Goal: Task Accomplishment & Management: Use online tool/utility

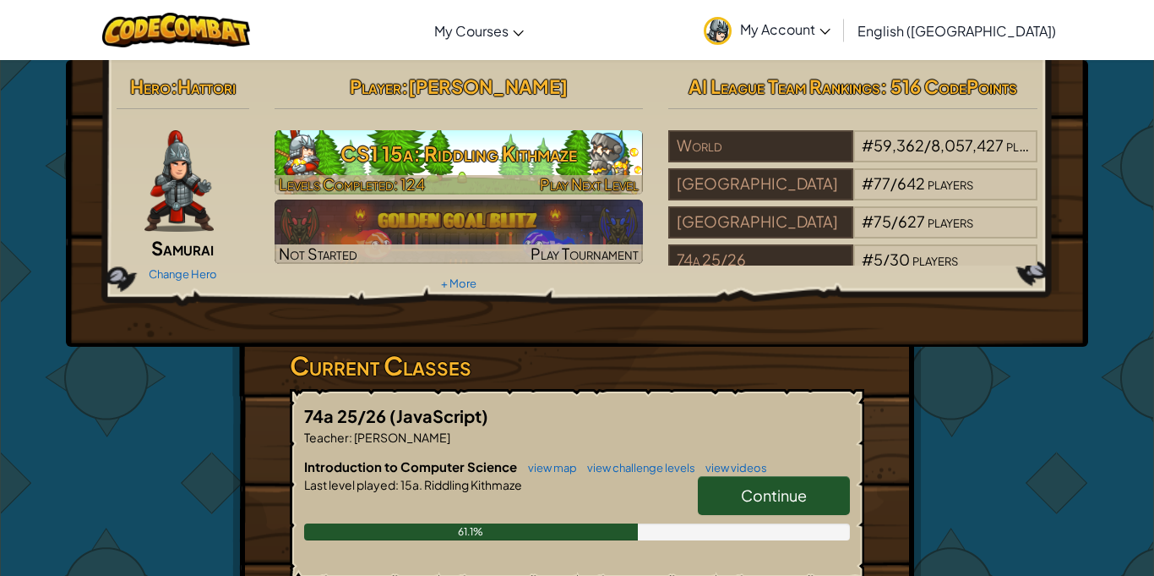
click at [393, 137] on h3 "CS1 15a: Riddling Kithmaze" at bounding box center [459, 153] width 369 height 38
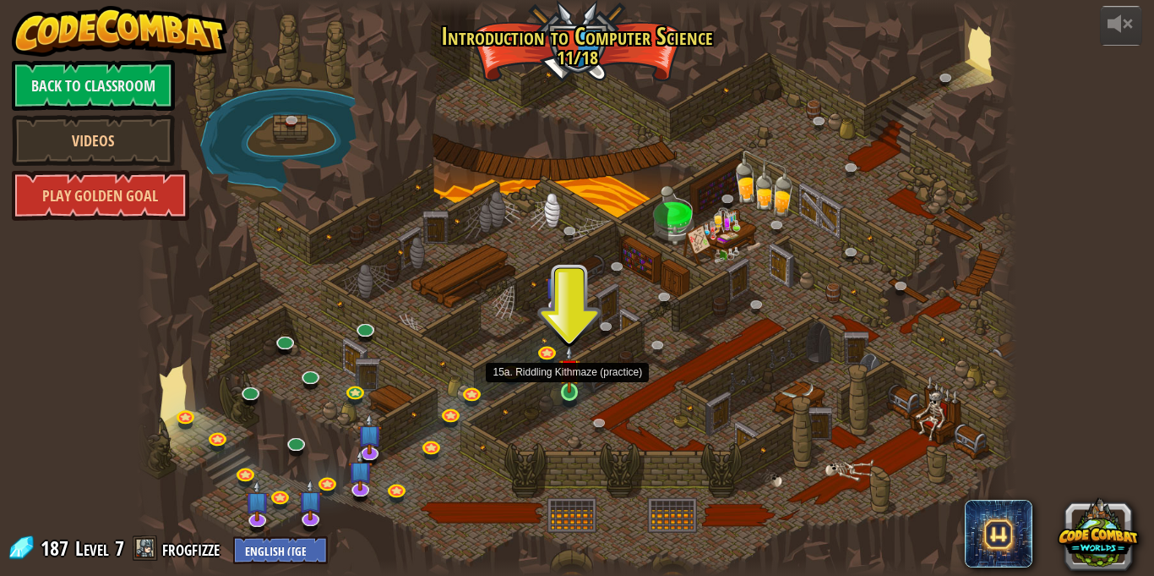
click at [570, 390] on img at bounding box center [569, 369] width 21 height 49
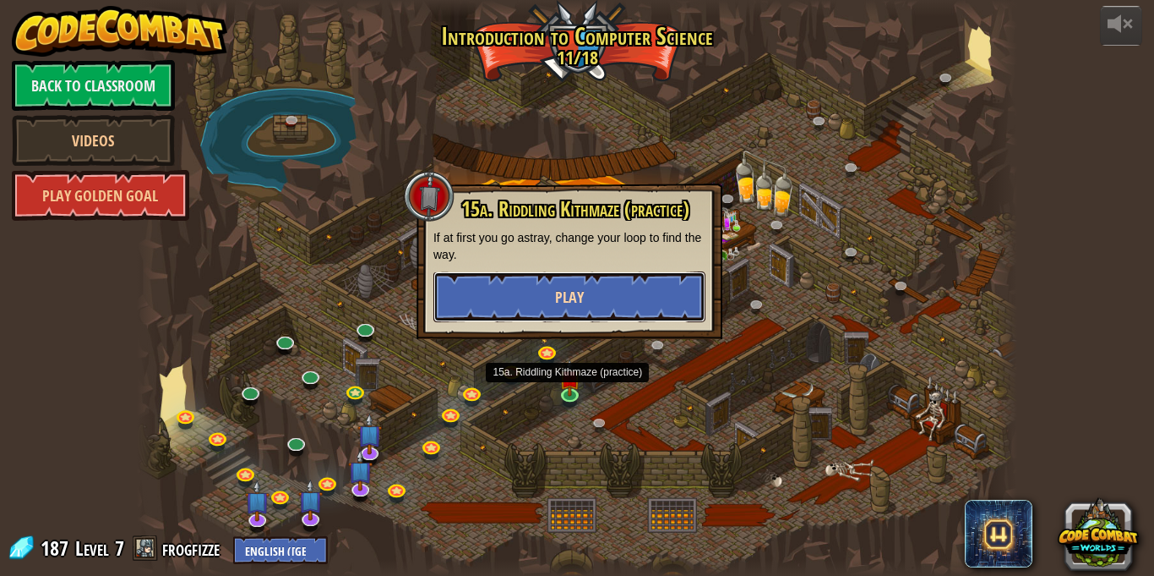
click at [680, 295] on button "Play" at bounding box center [570, 296] width 272 height 51
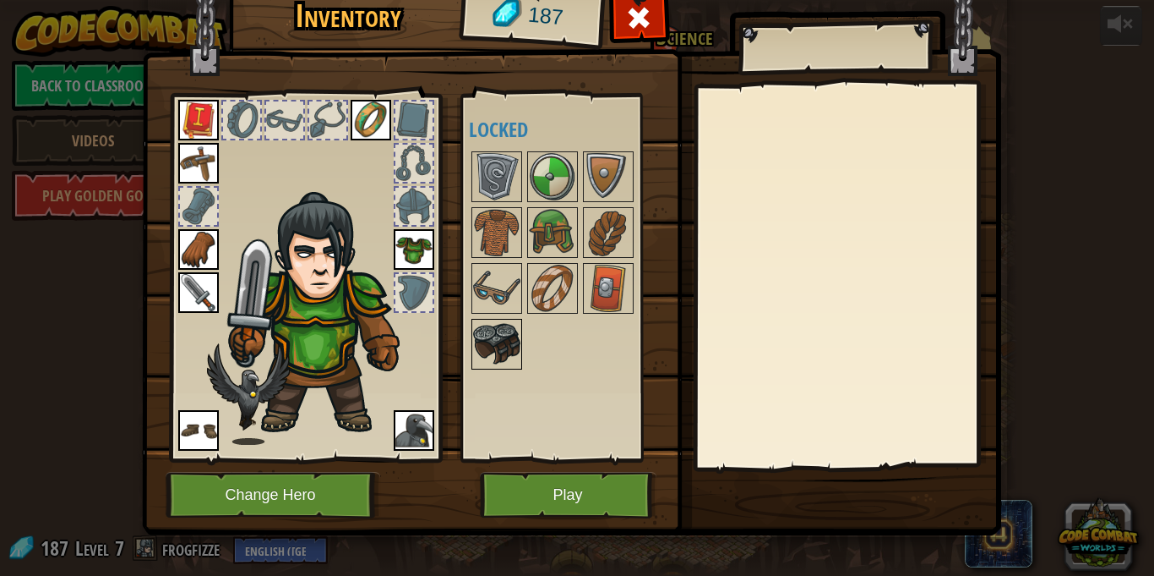
click at [494, 319] on div at bounding box center [497, 344] width 51 height 51
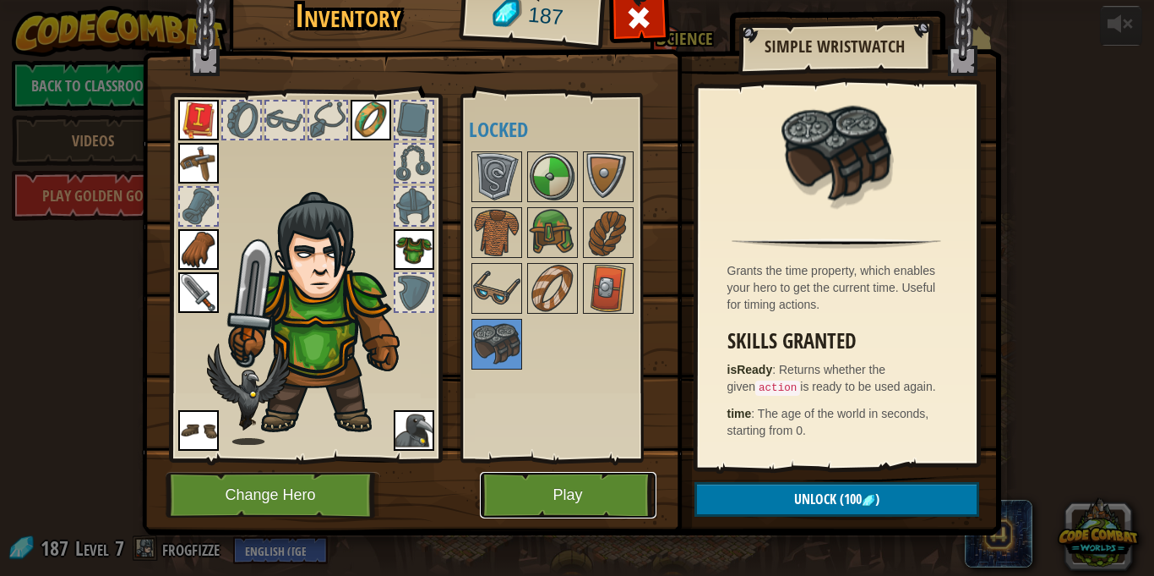
click at [569, 483] on button "Play" at bounding box center [568, 495] width 177 height 46
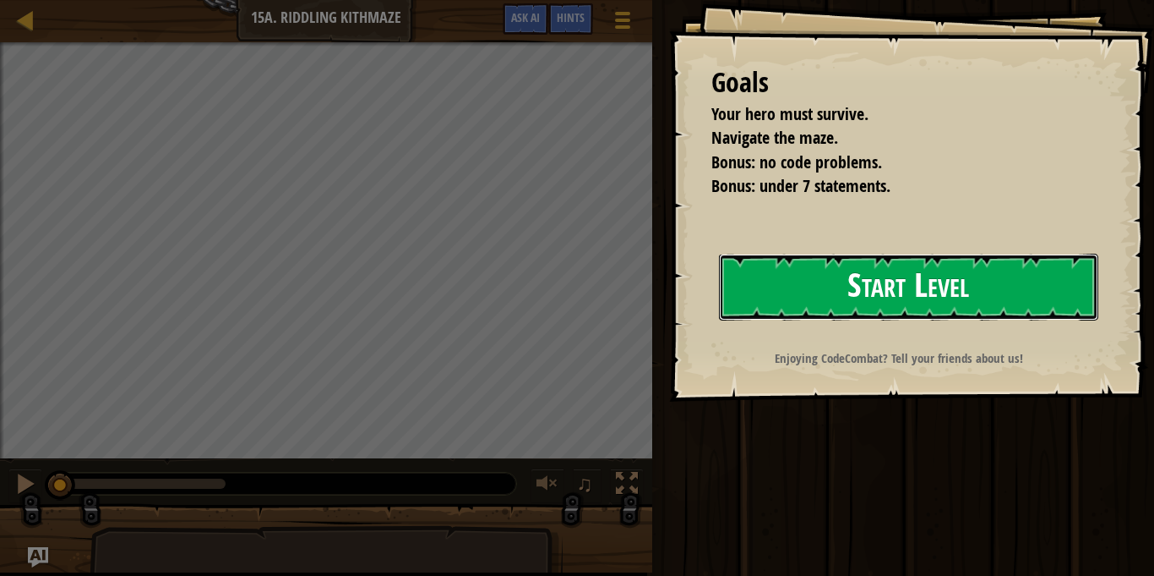
click at [719, 320] on button "Start Level" at bounding box center [908, 287] width 379 height 67
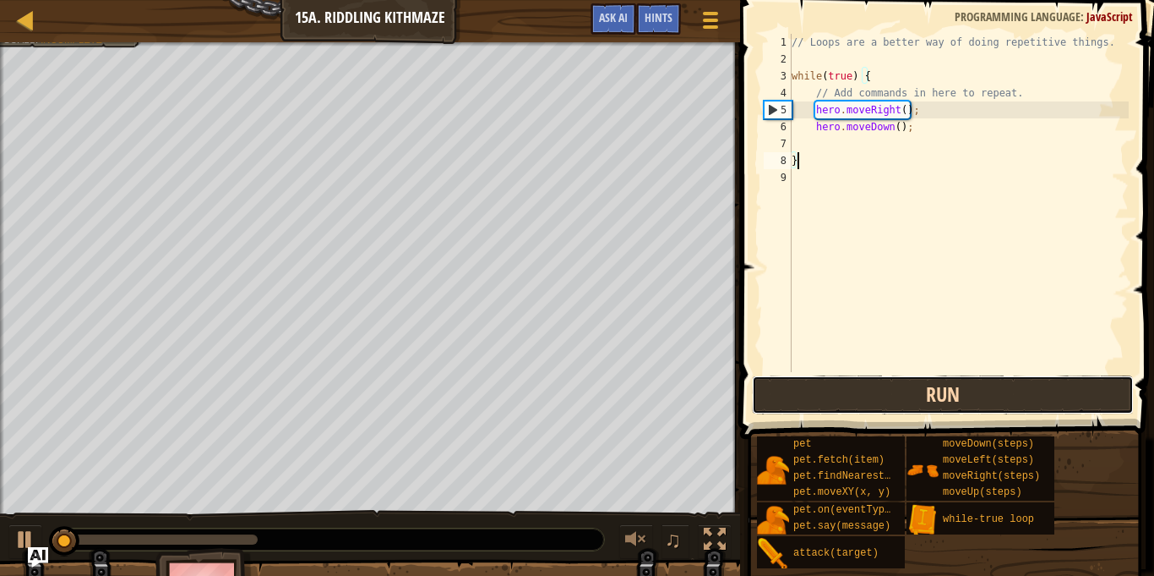
click at [1030, 400] on button "Run" at bounding box center [943, 394] width 382 height 39
click at [1001, 394] on button "Run" at bounding box center [943, 394] width 382 height 39
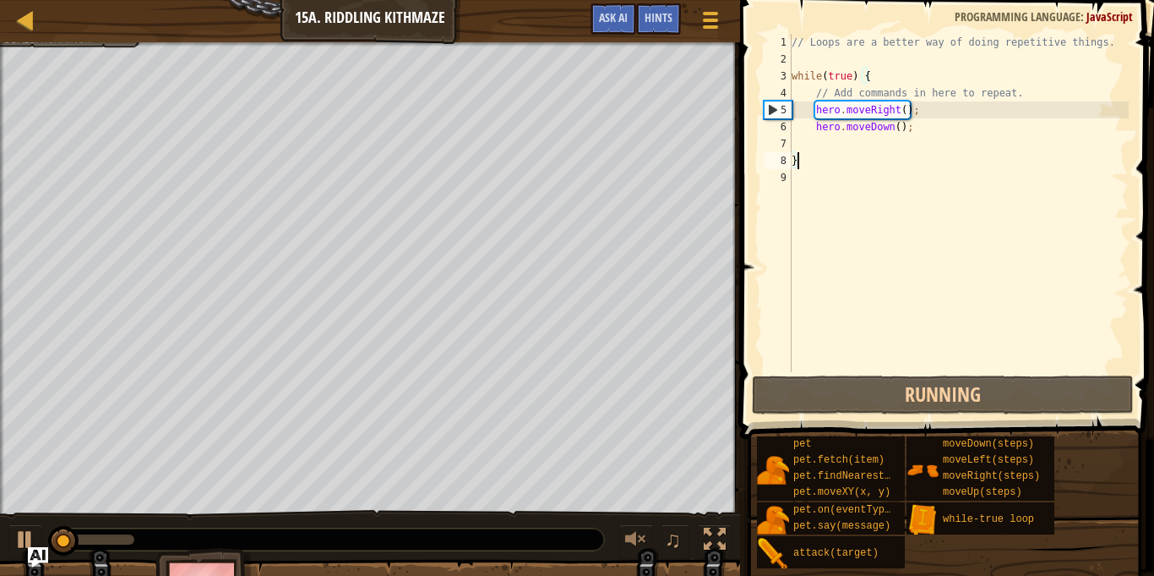
click at [804, 149] on div "// Loops are a better way of doing repetitive things. while ( true ) { // Add c…" at bounding box center [959, 220] width 341 height 372
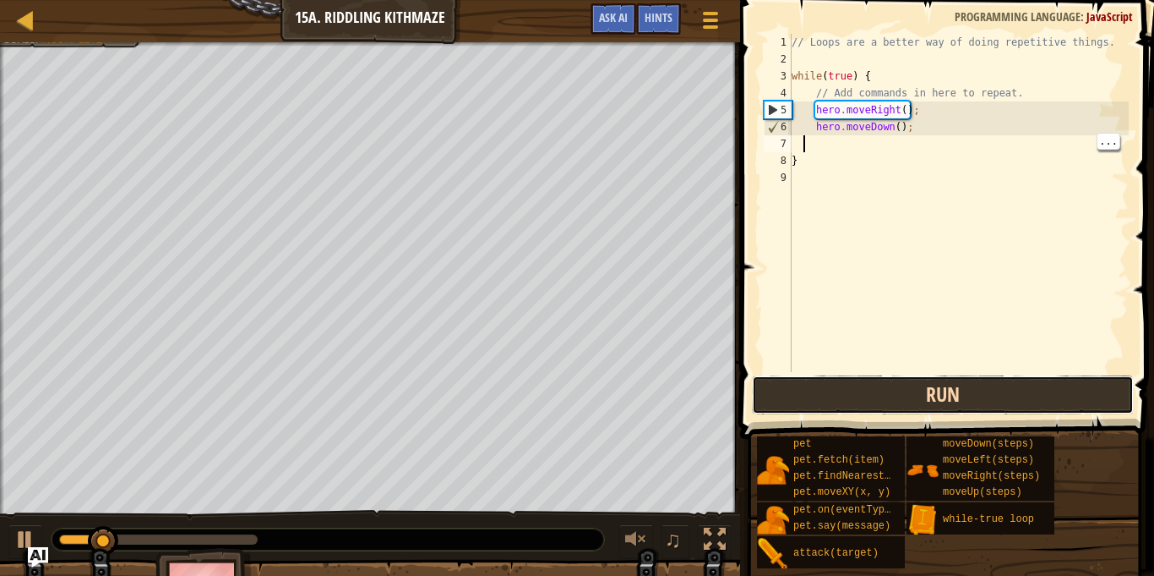
click at [984, 407] on button "Run" at bounding box center [943, 394] width 382 height 39
click at [1000, 401] on button "Run" at bounding box center [943, 394] width 382 height 39
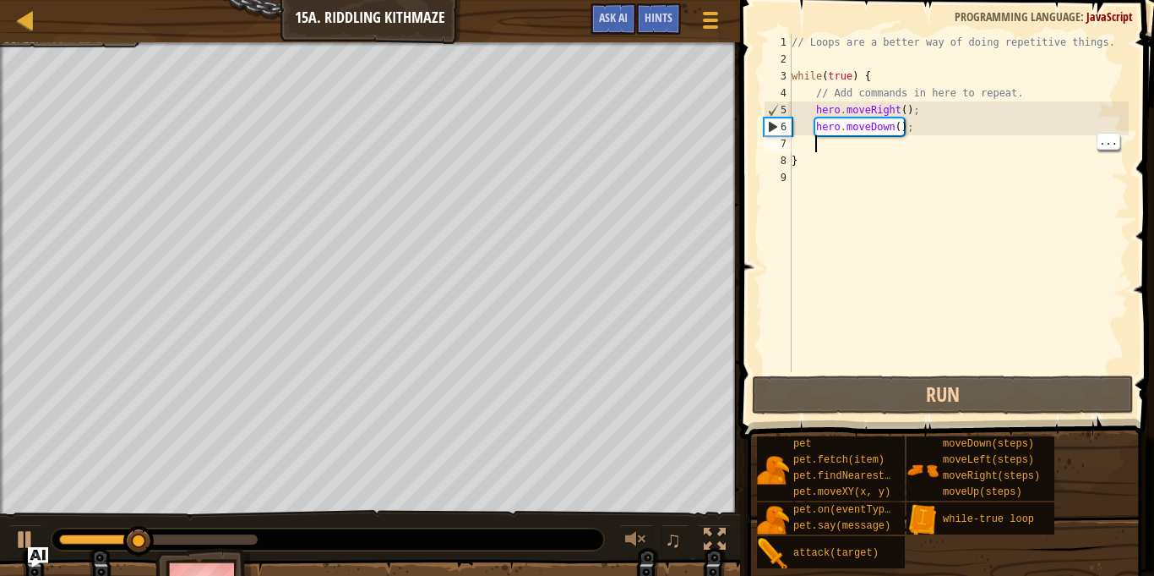
click at [825, 145] on div "// Loops are a better way of doing repetitive things. while ( true ) { // Add c…" at bounding box center [959, 220] width 341 height 372
type textarea "h"
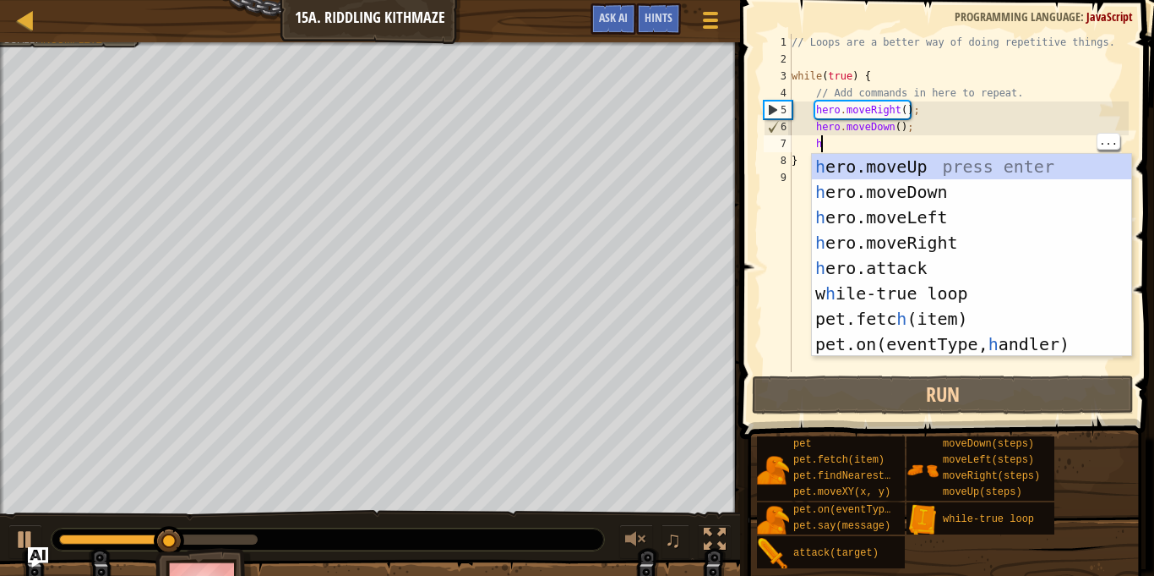
scroll to position [8, 3]
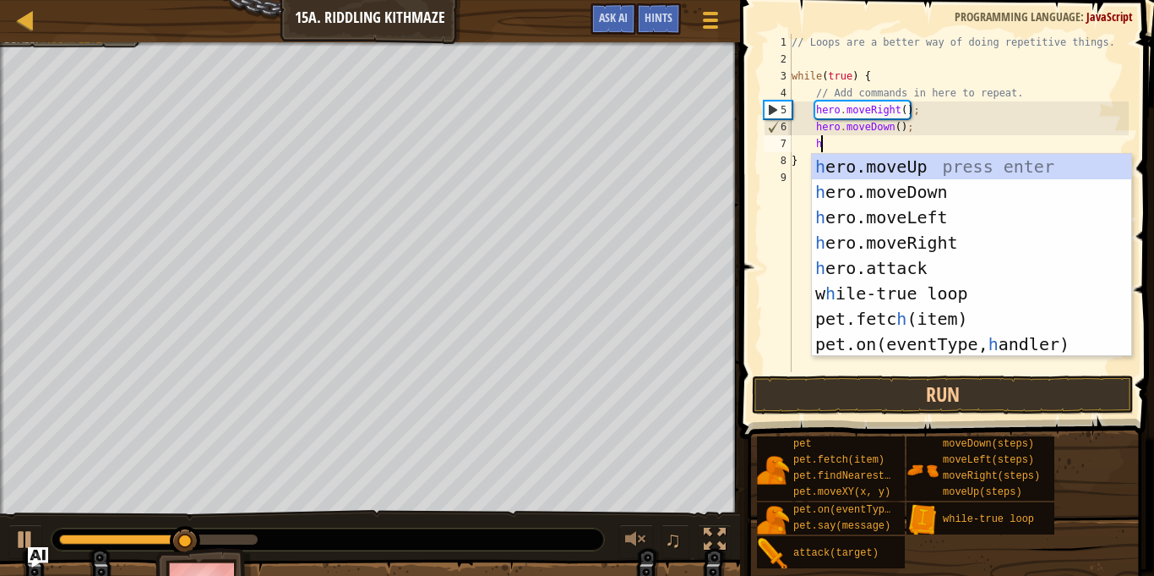
click at [964, 221] on div "h ero.moveUp press enter h ero.moveDown press enter h ero.moveLeft press enter …" at bounding box center [971, 281] width 319 height 254
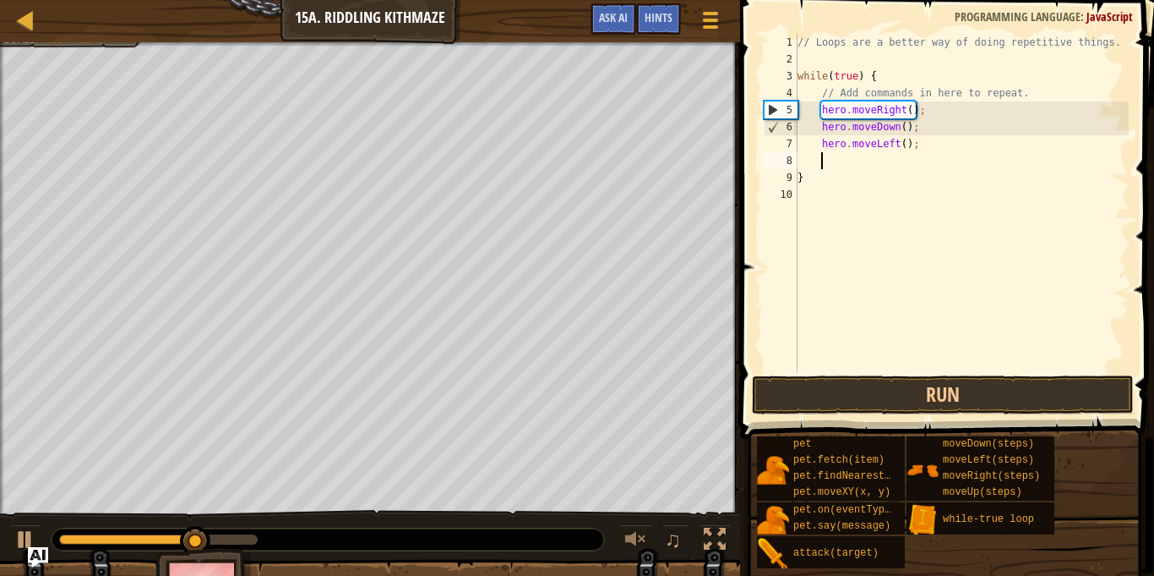
click at [967, 148] on div "// Loops are a better way of doing repetitive things. while ( true ) { // Add c…" at bounding box center [961, 220] width 335 height 372
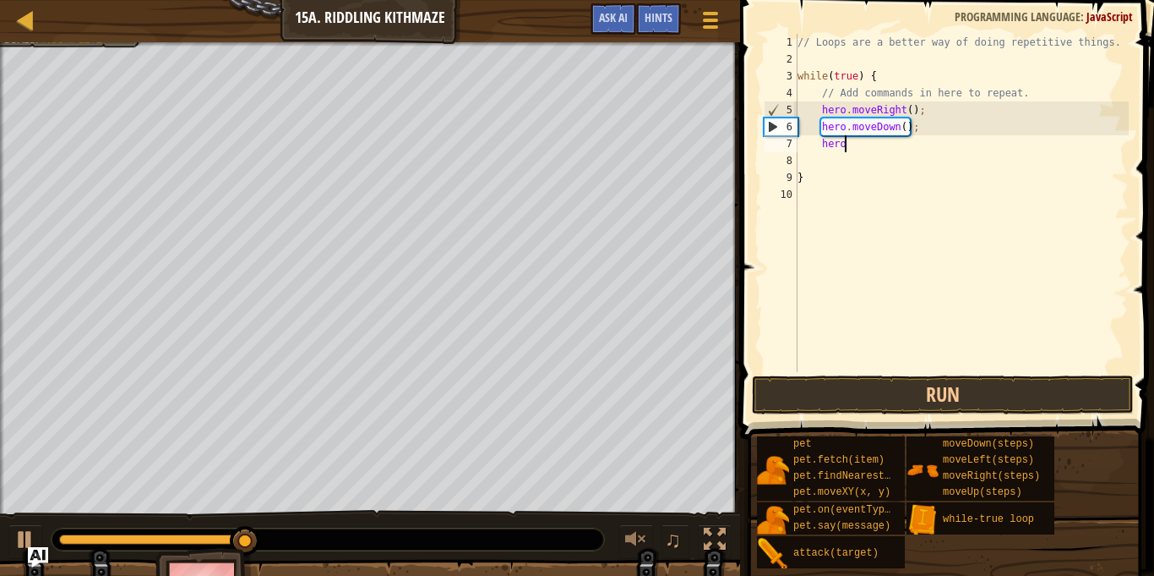
type textarea "hero."
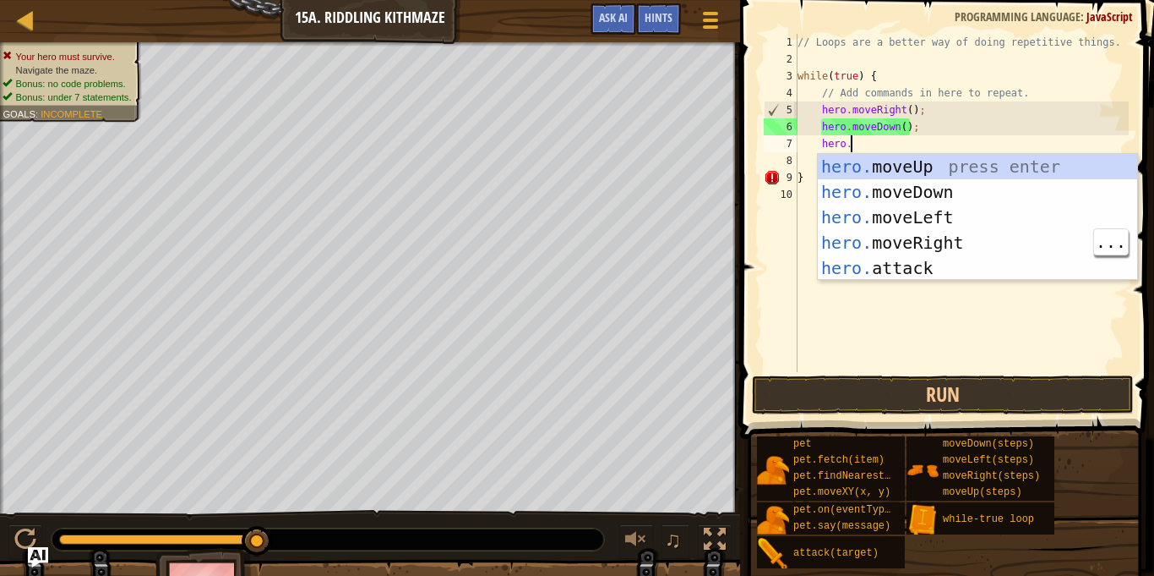
click at [977, 243] on div "hero. moveUp press enter hero. moveDown press enter hero. moveLeft press enter …" at bounding box center [977, 242] width 319 height 177
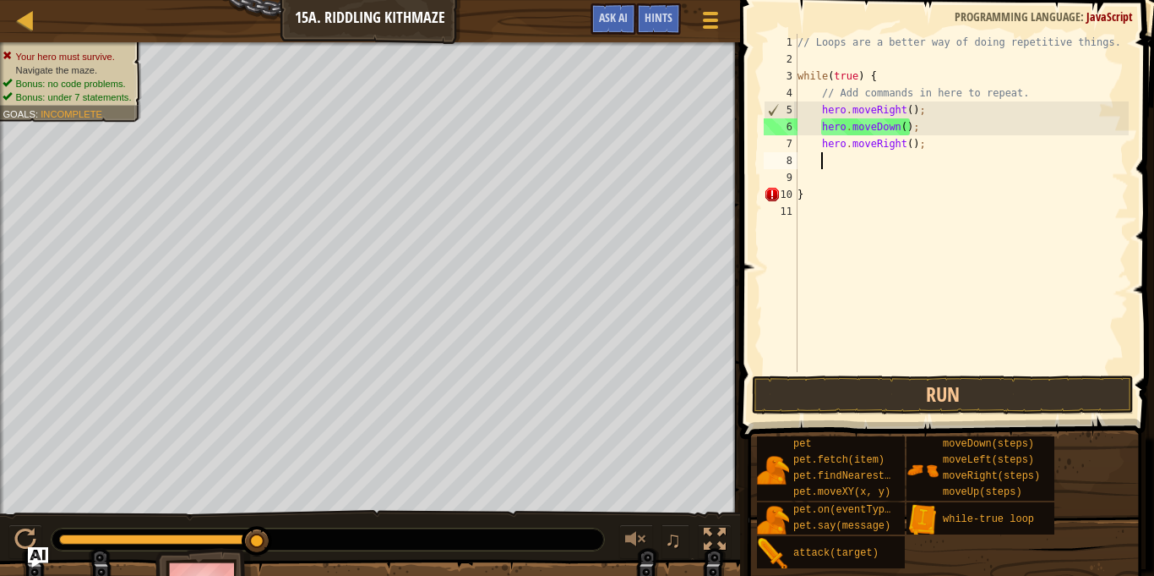
click at [1035, 368] on div "// Loops are a better way of doing repetitive things. while ( true ) { // Add c…" at bounding box center [961, 220] width 335 height 372
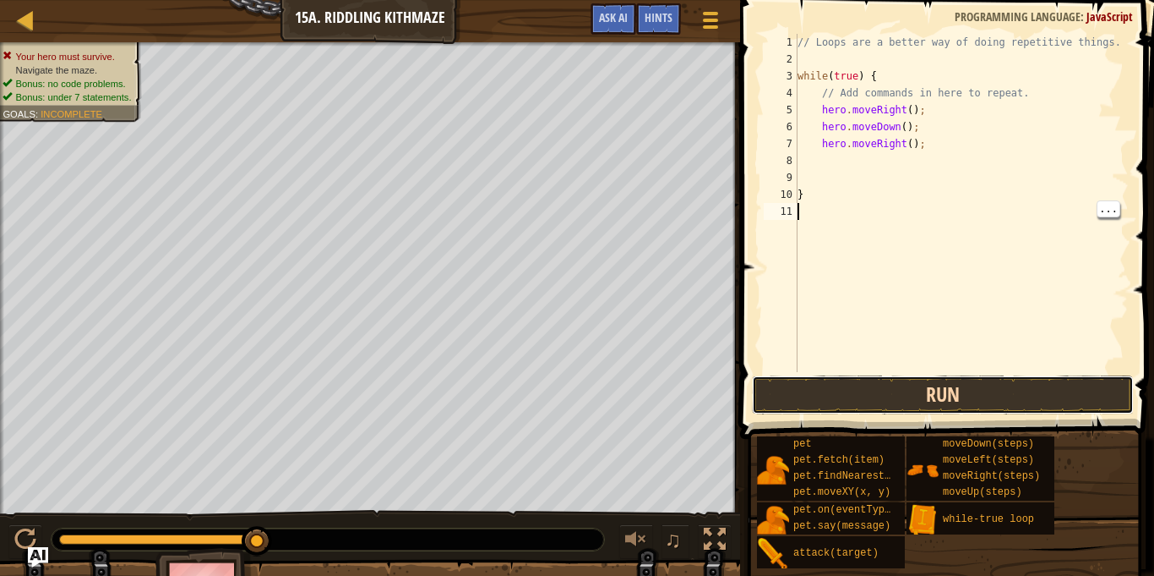
click at [1061, 390] on button "Run" at bounding box center [943, 394] width 382 height 39
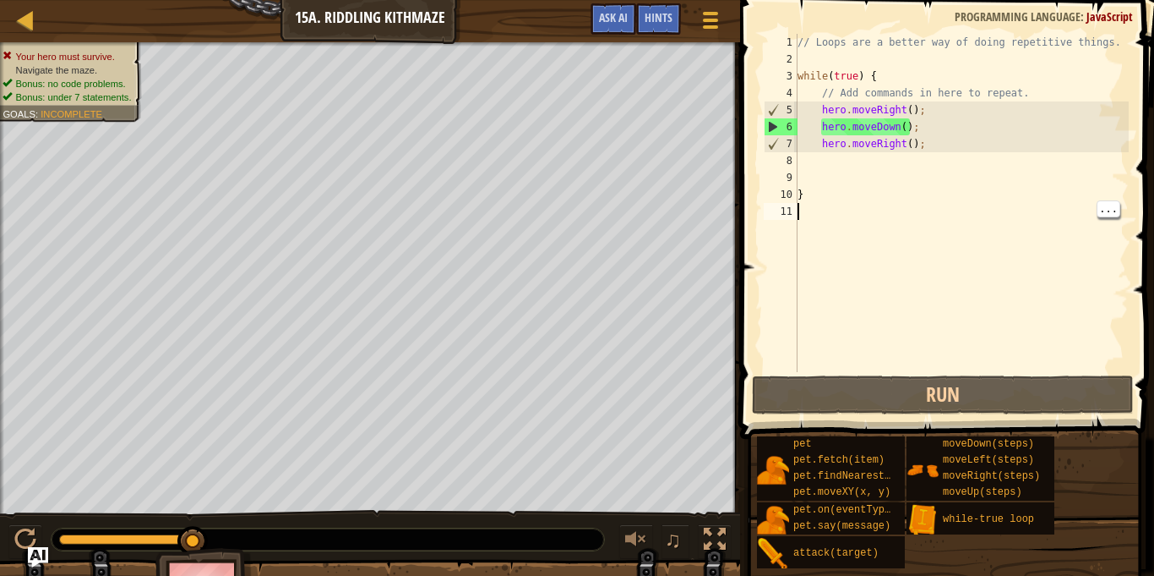
click at [833, 163] on div "// Loops are a better way of doing repetitive things. while ( true ) { // Add c…" at bounding box center [961, 220] width 335 height 372
type textarea "h"
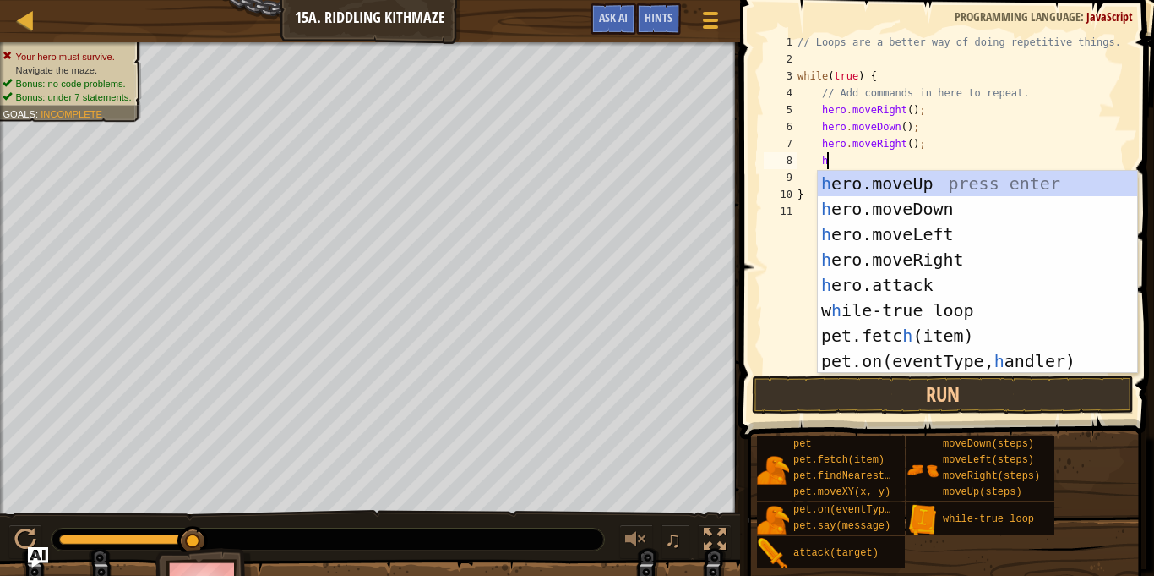
click at [988, 192] on div "h ero.moveUp press enter h ero.moveDown press enter h ero.moveLeft press enter …" at bounding box center [977, 298] width 319 height 254
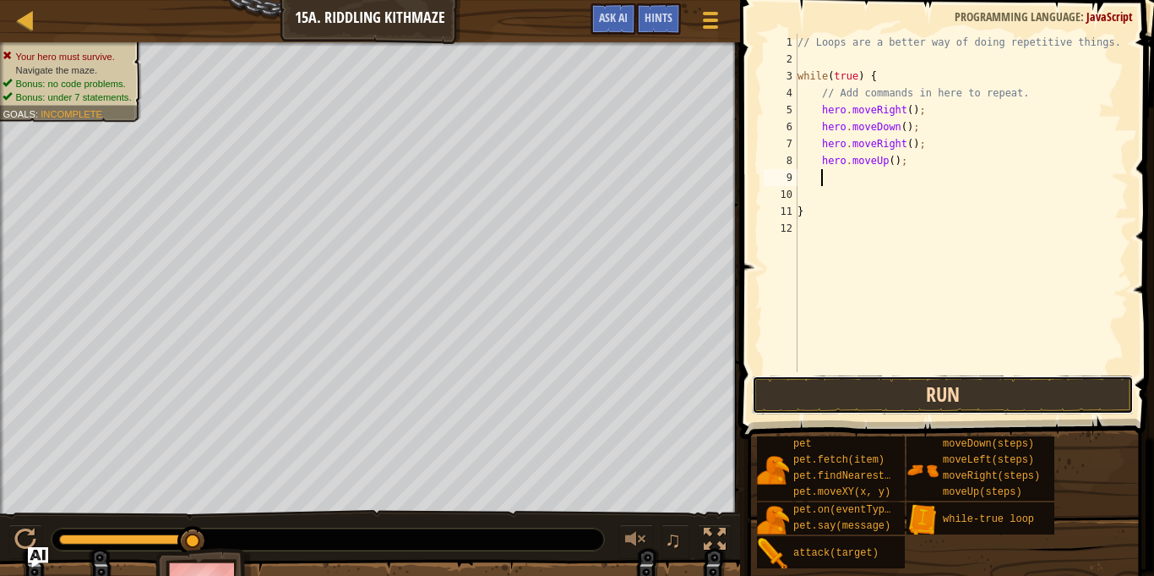
click at [1024, 389] on button "Run" at bounding box center [943, 394] width 382 height 39
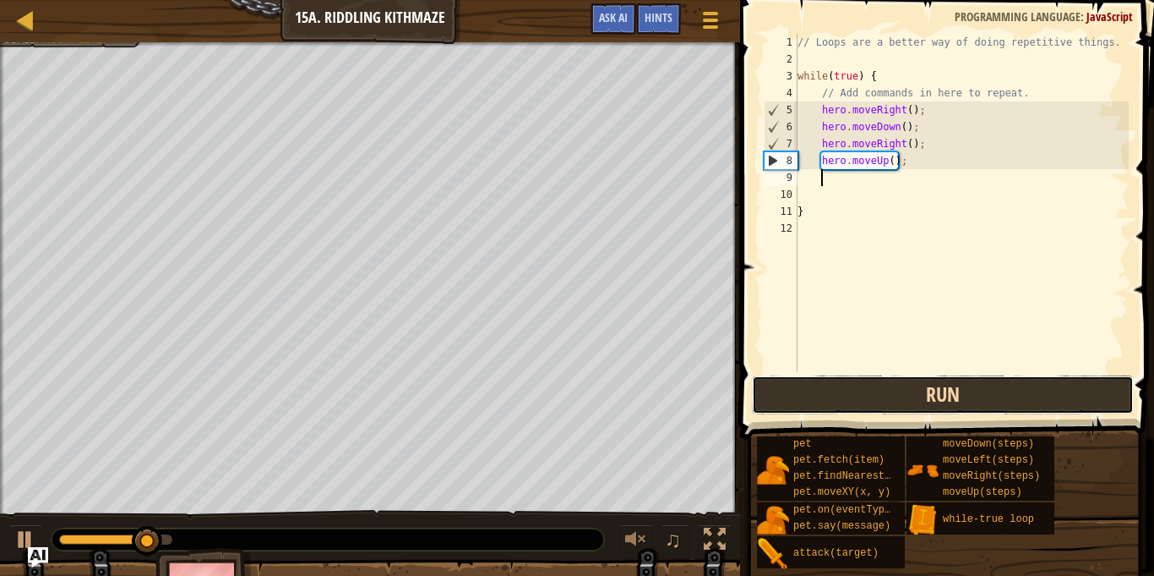
click at [1006, 388] on button "Run" at bounding box center [943, 394] width 382 height 39
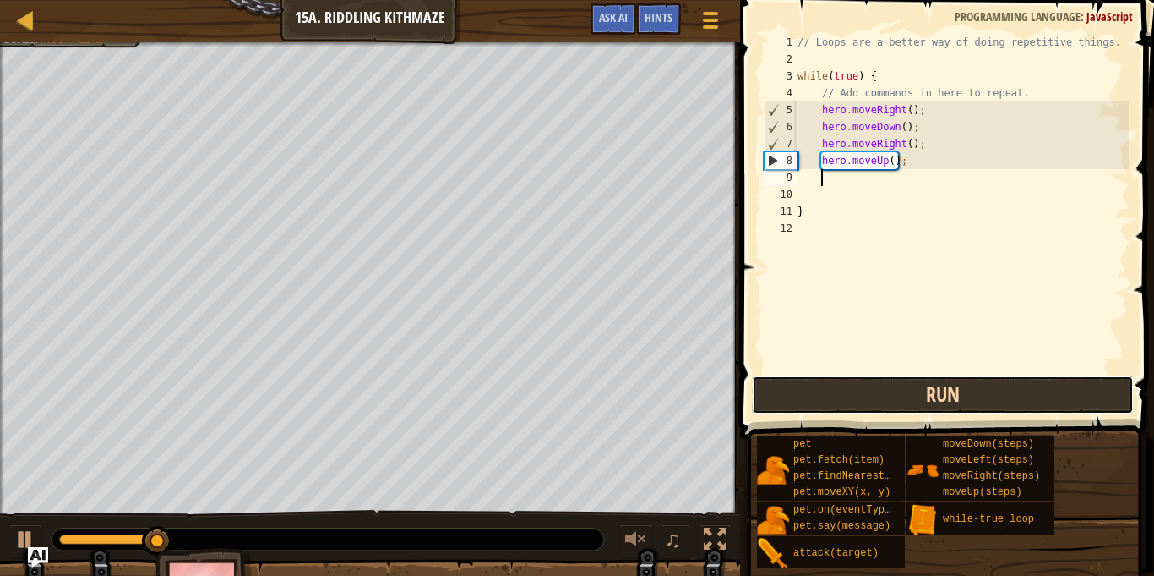
click at [1061, 405] on button "Run" at bounding box center [943, 394] width 382 height 39
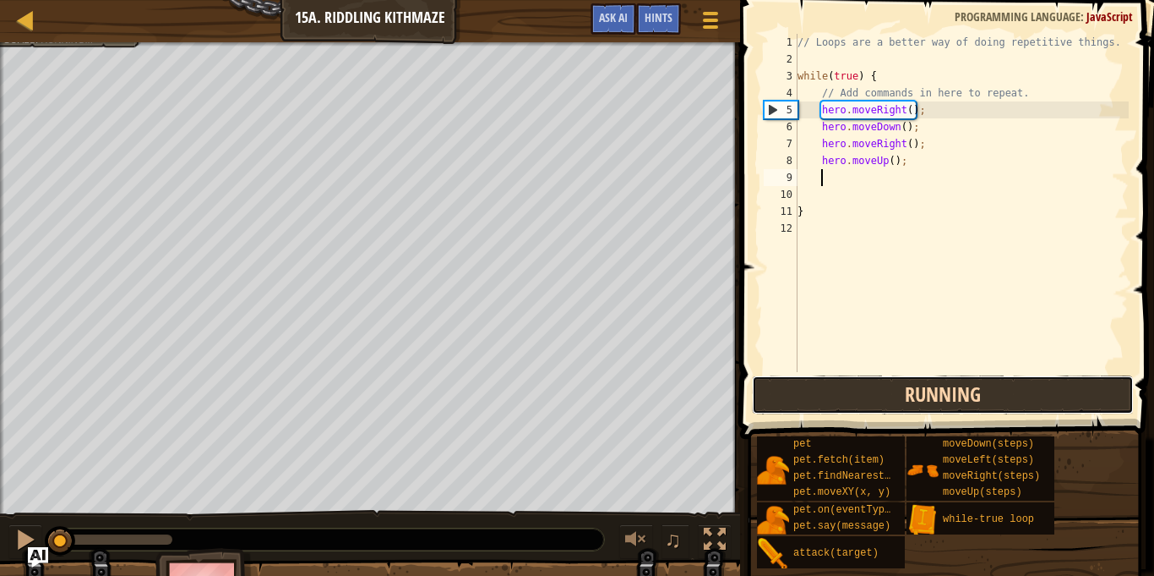
click at [1062, 412] on button "Running" at bounding box center [943, 394] width 382 height 39
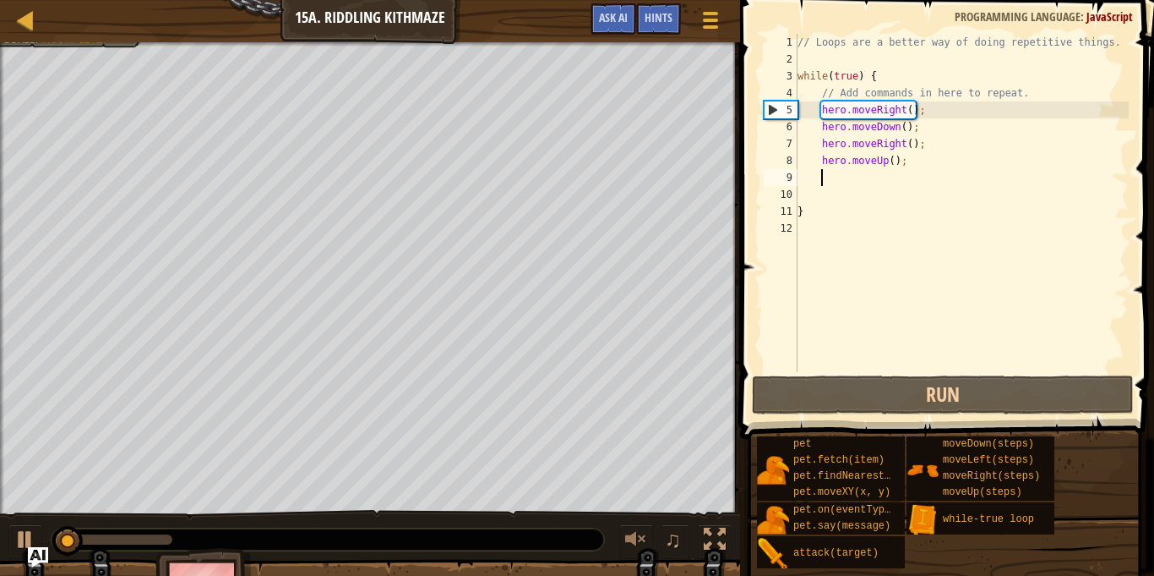
click at [909, 148] on div "// Loops are a better way of doing repetitive things. while ( true ) { // Add c…" at bounding box center [961, 220] width 335 height 372
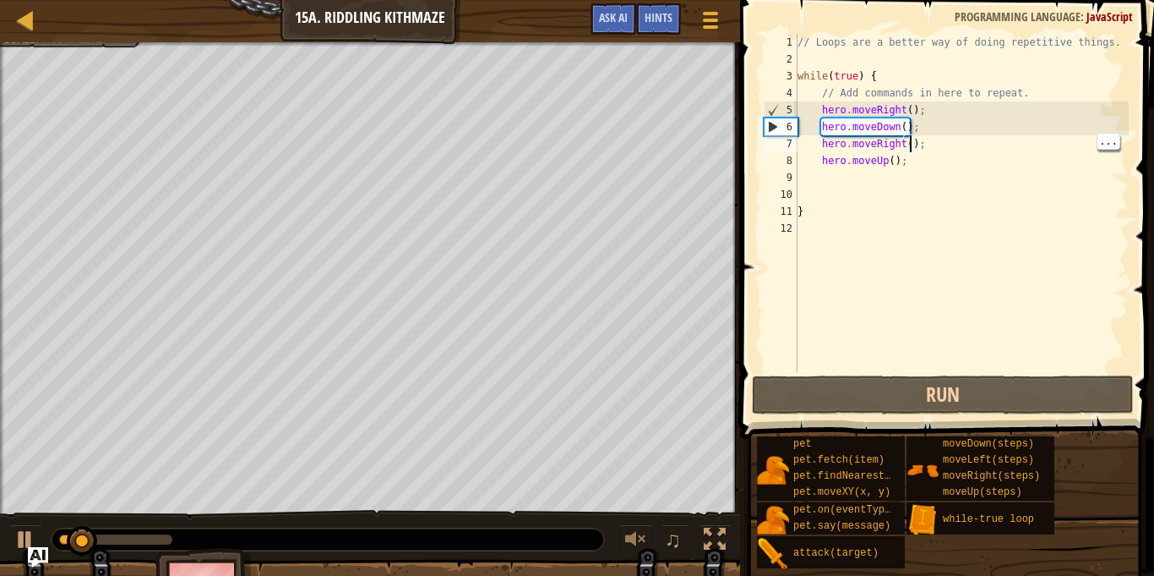
scroll to position [8, 18]
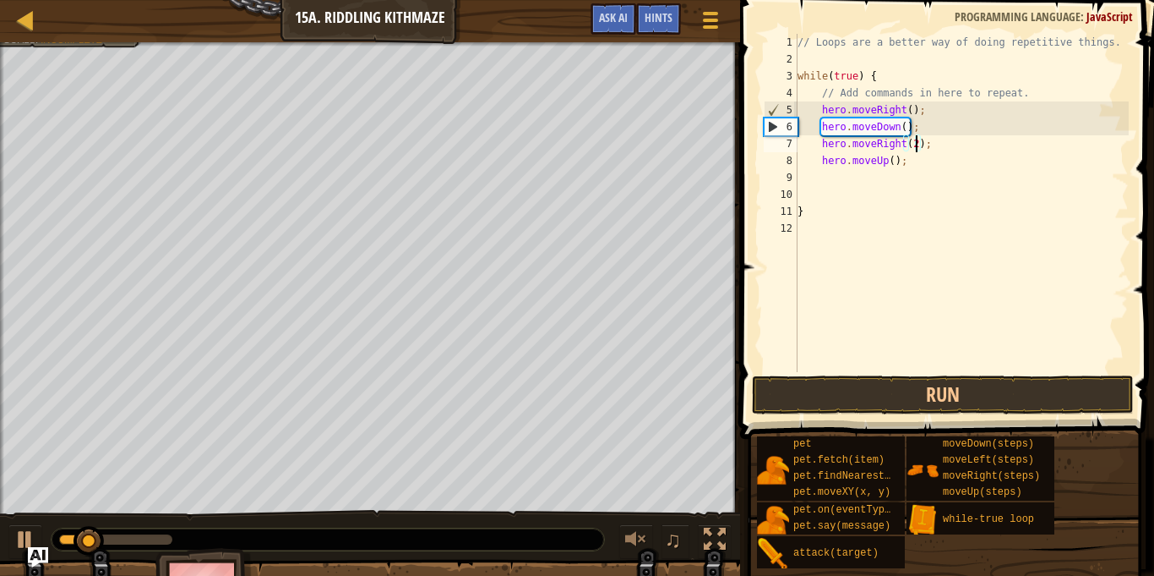
type textarea "hero.moveRight(2);"
click at [1056, 401] on button "Run" at bounding box center [943, 394] width 382 height 39
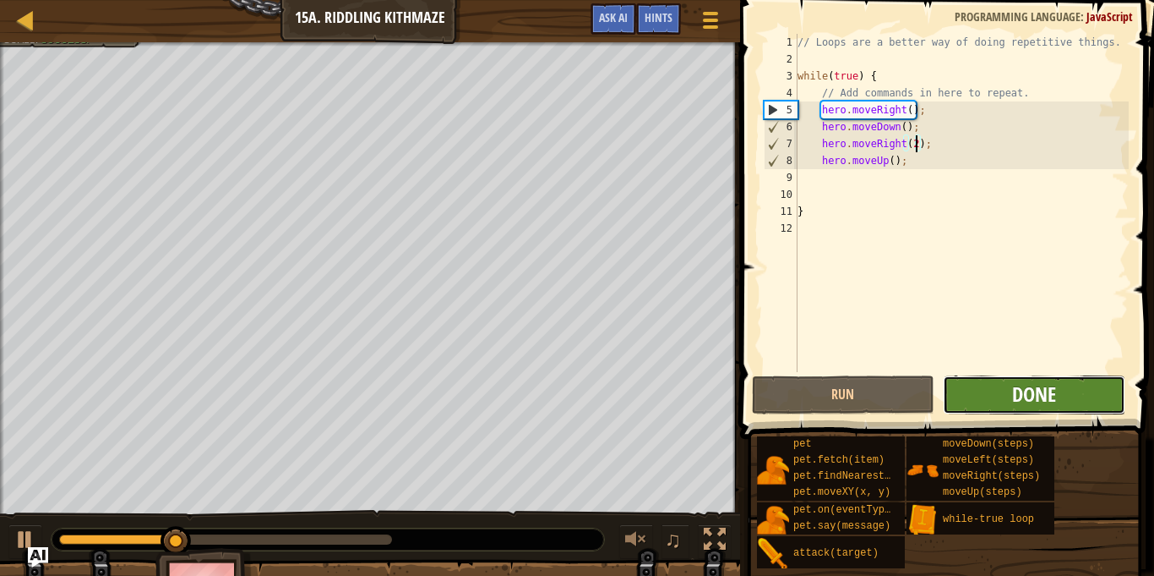
click at [1056, 397] on span "Done" at bounding box center [1034, 393] width 44 height 27
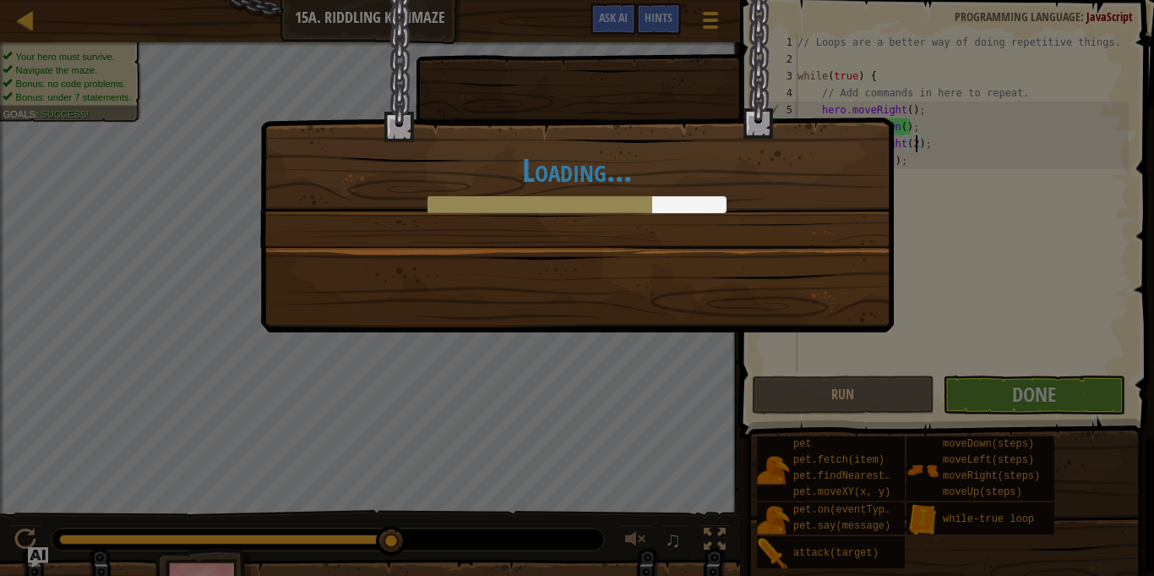
click at [1028, 431] on div "Loading..." at bounding box center [577, 288] width 1154 height 576
click at [1034, 421] on div "Loading..." at bounding box center [577, 288] width 1154 height 576
click at [1048, 402] on div "Loading..." at bounding box center [577, 288] width 1154 height 576
click at [757, 166] on h1 "Loading..." at bounding box center [577, 169] width 598 height 35
click at [745, 180] on h1 "Loading..." at bounding box center [577, 169] width 598 height 35
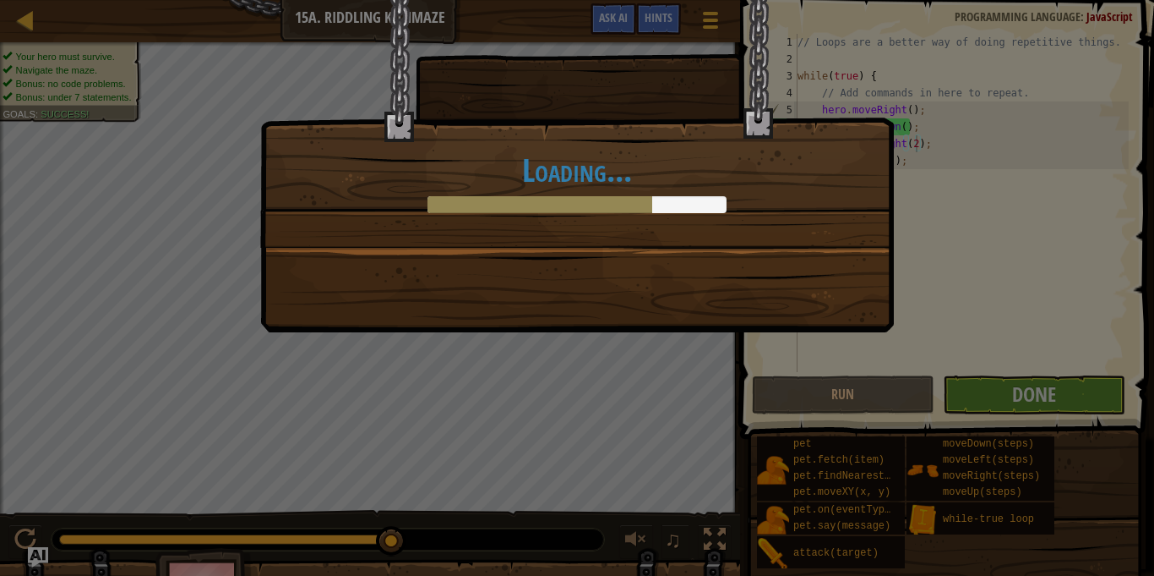
click at [784, 162] on h1 "Loading..." at bounding box center [577, 169] width 598 height 35
click at [912, 129] on div "Loading..." at bounding box center [577, 288] width 1154 height 576
click at [1069, 121] on div "Loading..." at bounding box center [577, 288] width 1154 height 576
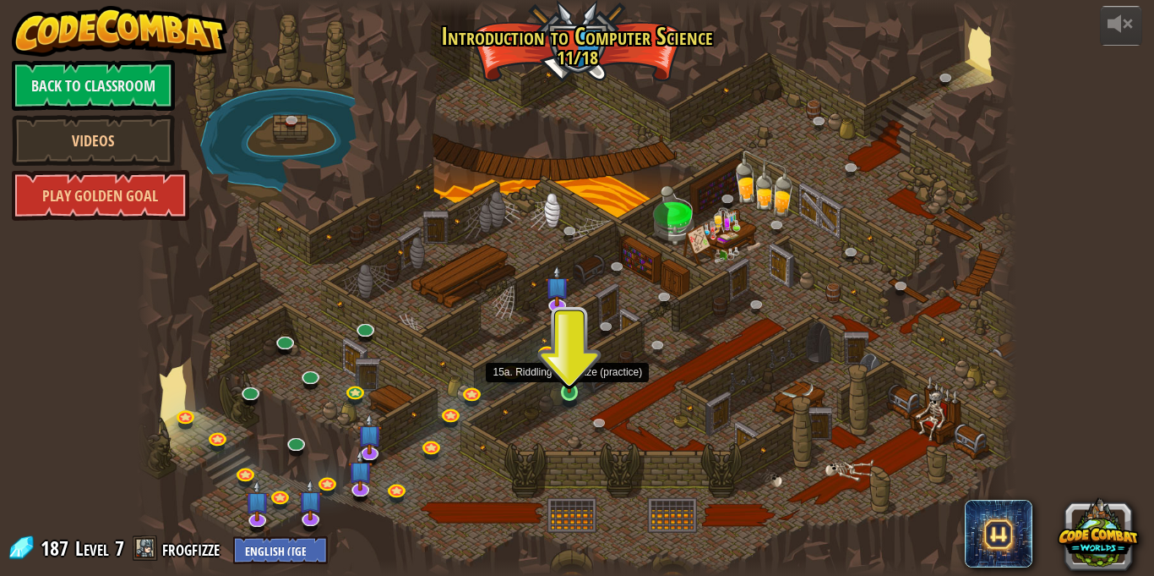
click at [565, 385] on img at bounding box center [569, 369] width 21 height 49
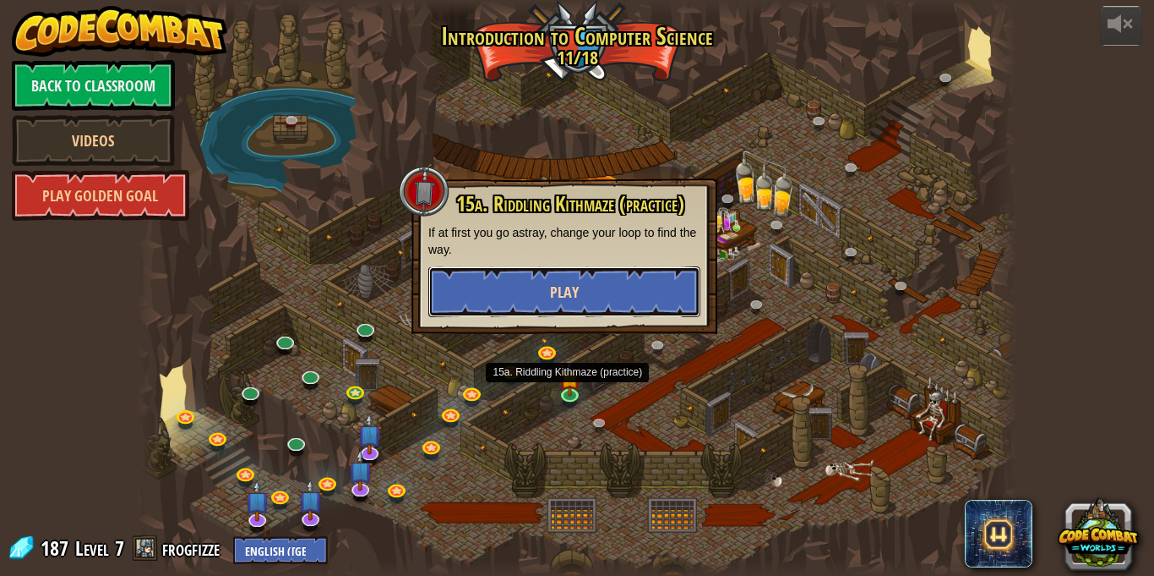
click at [610, 293] on button "Play" at bounding box center [564, 291] width 272 height 51
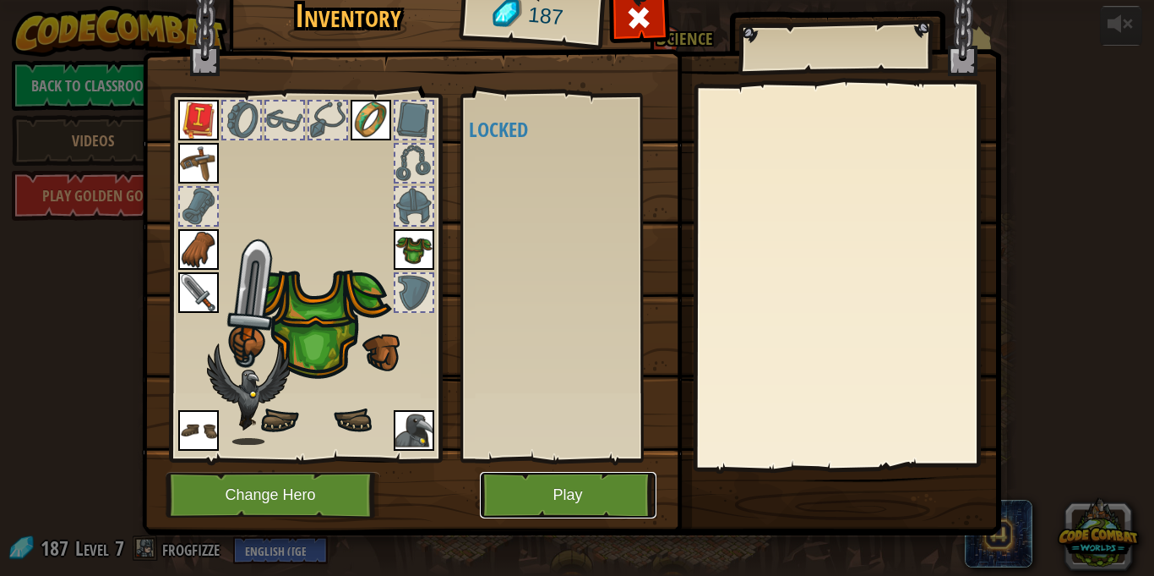
click at [523, 499] on button "Play" at bounding box center [568, 495] width 177 height 46
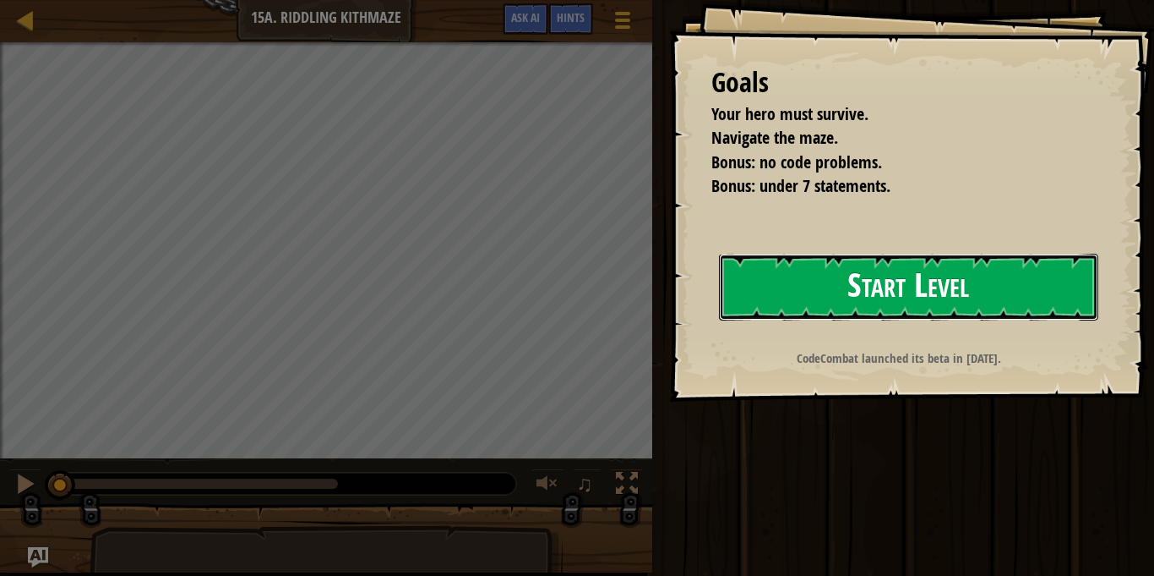
click at [992, 301] on button "Start Level" at bounding box center [908, 287] width 379 height 67
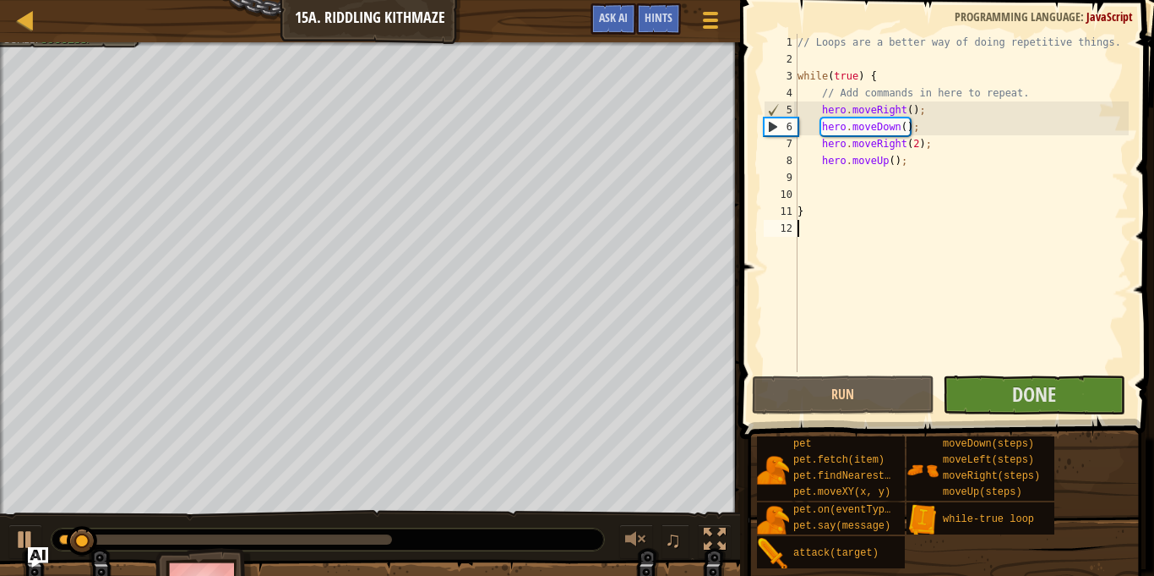
click at [1058, 276] on div "// Loops are a better way of doing repetitive things. while ( true ) { // Add c…" at bounding box center [961, 220] width 335 height 372
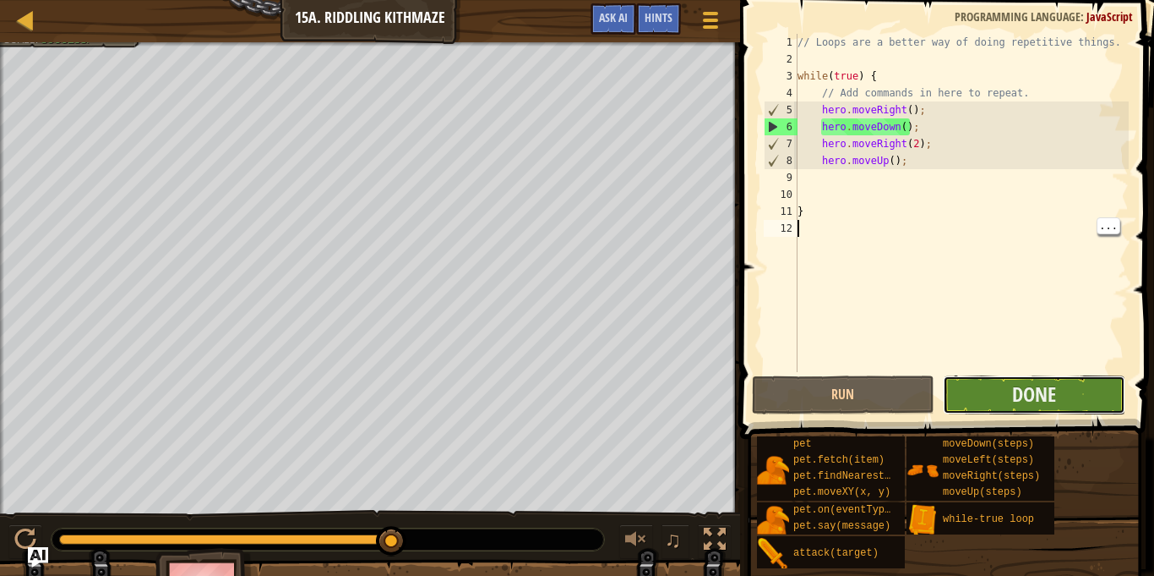
click at [1080, 399] on button "Done" at bounding box center [1034, 394] width 183 height 39
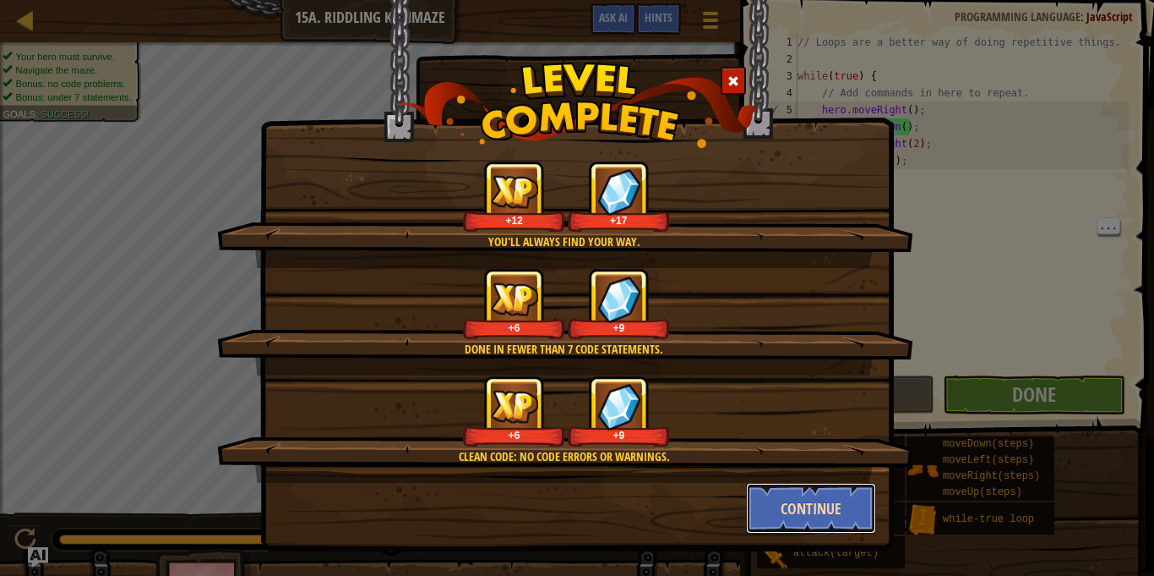
click at [837, 507] on button "Continue" at bounding box center [811, 508] width 131 height 51
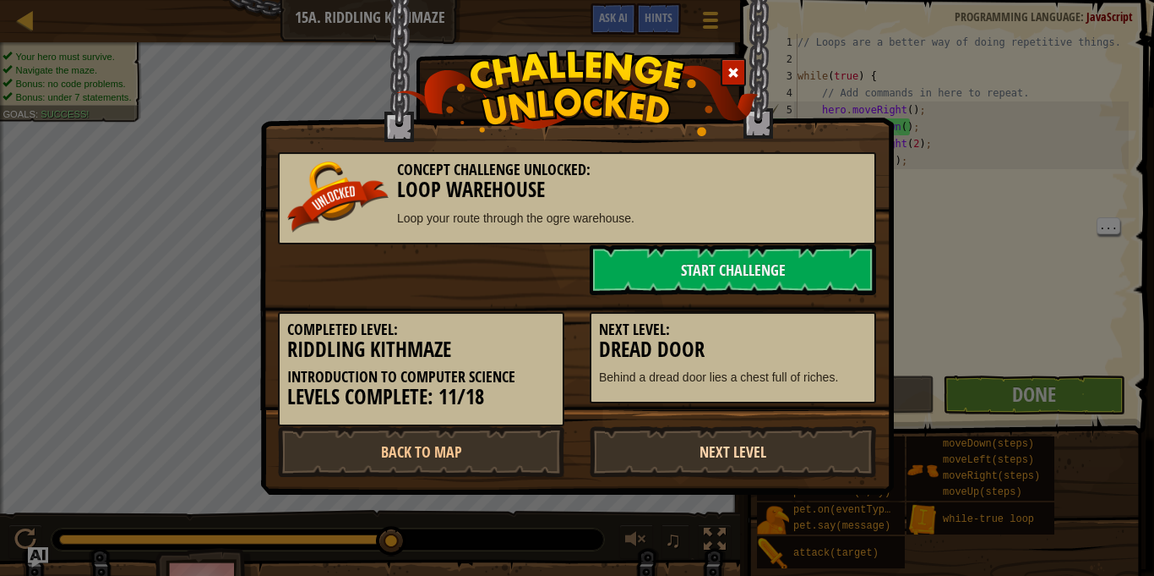
click at [765, 450] on link "Next Level" at bounding box center [733, 451] width 287 height 51
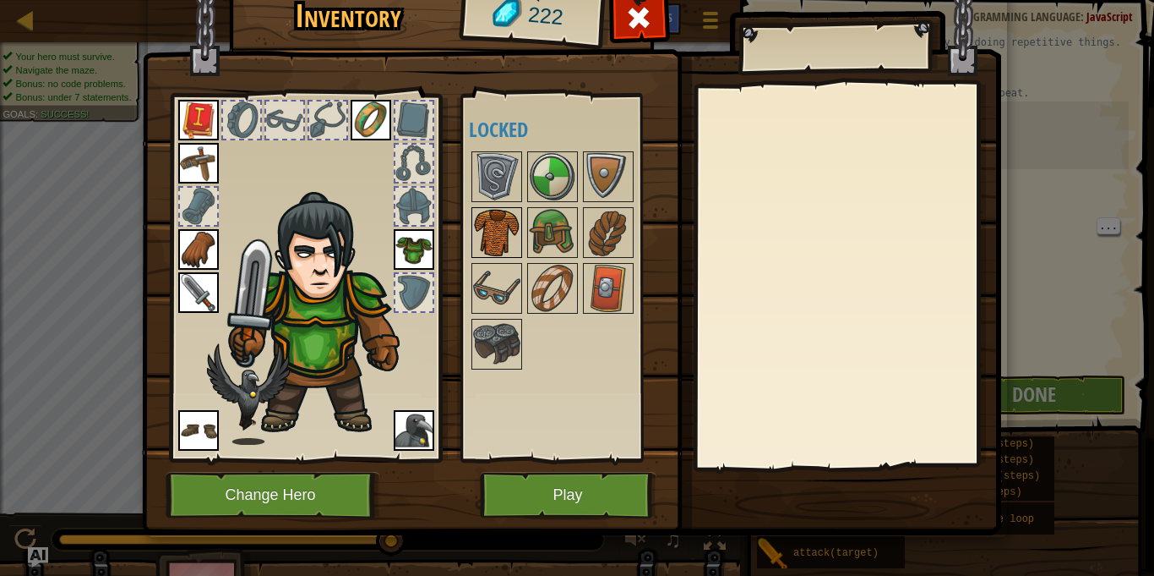
click at [472, 252] on div at bounding box center [497, 232] width 51 height 51
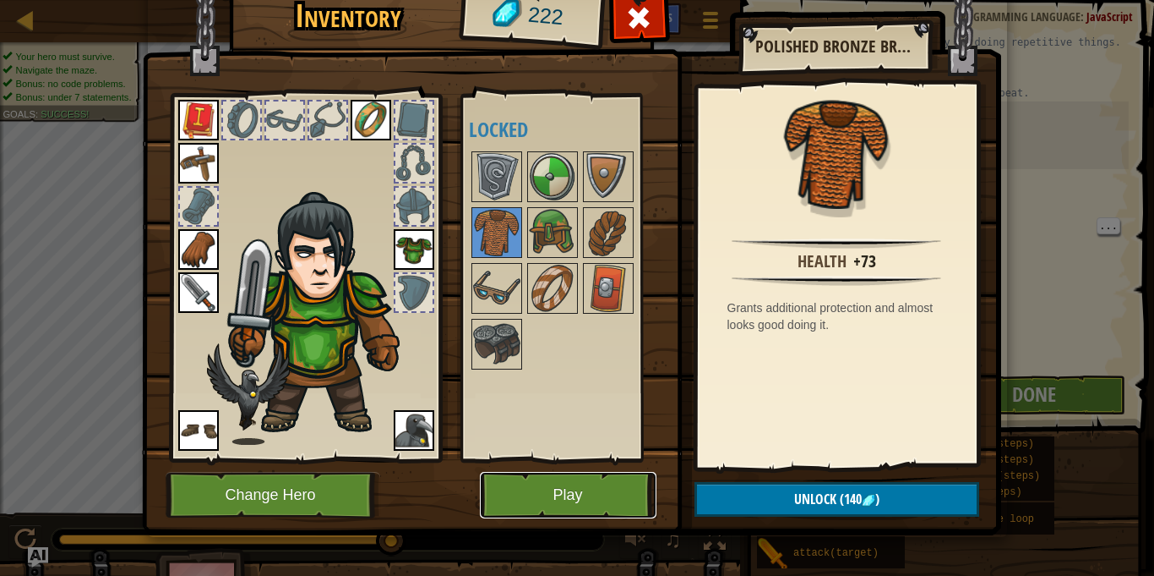
click at [603, 493] on button "Play" at bounding box center [568, 495] width 177 height 46
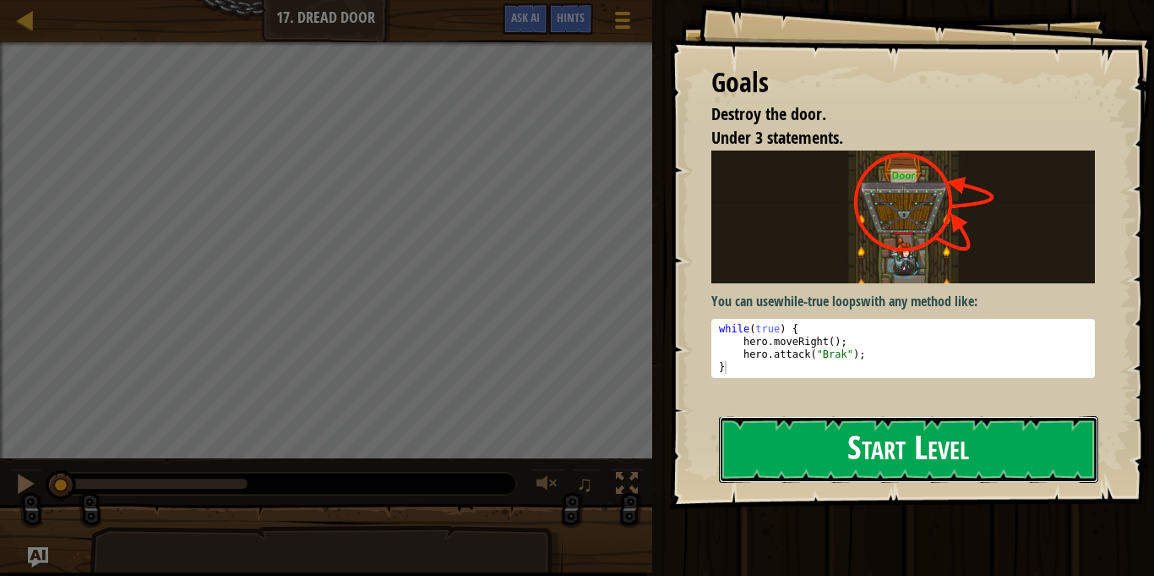
click at [1051, 445] on button "Start Level" at bounding box center [908, 449] width 379 height 67
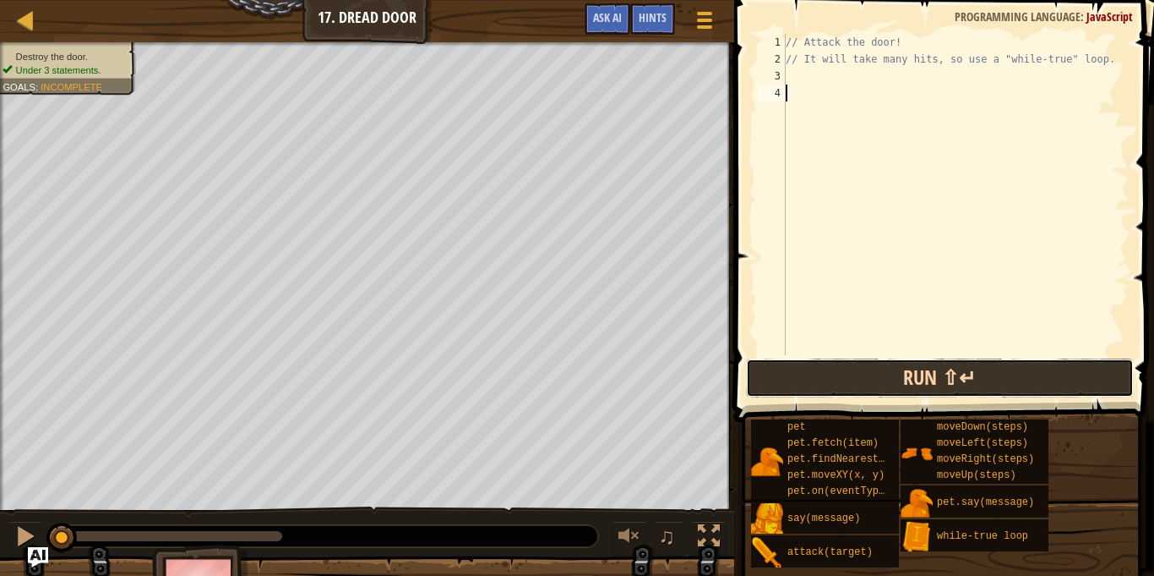
click at [1055, 379] on button "Run ⇧↵" at bounding box center [940, 377] width 388 height 39
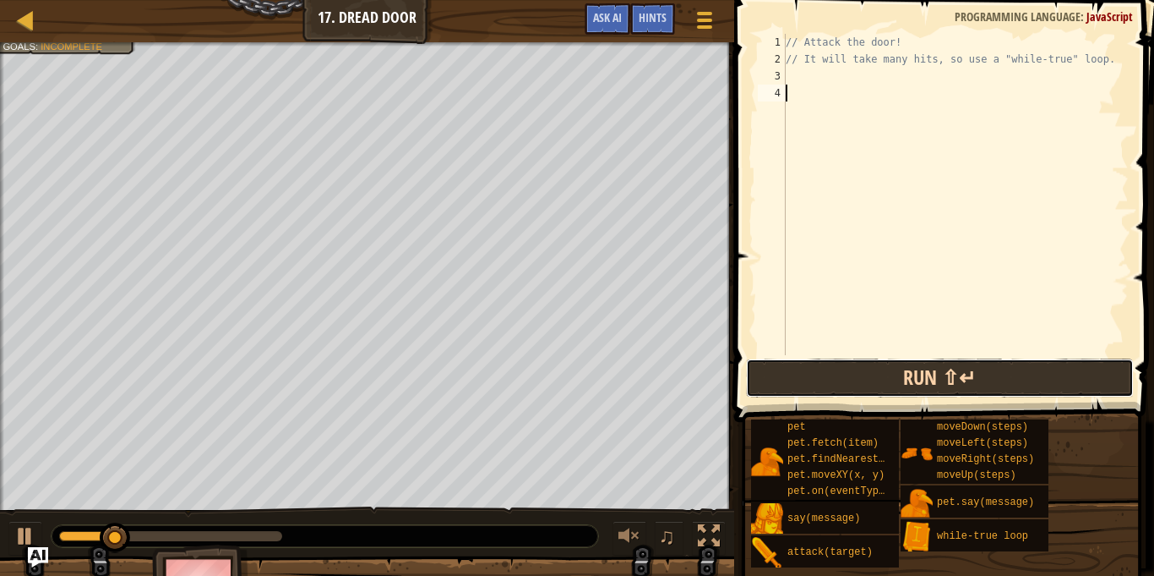
click at [1034, 390] on button "Run ⇧↵" at bounding box center [940, 377] width 388 height 39
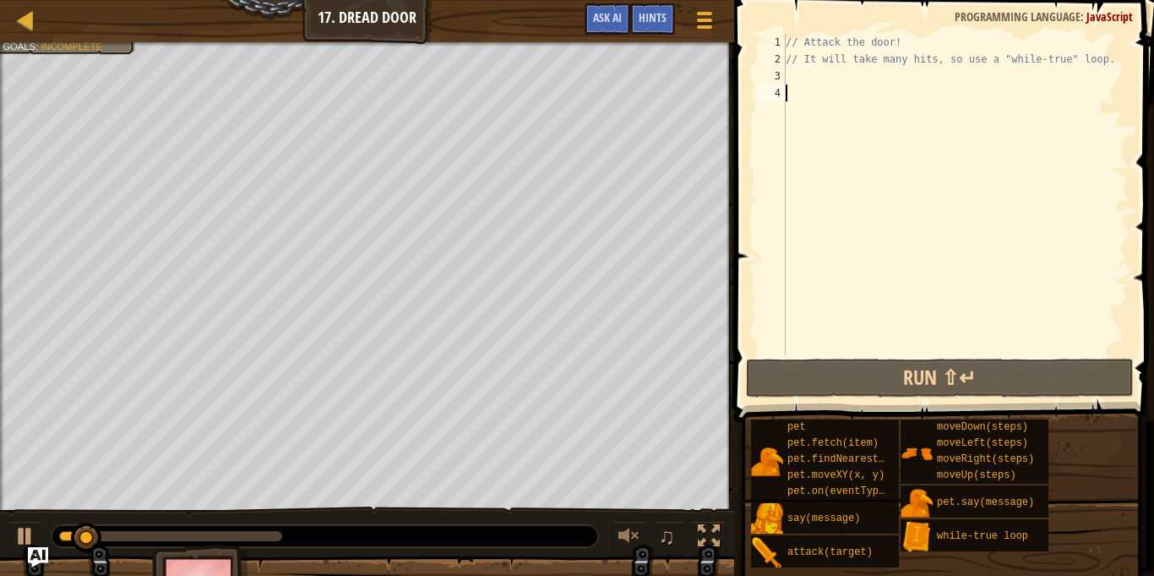
click at [806, 94] on div "// Attack the door! // It will take many hits, so use a "while-true" loop." at bounding box center [956, 211] width 347 height 355
click at [805, 75] on div "// Attack the door! // It will take many hits, so use a "while-true" loop." at bounding box center [956, 211] width 347 height 355
type textarea "h"
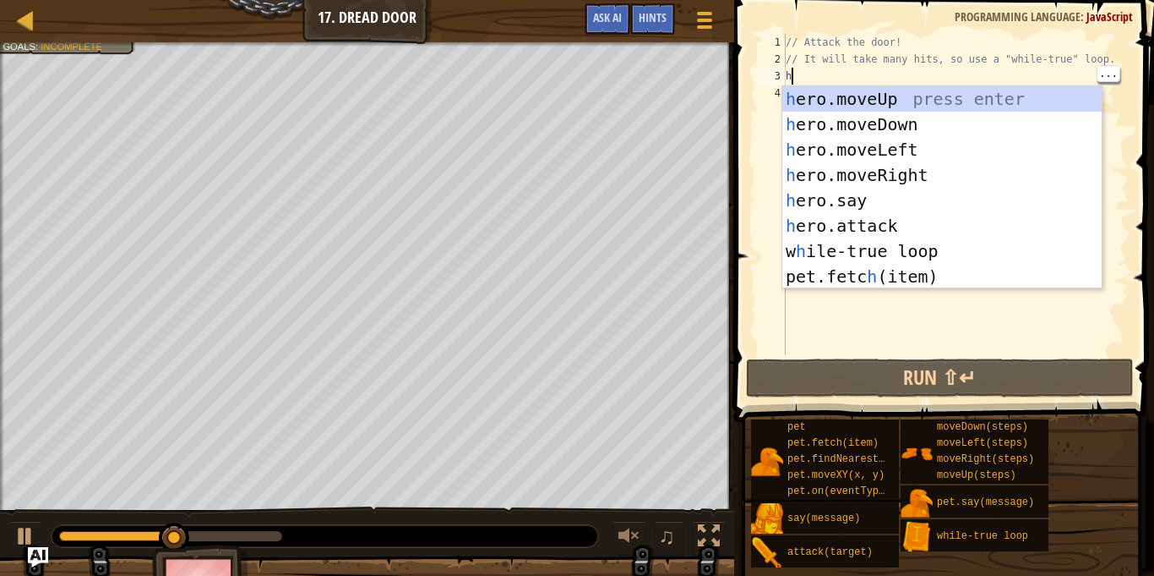
scroll to position [8, 0]
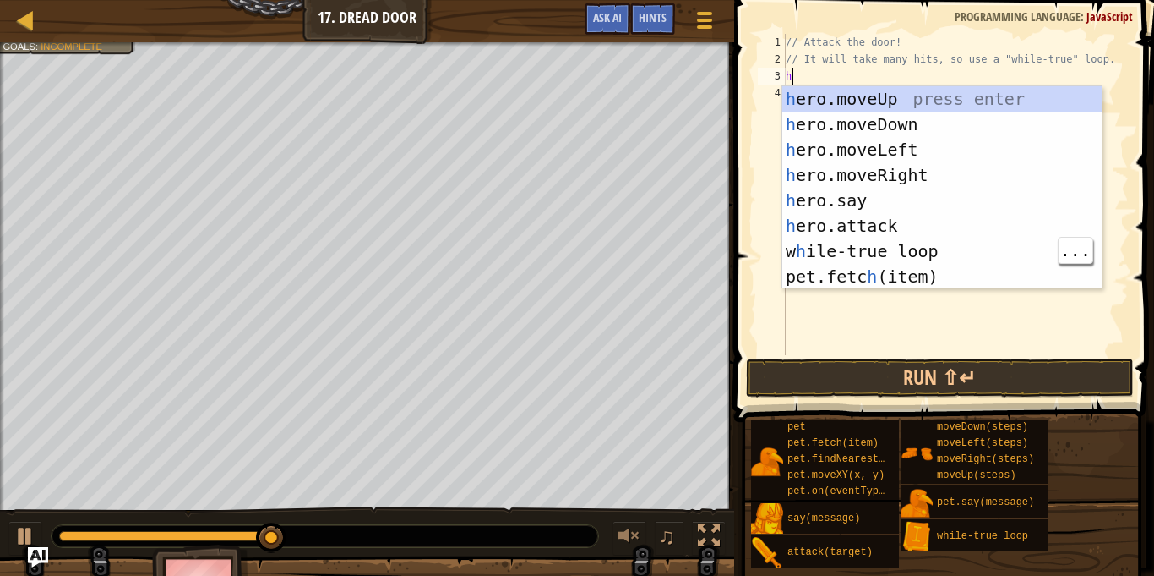
click at [961, 252] on div "h ero.moveUp press enter h ero.moveDown press enter h ero.moveLeft press enter …" at bounding box center [942, 213] width 319 height 254
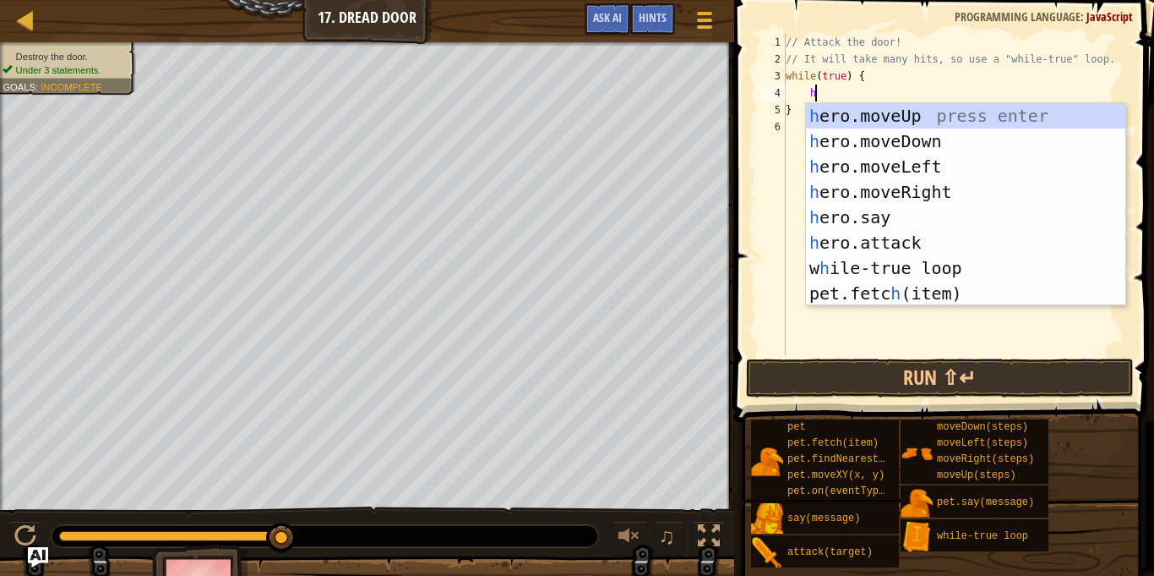
scroll to position [8, 3]
click at [956, 243] on div "h ero.moveUp press enter h ero.moveDown press enter h ero.moveLeft press enter …" at bounding box center [965, 230] width 319 height 254
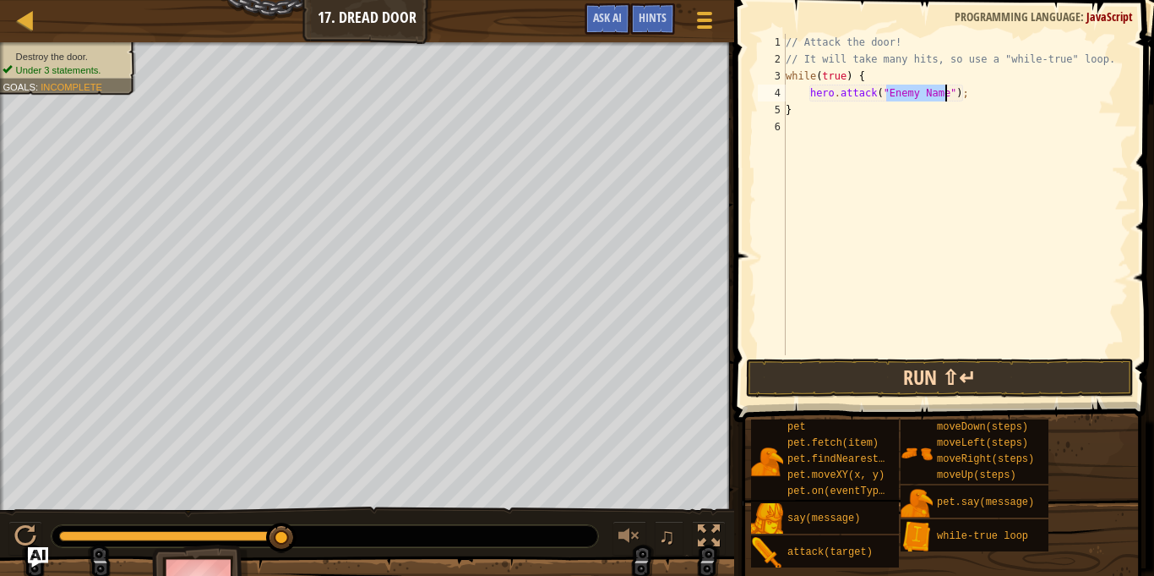
type textarea "hero.attack("Enemy Name");"
click at [1016, 377] on button "Run ⇧↵" at bounding box center [940, 377] width 388 height 39
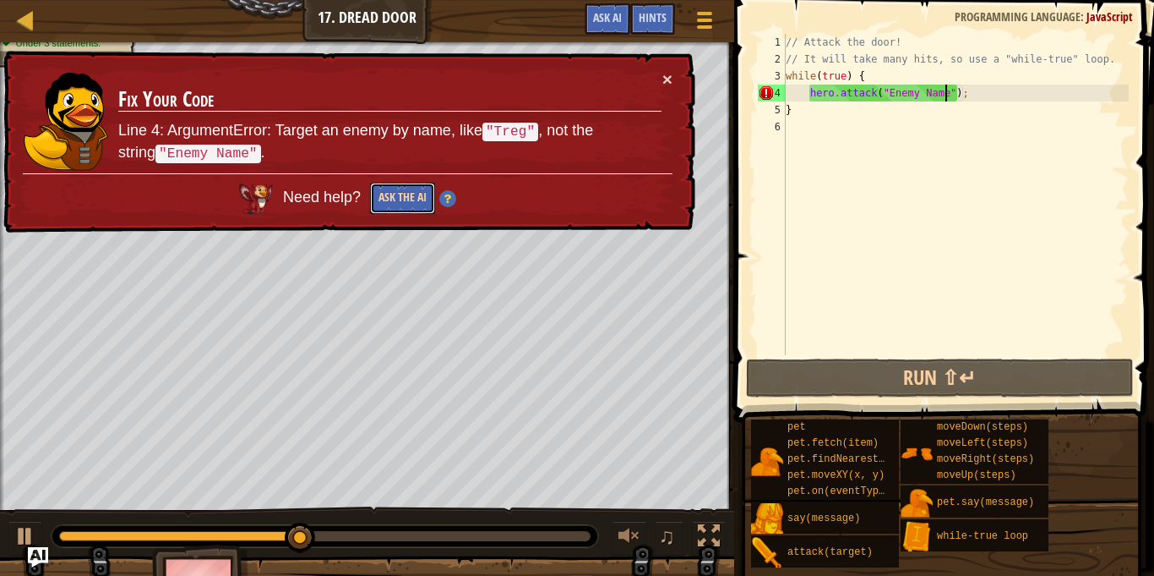
click at [412, 201] on button "Ask the AI" at bounding box center [402, 198] width 65 height 31
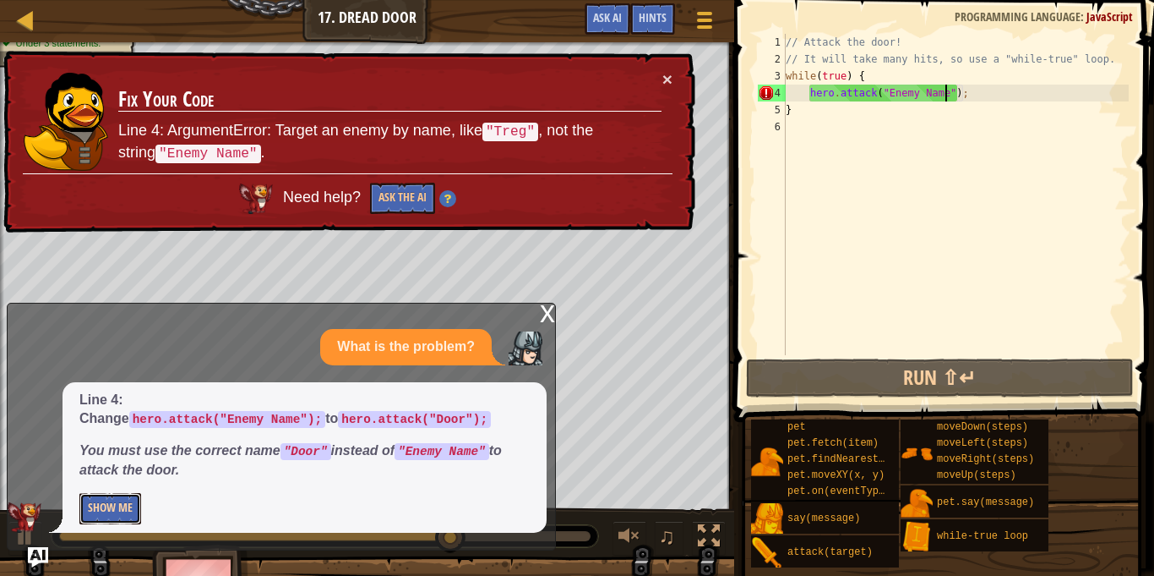
click at [101, 514] on button "Show Me" at bounding box center [110, 508] width 62 height 31
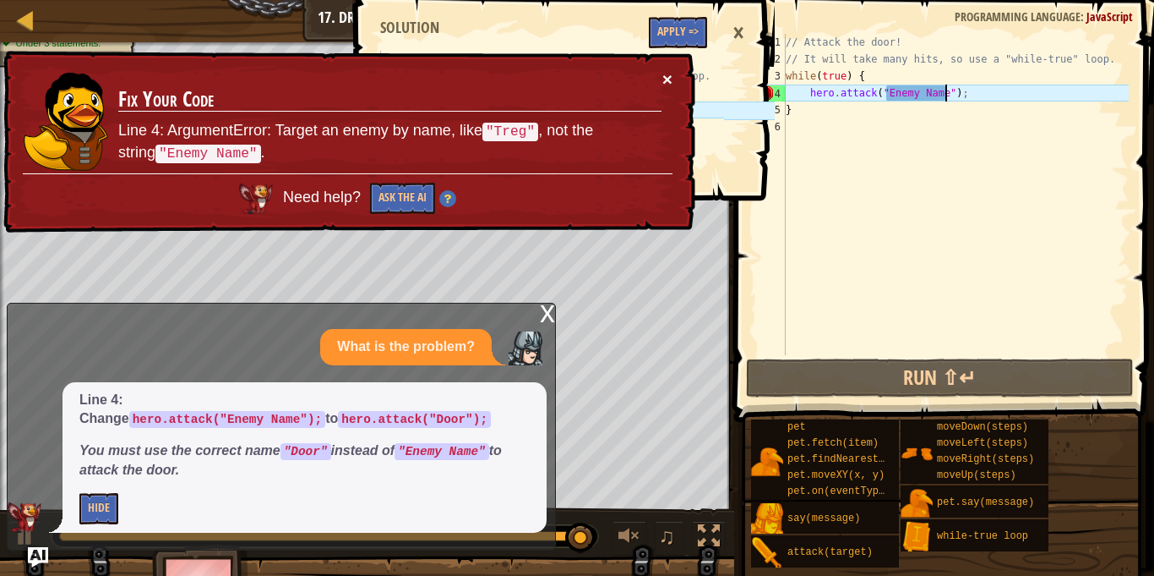
click at [668, 79] on button "×" at bounding box center [668, 79] width 10 height 18
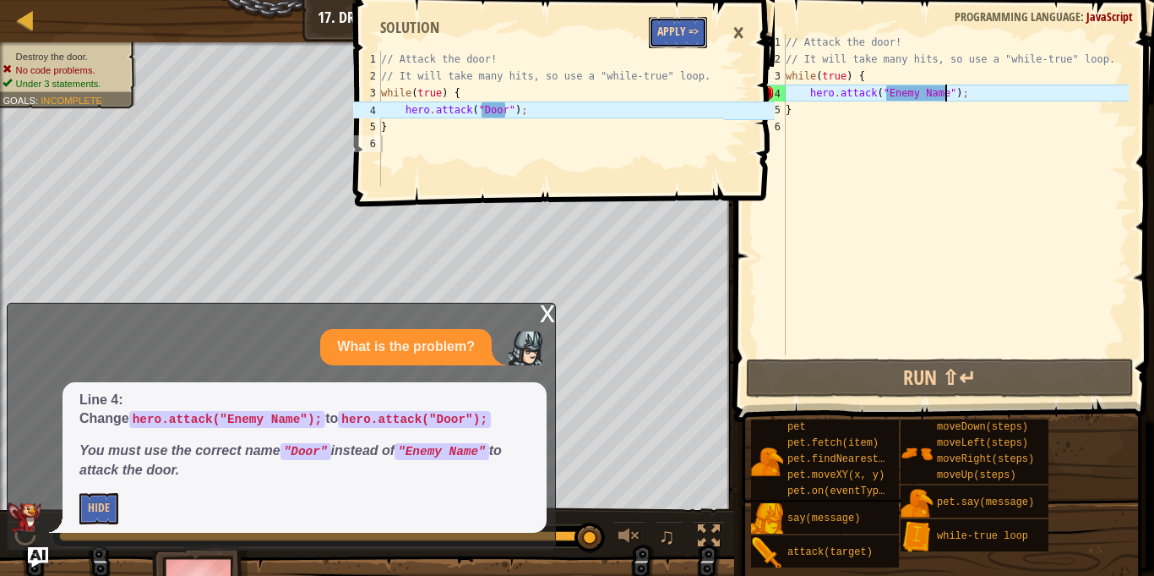
click at [685, 35] on button "Apply =>" at bounding box center [678, 32] width 58 height 31
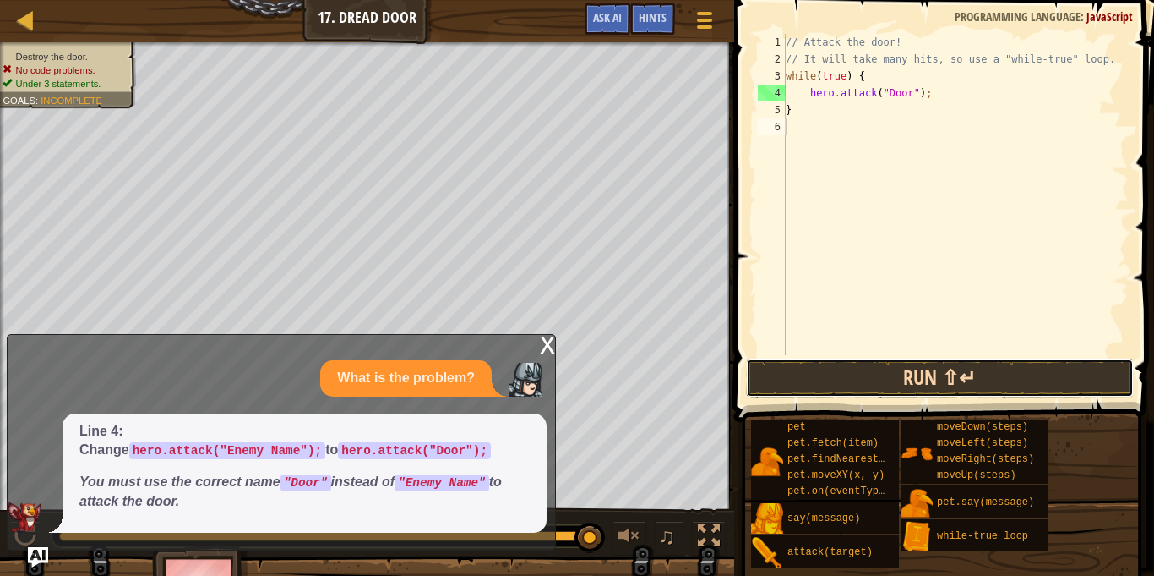
click at [1030, 380] on button "Run ⇧↵" at bounding box center [940, 377] width 388 height 39
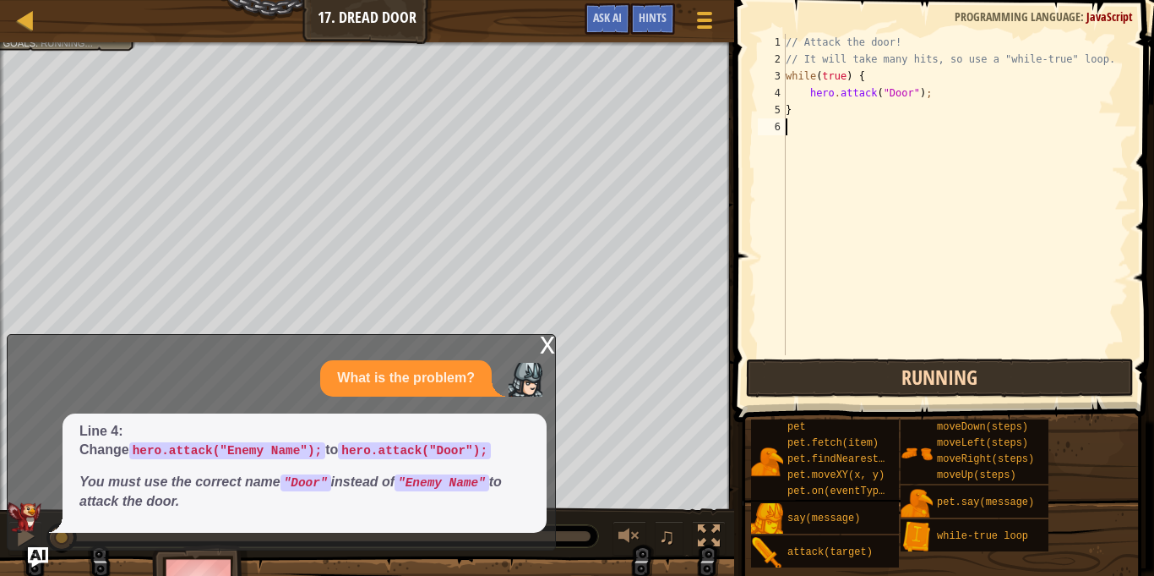
scroll to position [8, 0]
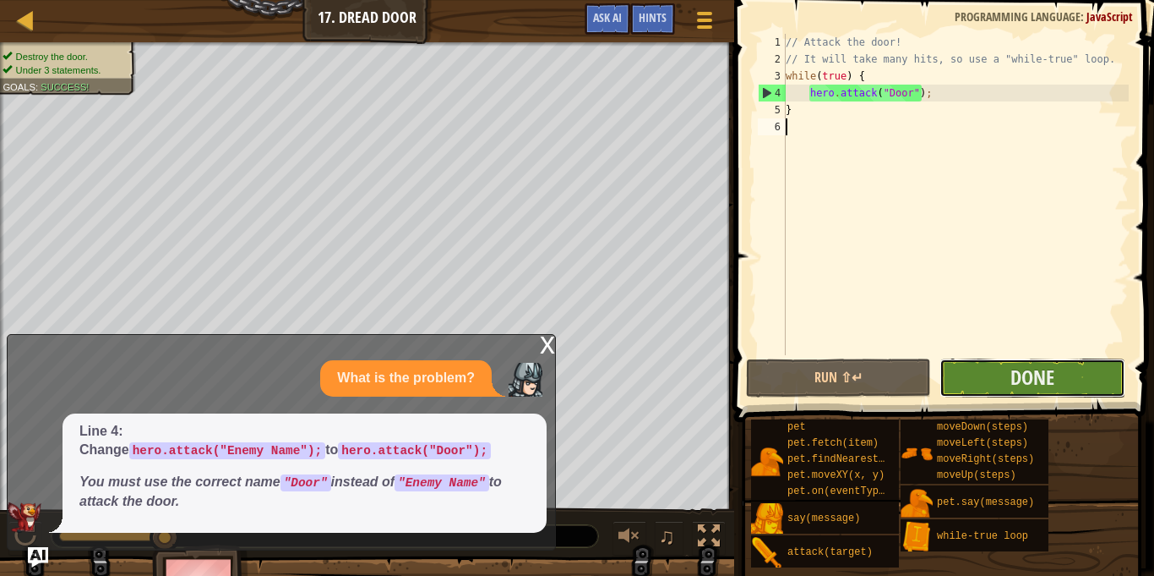
click at [1064, 384] on button "Done" at bounding box center [1032, 377] width 185 height 39
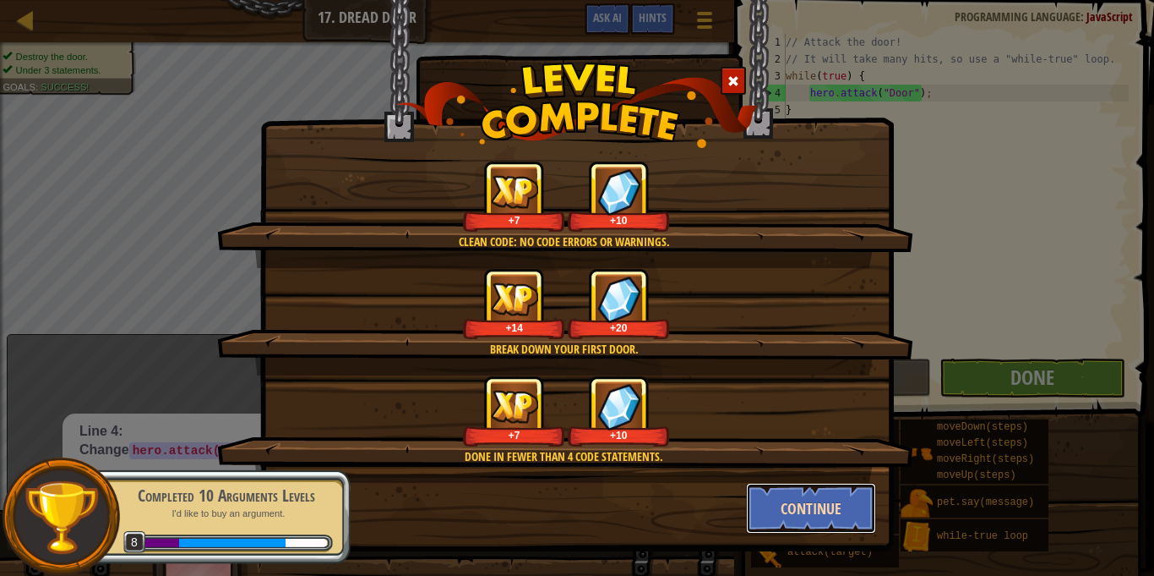
click at [840, 510] on button "Continue" at bounding box center [811, 508] width 131 height 51
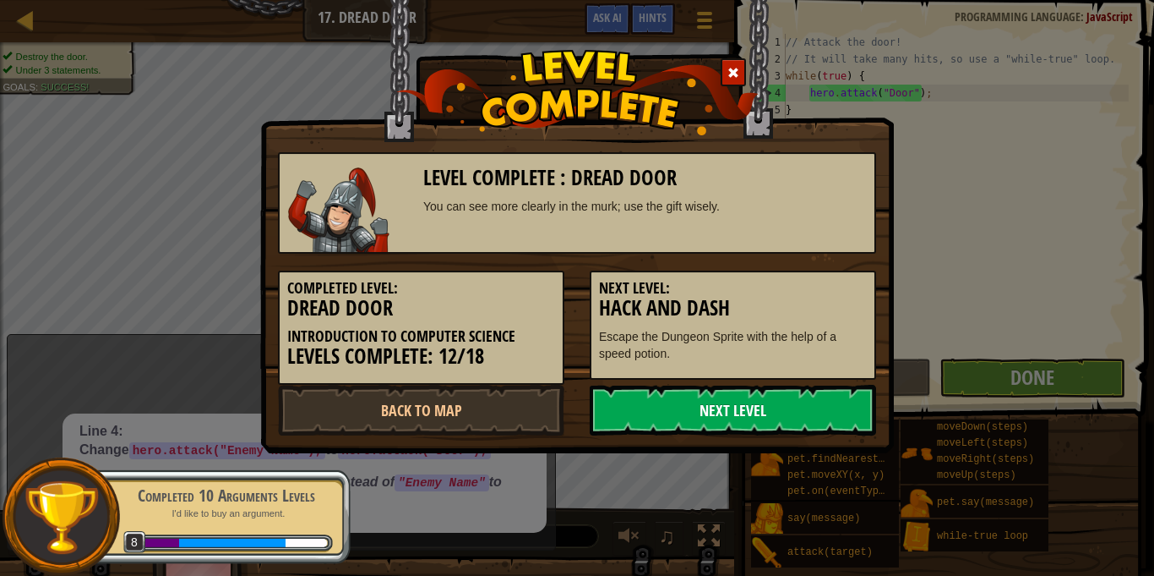
click at [707, 405] on link "Next Level" at bounding box center [733, 410] width 287 height 51
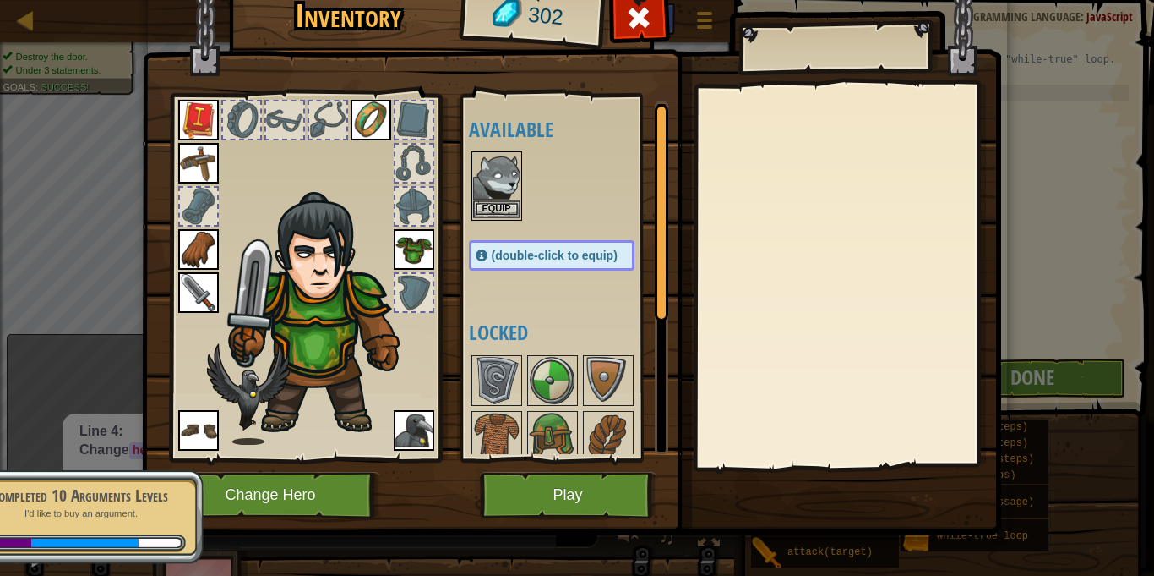
click at [510, 186] on img at bounding box center [496, 176] width 47 height 47
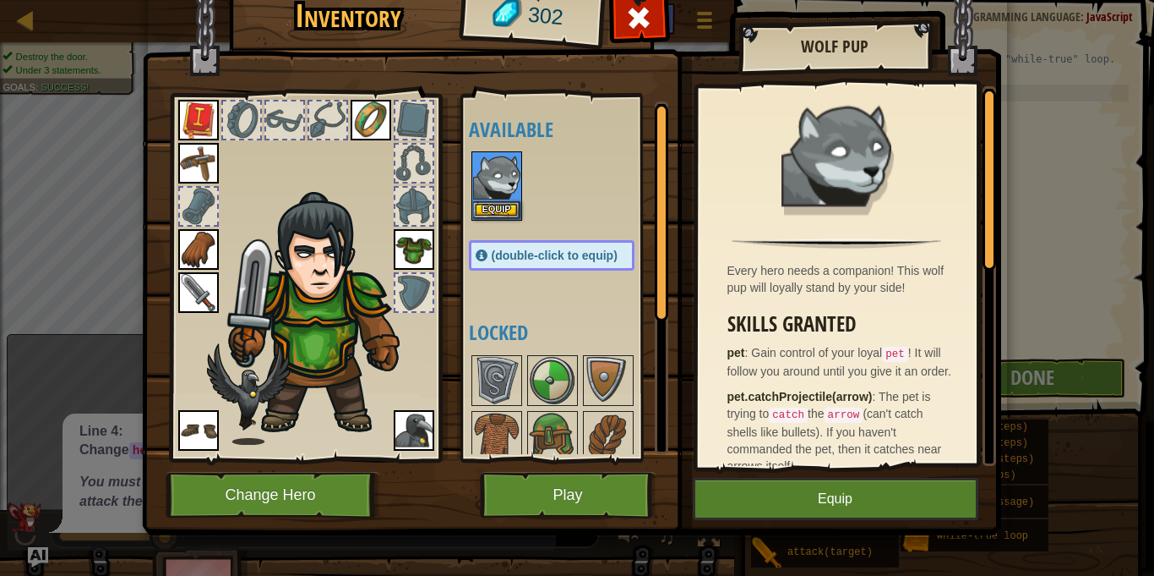
click at [772, 471] on img at bounding box center [572, 228] width 860 height 614
click at [795, 504] on button "Equip" at bounding box center [836, 499] width 286 height 42
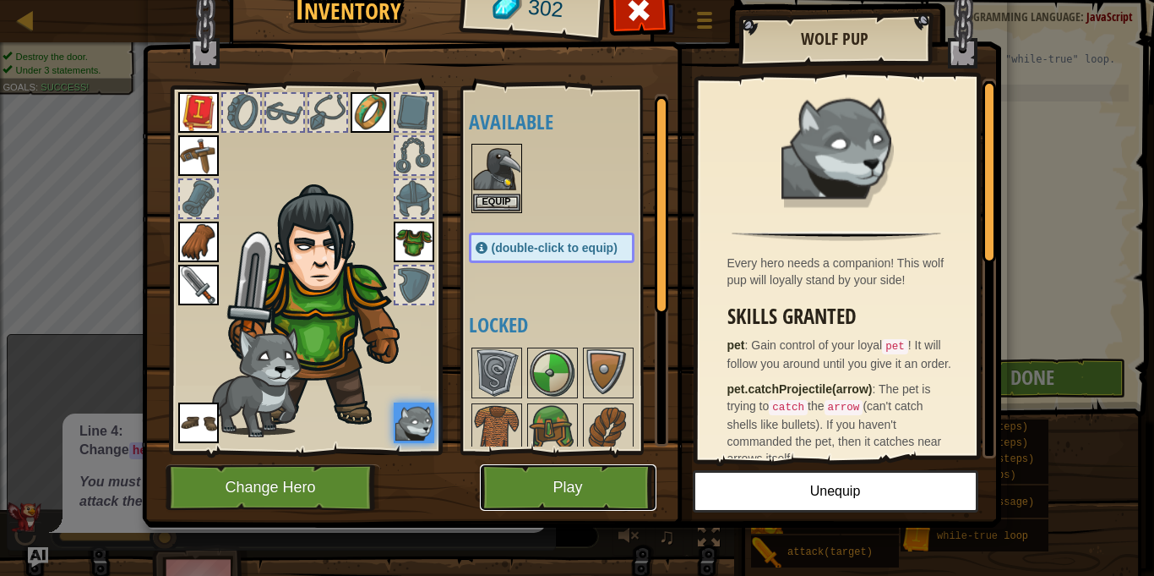
click at [578, 492] on button "Play" at bounding box center [568, 487] width 177 height 46
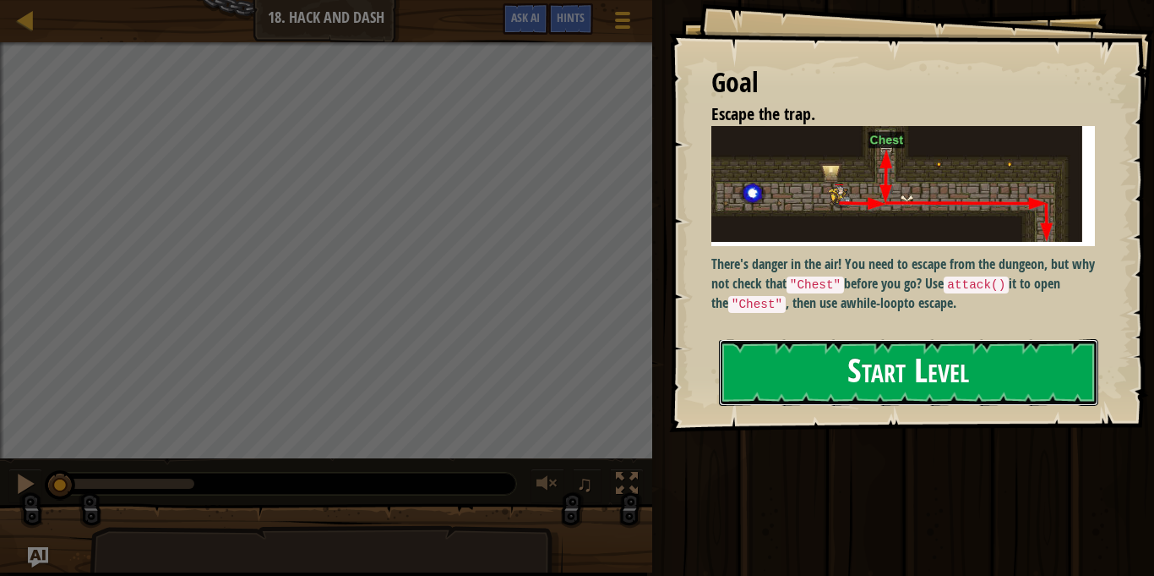
click at [1040, 380] on button "Start Level" at bounding box center [908, 372] width 379 height 67
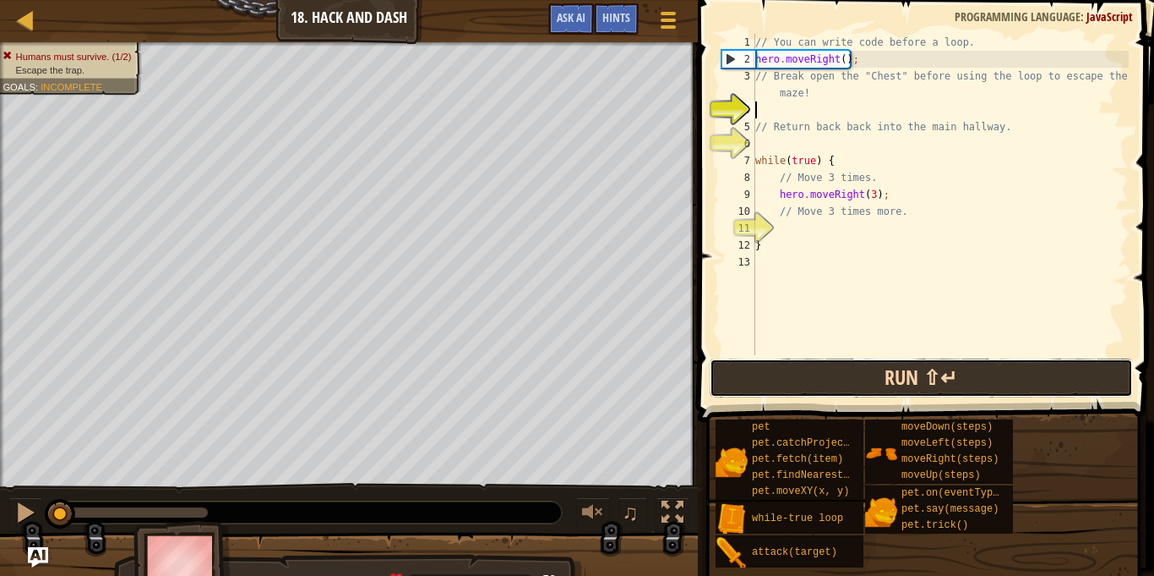
click at [1040, 368] on button "Run ⇧↵" at bounding box center [921, 377] width 423 height 39
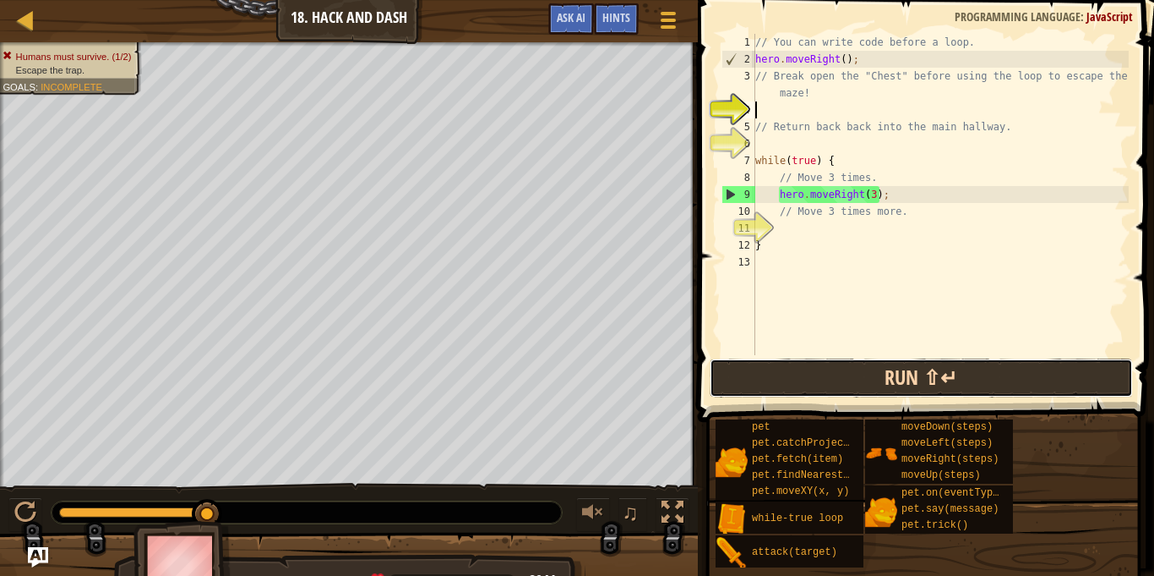
click at [1055, 380] on button "Run ⇧↵" at bounding box center [921, 377] width 423 height 39
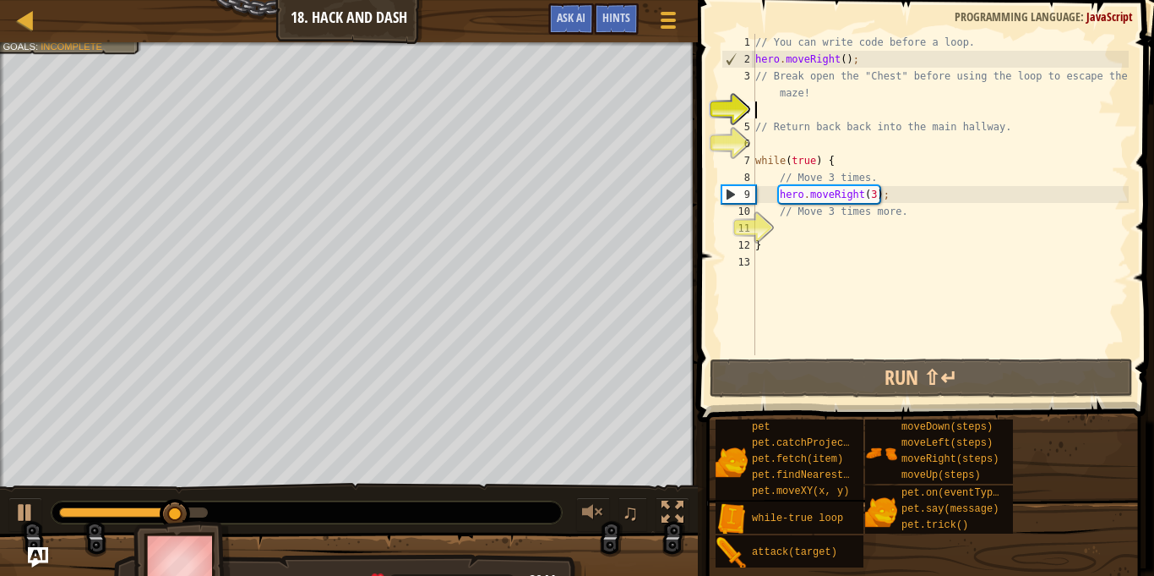
click at [785, 92] on div "// You can write code before a loop. hero . moveRight ( ) ; // Break open the "…" at bounding box center [940, 211] width 377 height 355
type textarea "// Break open the "Chest" before using the loop to escape the maze!"
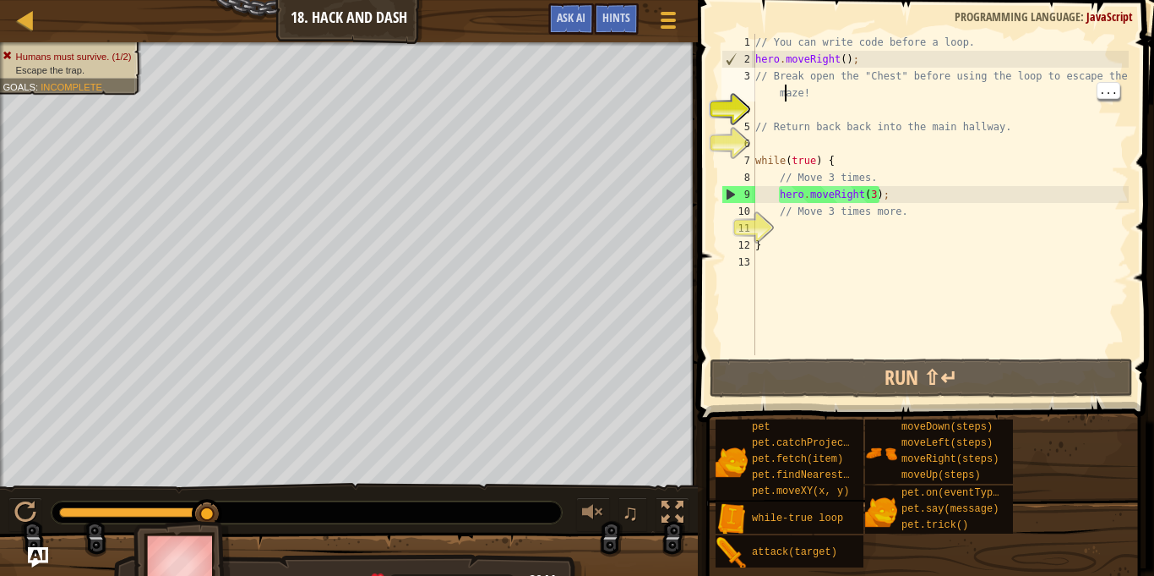
click at [765, 96] on div "// You can write code before a loop. hero . moveRight ( ) ; // Break open the "…" at bounding box center [940, 211] width 377 height 355
type textarea "h"
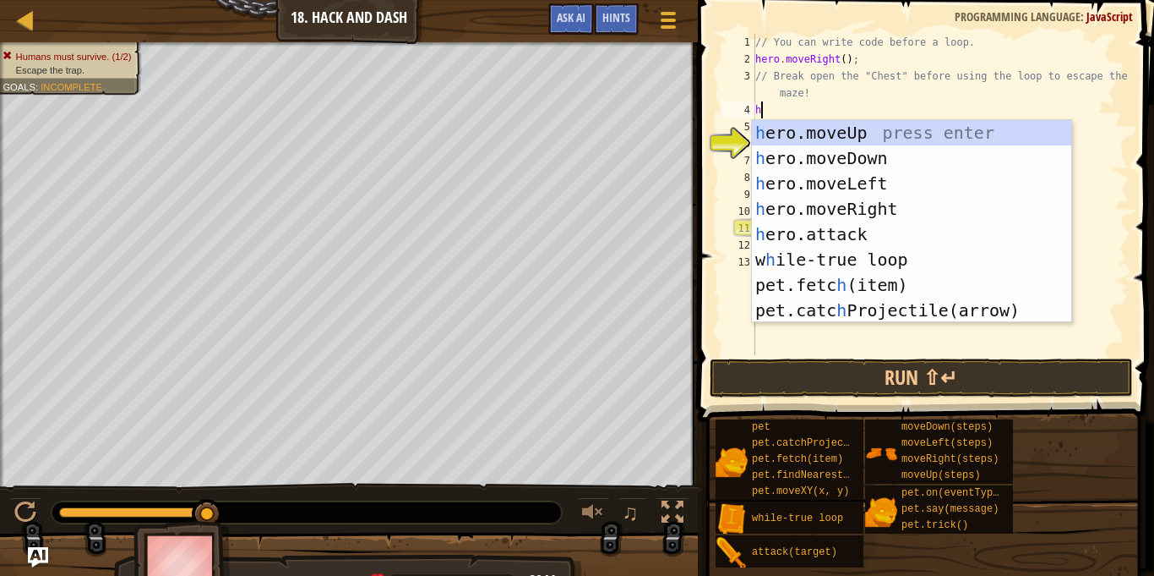
click at [931, 134] on div "h ero.moveUp press enter h ero.moveDown press enter h ero.moveLeft press enter …" at bounding box center [911, 247] width 319 height 254
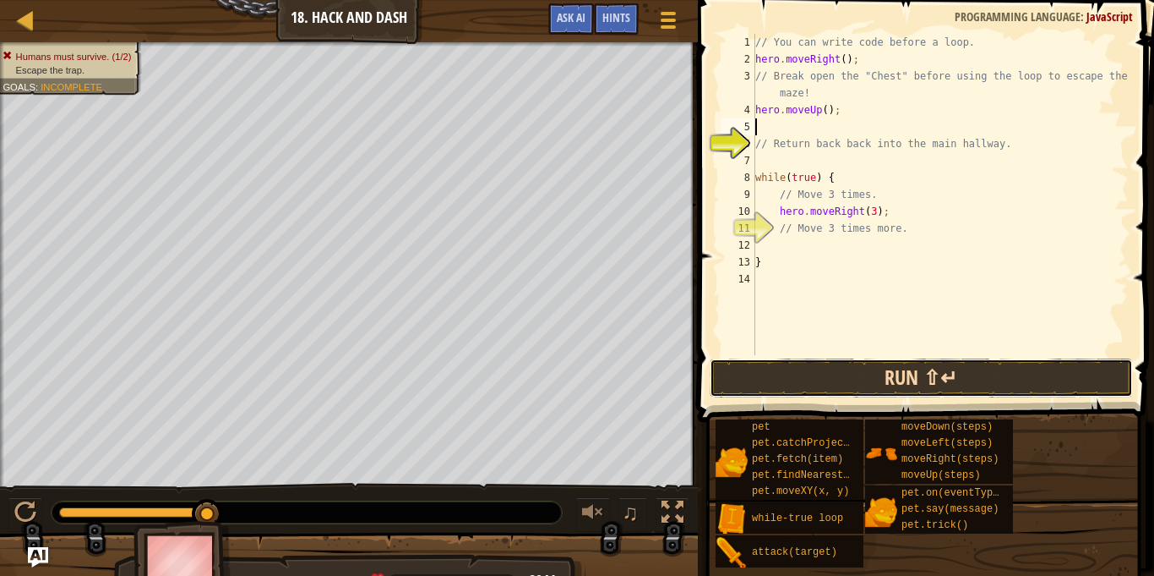
click at [1026, 390] on button "Run ⇧↵" at bounding box center [921, 377] width 423 height 39
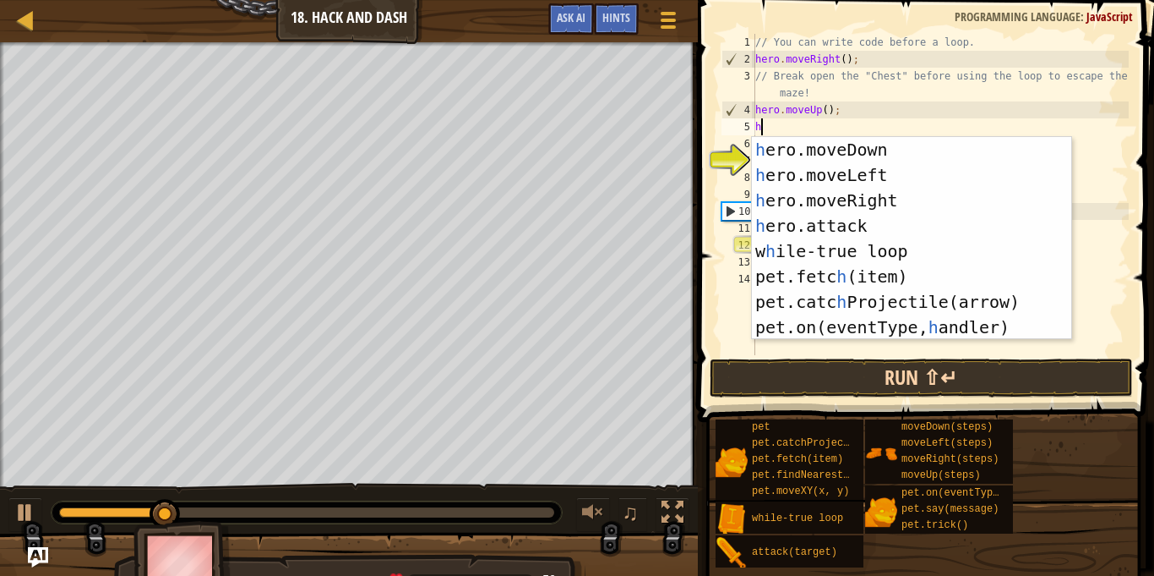
scroll to position [0, 0]
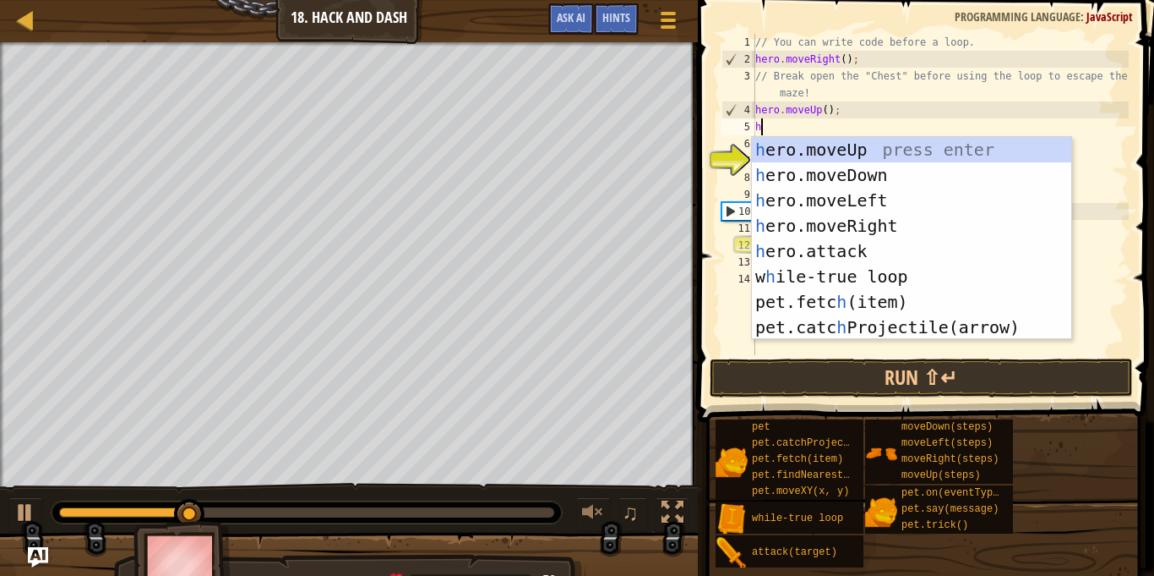
click at [909, 259] on div "h ero.moveUp press enter h ero.moveDown press enter h ero.moveLeft press enter …" at bounding box center [911, 264] width 319 height 254
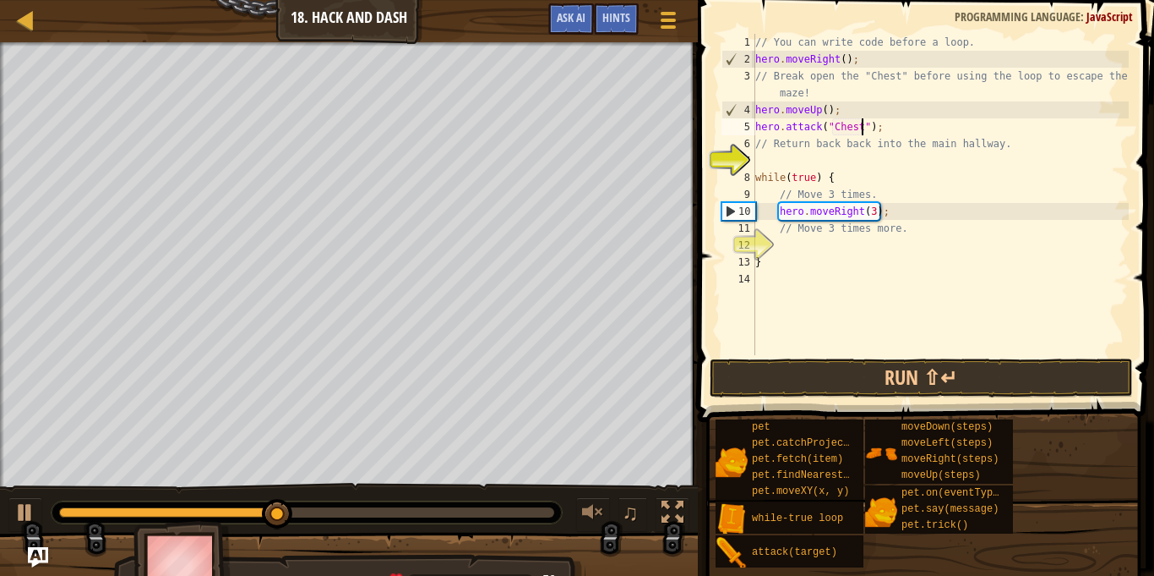
scroll to position [8, 15]
click at [1056, 395] on button "Run ⇧↵" at bounding box center [921, 377] width 423 height 39
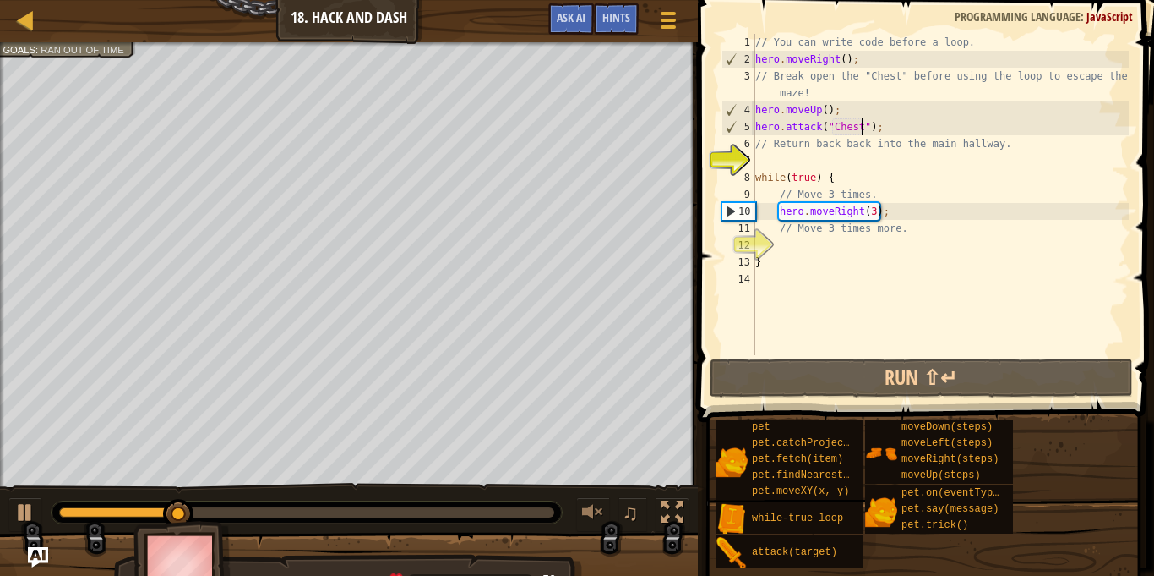
click at [756, 237] on div "12" at bounding box center [739, 245] width 34 height 17
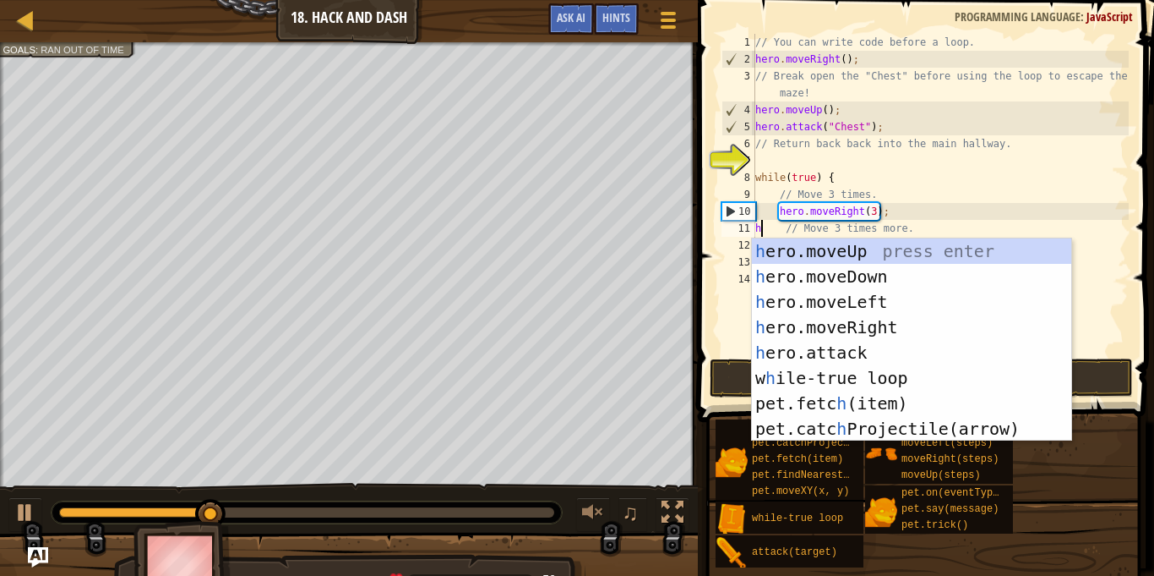
click at [931, 281] on div "h ero.moveUp press enter h ero.moveDown press enter h ero.moveLeft press enter …" at bounding box center [911, 365] width 319 height 254
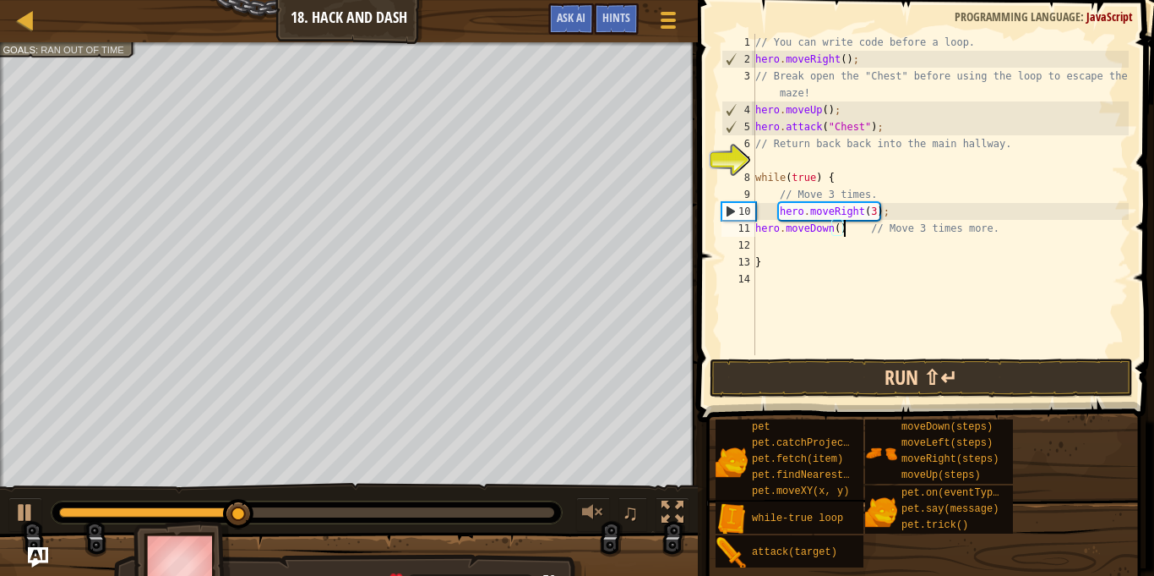
type textarea "hero.moveDown() // Move 3 times more."
click at [975, 374] on button "Run ⇧↵" at bounding box center [921, 377] width 423 height 39
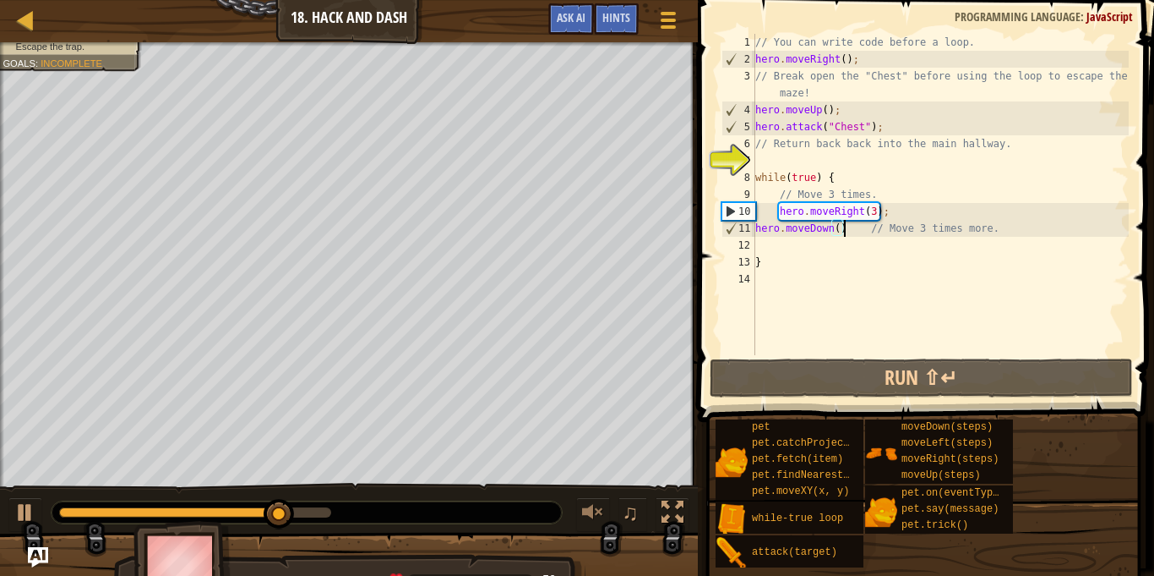
click at [783, 244] on div "// You can write code before a loop. hero . moveRight ( ) ; // Break open the "…" at bounding box center [940, 211] width 377 height 355
click at [771, 246] on div "// You can write code before a loop. hero . moveRight ( ) ; // Break open the "…" at bounding box center [940, 211] width 377 height 355
type textarea "h"
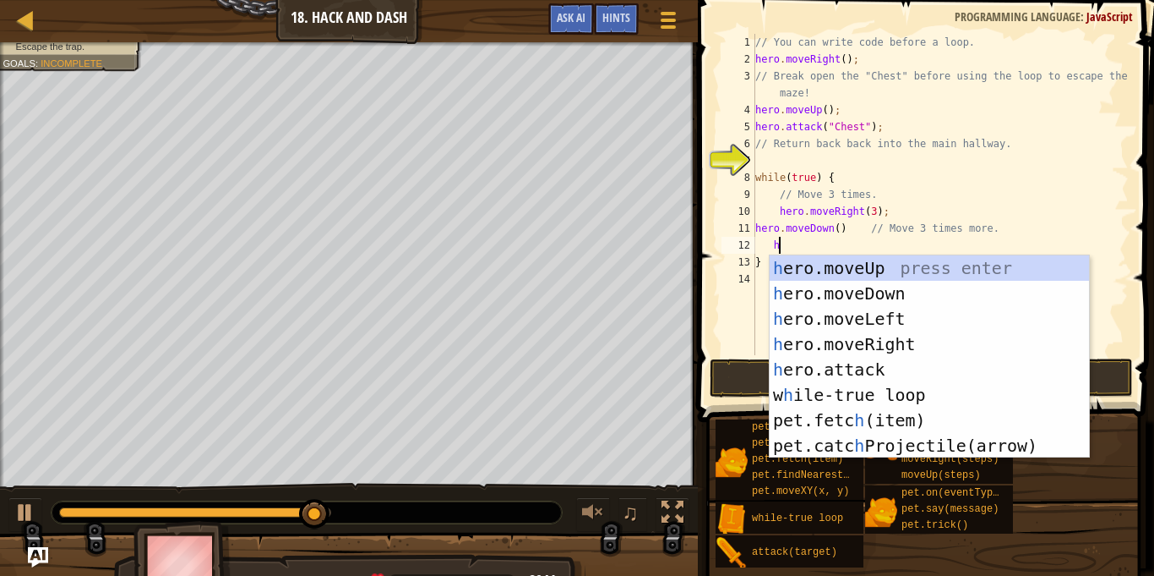
click at [940, 290] on div "h ero.moveUp press enter h ero.moveDown press enter h ero.moveLeft press enter …" at bounding box center [929, 382] width 319 height 254
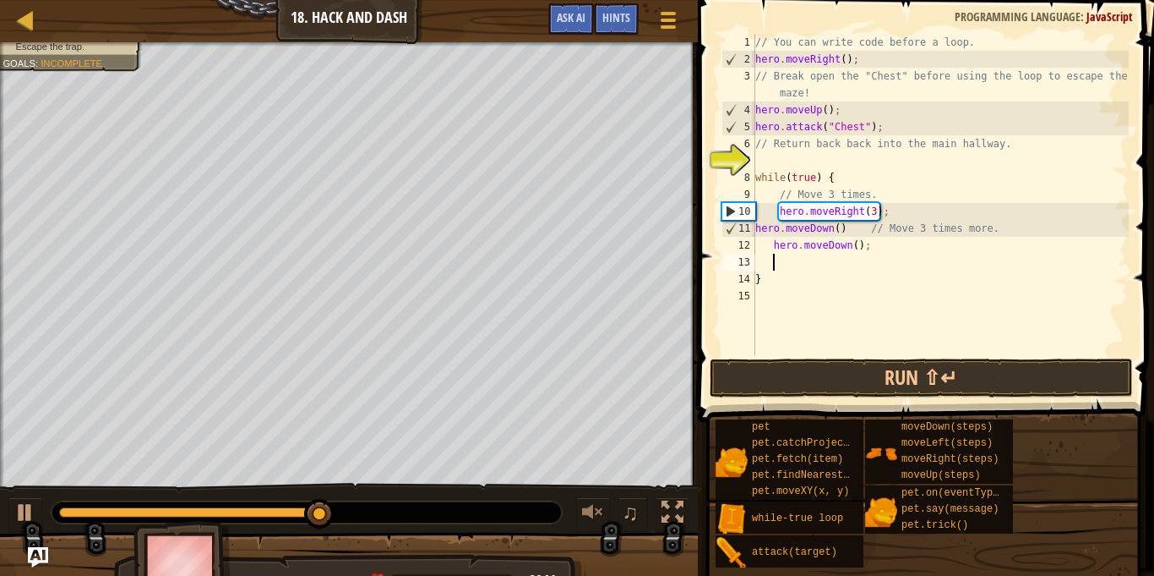
scroll to position [8, 3]
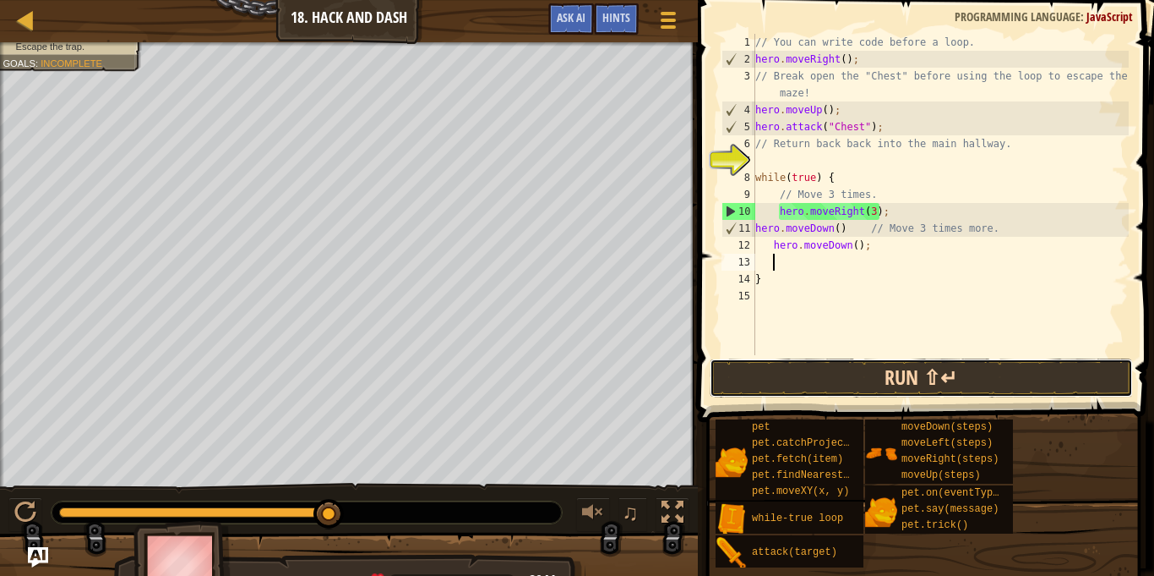
click at [950, 374] on button "Run ⇧↵" at bounding box center [921, 377] width 423 height 39
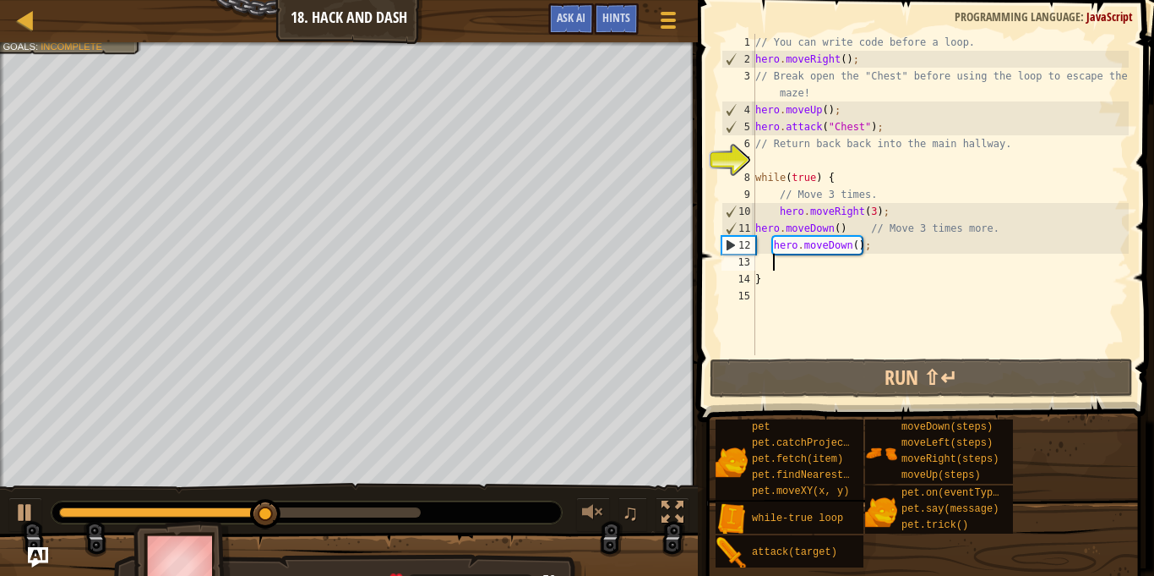
click at [881, 269] on div "// You can write code before a loop. hero . moveRight ( ) ; // Break open the "…" at bounding box center [940, 211] width 377 height 355
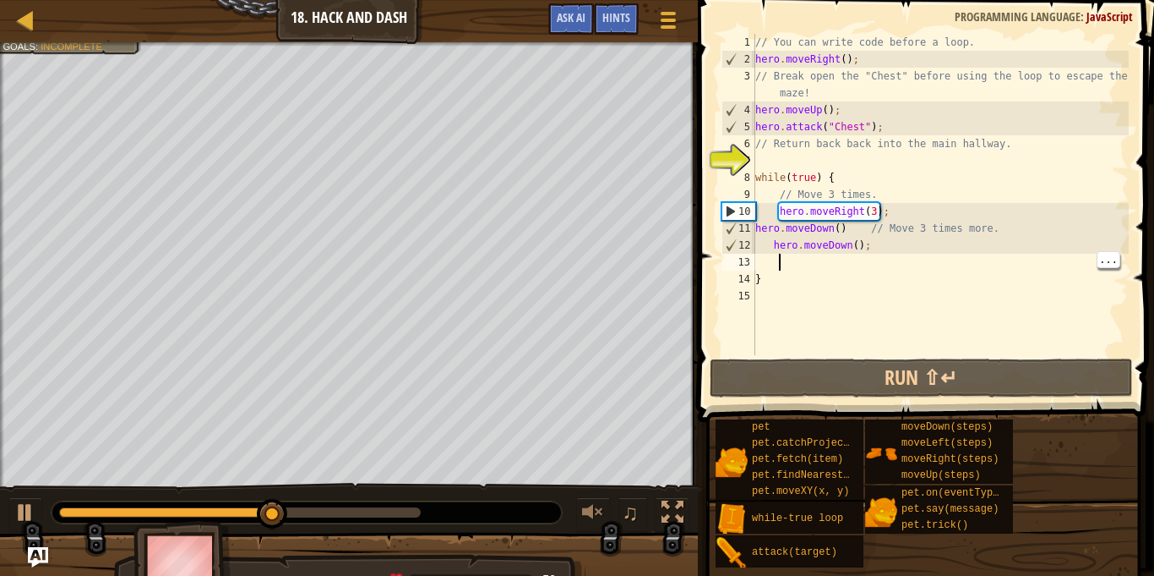
click at [887, 251] on div "// You can write code before a loop. hero . moveRight ( ) ; // Break open the "…" at bounding box center [940, 211] width 377 height 355
click at [765, 271] on div "// You can write code before a loop. hero . moveRight ( ) ; // Break open the "…" at bounding box center [940, 211] width 377 height 355
click at [774, 249] on div "// You can write code before a loop. hero . moveRight ( ) ; // Break open the "…" at bounding box center [940, 211] width 377 height 355
type textarea "hero.moveDown();"
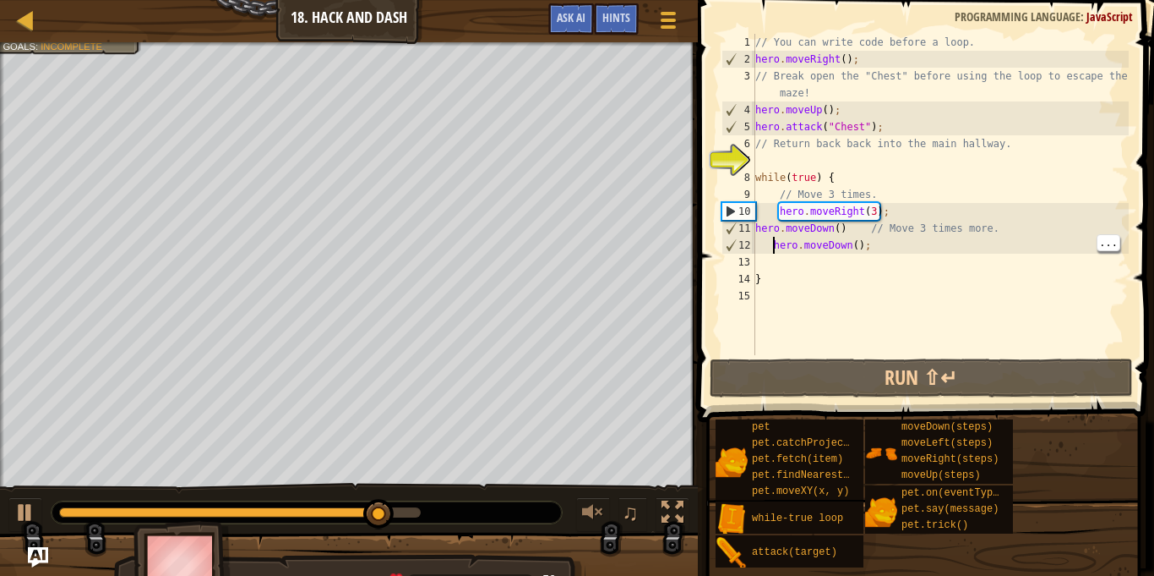
click at [767, 264] on div "// You can write code before a loop. hero . moveRight ( ) ; // Break open the "…" at bounding box center [940, 211] width 377 height 355
type textarea "h"
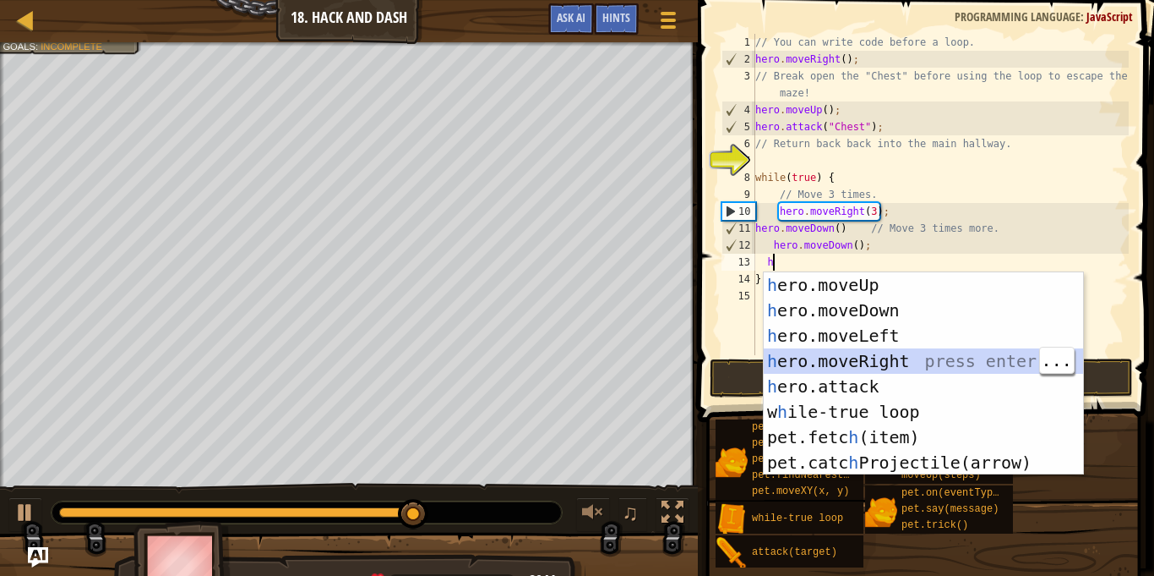
click at [914, 357] on div "h ero.moveUp press enter h ero.moveDown press enter h ero.moveLeft press enter …" at bounding box center [923, 399] width 319 height 254
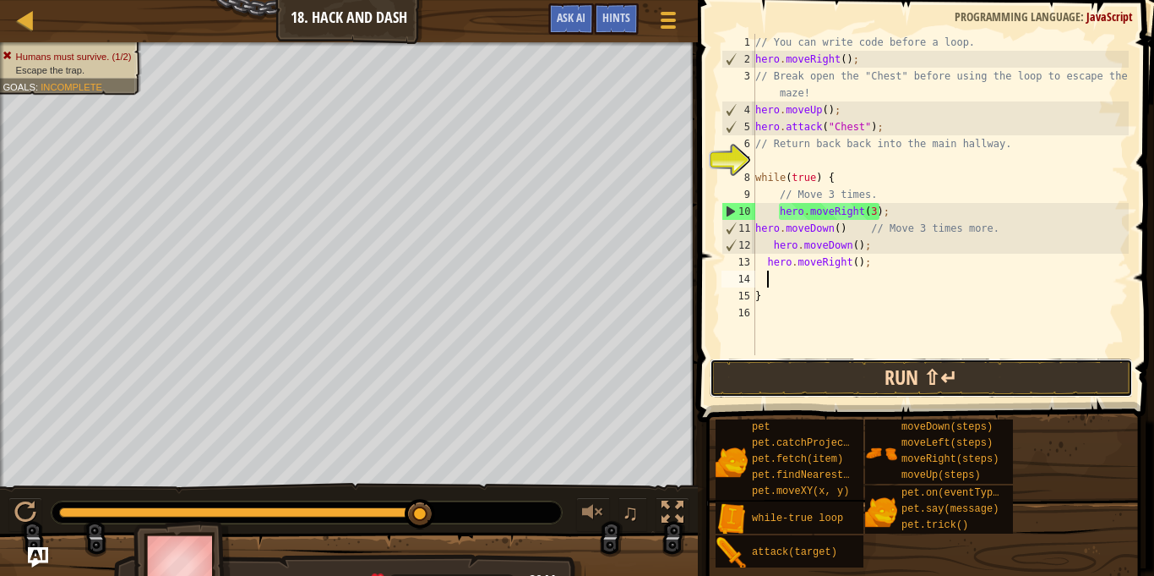
click at [1018, 382] on button "Run ⇧↵" at bounding box center [921, 377] width 423 height 39
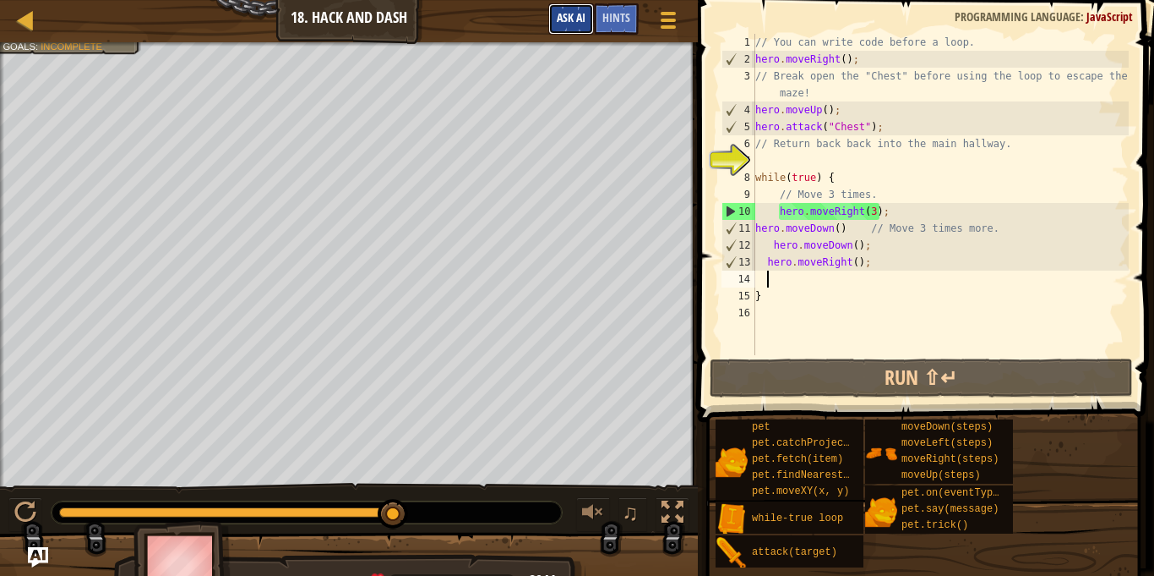
click at [570, 19] on span "Ask AI" at bounding box center [571, 17] width 29 height 16
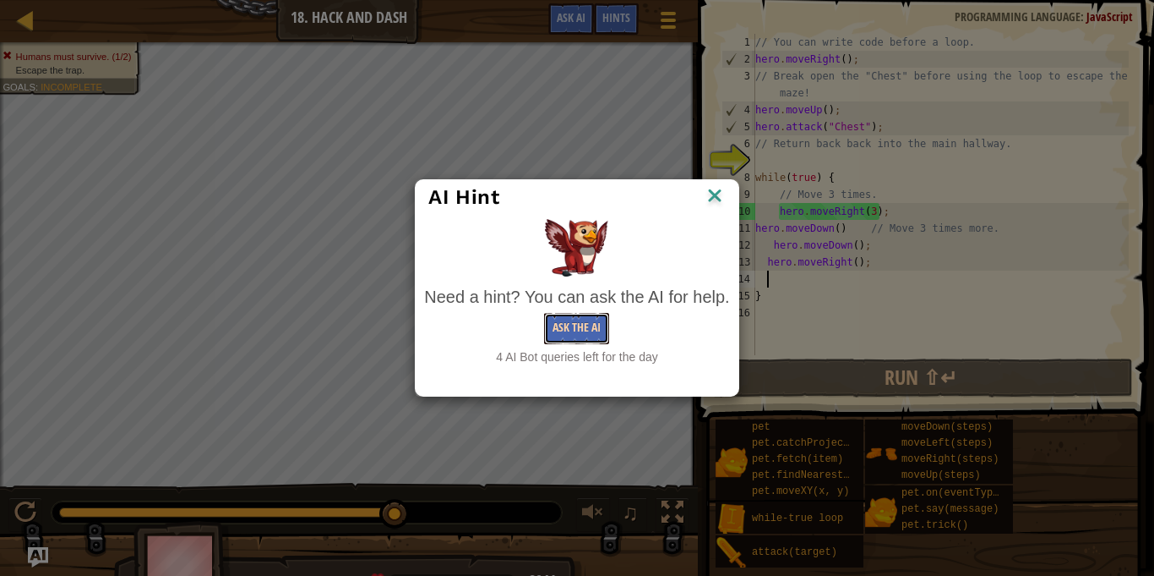
click at [581, 329] on button "Ask the AI" at bounding box center [576, 328] width 65 height 31
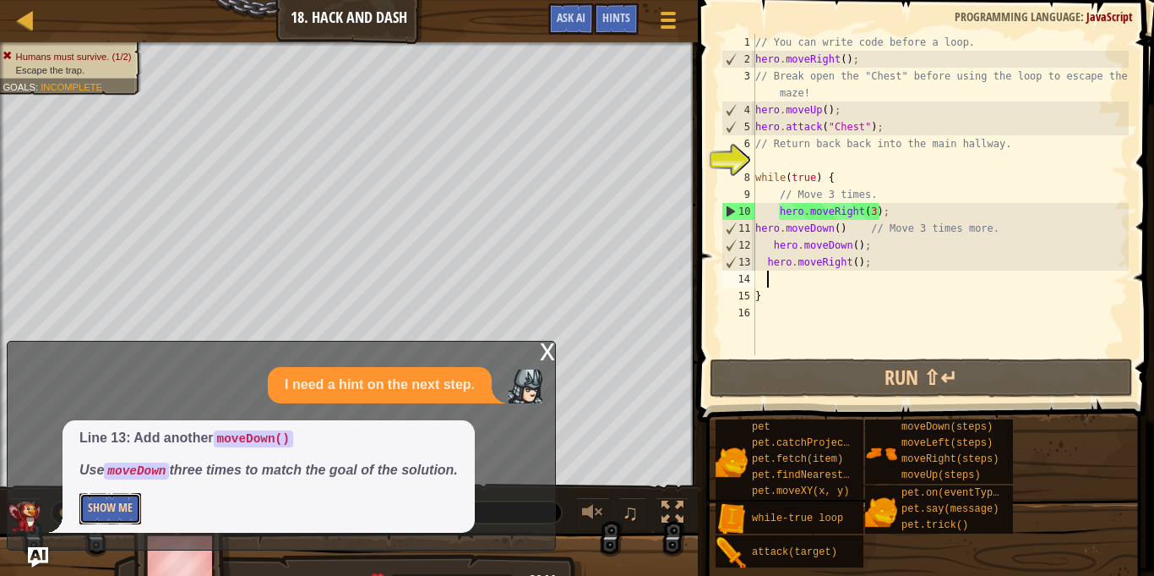
click at [116, 516] on button "Show Me" at bounding box center [110, 508] width 62 height 31
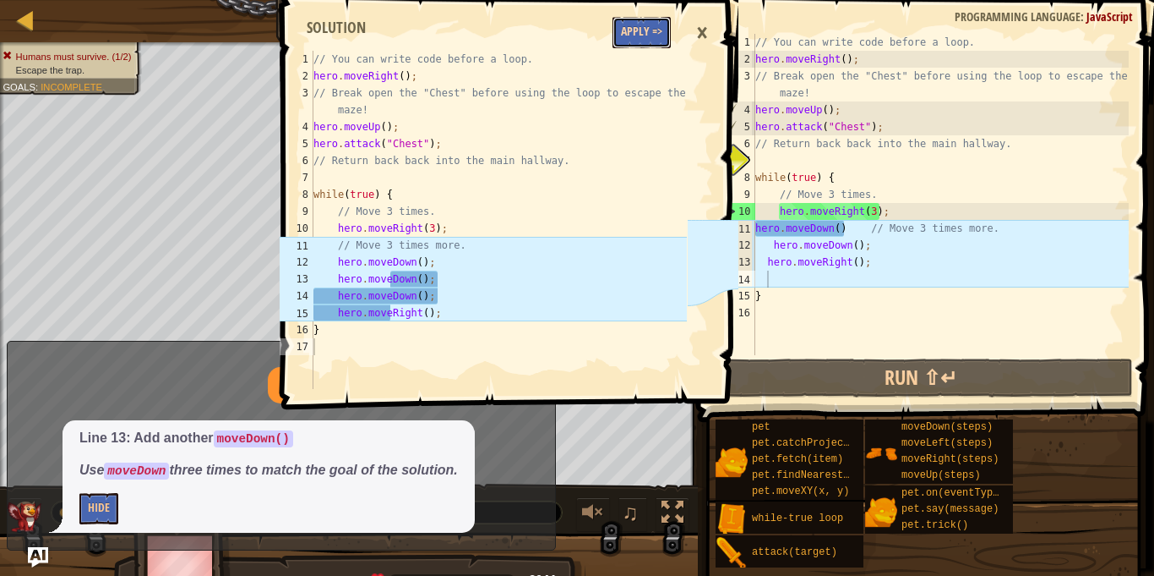
click at [651, 26] on button "Apply =>" at bounding box center [642, 32] width 58 height 31
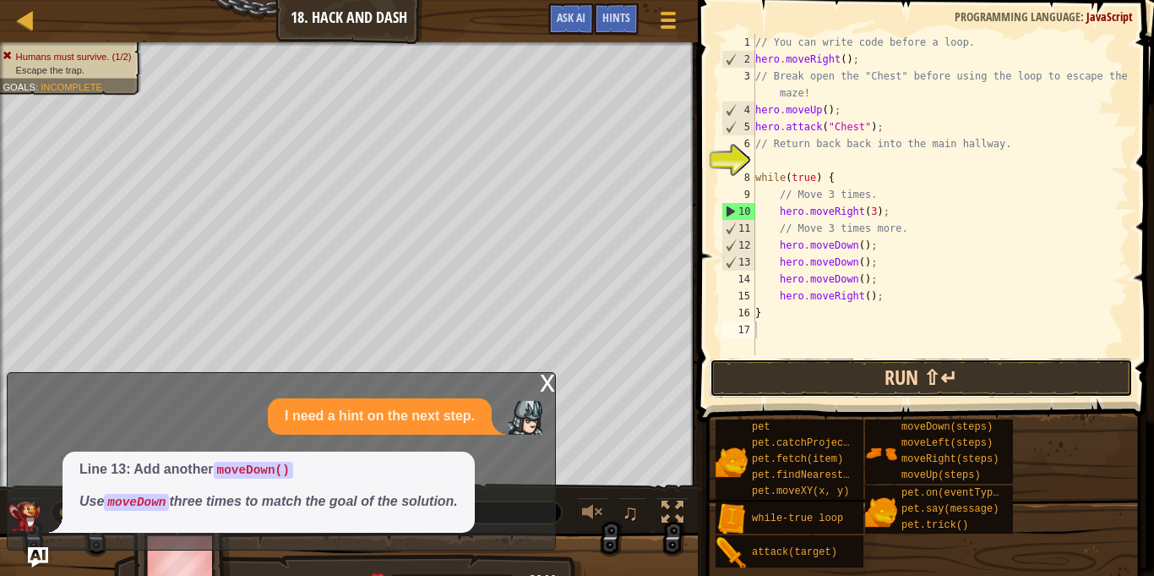
click at [1043, 379] on button "Run ⇧↵" at bounding box center [921, 377] width 423 height 39
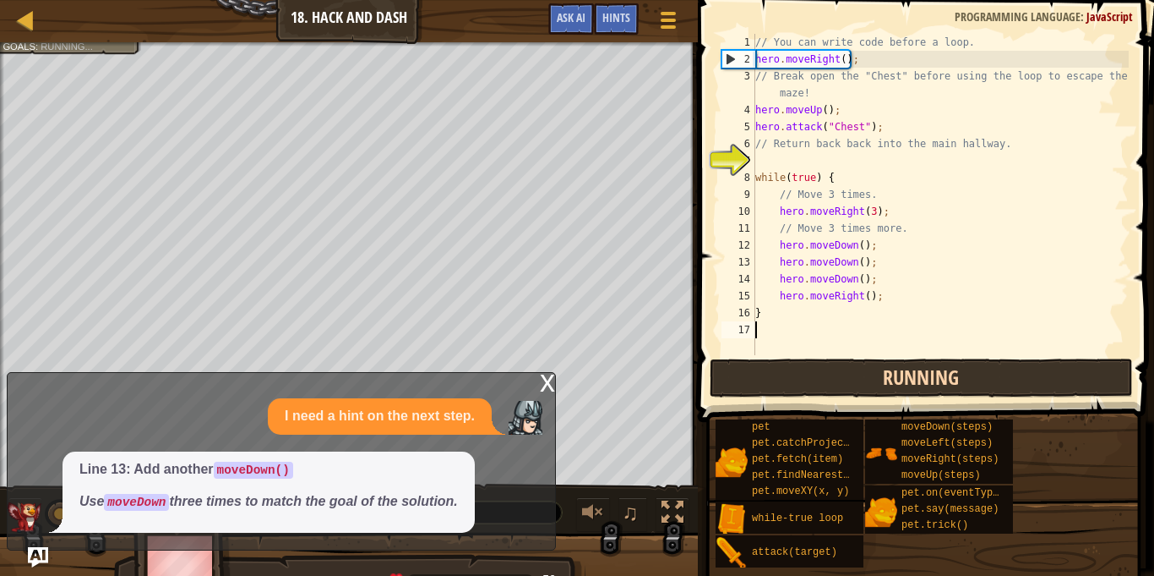
scroll to position [8, 0]
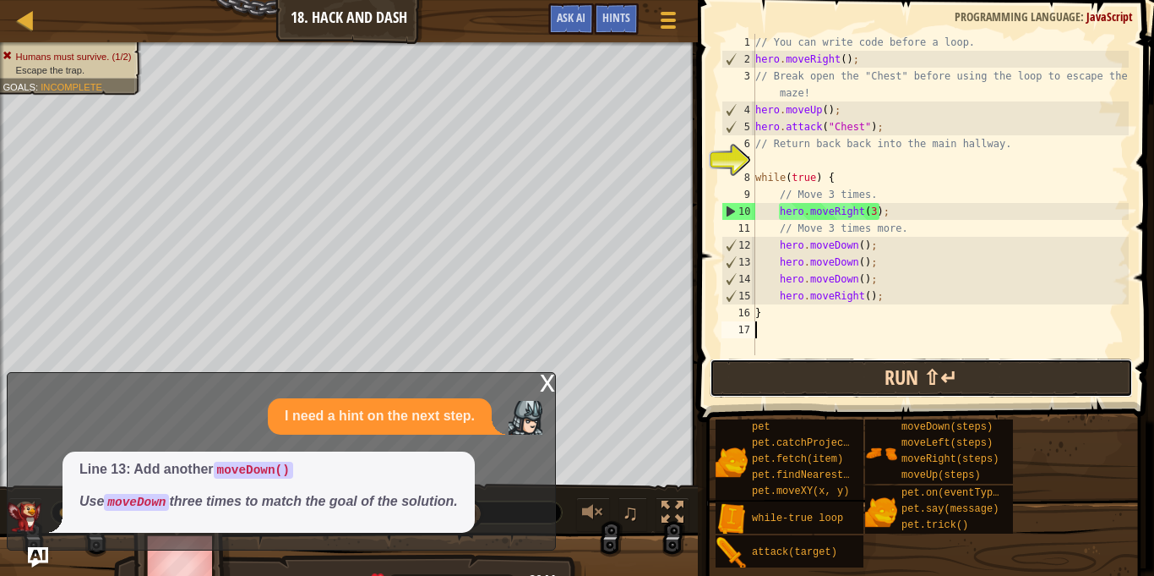
click at [952, 372] on button "Run ⇧↵" at bounding box center [921, 377] width 423 height 39
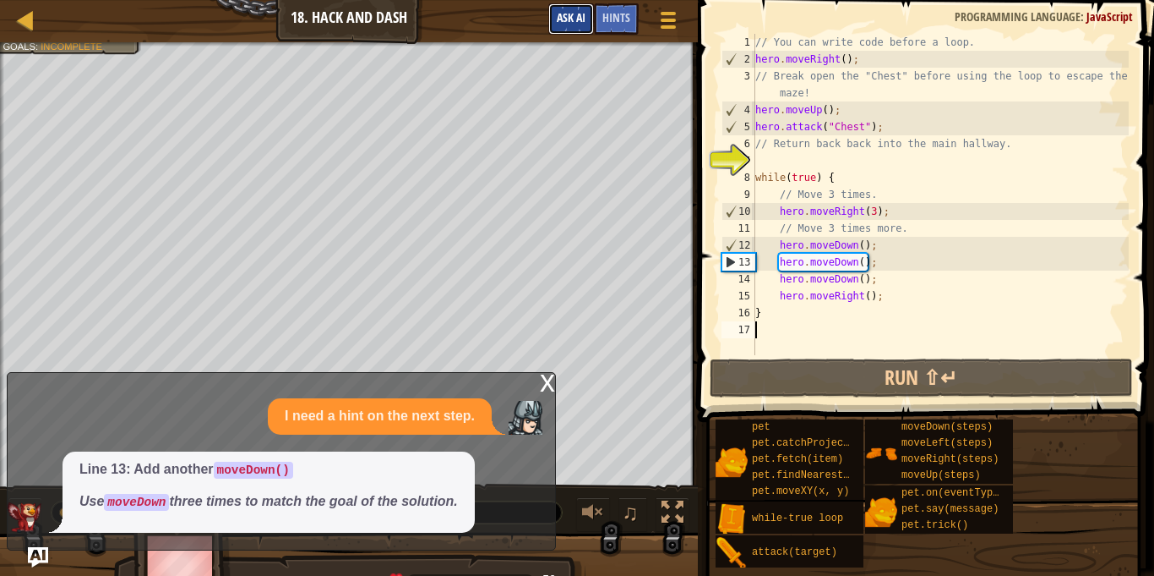
click at [573, 16] on span "Ask AI" at bounding box center [571, 17] width 29 height 16
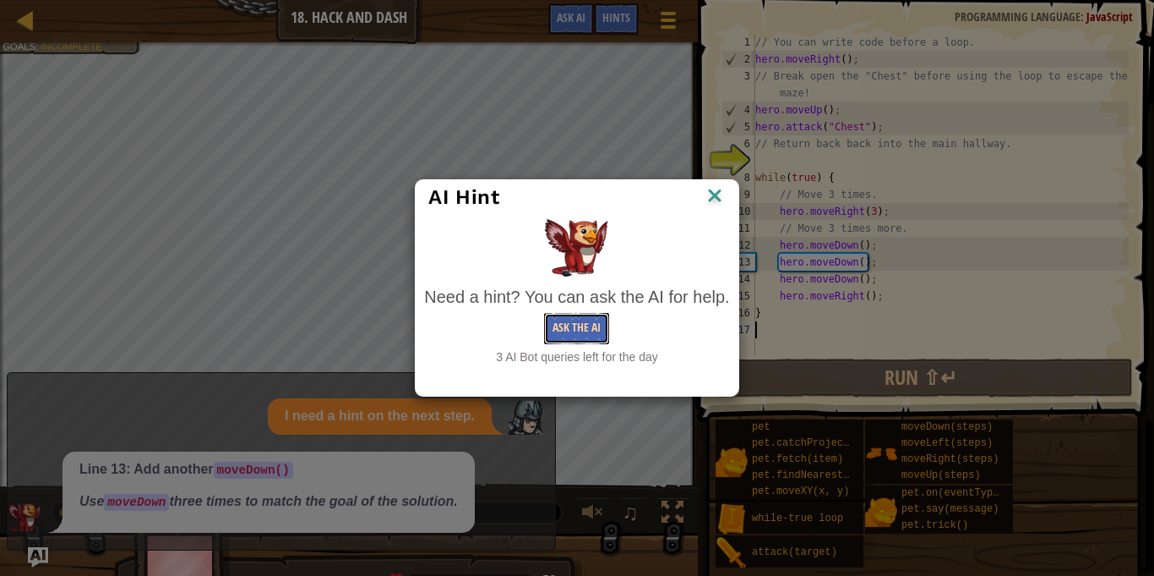
click at [592, 331] on button "Ask the AI" at bounding box center [576, 328] width 65 height 31
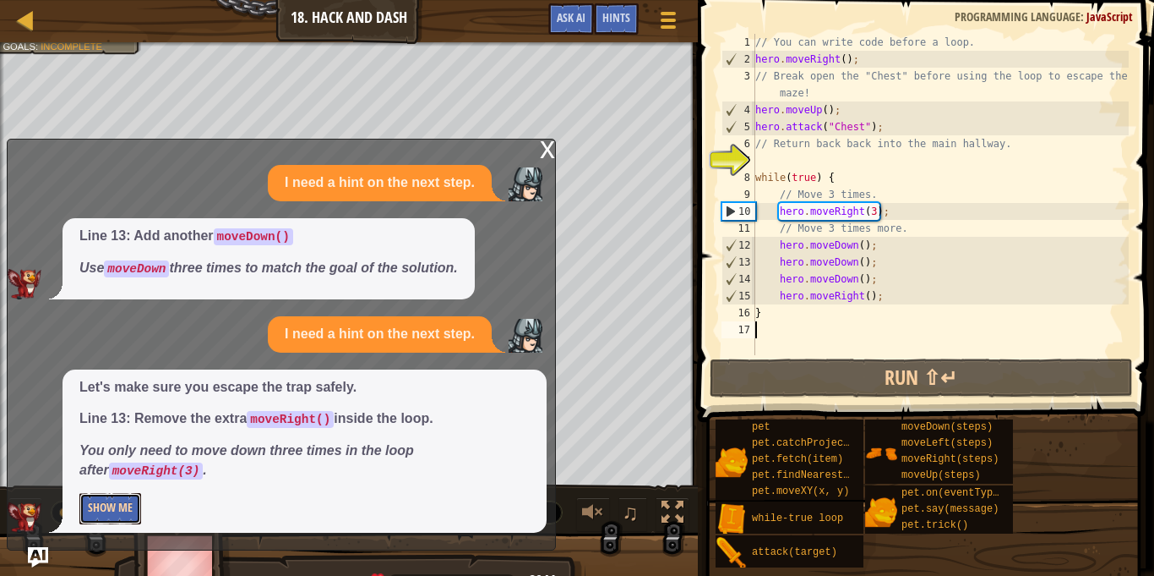
click at [109, 511] on button "Show Me" at bounding box center [110, 508] width 62 height 31
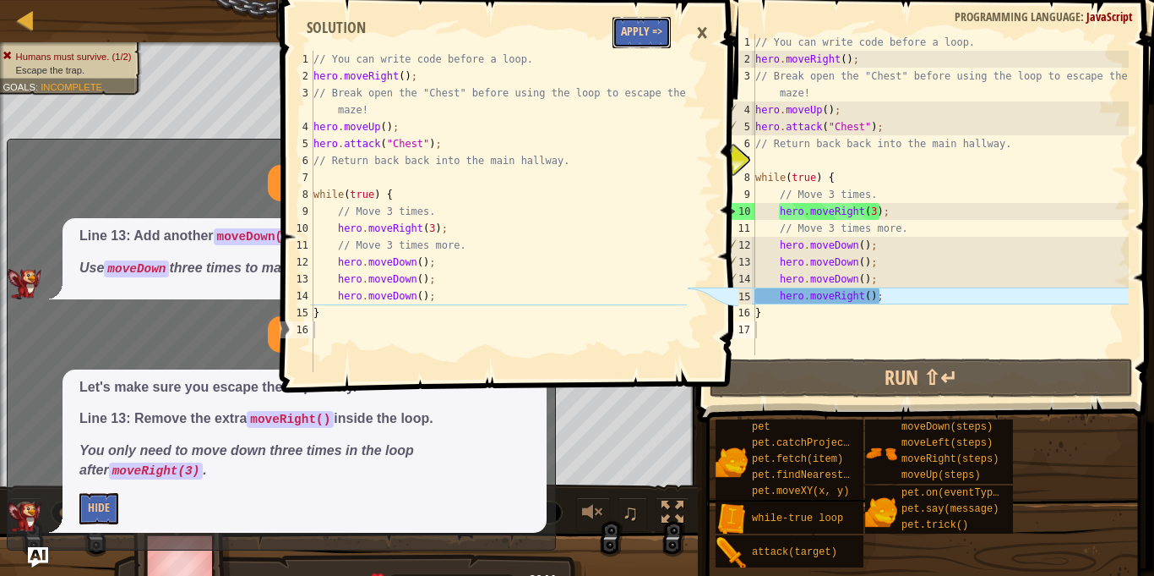
click at [650, 30] on button "Apply =>" at bounding box center [642, 32] width 58 height 31
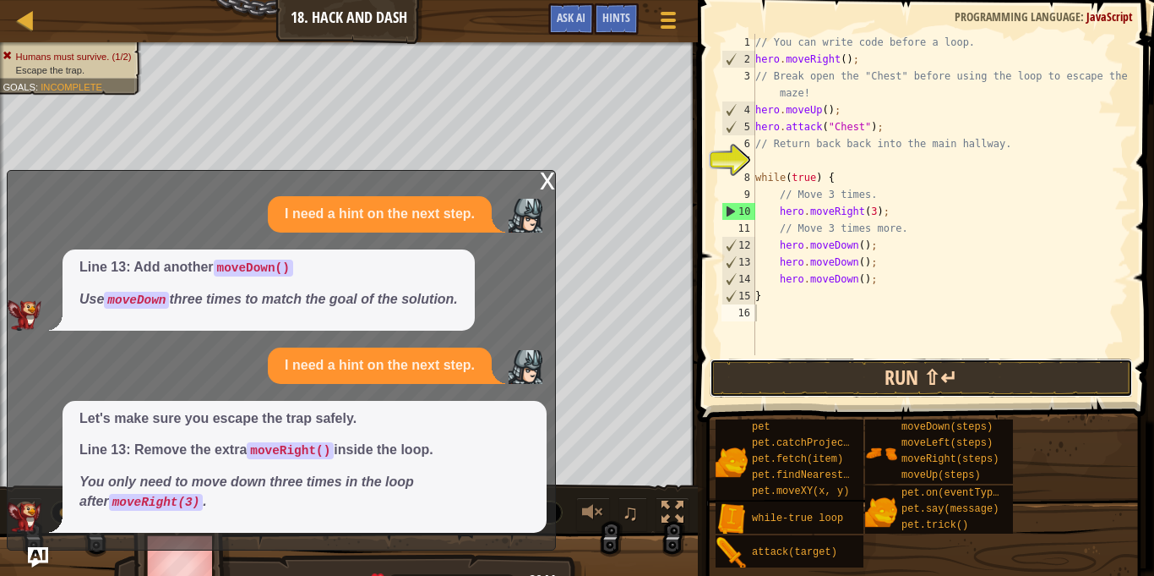
click at [1010, 390] on button "Run ⇧↵" at bounding box center [921, 377] width 423 height 39
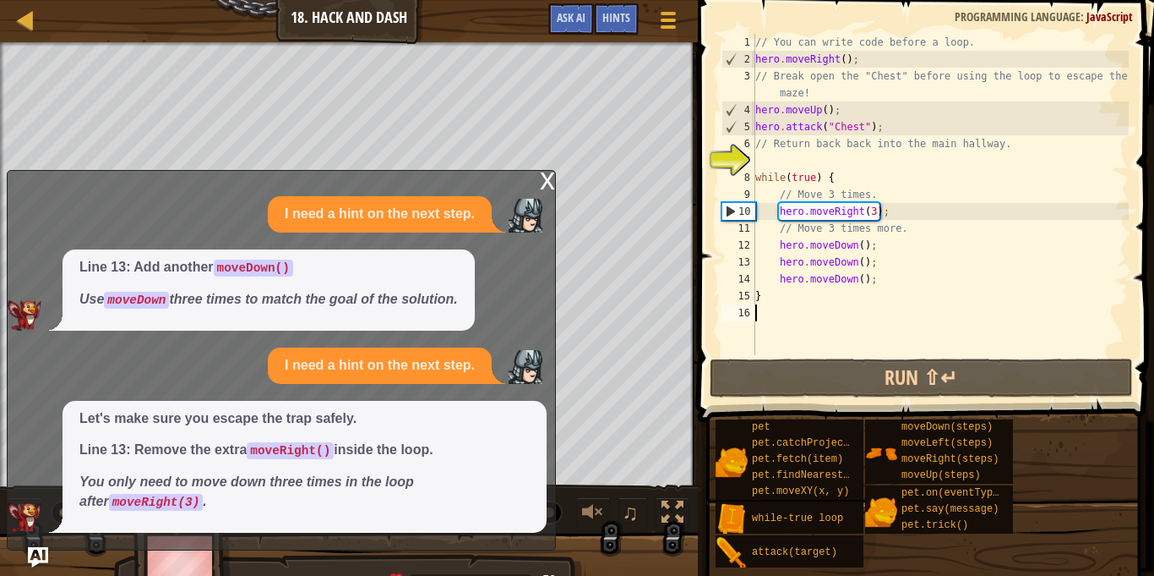
click at [547, 179] on div "x" at bounding box center [547, 179] width 15 height 17
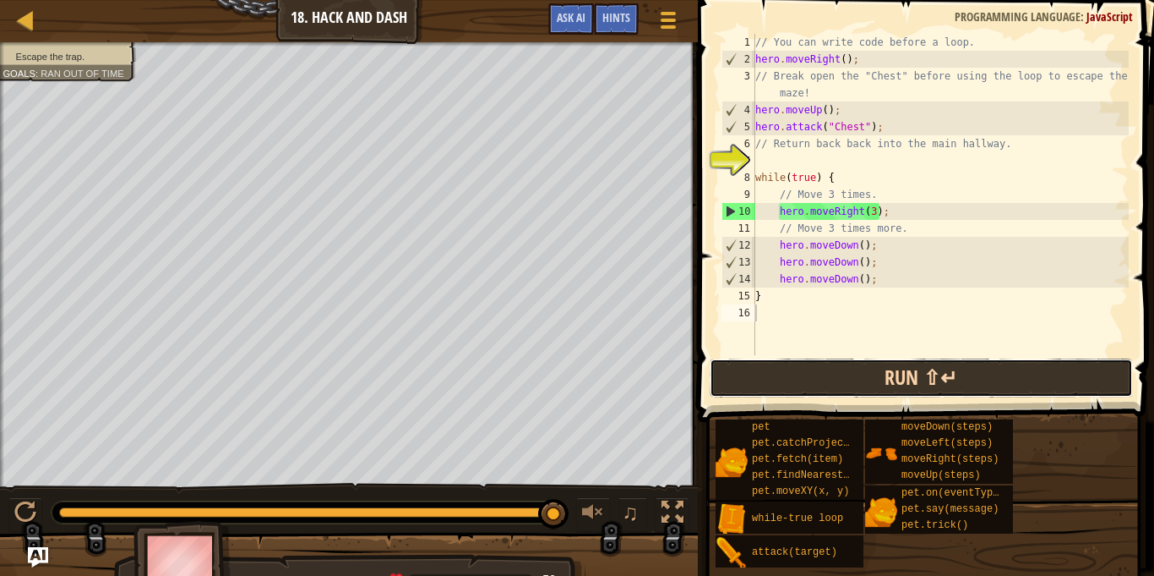
click at [1070, 389] on button "Run ⇧↵" at bounding box center [921, 377] width 423 height 39
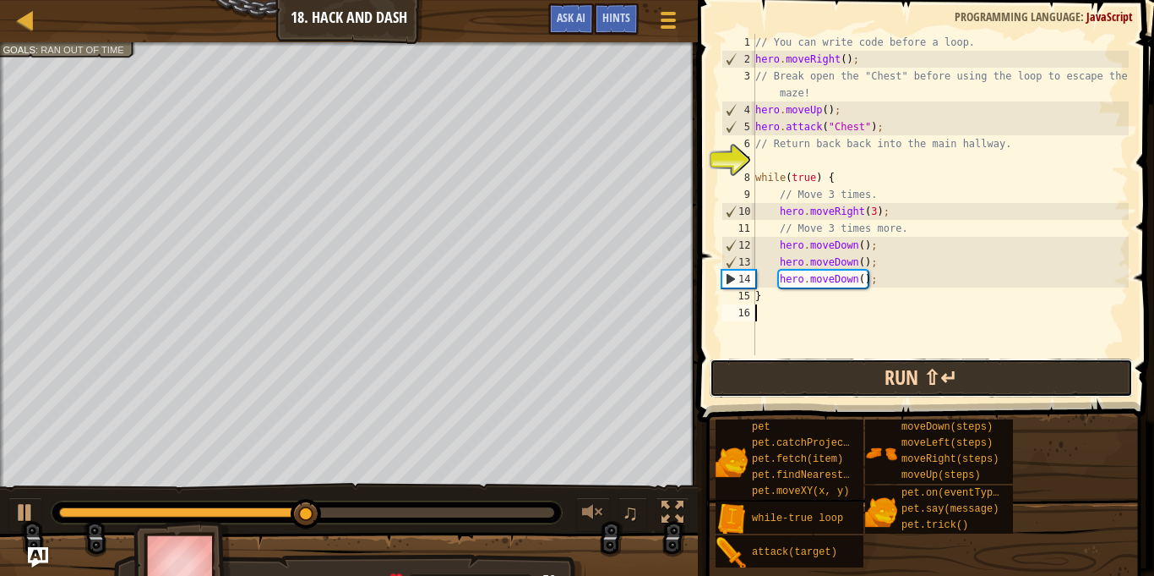
click at [1010, 377] on button "Run ⇧↵" at bounding box center [921, 377] width 423 height 39
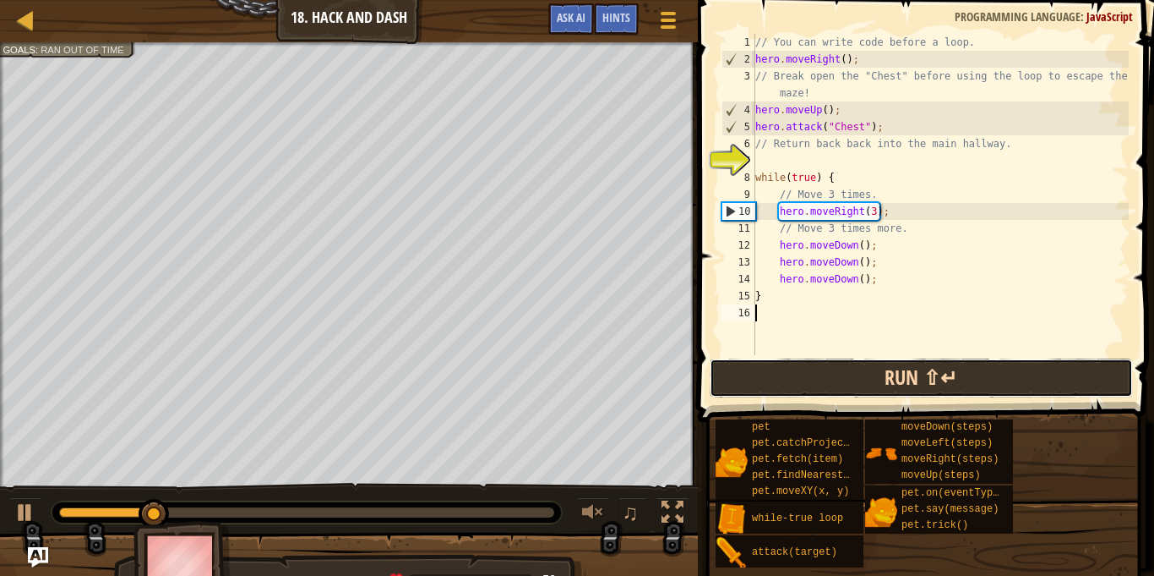
click at [991, 379] on button "Run ⇧↵" at bounding box center [921, 377] width 423 height 39
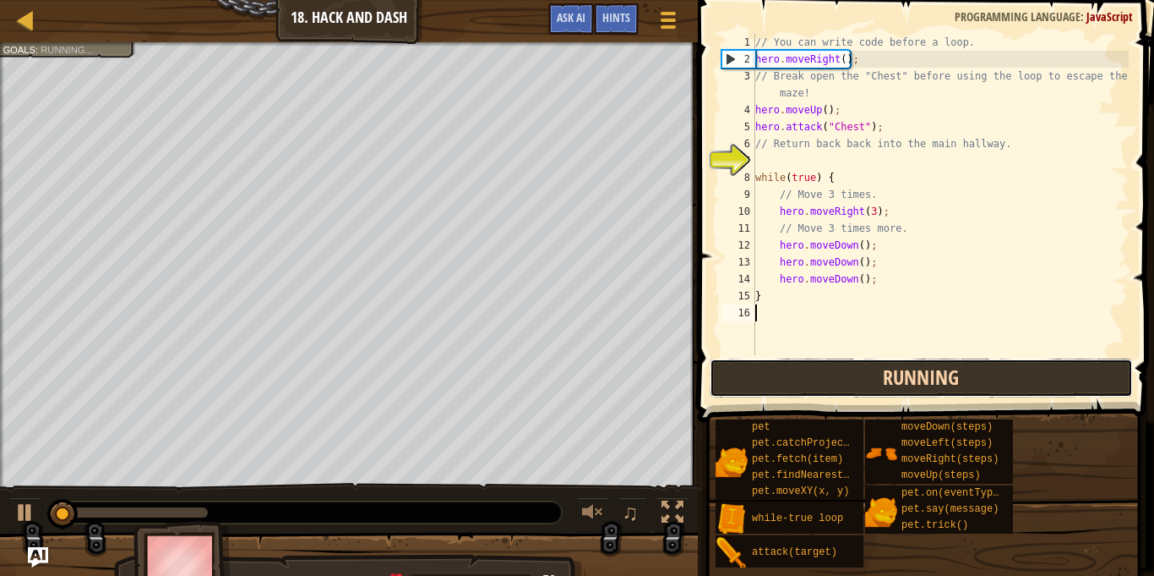
click at [992, 375] on button "Running" at bounding box center [921, 377] width 423 height 39
click at [992, 381] on button "Running" at bounding box center [921, 377] width 423 height 39
click at [991, 392] on button "Running" at bounding box center [921, 377] width 423 height 39
click at [985, 379] on button "Running" at bounding box center [921, 377] width 423 height 39
click at [996, 384] on button "Running" at bounding box center [921, 377] width 423 height 39
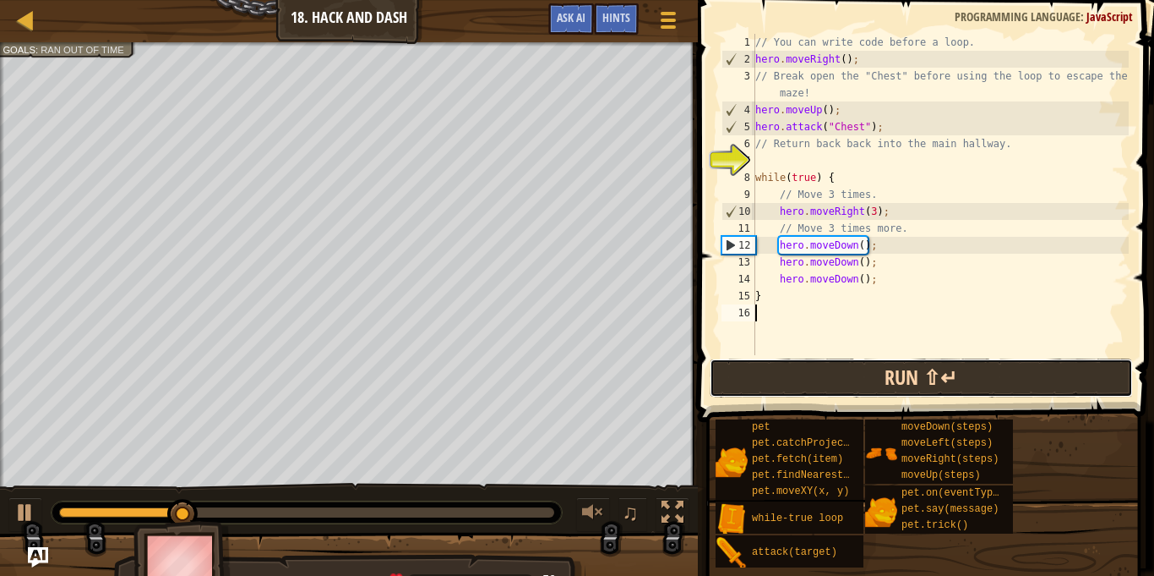
click at [1004, 374] on button "Run ⇧↵" at bounding box center [921, 377] width 423 height 39
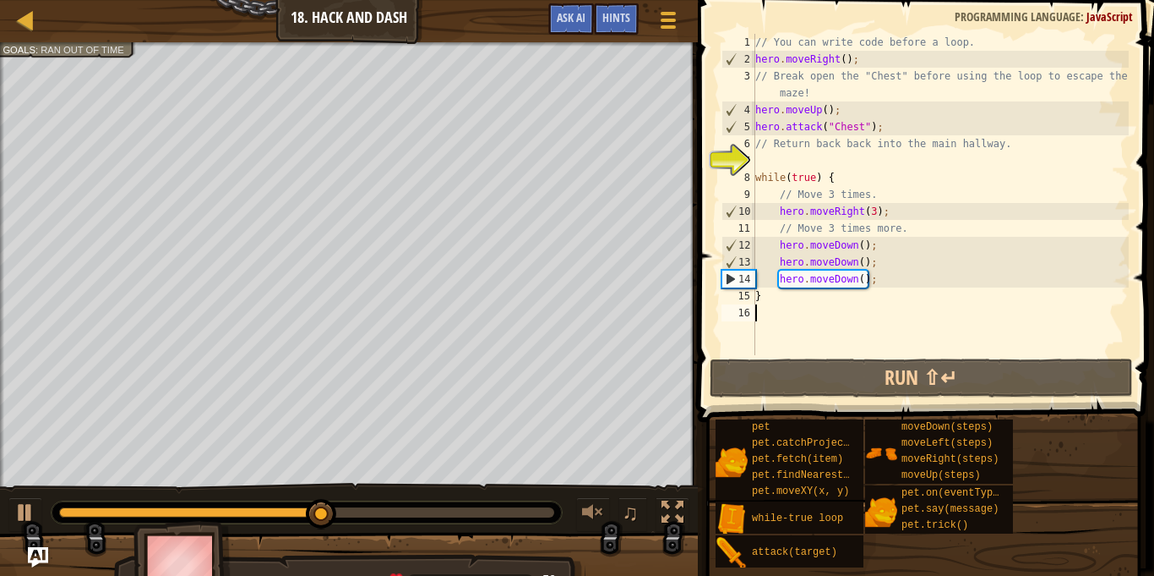
click at [883, 278] on div "// You can write code before a loop. hero . moveRight ( ) ; // Break open the "…" at bounding box center [940, 211] width 377 height 355
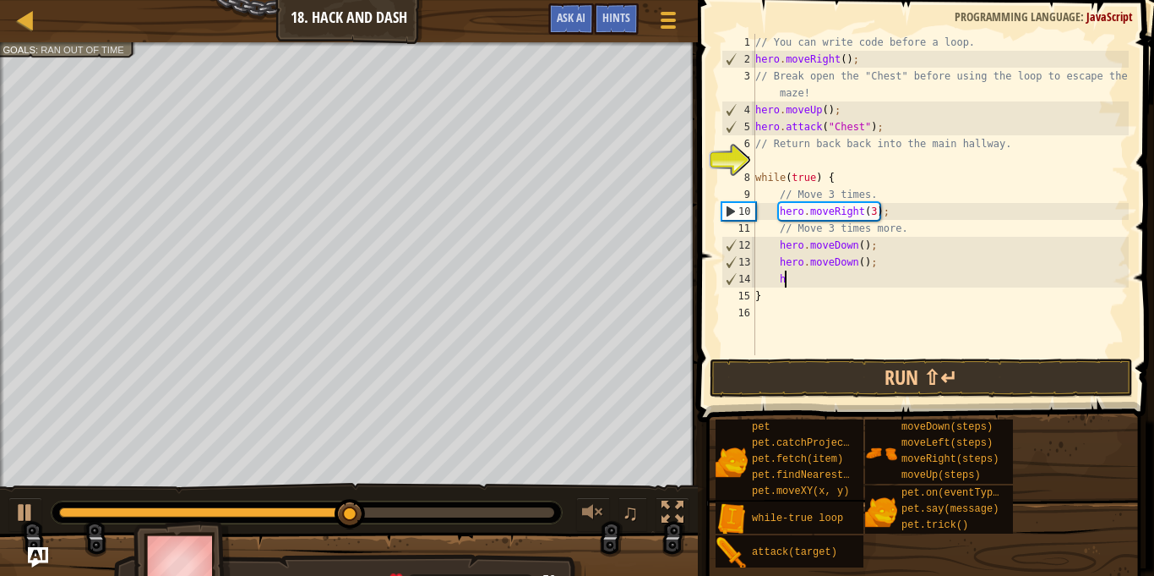
type textarea "h"
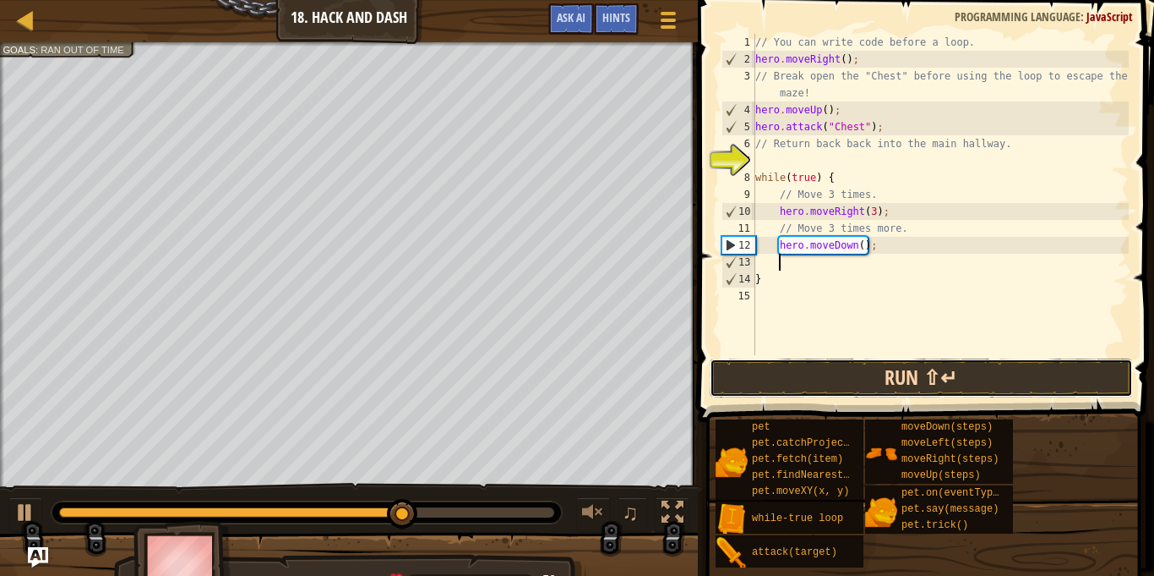
click at [1016, 380] on button "Run ⇧↵" at bounding box center [921, 377] width 423 height 39
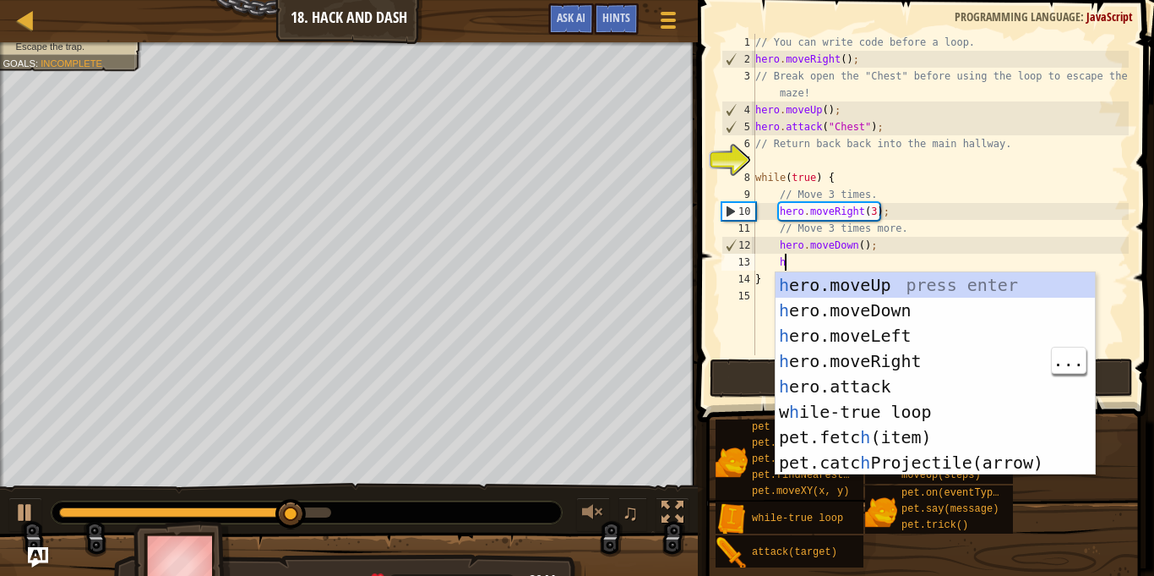
type textarea "h"
click at [951, 324] on div "h ero.moveUp press enter h ero.moveDown press enter h ero.moveLeft press enter …" at bounding box center [935, 399] width 319 height 254
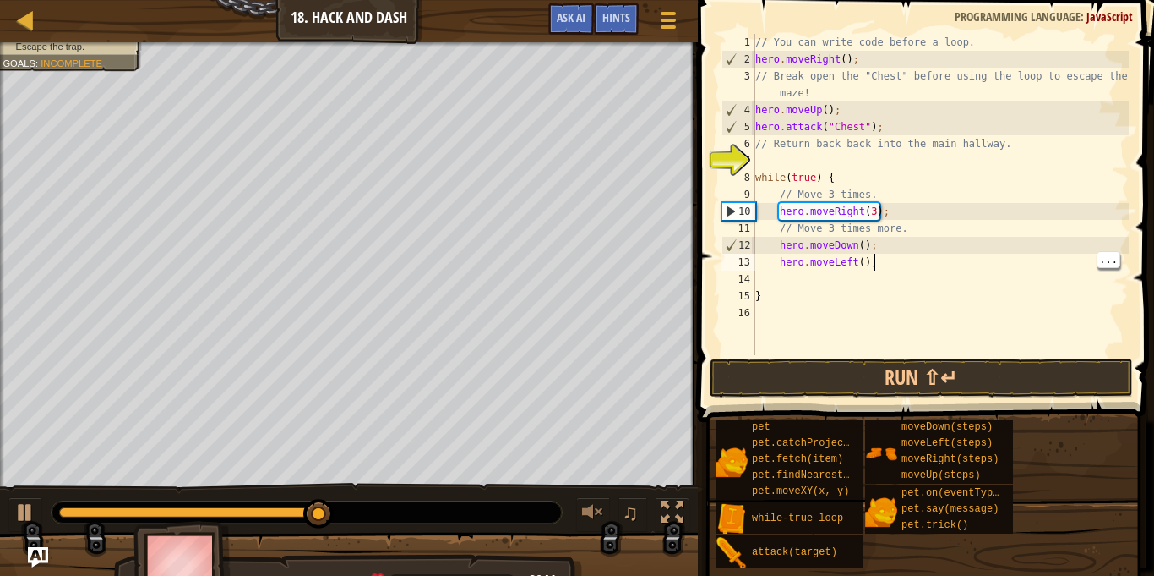
click at [892, 265] on div "// You can write code before a loop. hero . moveRight ( ) ; // Break open the "…" at bounding box center [940, 211] width 377 height 355
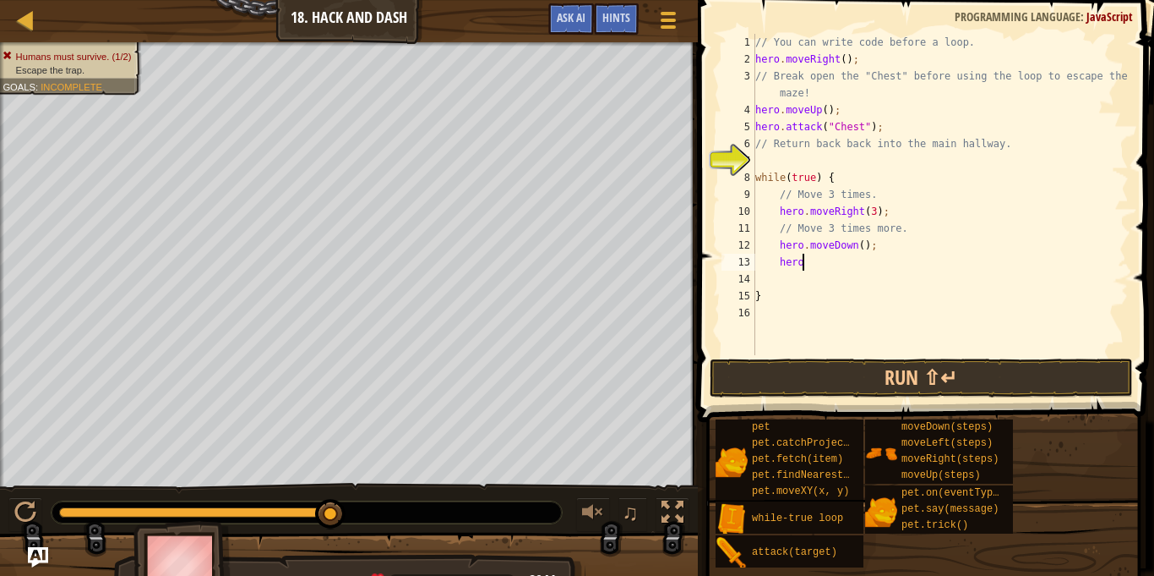
type textarea "hero."
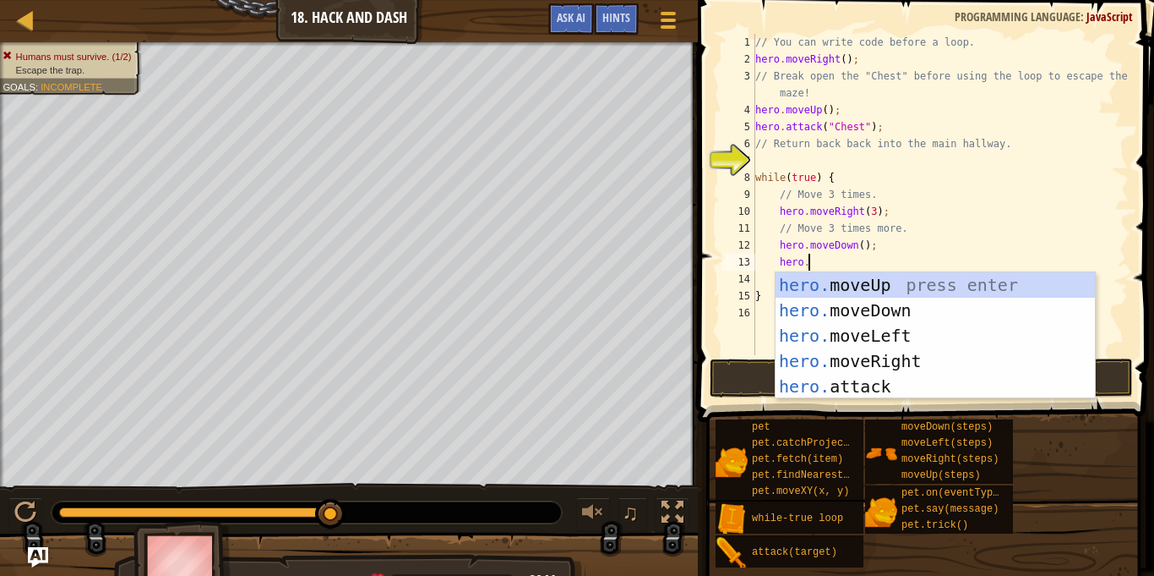
scroll to position [8, 7]
click at [967, 297] on div "hero. moveUp press enter hero. moveDown press enter hero. moveLeft press enter …" at bounding box center [935, 360] width 319 height 177
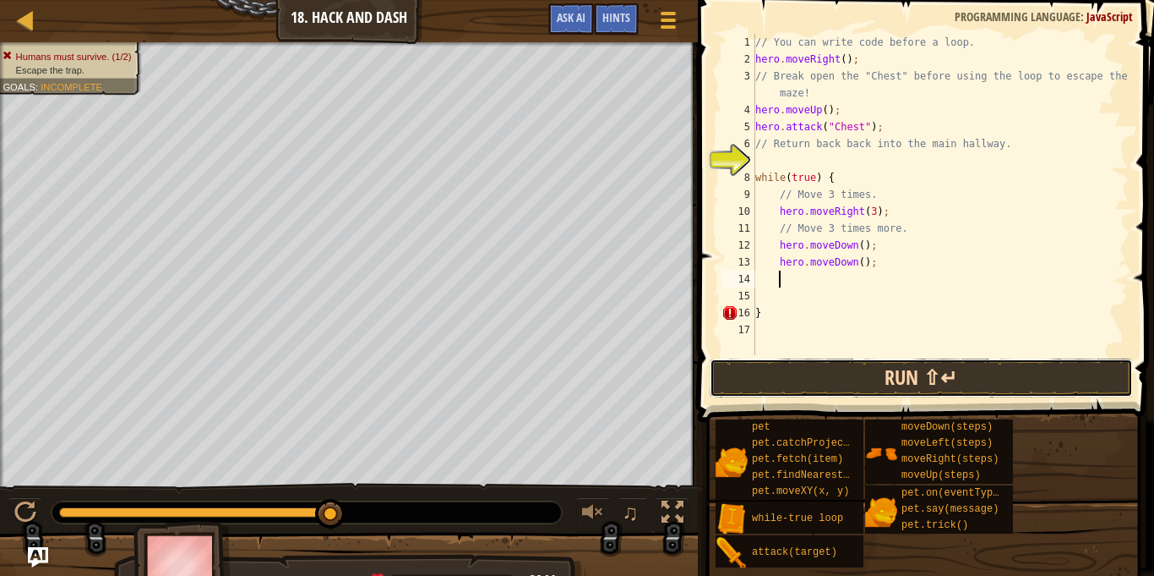
click at [1011, 393] on button "Run ⇧↵" at bounding box center [921, 377] width 423 height 39
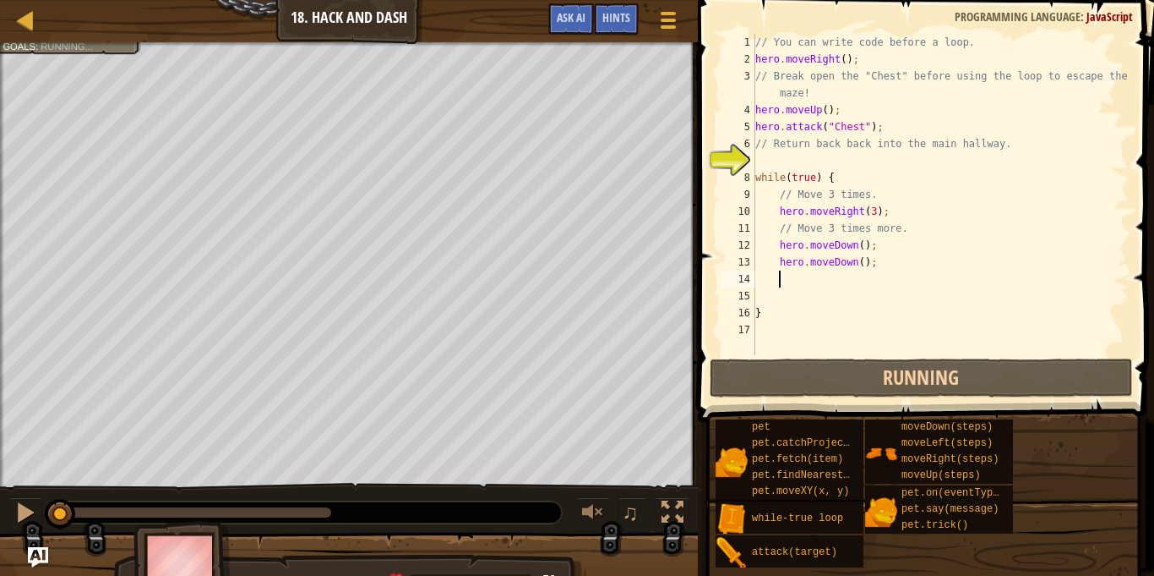
click at [1018, 355] on span at bounding box center [928, 187] width 470 height 472
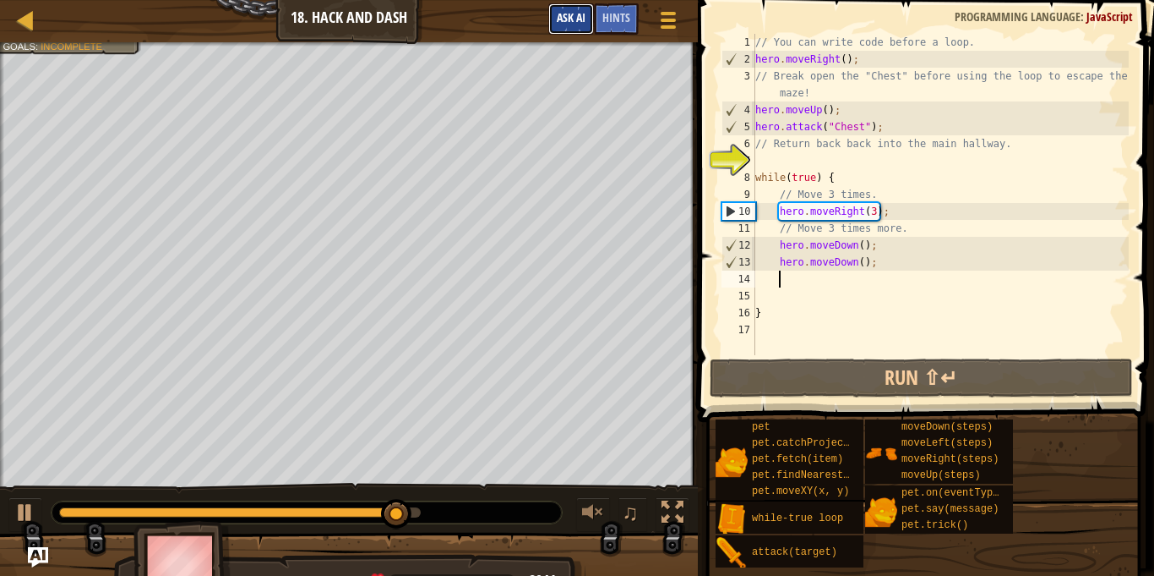
click at [565, 18] on span "Ask AI" at bounding box center [571, 17] width 29 height 16
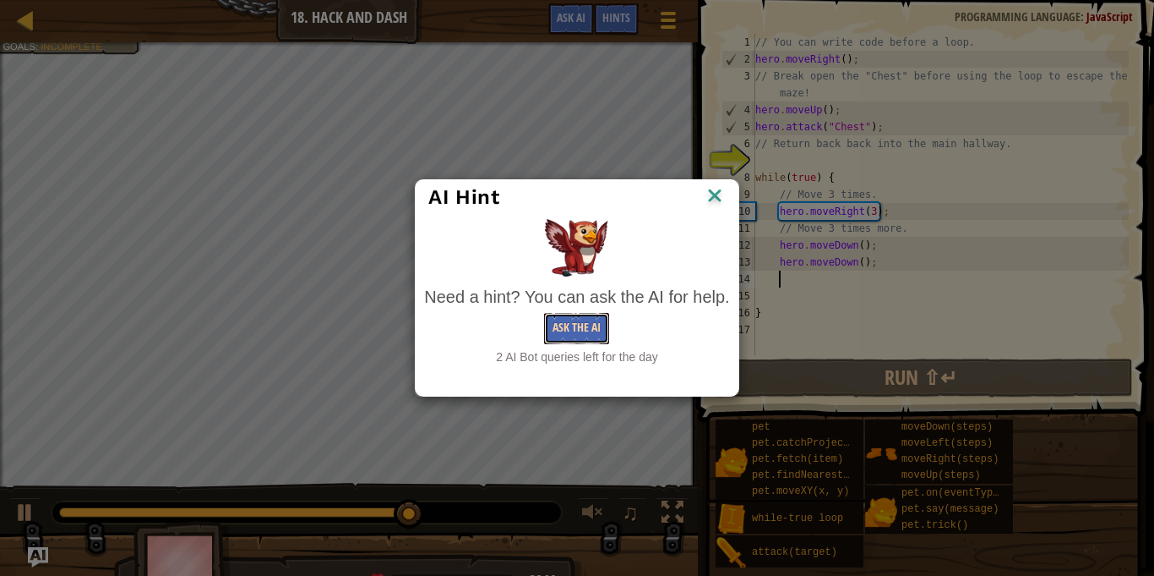
click at [572, 329] on button "Ask the AI" at bounding box center [576, 328] width 65 height 31
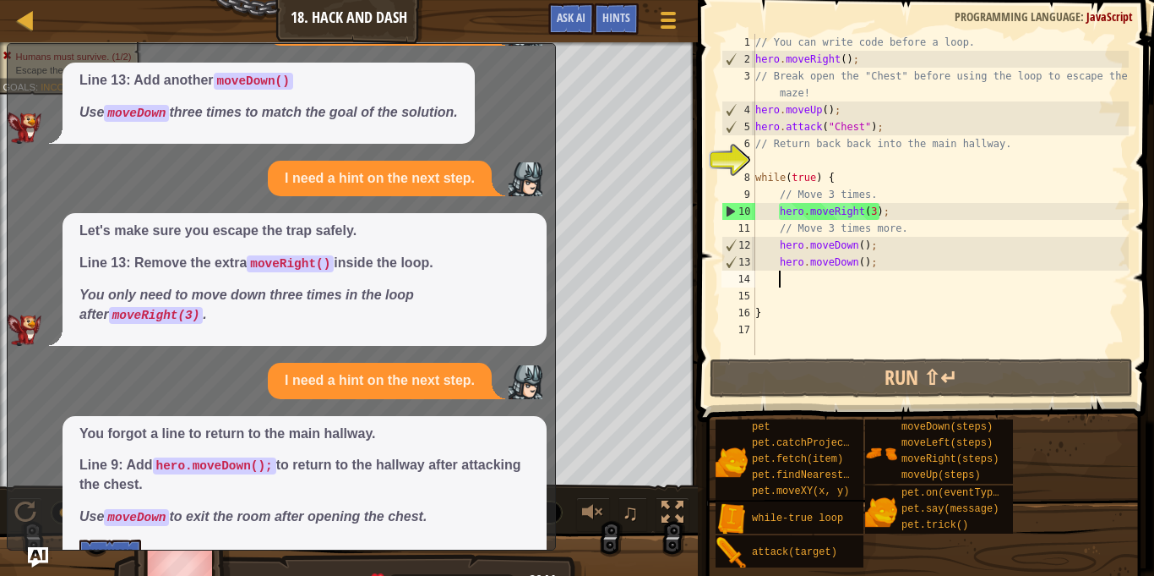
scroll to position [110, 0]
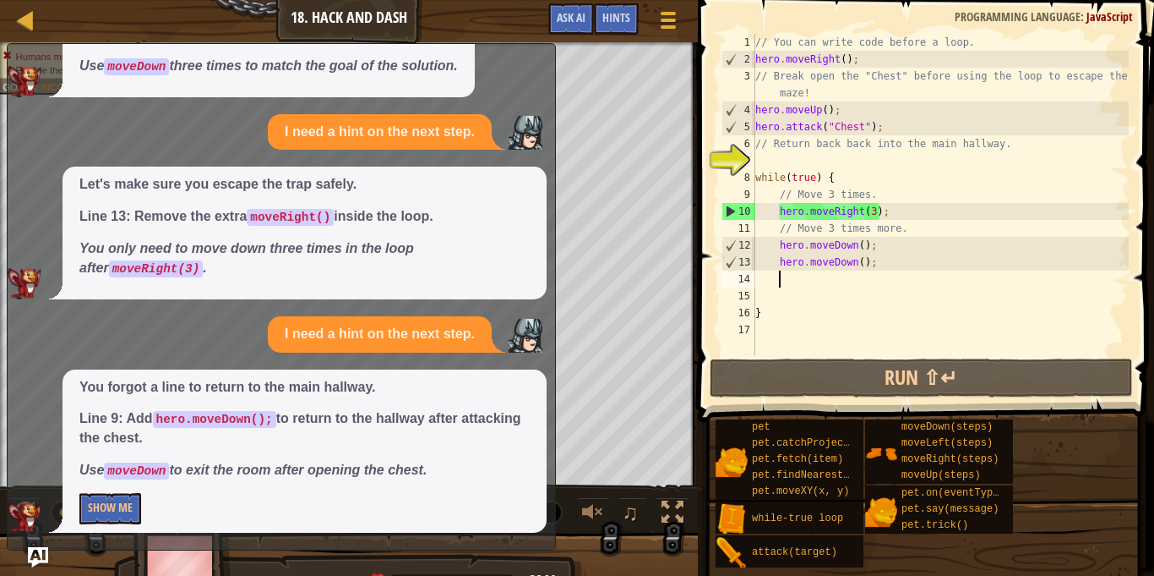
click at [910, 217] on div "// You can write code before a loop. hero . moveRight ( ) ; // Break open the "…" at bounding box center [940, 211] width 377 height 355
click at [874, 57] on div "// You can write code before a loop. hero . moveRight ( ) ; // Break open the "…" at bounding box center [940, 211] width 377 height 355
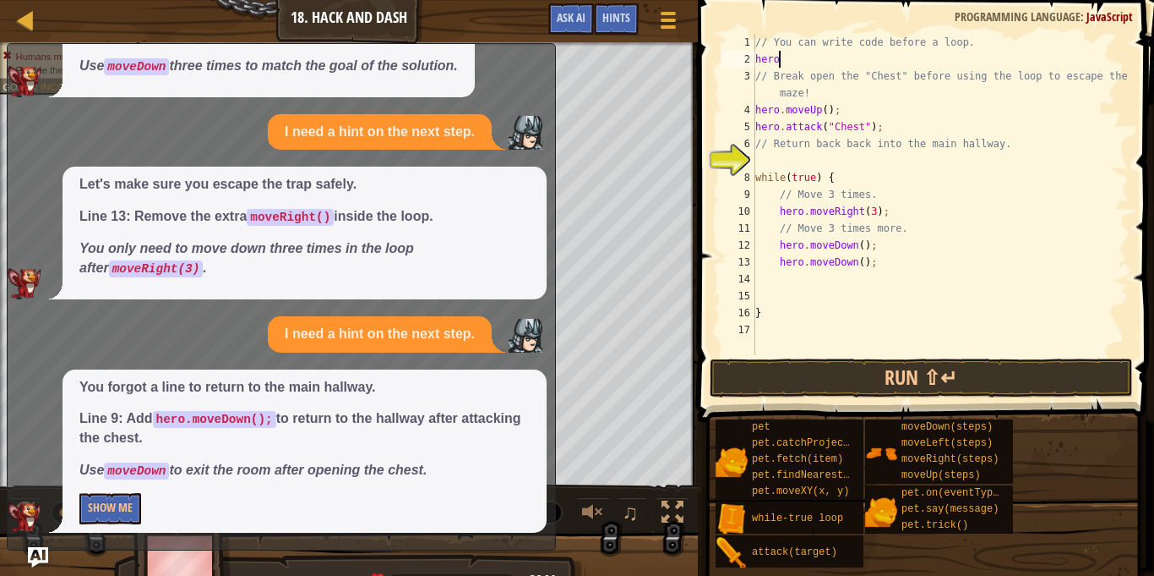
type textarea "hero."
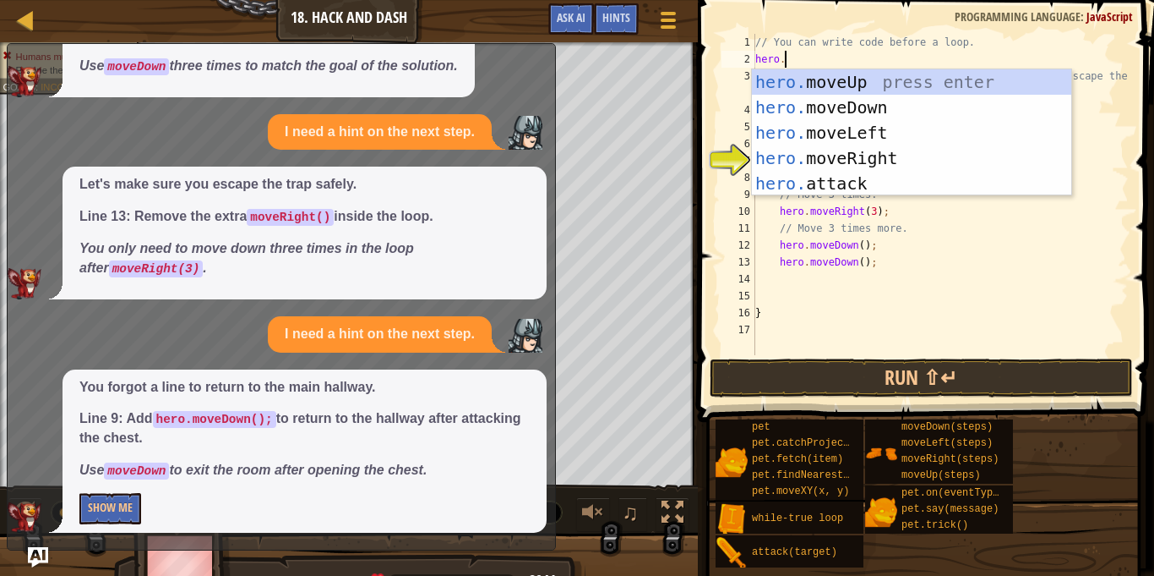
click at [909, 157] on div "hero. moveUp press enter hero. moveDown press enter hero. moveLeft press enter …" at bounding box center [911, 157] width 319 height 177
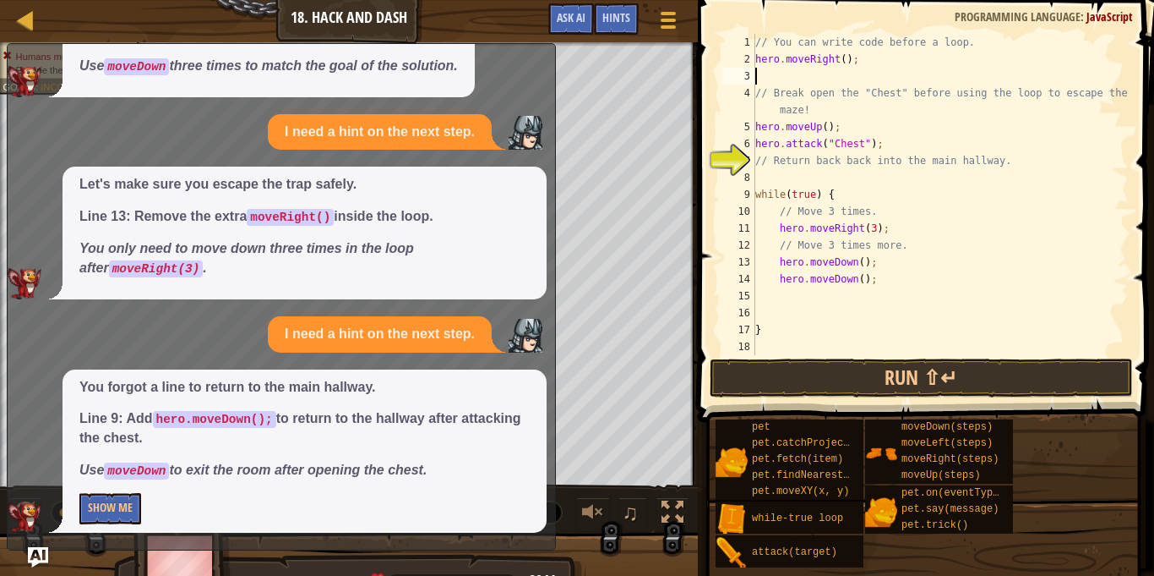
scroll to position [8, 0]
click at [105, 501] on button "Show Me" at bounding box center [110, 508] width 62 height 31
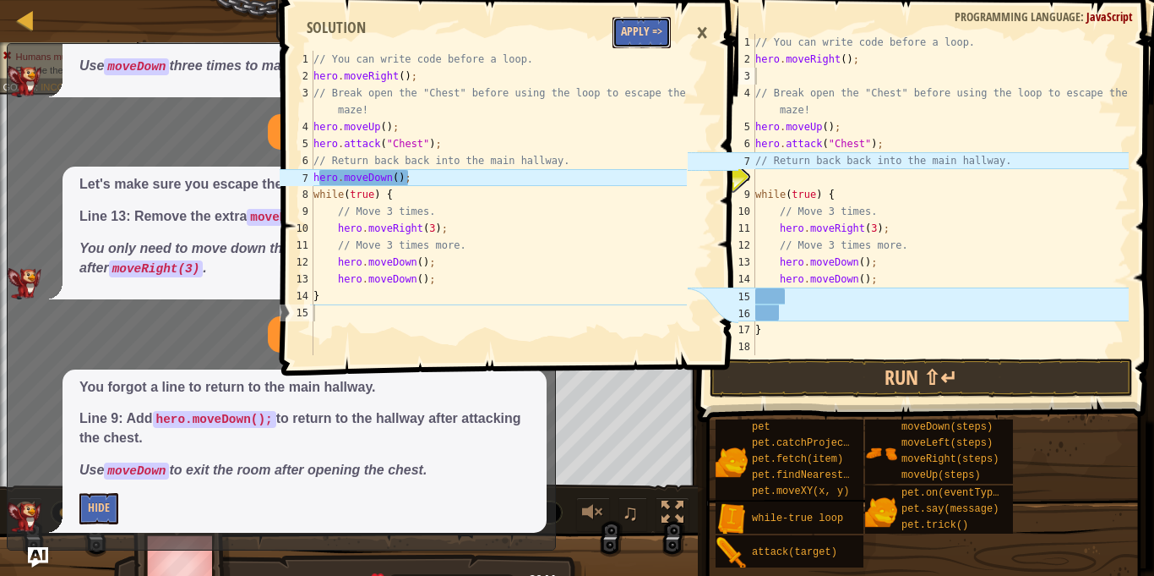
click at [640, 28] on button "Apply =>" at bounding box center [642, 32] width 58 height 31
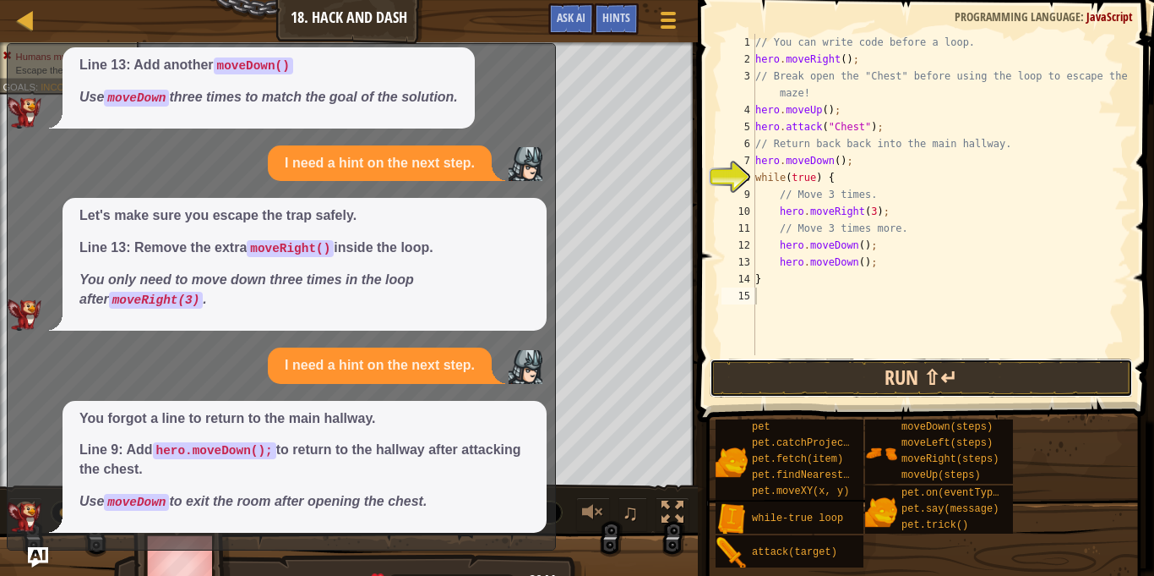
click at [1018, 367] on button "Run ⇧↵" at bounding box center [921, 377] width 423 height 39
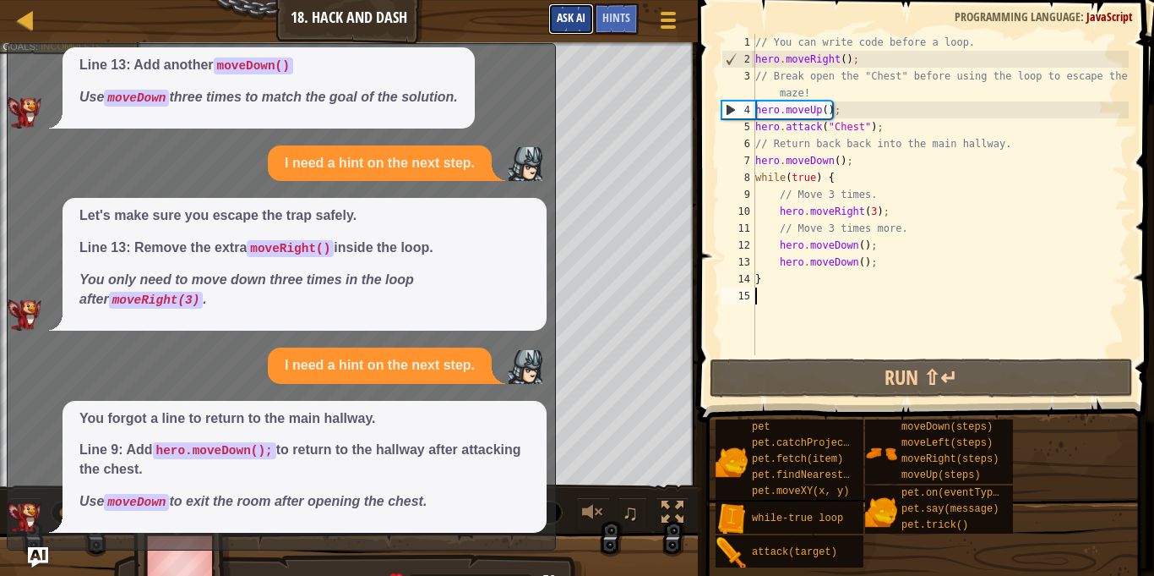
click at [577, 24] on span "Ask AI" at bounding box center [571, 17] width 29 height 16
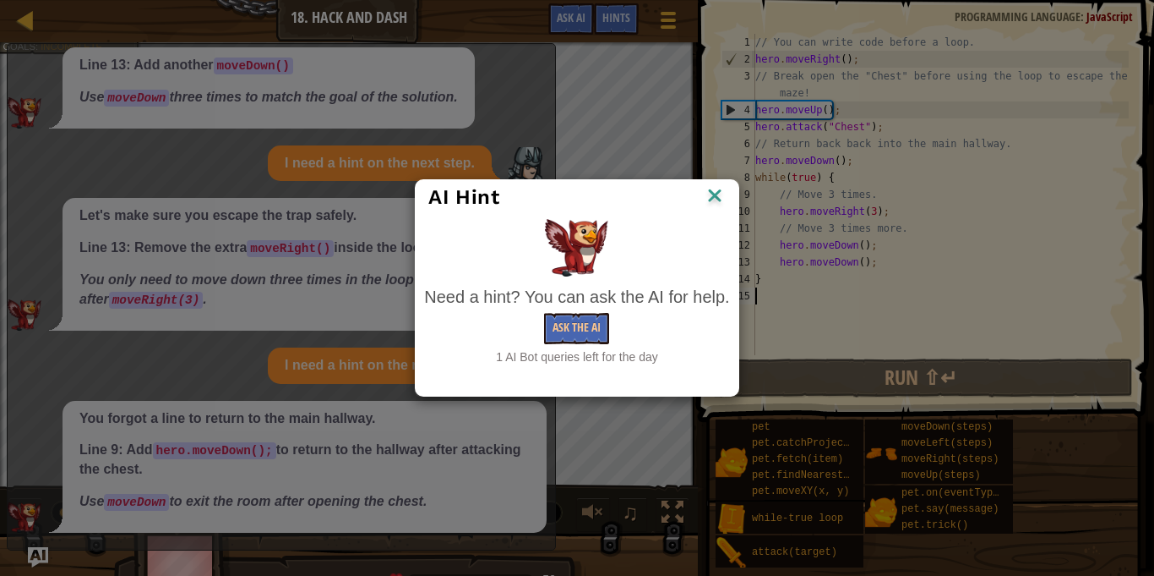
click at [749, 214] on div "AI Hint Need a hint? You can ask the AI for help. Ask the AI 1 AI Bot queries l…" at bounding box center [577, 288] width 1154 height 576
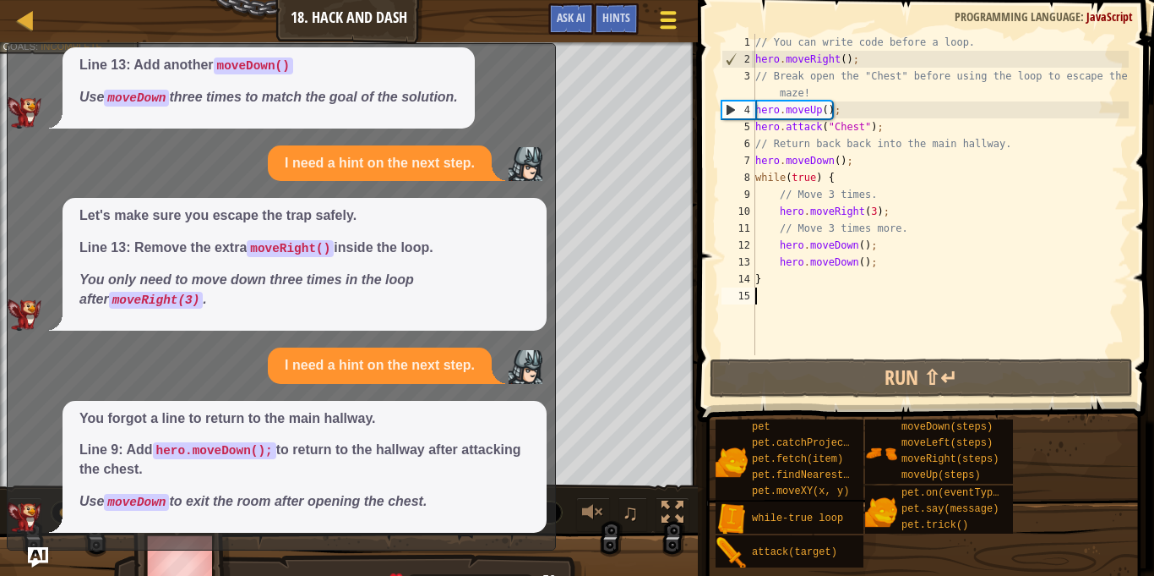
click at [658, 26] on div at bounding box center [668, 20] width 23 height 25
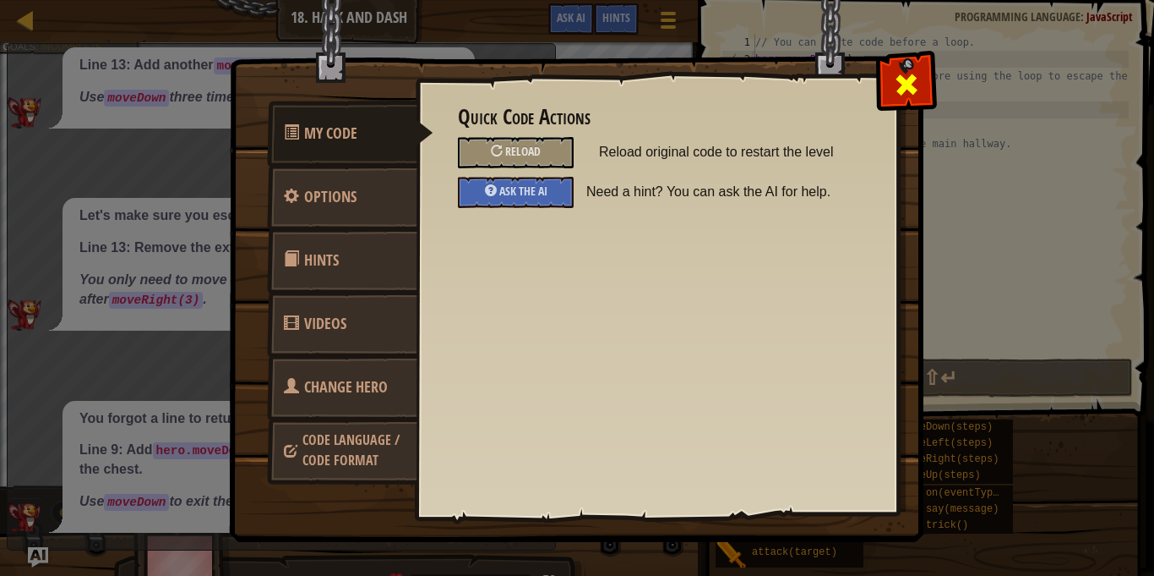
click at [904, 93] on span at bounding box center [906, 84] width 27 height 27
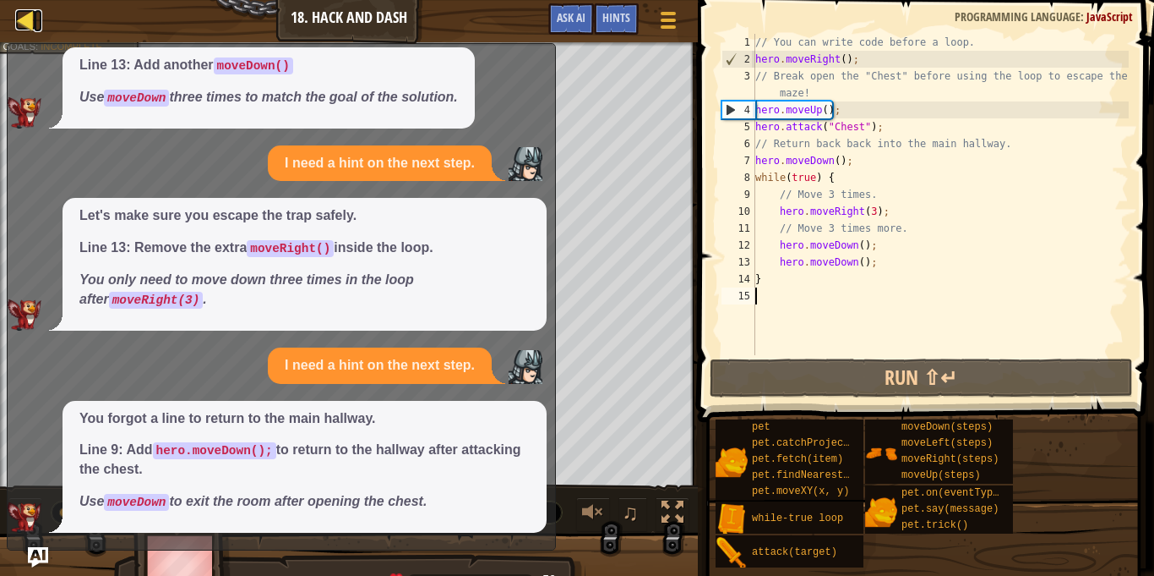
click at [16, 25] on div at bounding box center [25, 19] width 21 height 21
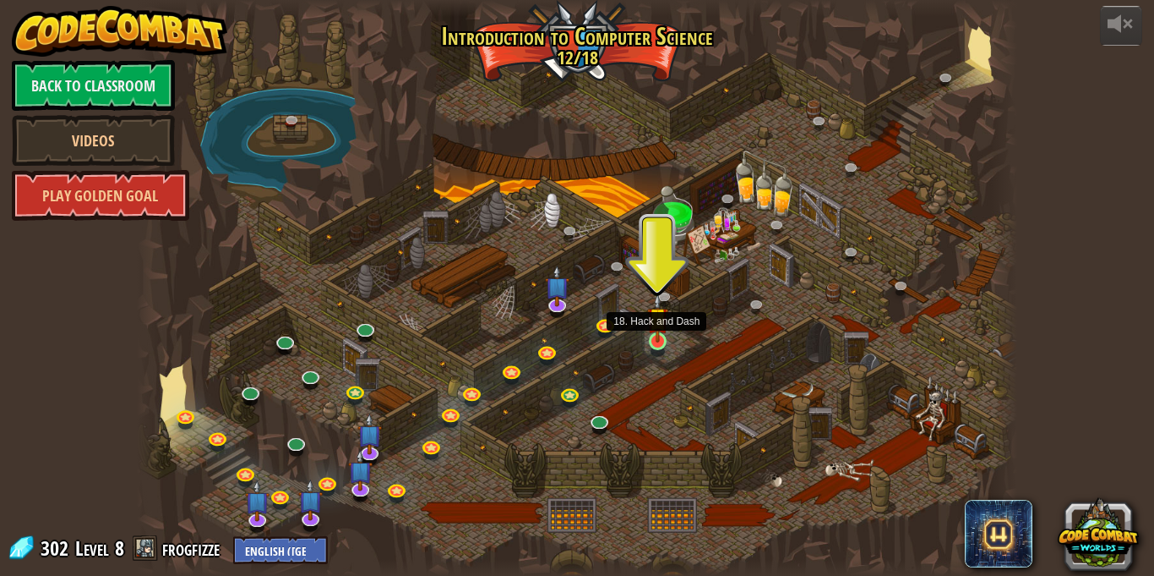
click at [658, 339] on img at bounding box center [657, 317] width 21 height 49
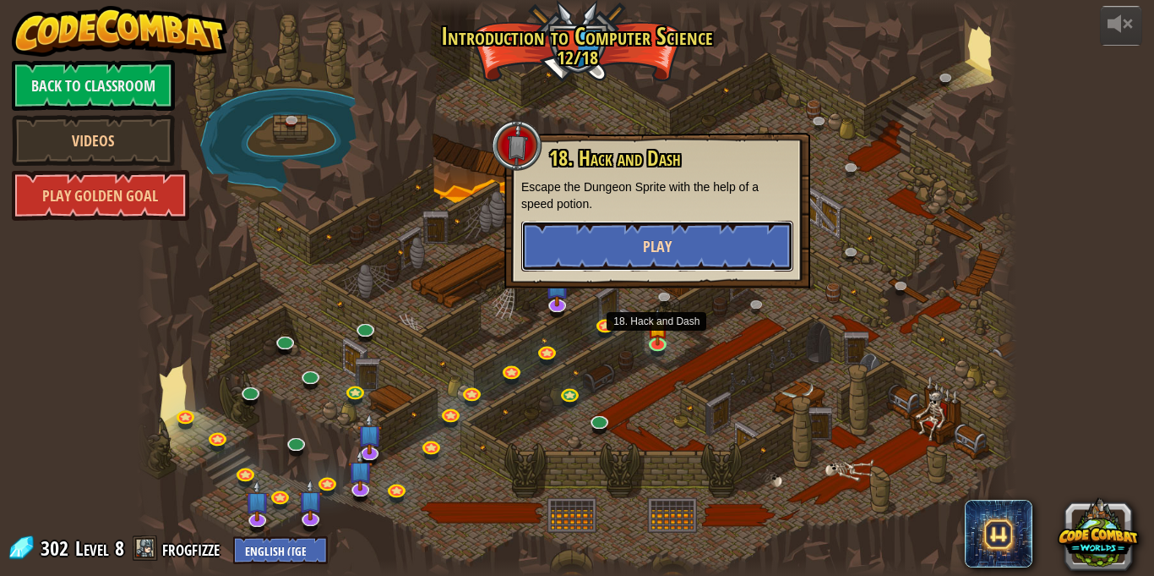
click at [720, 248] on button "Play" at bounding box center [657, 246] width 272 height 51
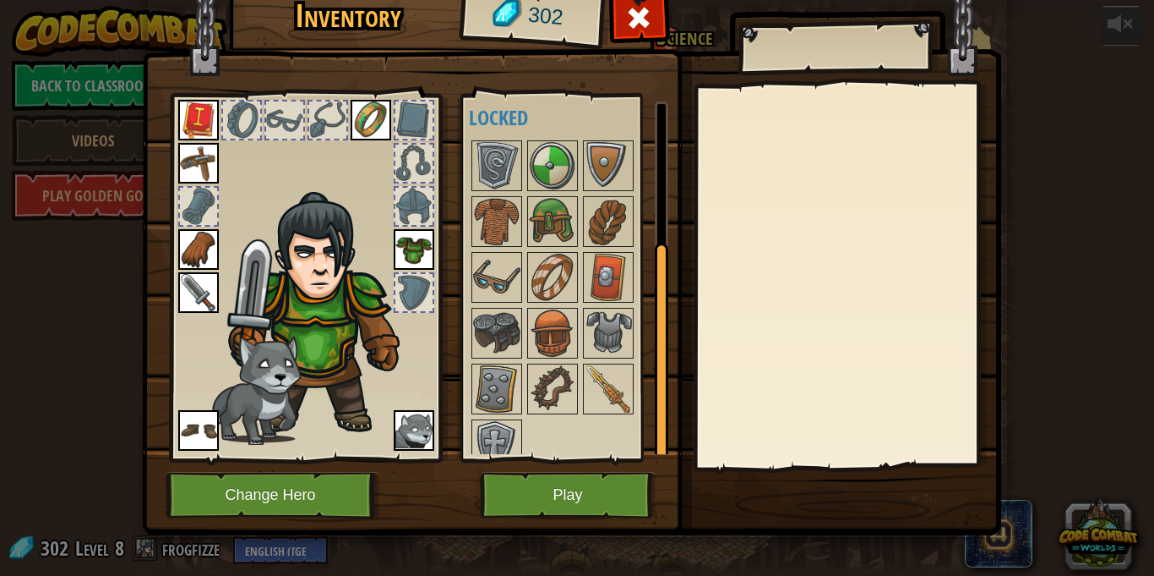
scroll to position [233, 0]
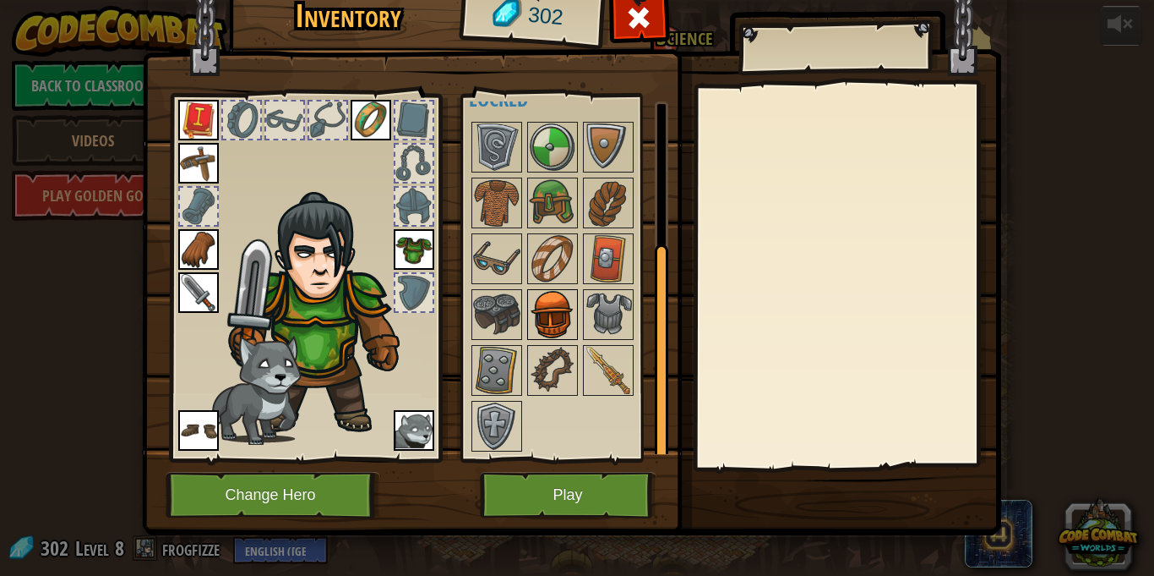
click at [553, 317] on img at bounding box center [552, 314] width 47 height 47
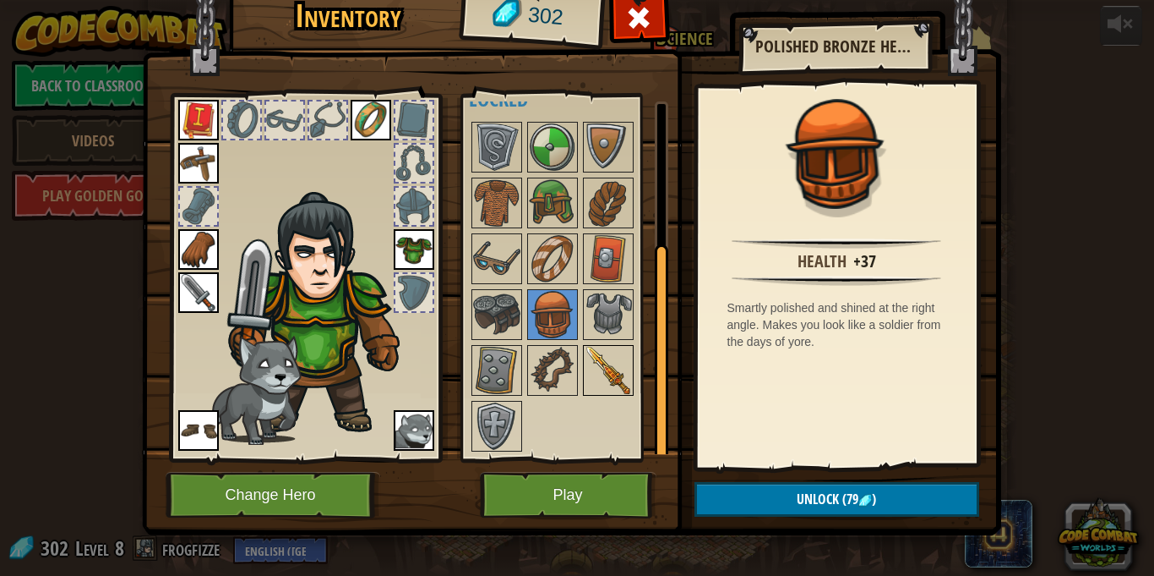
click at [613, 372] on img at bounding box center [608, 370] width 47 height 47
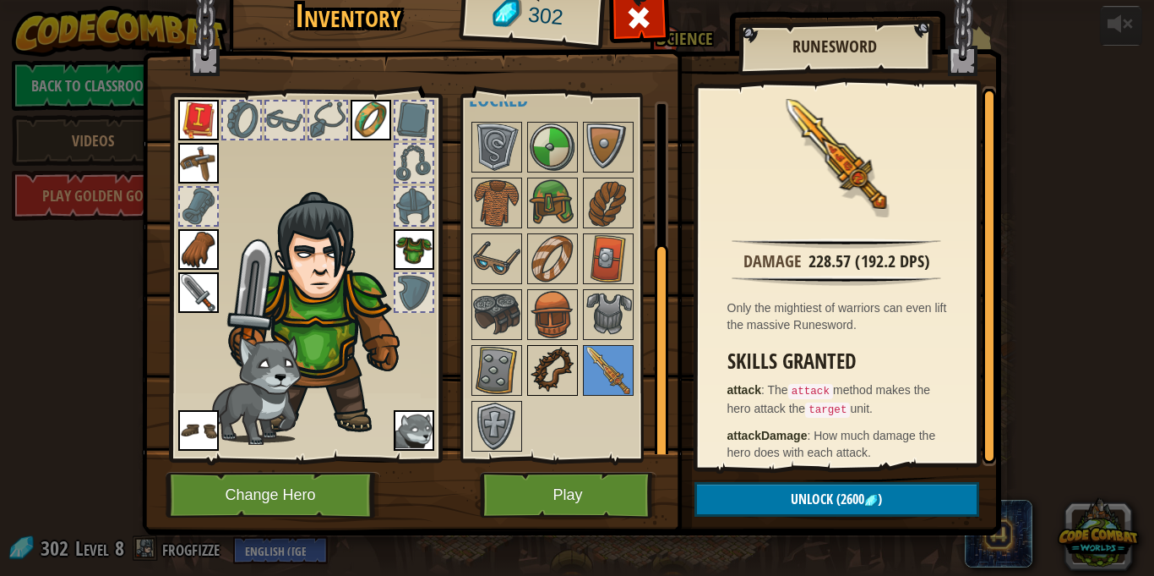
click at [551, 382] on img at bounding box center [552, 370] width 47 height 47
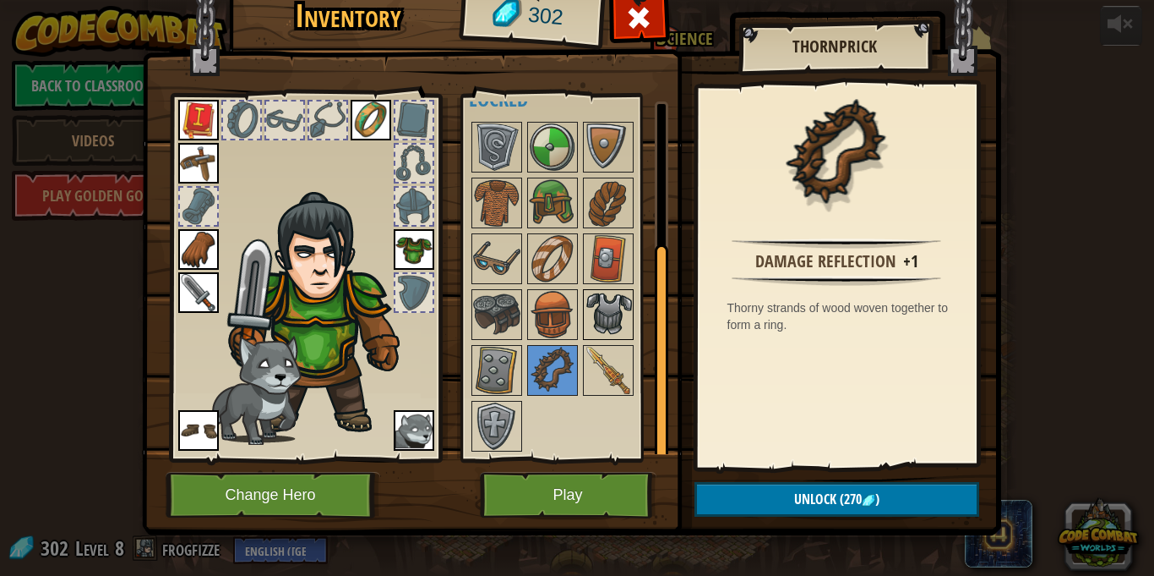
click at [602, 313] on img at bounding box center [608, 314] width 47 height 47
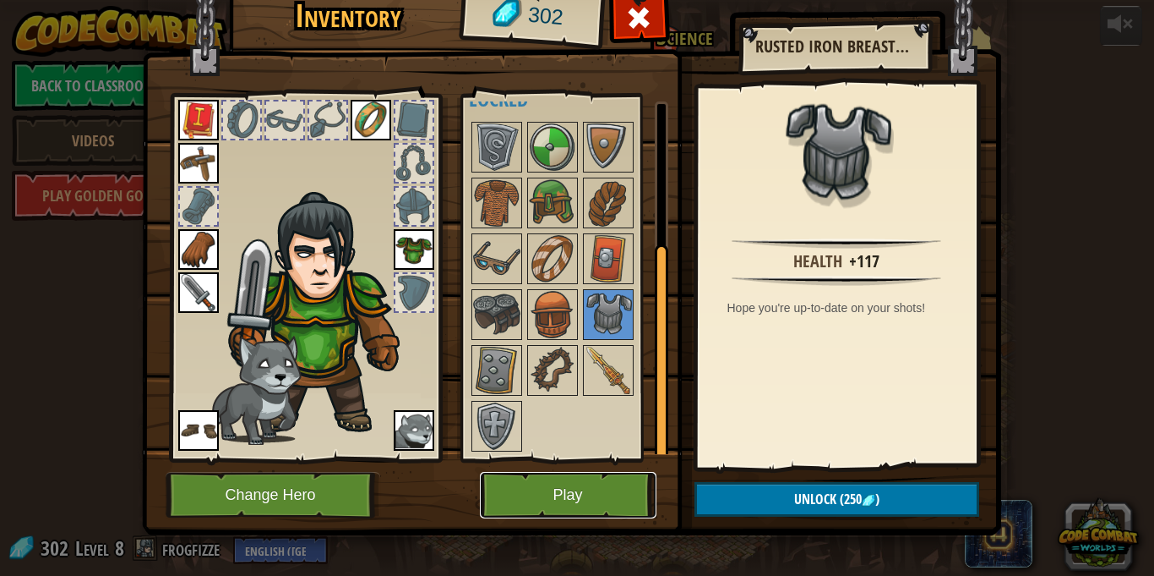
click at [602, 483] on button "Play" at bounding box center [568, 495] width 177 height 46
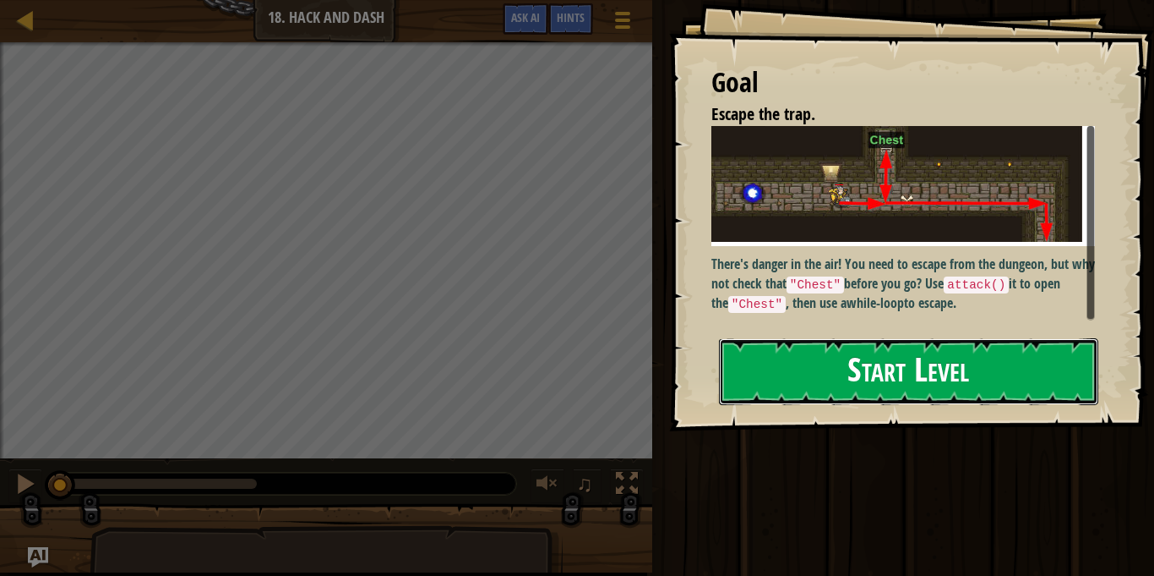
click at [828, 378] on button "Start Level" at bounding box center [908, 371] width 379 height 67
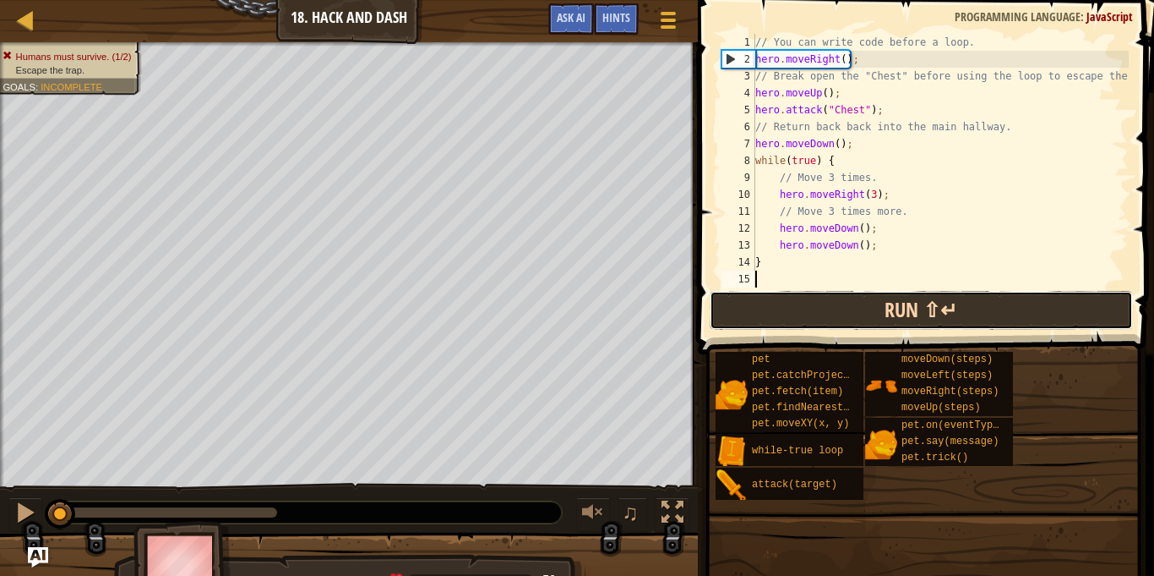
click at [1007, 305] on button "Run ⇧↵" at bounding box center [921, 310] width 423 height 39
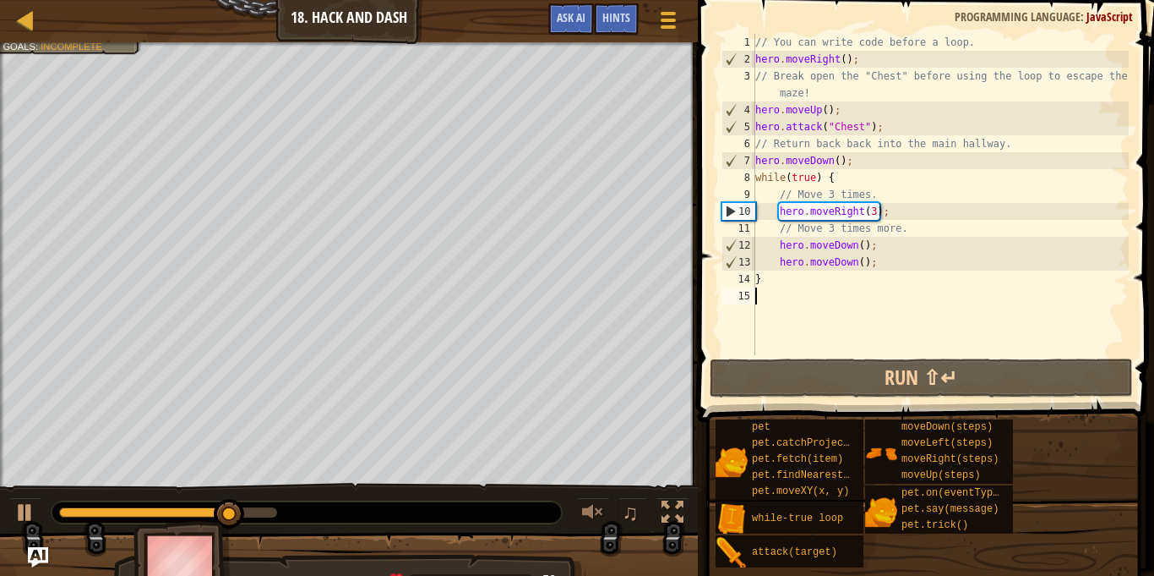
click at [781, 284] on div "// You can write code before a loop. hero . moveRight ( ) ; // Break open the "…" at bounding box center [940, 211] width 377 height 355
type textarea "}"
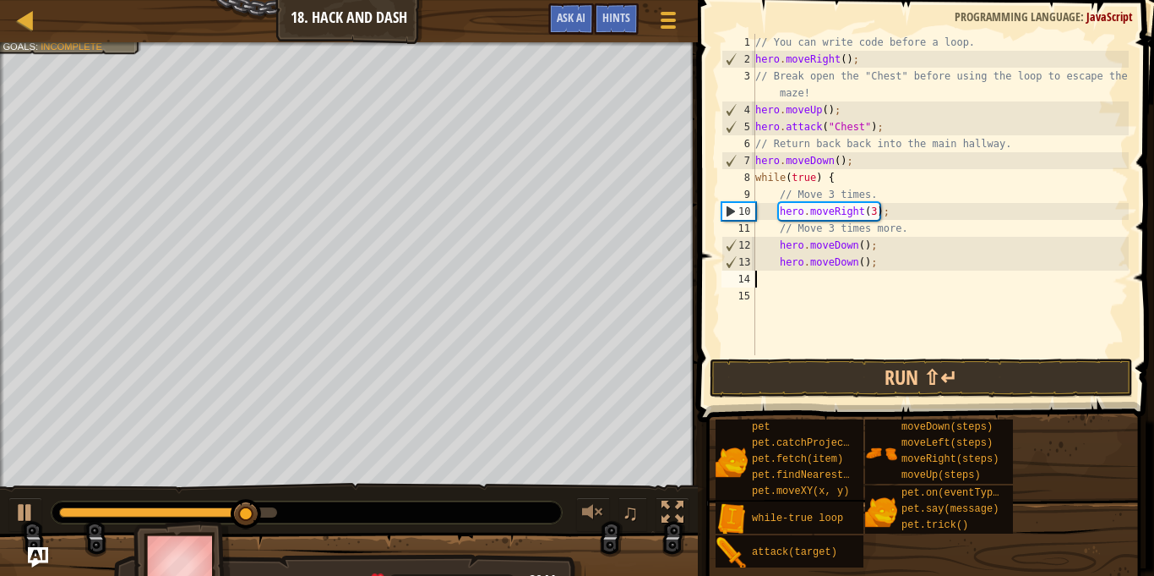
type textarea "h"
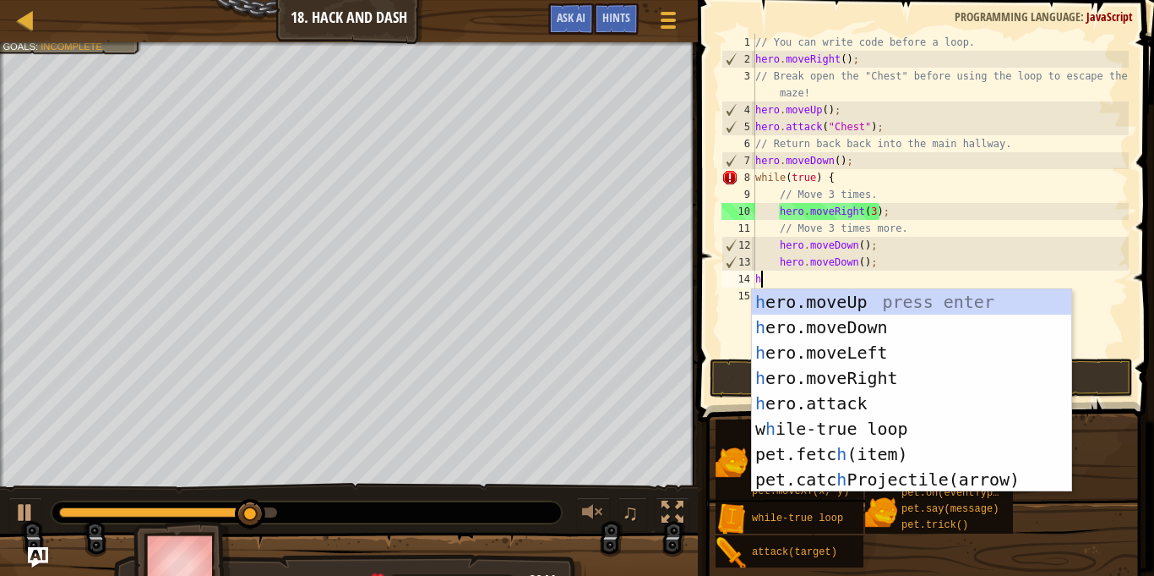
scroll to position [8, 0]
click at [912, 327] on div "h ero.moveUp press enter h ero.moveDown press enter h ero.moveLeft press enter …" at bounding box center [911, 416] width 319 height 254
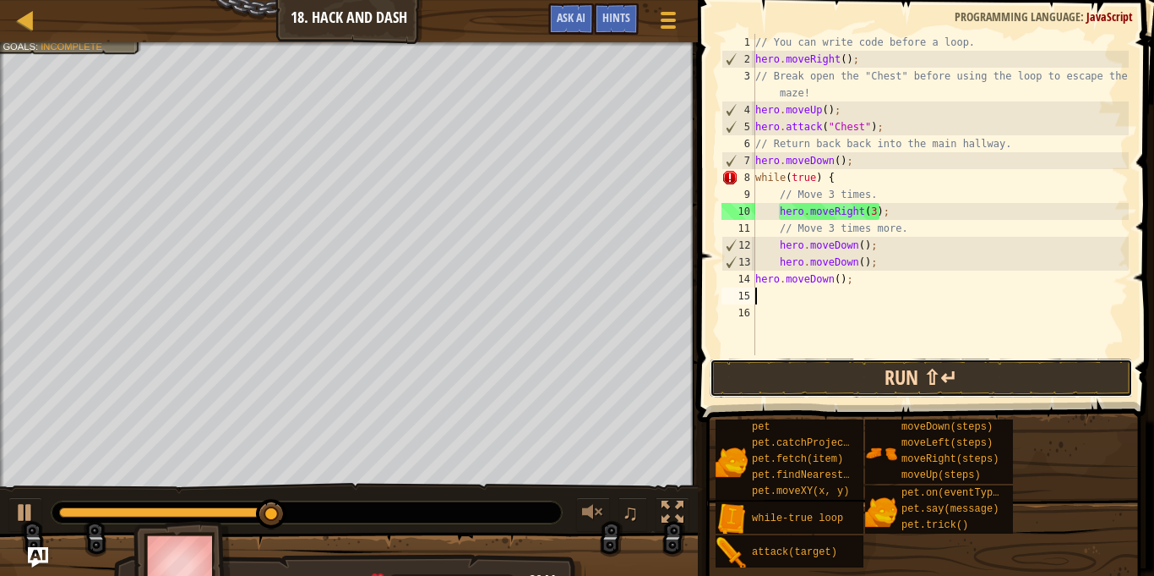
click at [1002, 374] on button "Run ⇧↵" at bounding box center [921, 377] width 423 height 39
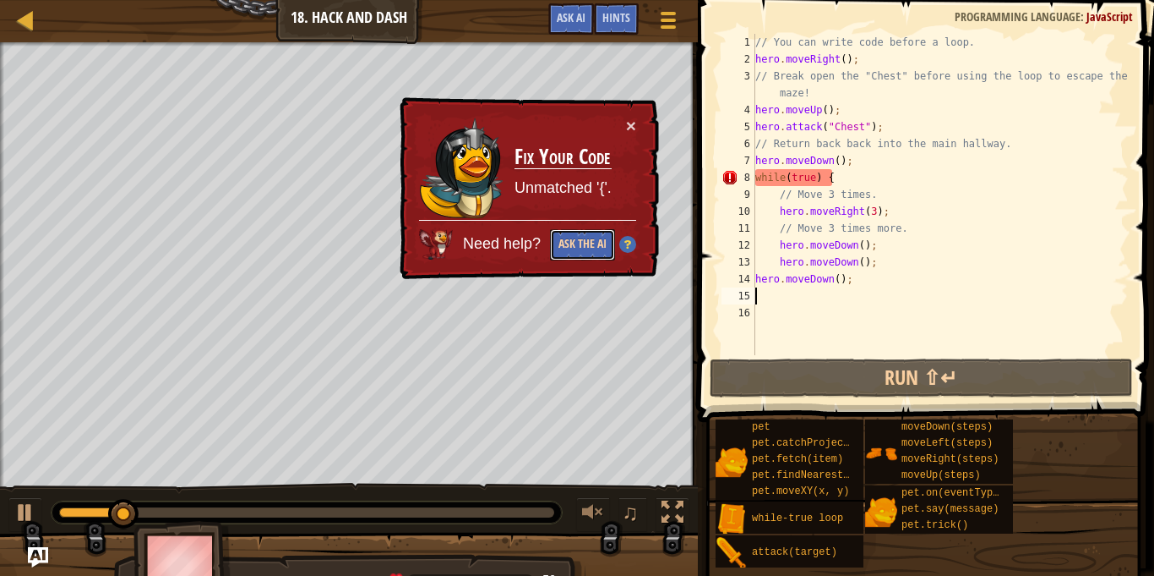
click at [594, 248] on button "Ask the AI" at bounding box center [582, 244] width 65 height 31
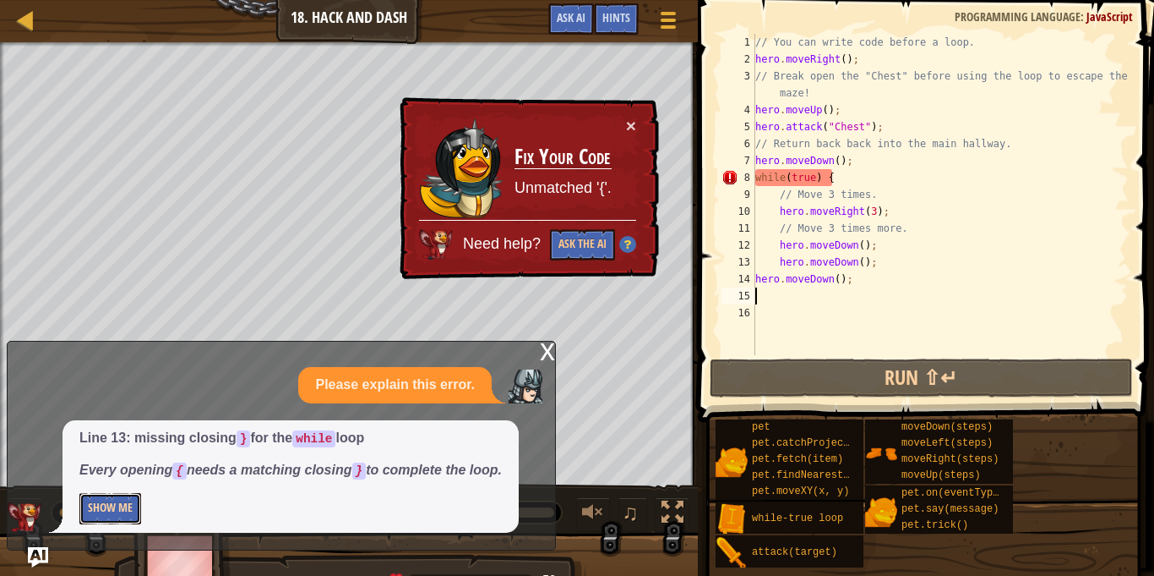
click at [121, 512] on button "Show Me" at bounding box center [110, 508] width 62 height 31
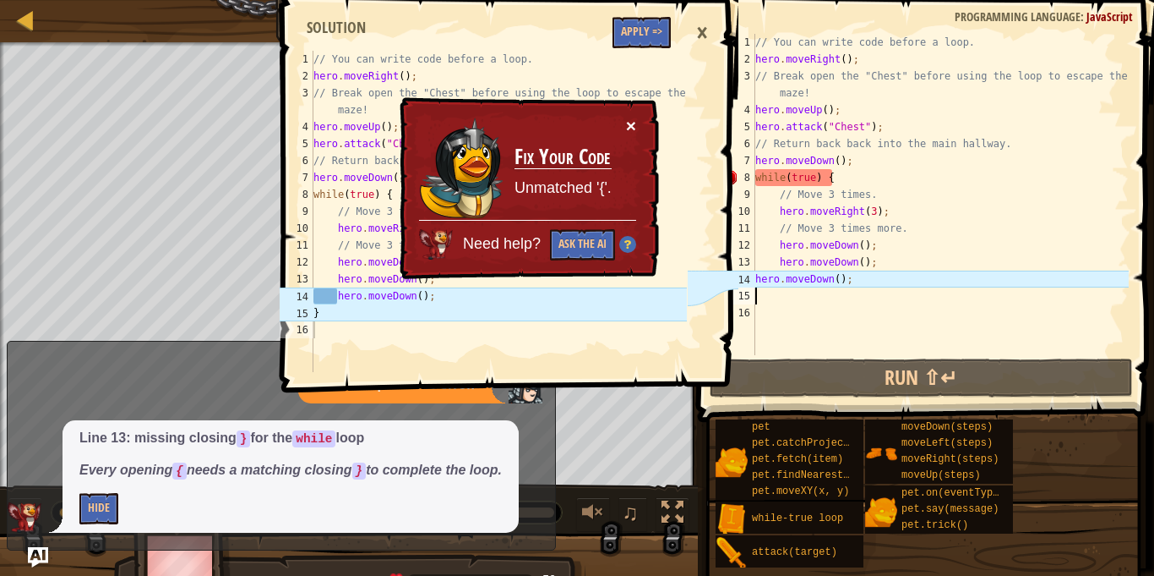
click at [634, 123] on button "×" at bounding box center [631, 126] width 10 height 18
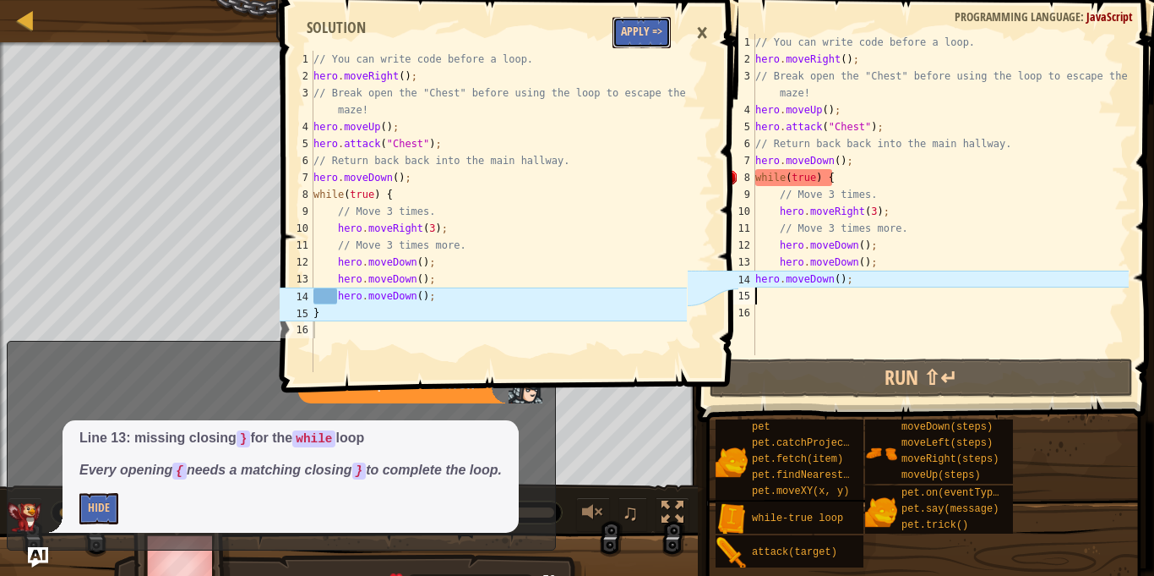
click at [650, 30] on button "Apply =>" at bounding box center [642, 32] width 58 height 31
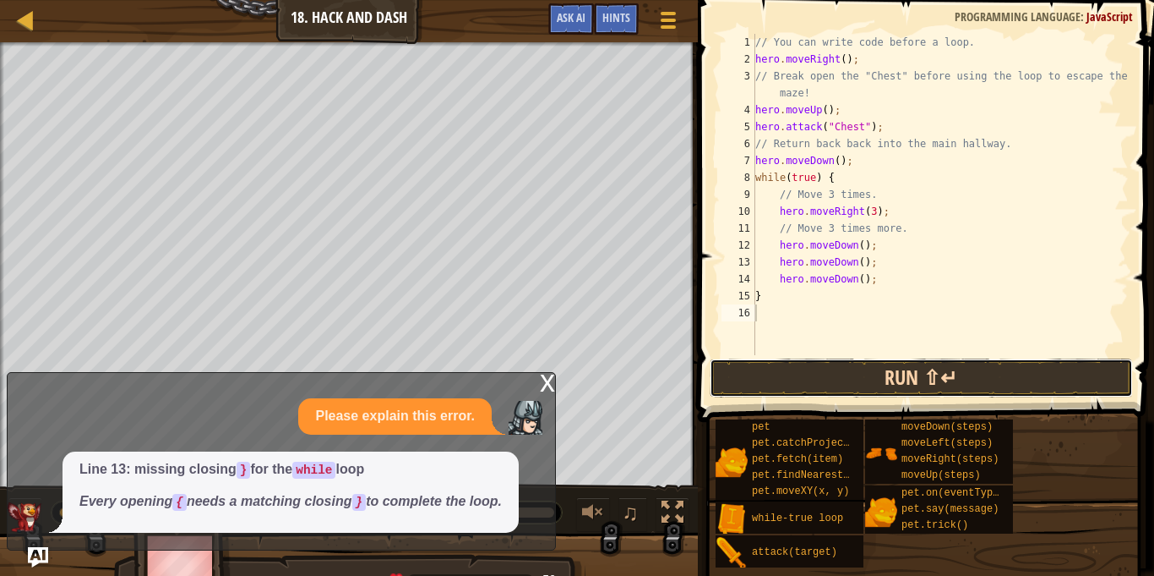
click at [1027, 379] on button "Run ⇧↵" at bounding box center [921, 377] width 423 height 39
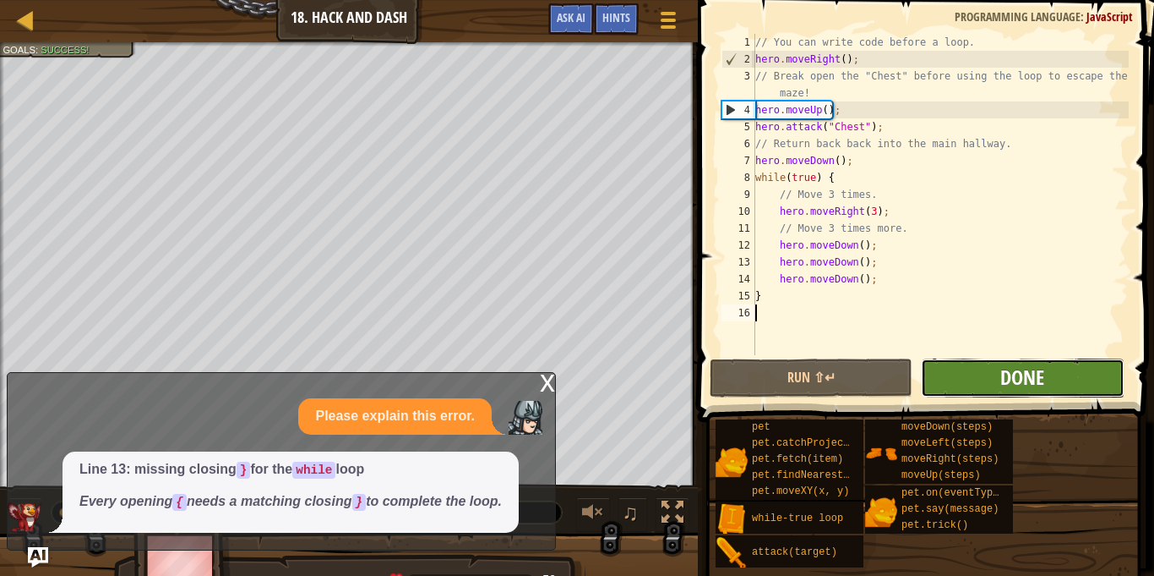
click at [1042, 382] on span "Done" at bounding box center [1023, 376] width 44 height 27
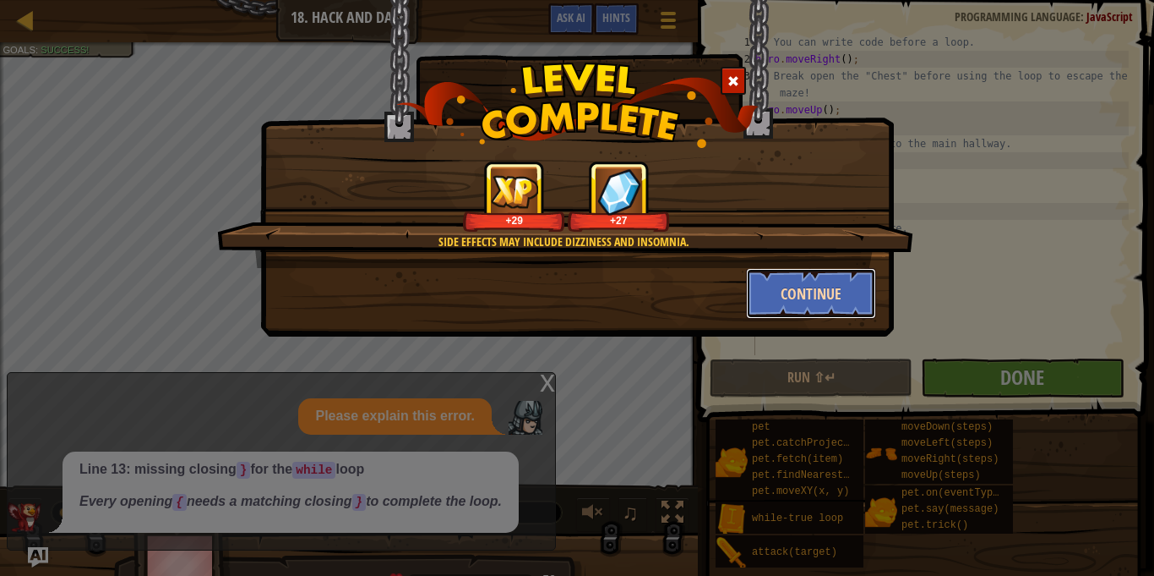
click at [799, 299] on button "Continue" at bounding box center [811, 293] width 131 height 51
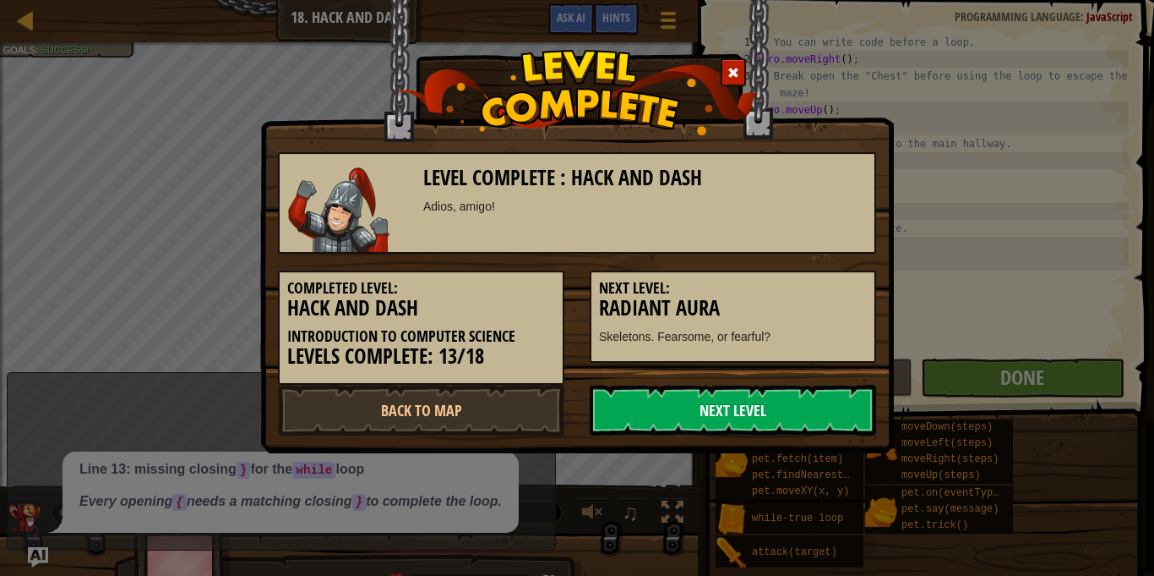
click at [800, 409] on link "Next Level" at bounding box center [733, 410] width 287 height 51
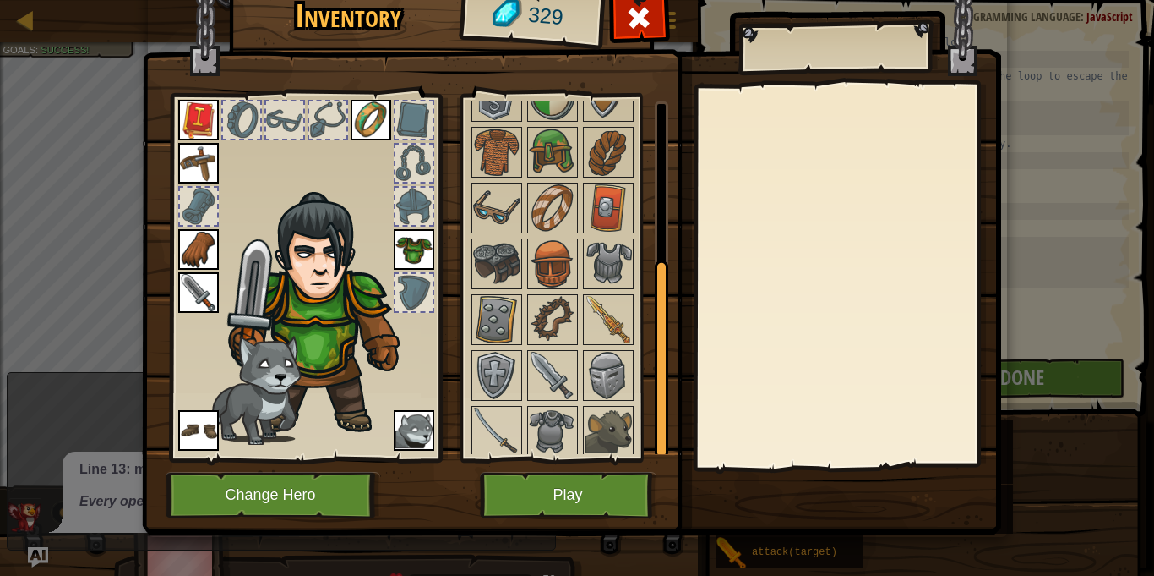
scroll to position [289, 0]
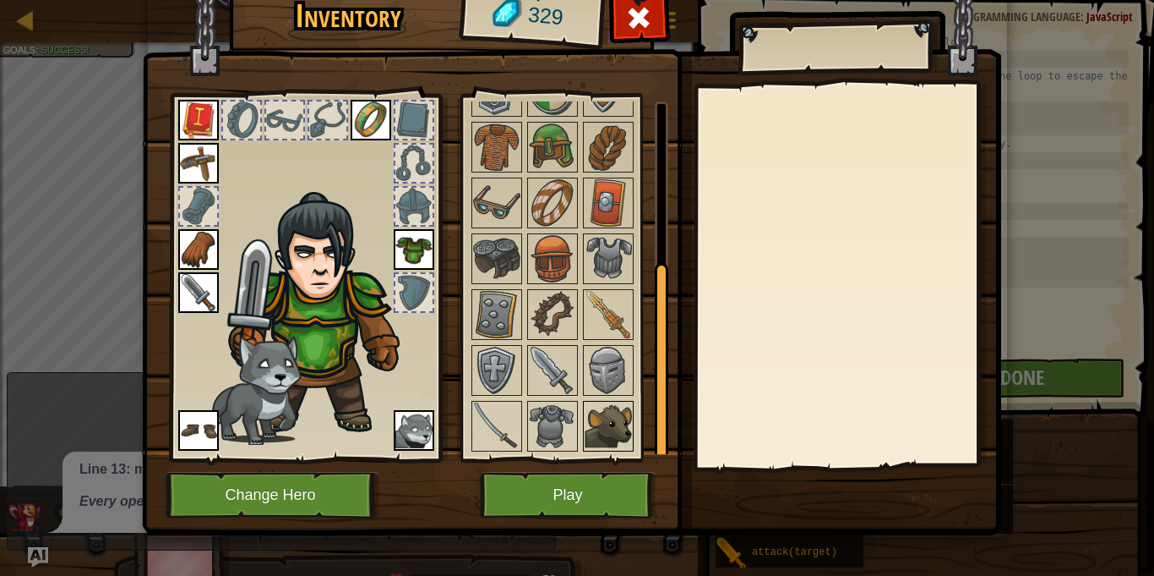
click at [620, 411] on img at bounding box center [608, 425] width 47 height 47
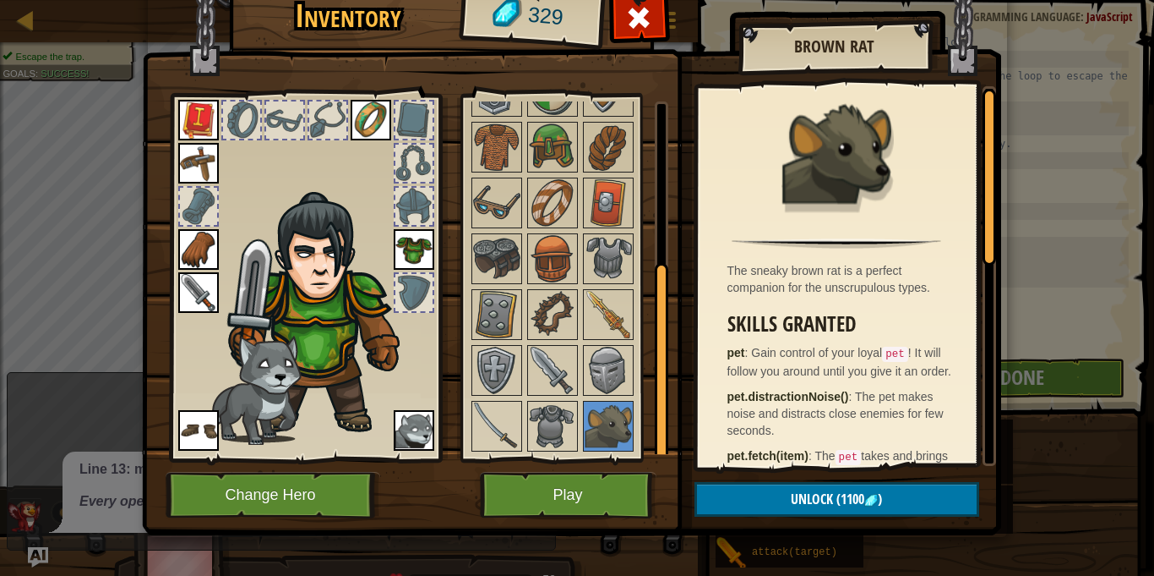
click at [875, 163] on img at bounding box center [837, 154] width 110 height 110
click at [889, 193] on img at bounding box center [837, 154] width 110 height 110
click at [614, 437] on img at bounding box center [608, 425] width 47 height 47
click at [500, 426] on img at bounding box center [496, 425] width 47 height 47
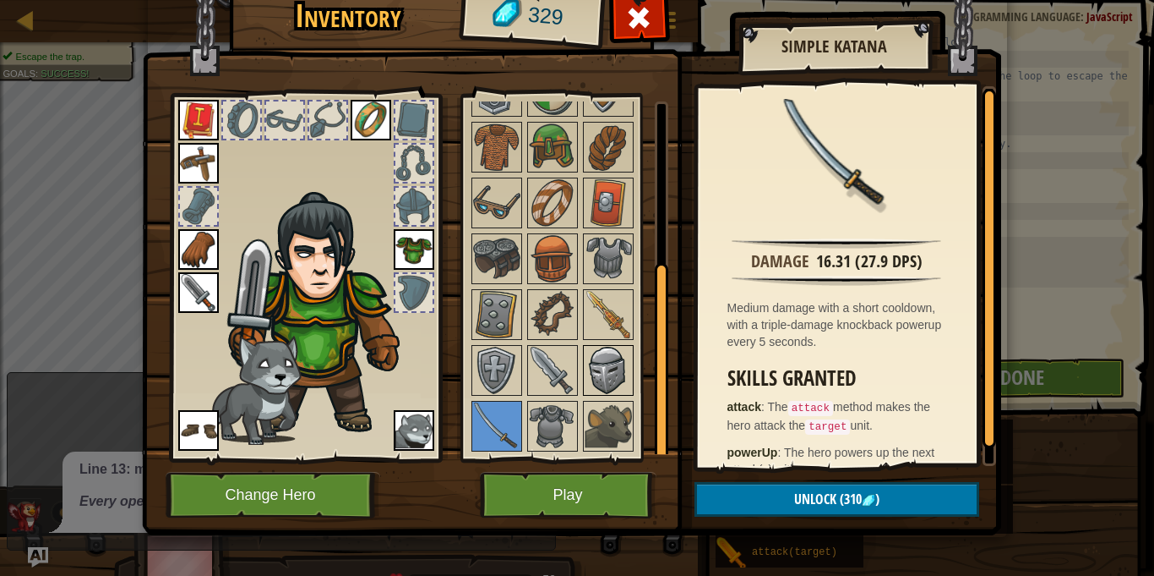
click at [602, 374] on img at bounding box center [608, 370] width 47 height 47
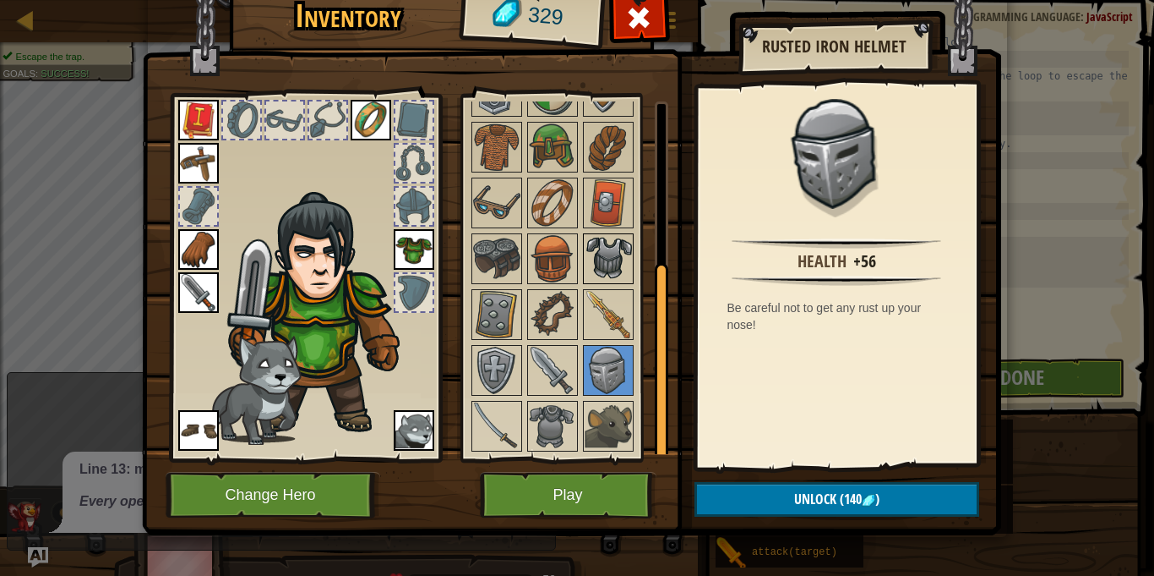
click at [621, 269] on img at bounding box center [608, 258] width 47 height 47
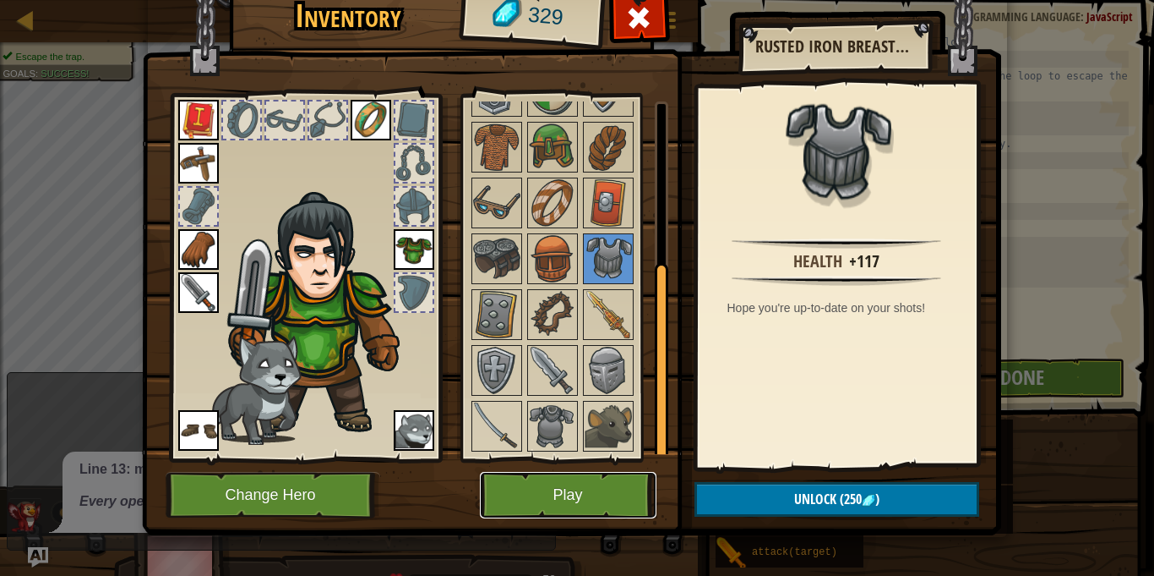
click at [581, 498] on button "Play" at bounding box center [568, 495] width 177 height 46
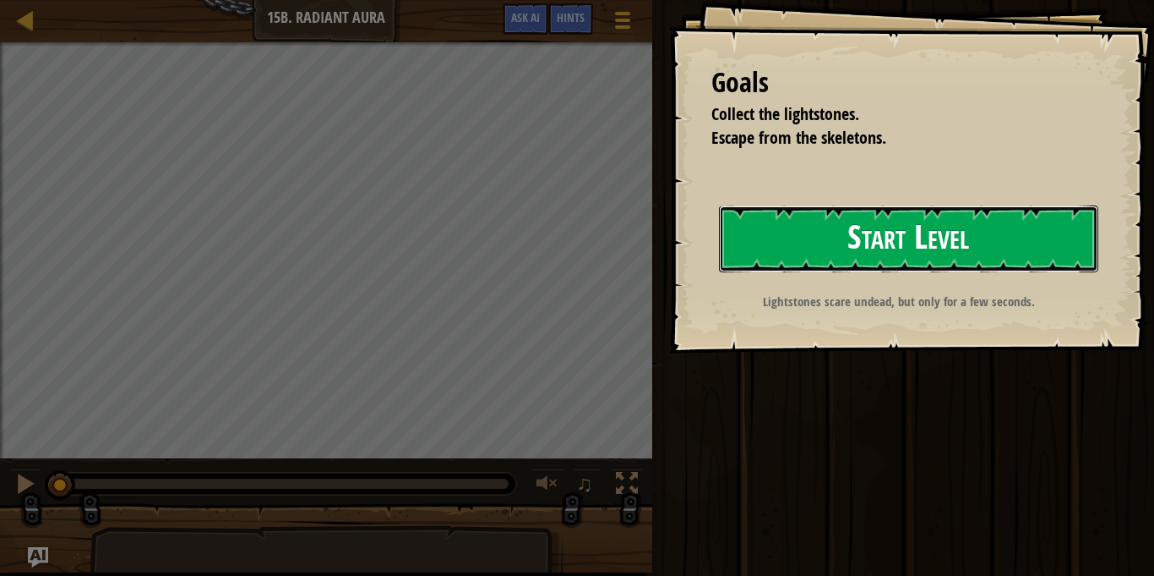
click at [887, 254] on button "Start Level" at bounding box center [908, 238] width 379 height 67
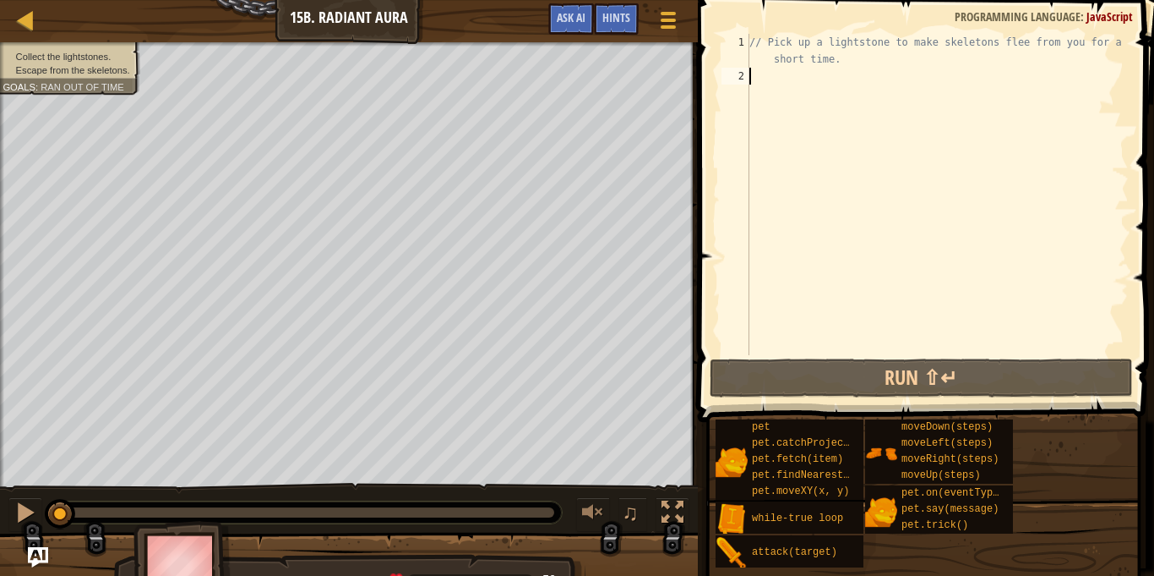
type textarea "h"
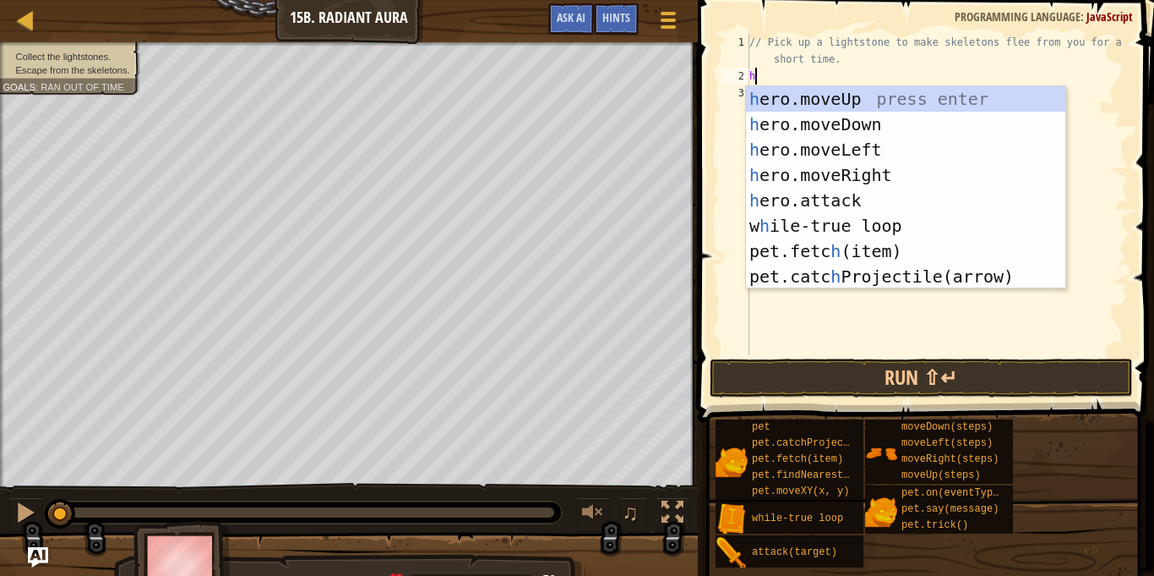
scroll to position [8, 0]
click at [910, 178] on div "h ero.moveUp press enter h ero.moveDown press enter h ero.moveLeft press enter …" at bounding box center [905, 213] width 319 height 254
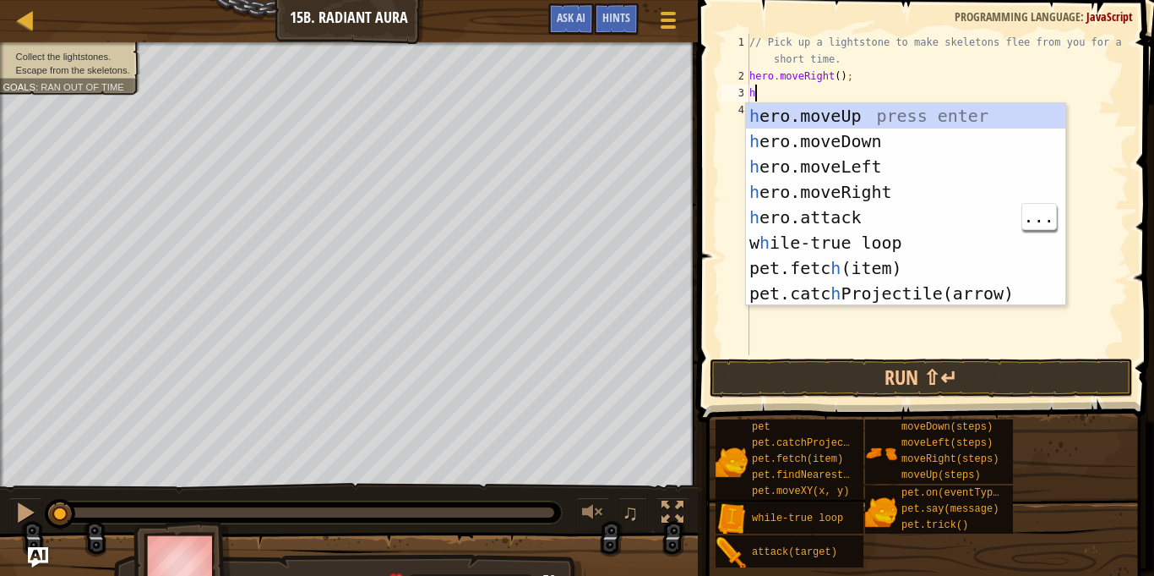
click at [897, 211] on div "h ero.moveUp press enter h ero.moveDown press enter h ero.moveLeft press enter …" at bounding box center [905, 230] width 319 height 254
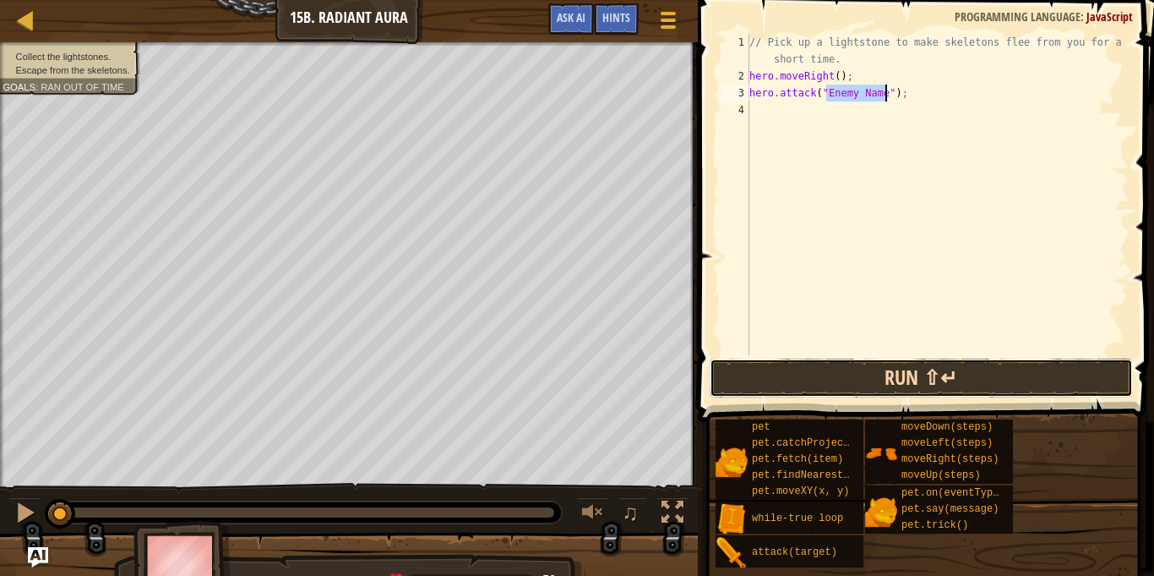
click at [1026, 372] on button "Run ⇧↵" at bounding box center [921, 377] width 423 height 39
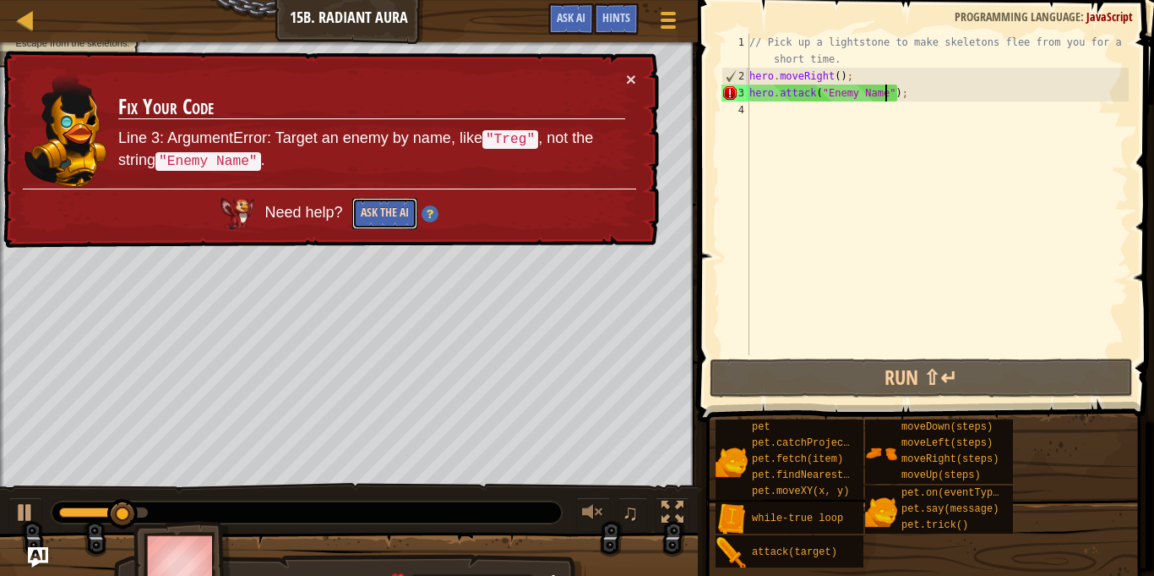
click at [404, 216] on button "Ask the AI" at bounding box center [384, 213] width 65 height 31
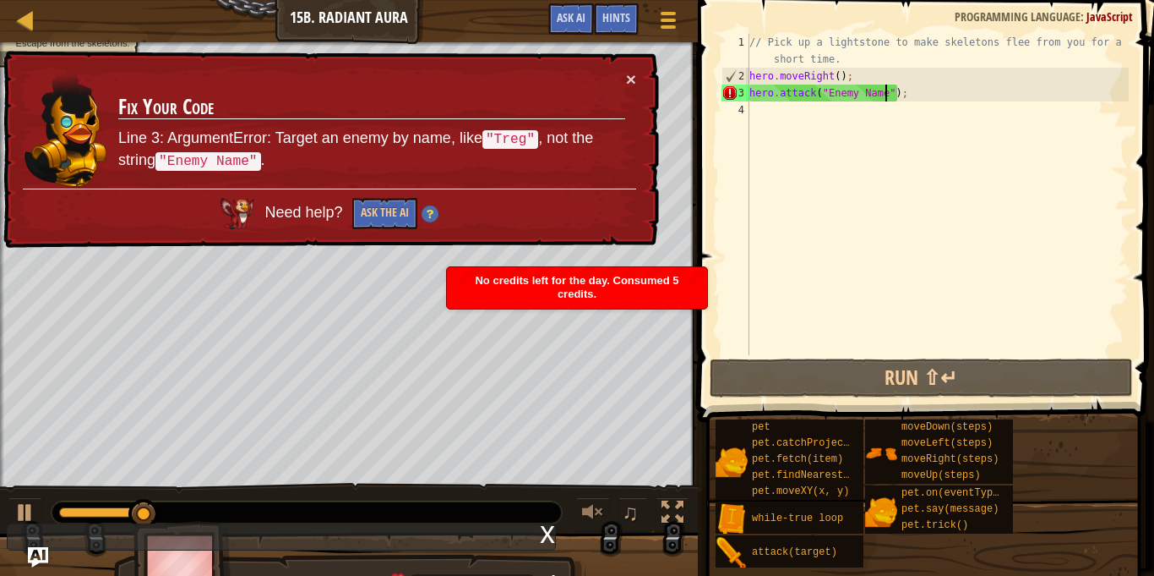
click at [657, 96] on div "× Fix Your Code Line 3: ArgumentError: Target an enemy by name, like "Treg" , n…" at bounding box center [329, 150] width 659 height 198
click at [639, 100] on div "× Fix Your Code Line 3: ArgumentError: Target an enemy by name, like "Treg" , n…" at bounding box center [329, 150] width 659 height 198
click at [635, 81] on button "×" at bounding box center [631, 79] width 10 height 18
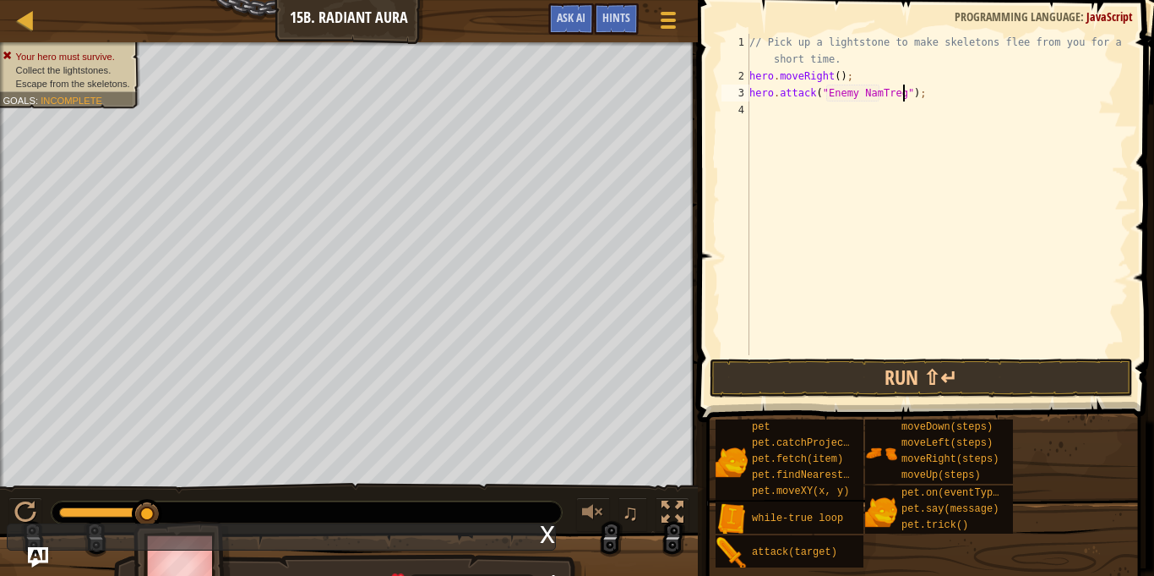
scroll to position [8, 22]
click at [880, 96] on div "// Pick up a lightstone to make skeletons flee from you for a short time. hero …" at bounding box center [937, 220] width 383 height 372
type textarea "hero.attack("Treg");"
click at [1037, 380] on button "Run ⇧↵" at bounding box center [921, 377] width 423 height 39
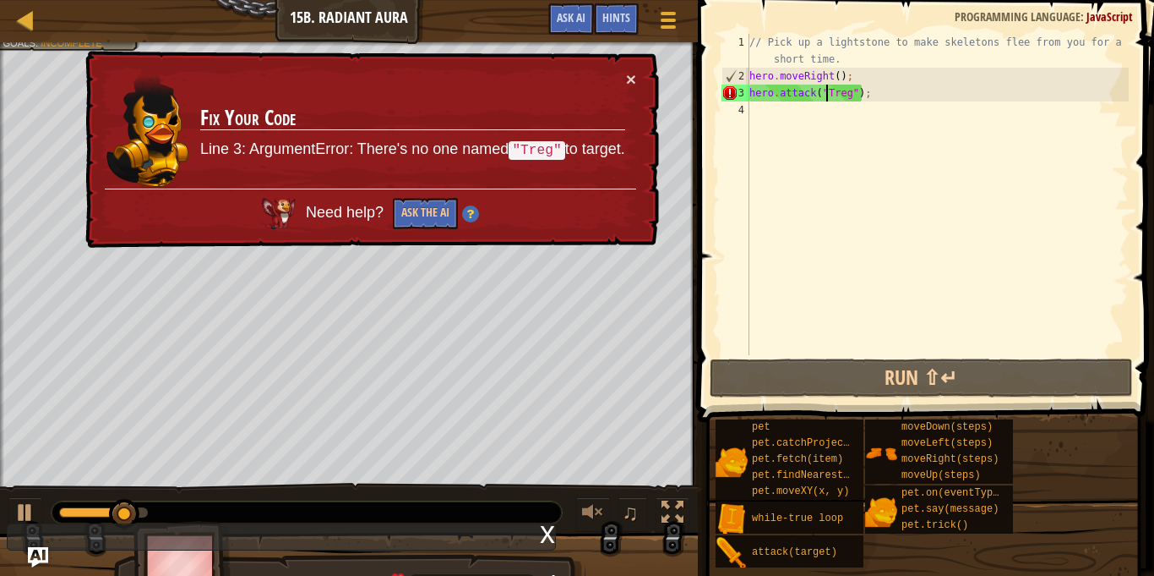
click at [19, 37] on div "Map Introduction to Computer Science 15b. Radiant Aura Game Menu Done Hints Ask…" at bounding box center [349, 21] width 698 height 42
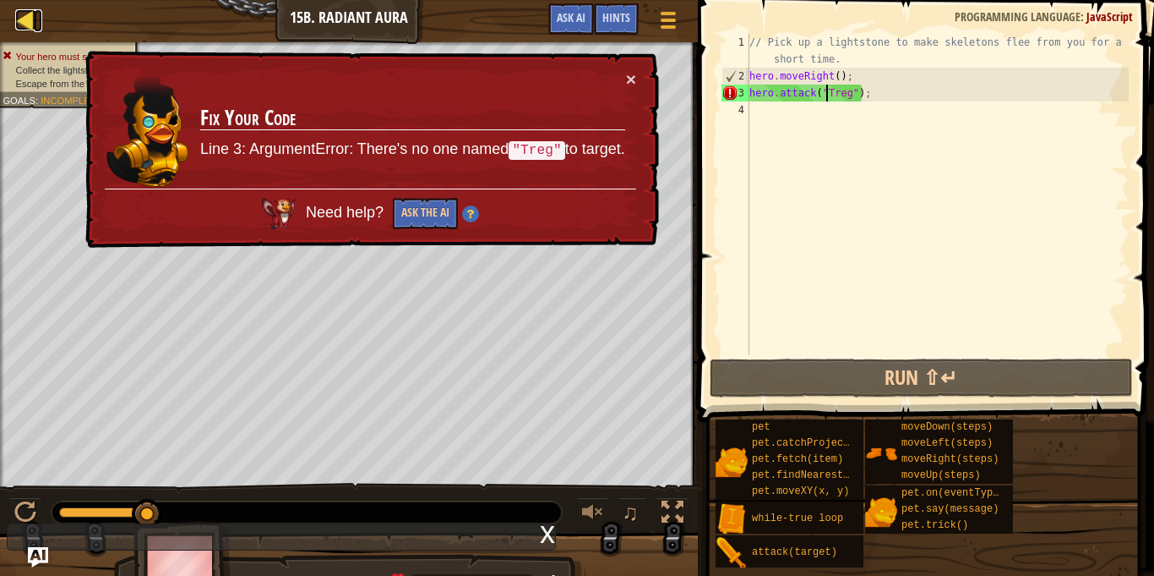
click at [30, 19] on div at bounding box center [25, 19] width 21 height 21
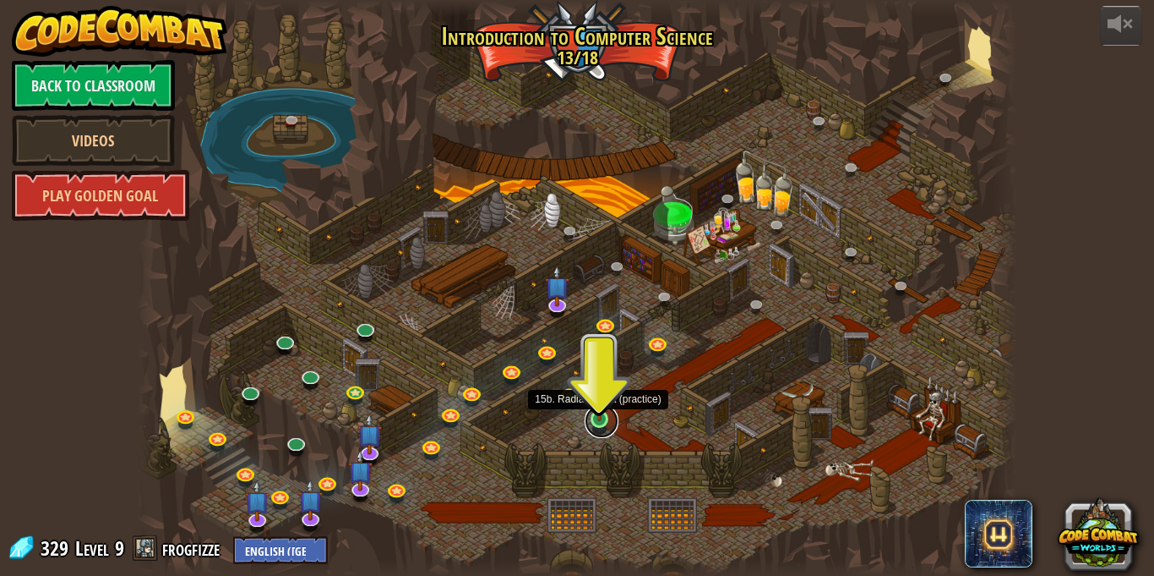
click at [598, 427] on link at bounding box center [602, 421] width 34 height 34
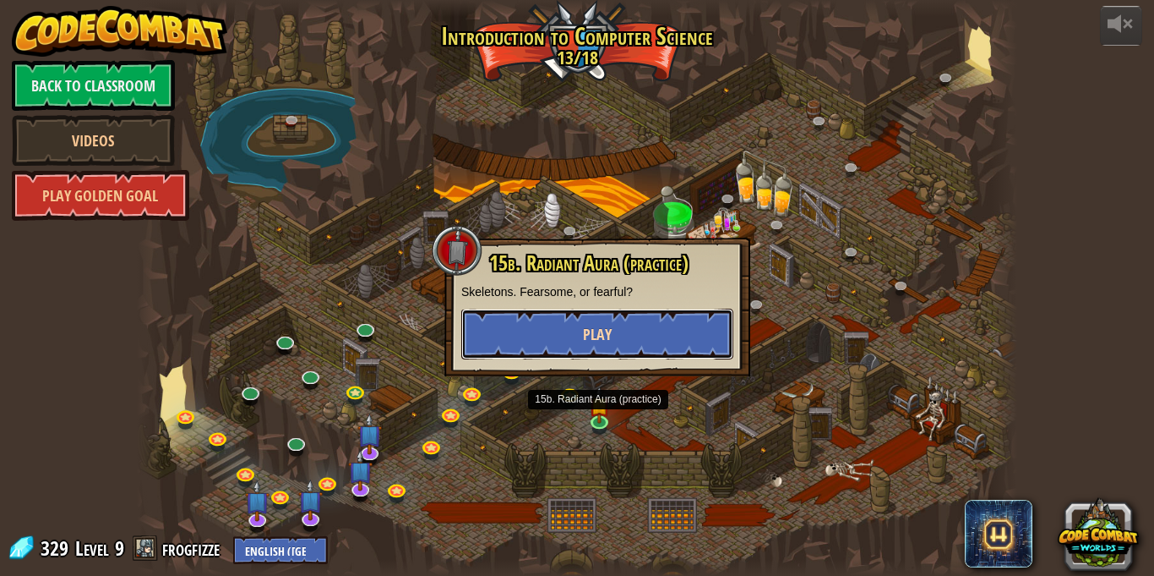
click at [689, 328] on button "Play" at bounding box center [597, 333] width 272 height 51
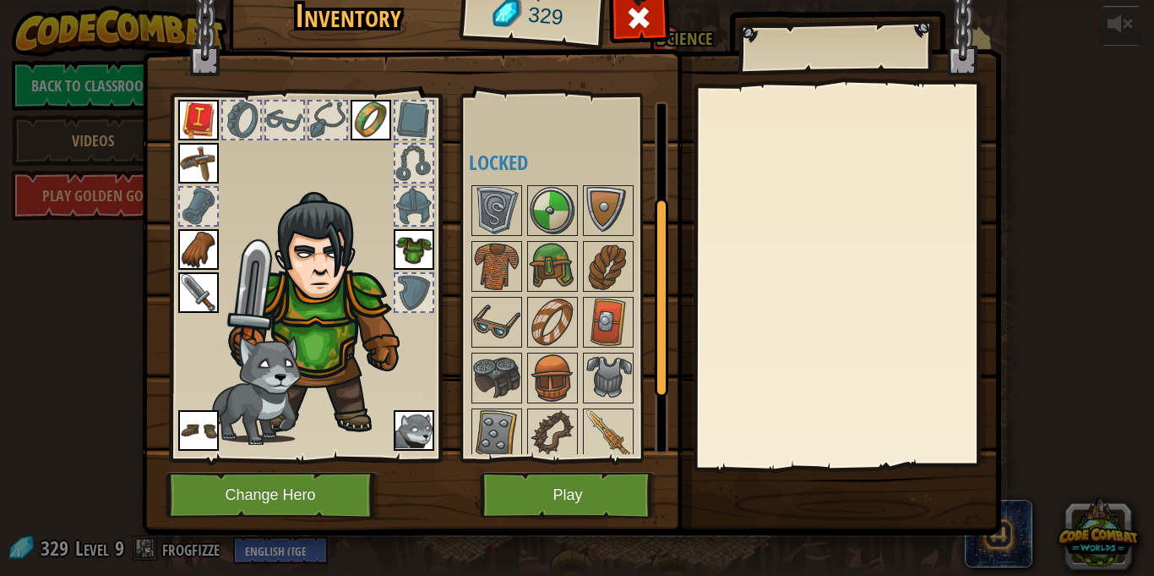
scroll to position [172, 0]
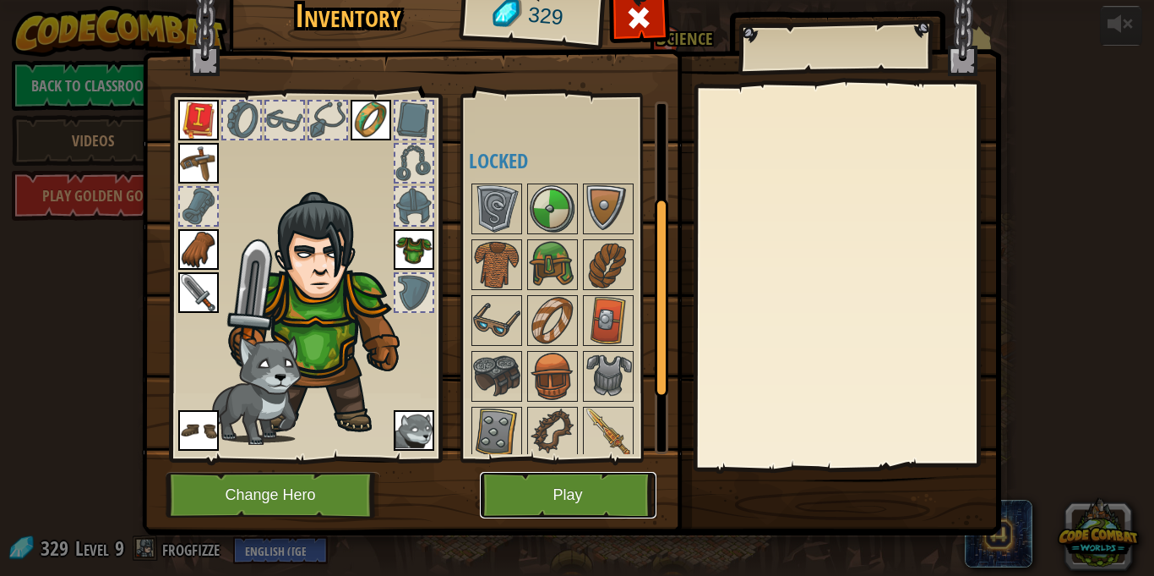
click at [606, 486] on button "Play" at bounding box center [568, 495] width 177 height 46
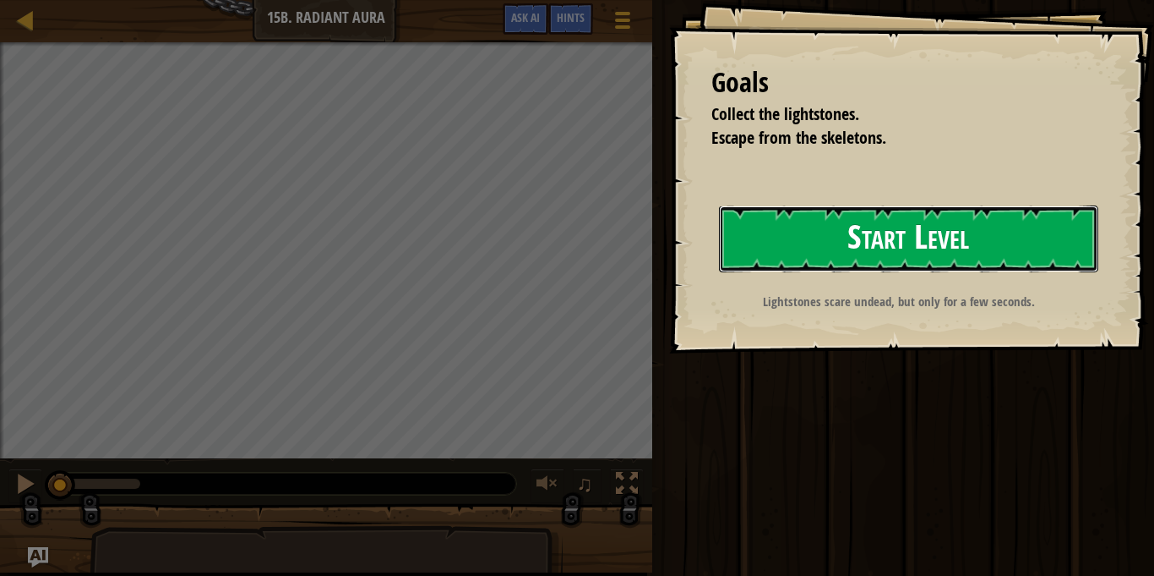
click at [983, 234] on button "Start Level" at bounding box center [908, 238] width 379 height 67
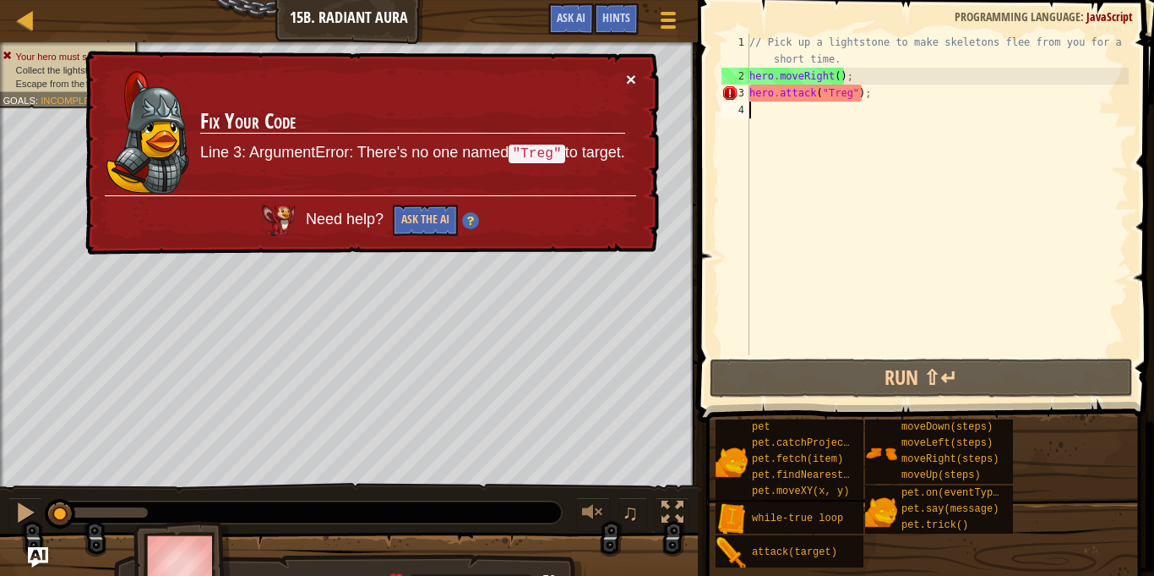
click at [626, 78] on button "×" at bounding box center [631, 79] width 10 height 18
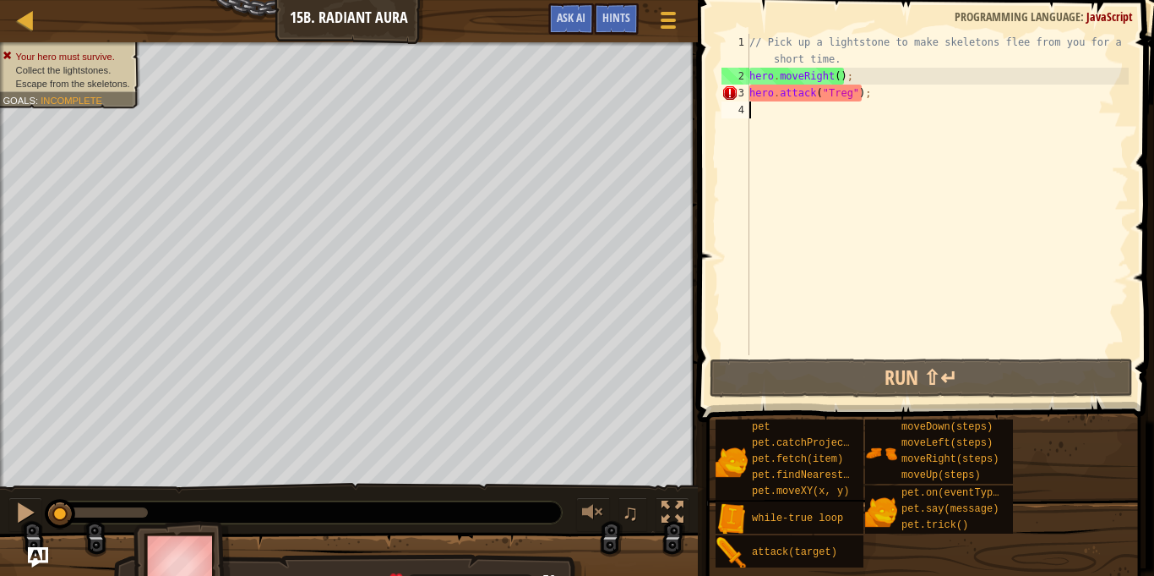
click at [846, 95] on div "// Pick up a lightstone to make skeletons flee from you for a short time. hero …" at bounding box center [937, 220] width 383 height 372
type textarea "hero.attack("Treg");"
click at [852, 103] on div "// Pick up a lightstone to make skeletons flee from you for a short time. hero …" at bounding box center [937, 220] width 383 height 372
click at [857, 92] on div "// Pick up a lightstone to make skeletons flee from you for a short time. hero …" at bounding box center [937, 220] width 383 height 372
click at [854, 95] on div "// Pick up a lightstone to make skeletons flee from you for a short time. hero …" at bounding box center [937, 220] width 383 height 372
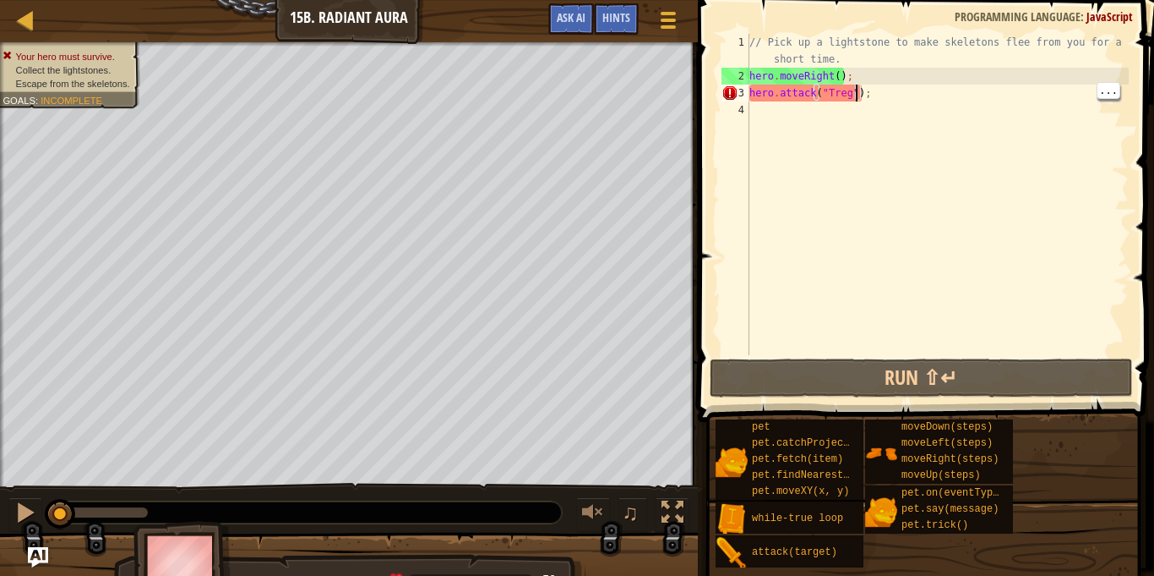
click at [850, 91] on div "// Pick up a lightstone to make skeletons flee from you for a short time. hero …" at bounding box center [937, 220] width 383 height 372
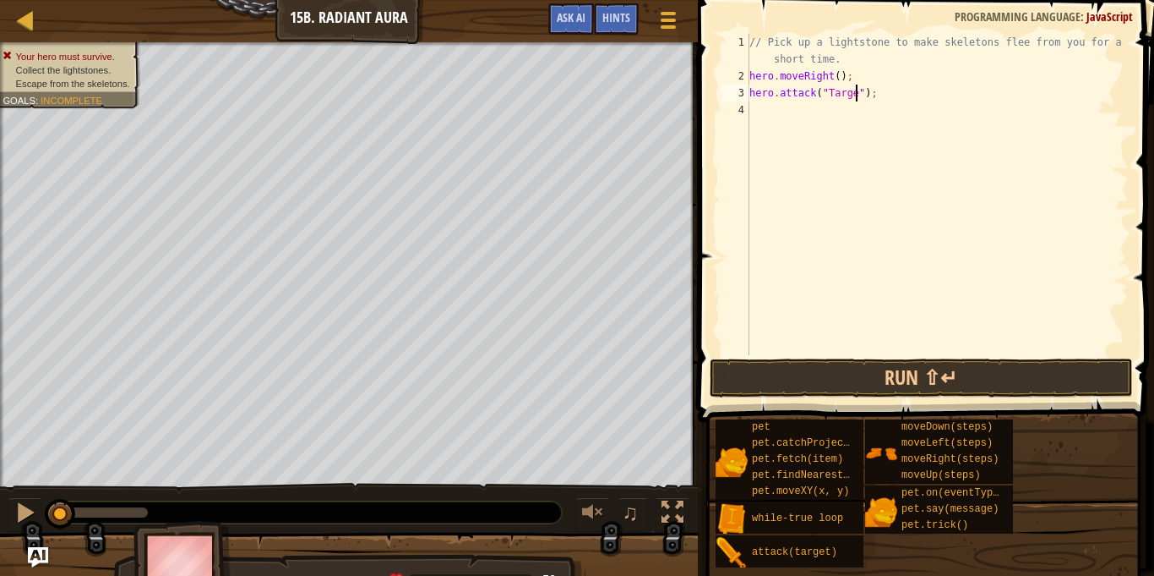
scroll to position [8, 16]
click at [1012, 374] on button "Run ⇧↵" at bounding box center [921, 377] width 423 height 39
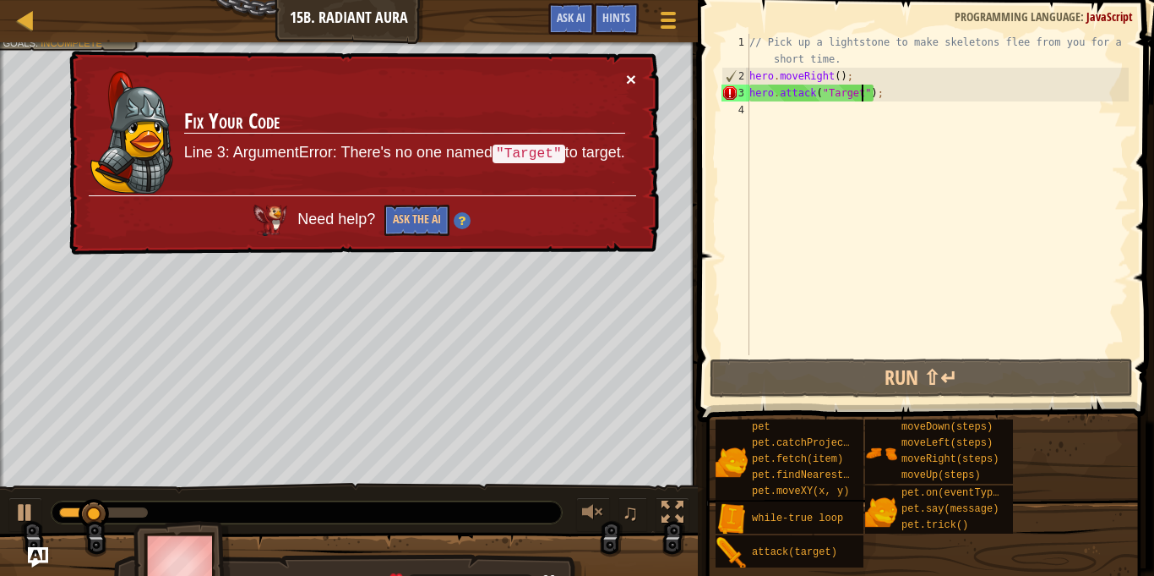
click at [632, 83] on button "×" at bounding box center [631, 79] width 10 height 18
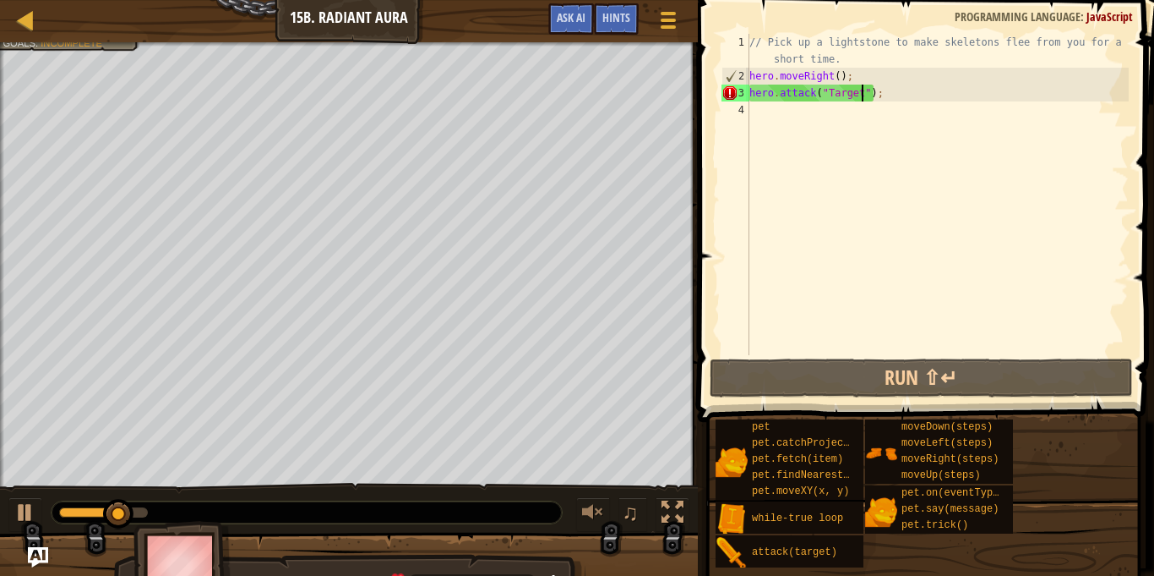
click at [899, 83] on div "// Pick up a lightstone to make skeletons flee from you for a short time. hero …" at bounding box center [937, 220] width 383 height 372
click at [897, 93] on div "// Pick up a lightstone to make skeletons flee from you for a short time. hero …" at bounding box center [937, 220] width 383 height 372
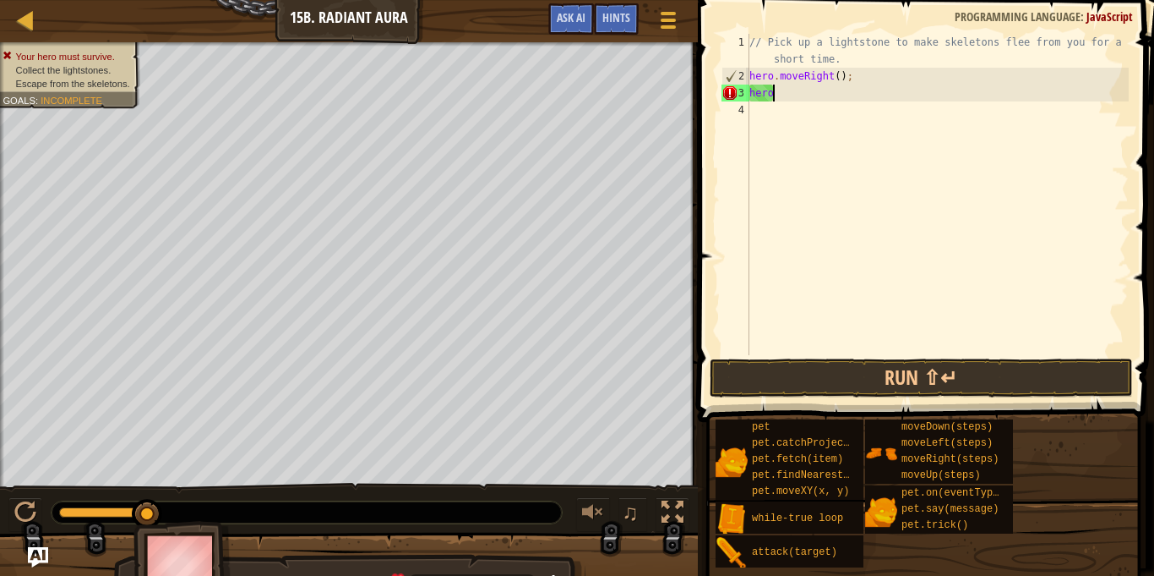
scroll to position [8, 0]
type textarea "h"
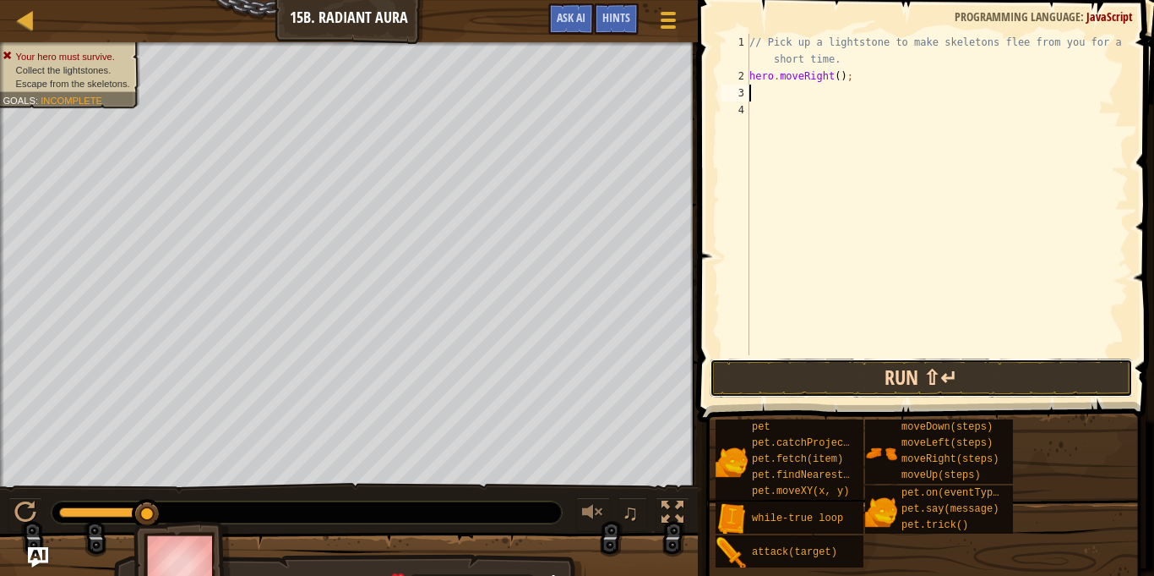
click at [1040, 386] on button "Run ⇧↵" at bounding box center [921, 377] width 423 height 39
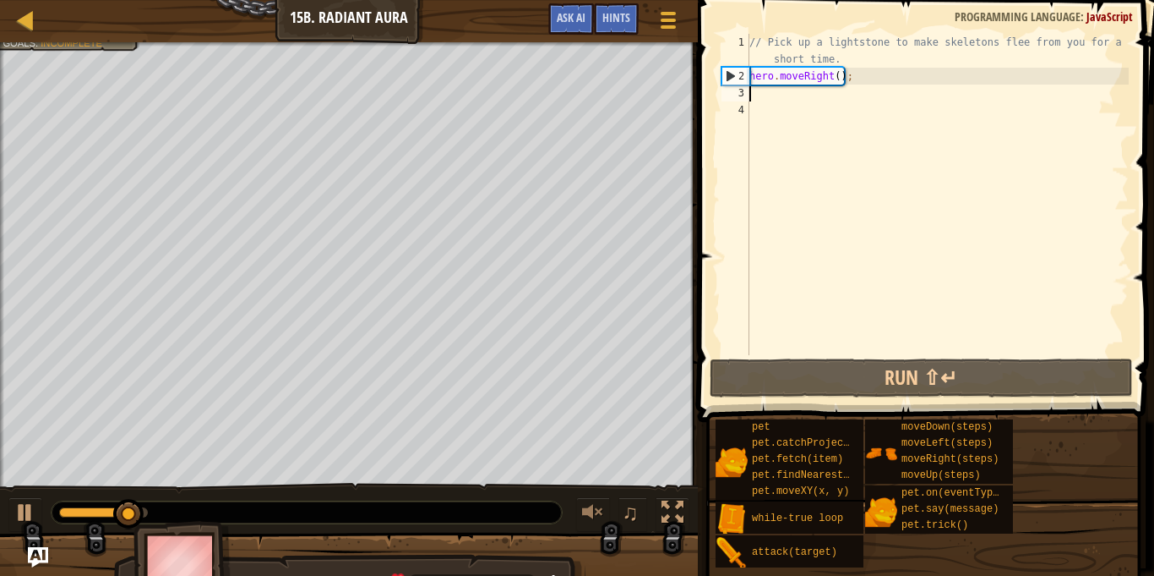
click at [846, 87] on div "// Pick up a lightstone to make skeletons flee from you for a short time. hero …" at bounding box center [937, 220] width 383 height 372
click at [835, 73] on div "// Pick up a lightstone to make skeletons flee from you for a short time. hero …" at bounding box center [937, 220] width 383 height 372
click at [837, 77] on div "// Pick up a lightstone to make skeletons flee from you for a short time. hero …" at bounding box center [937, 220] width 383 height 372
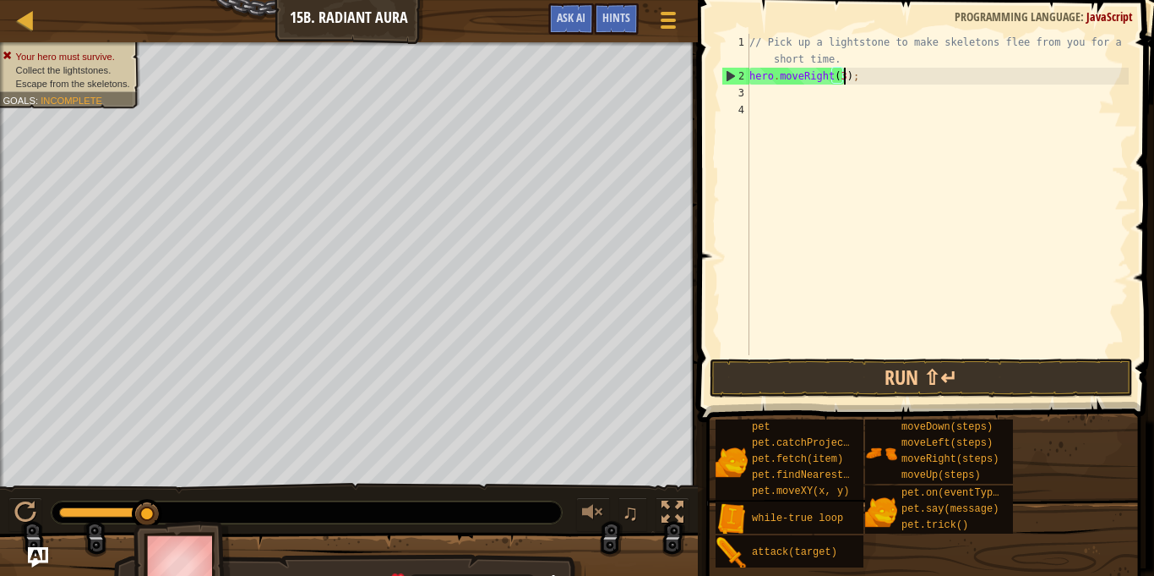
scroll to position [8, 14]
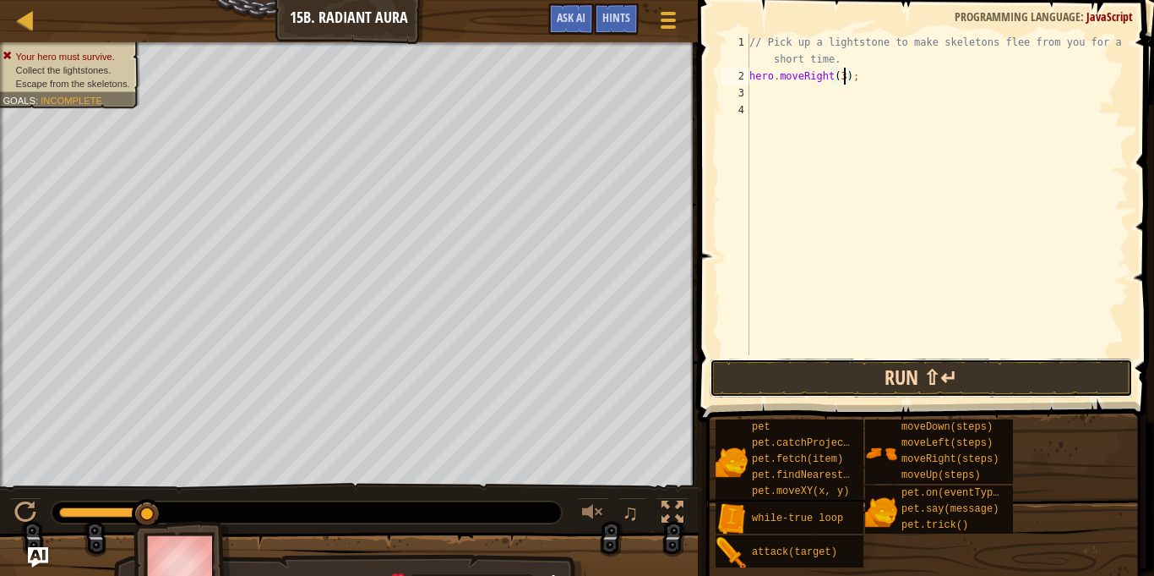
click at [1054, 380] on button "Run ⇧↵" at bounding box center [921, 377] width 423 height 39
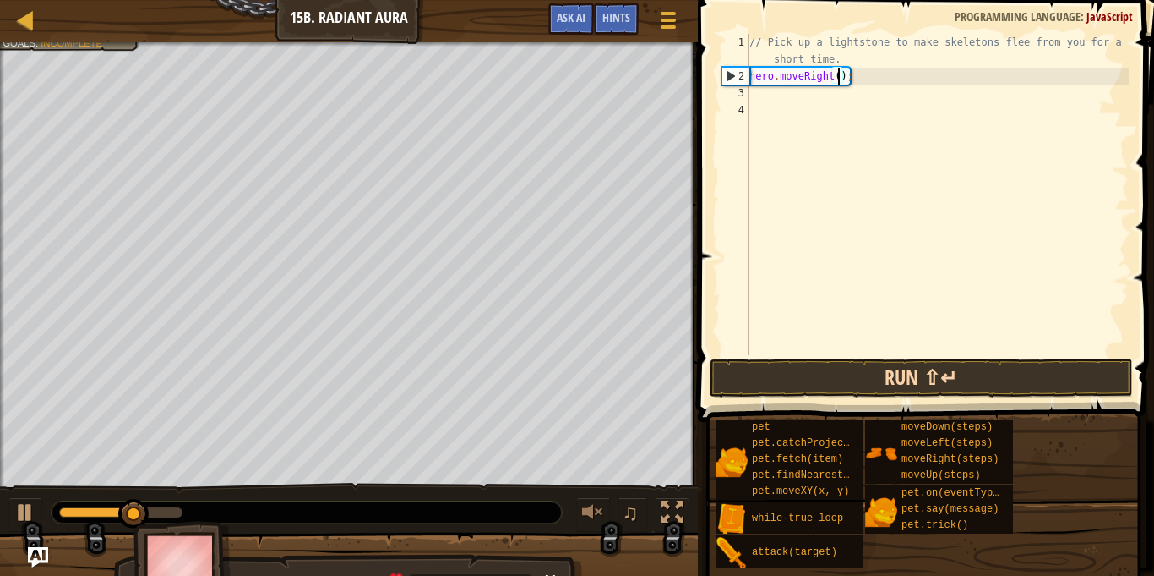
type textarea "hero.moveRight(4);"
click at [1021, 350] on div "// Pick up a lightstone to make skeletons flee from you for a short time. hero …" at bounding box center [937, 220] width 383 height 372
click at [1013, 376] on button "Run ⇧↵" at bounding box center [921, 377] width 423 height 39
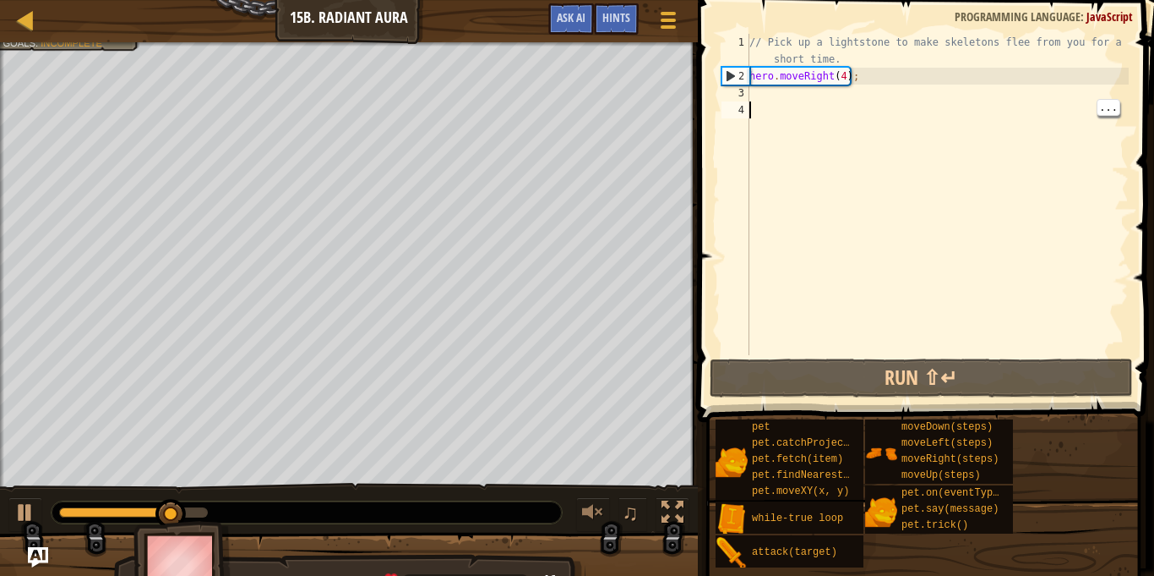
click at [849, 76] on div "// Pick up a lightstone to make skeletons flee from you for a short time. hero …" at bounding box center [937, 220] width 383 height 372
click at [847, 71] on div "// Pick up a lightstone to make skeletons flee from you for a short time. hero …" at bounding box center [937, 220] width 383 height 372
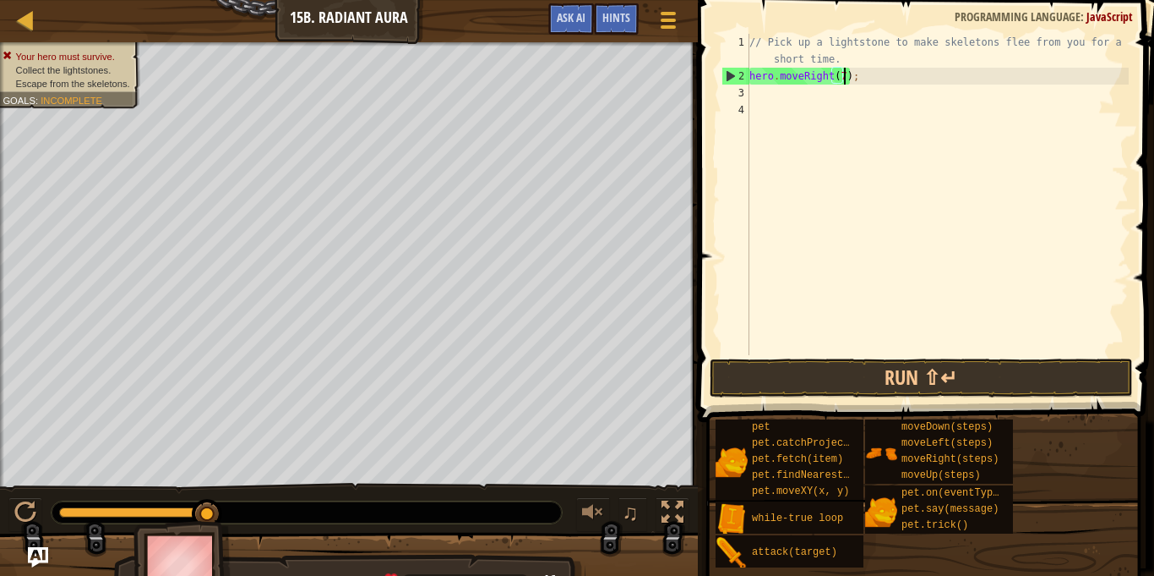
scroll to position [8, 14]
type textarea "hero.moveRight(7);"
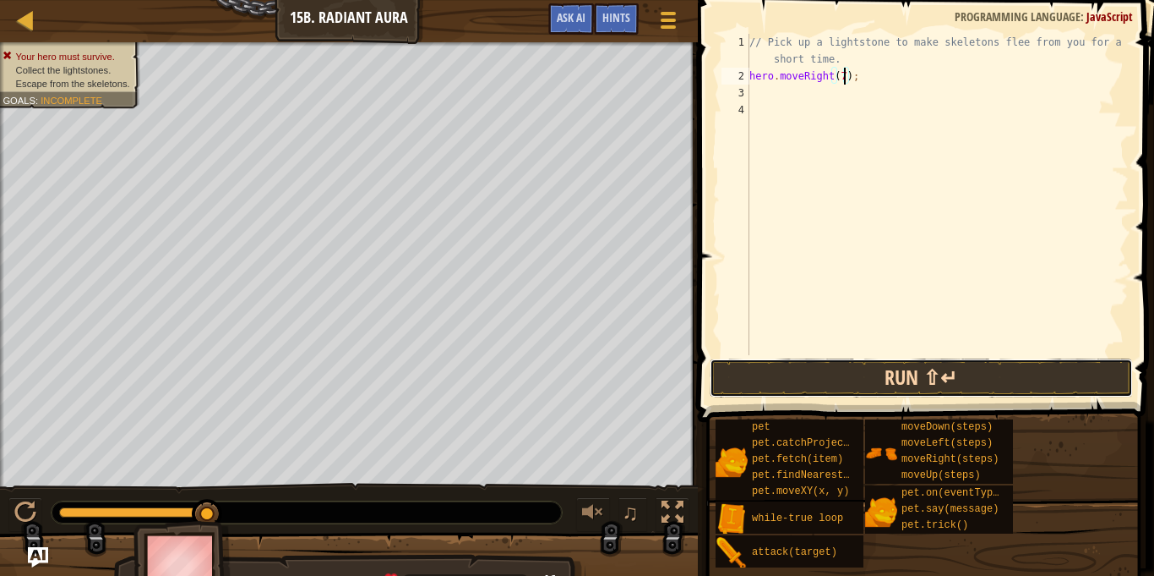
click at [991, 385] on button "Run ⇧↵" at bounding box center [921, 377] width 423 height 39
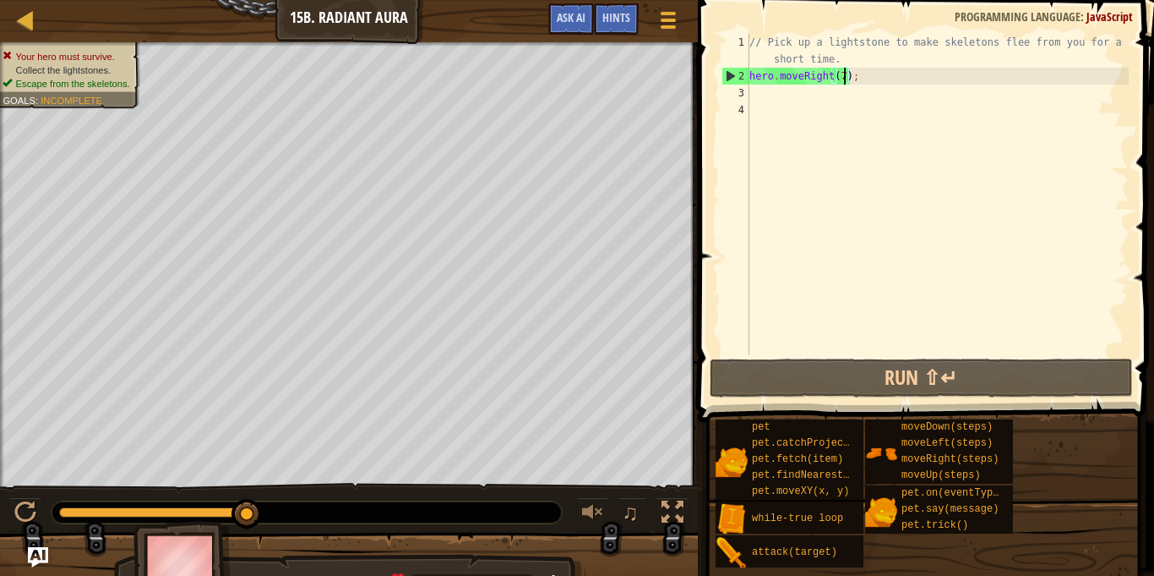
click at [858, 89] on div "// Pick up a lightstone to make skeletons flee from you for a short time. hero …" at bounding box center [937, 220] width 383 height 372
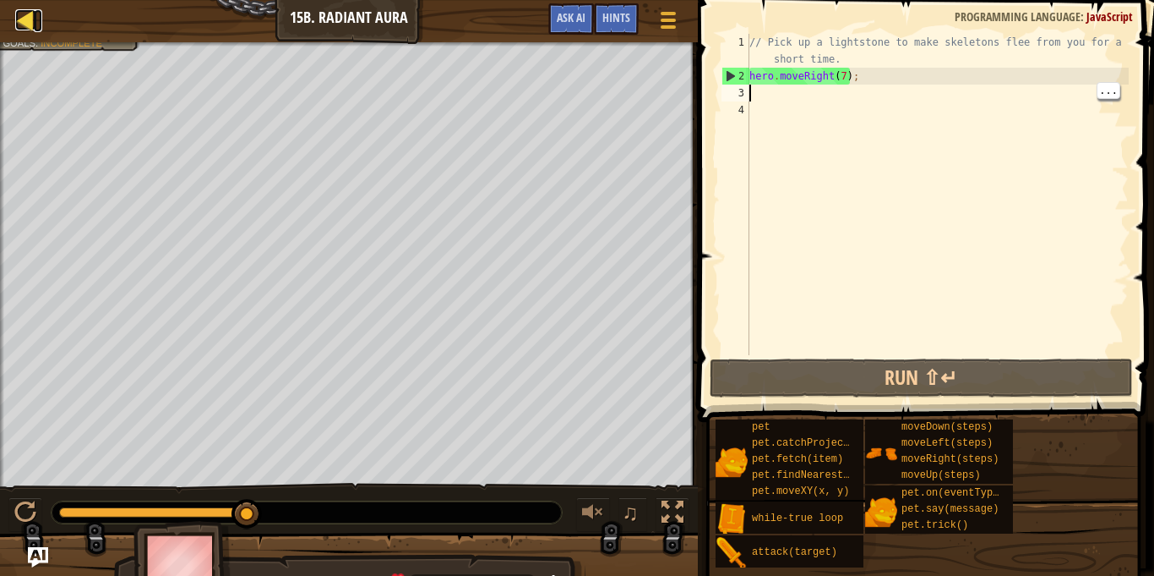
click at [24, 21] on div at bounding box center [25, 19] width 21 height 21
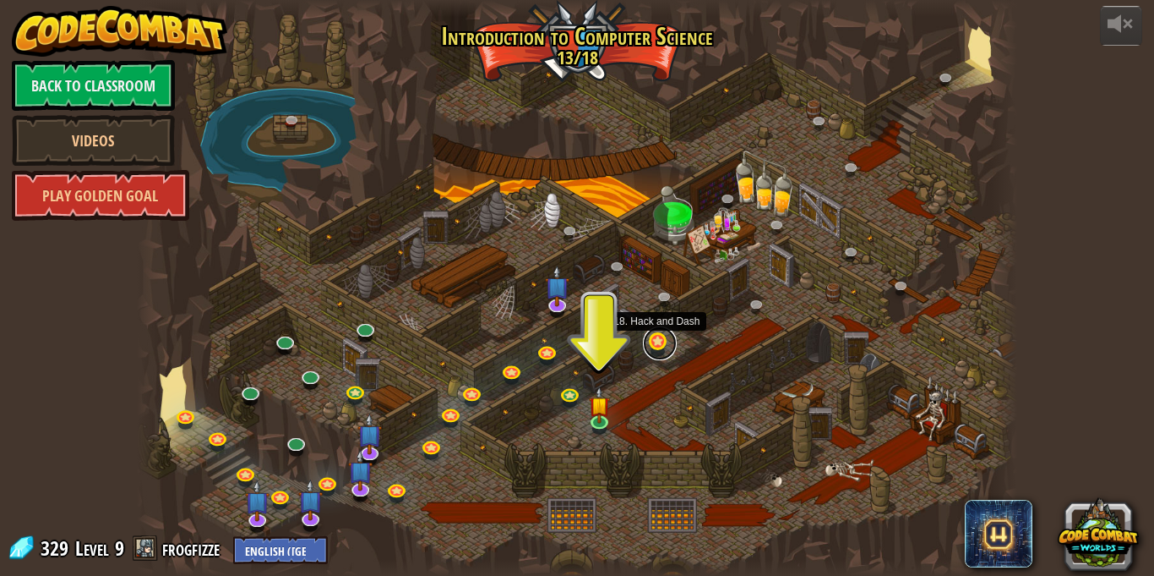
click at [652, 342] on link at bounding box center [660, 343] width 34 height 34
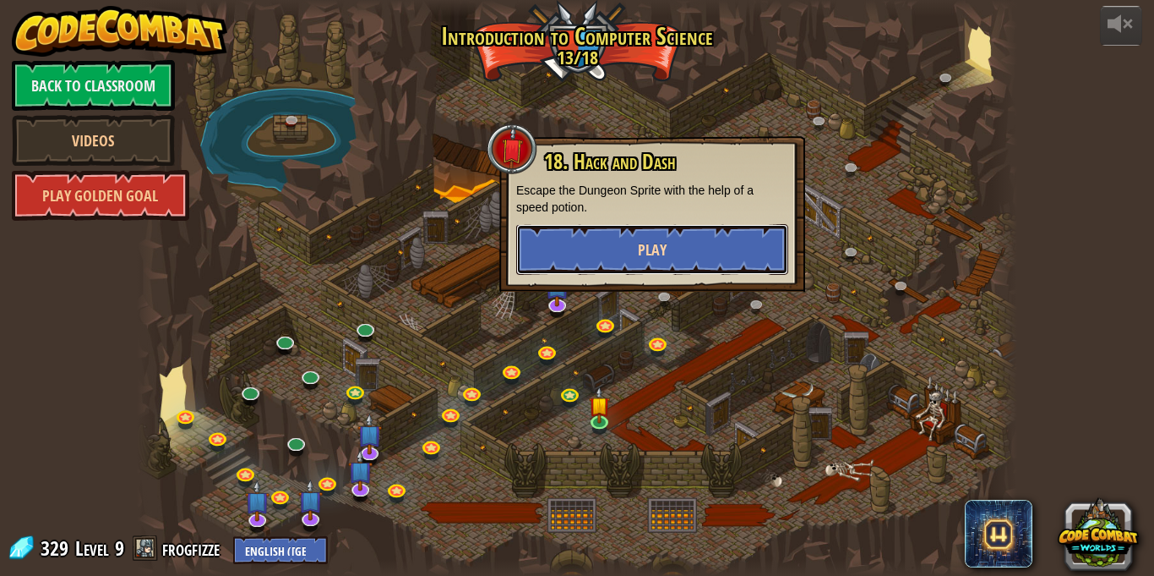
click at [603, 249] on button "Play" at bounding box center [652, 249] width 272 height 51
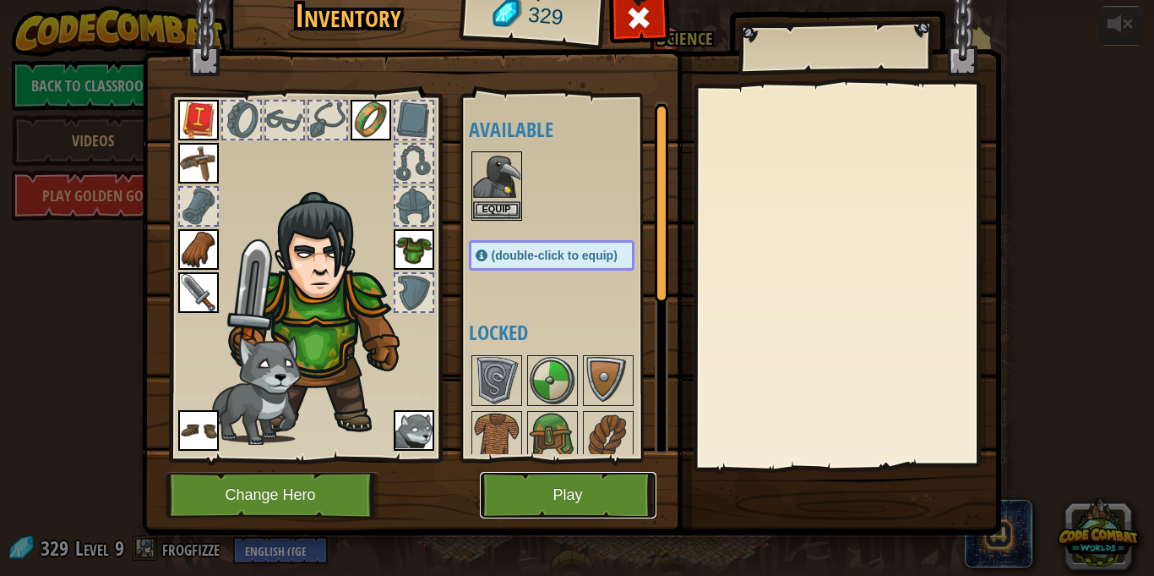
click at [533, 498] on button "Play" at bounding box center [568, 495] width 177 height 46
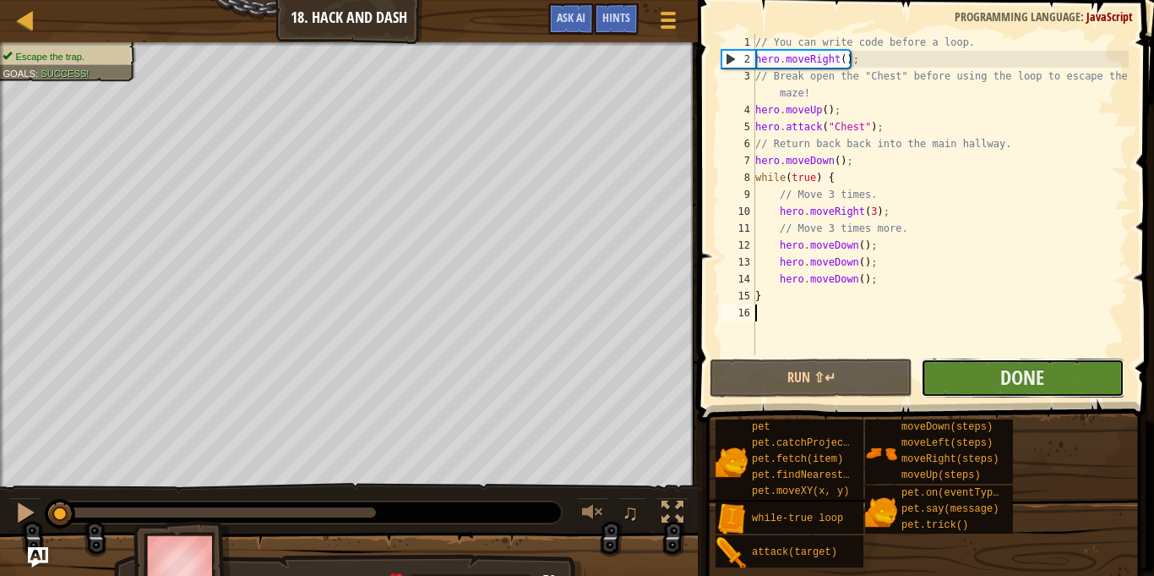
click at [992, 384] on button "Done" at bounding box center [1022, 377] width 203 height 39
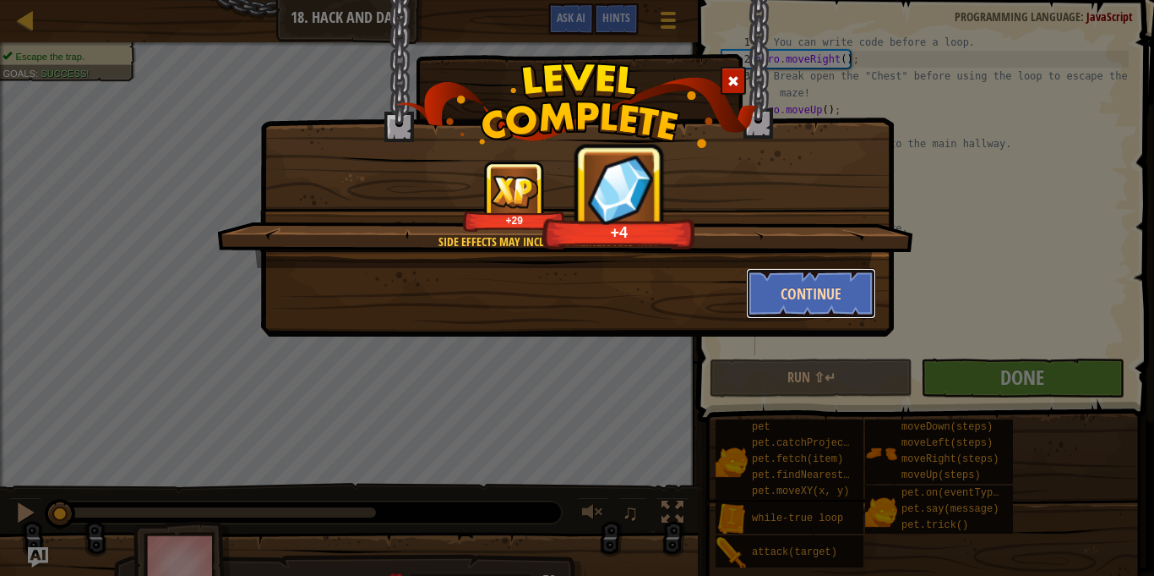
click at [789, 297] on button "Continue" at bounding box center [811, 293] width 131 height 51
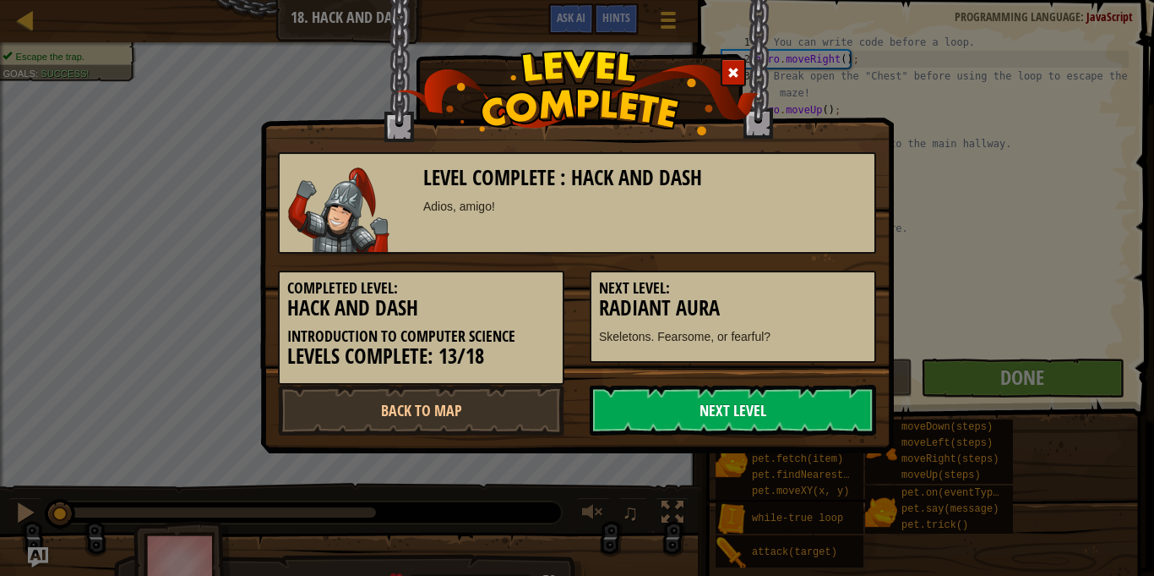
click at [685, 425] on link "Next Level" at bounding box center [733, 410] width 287 height 51
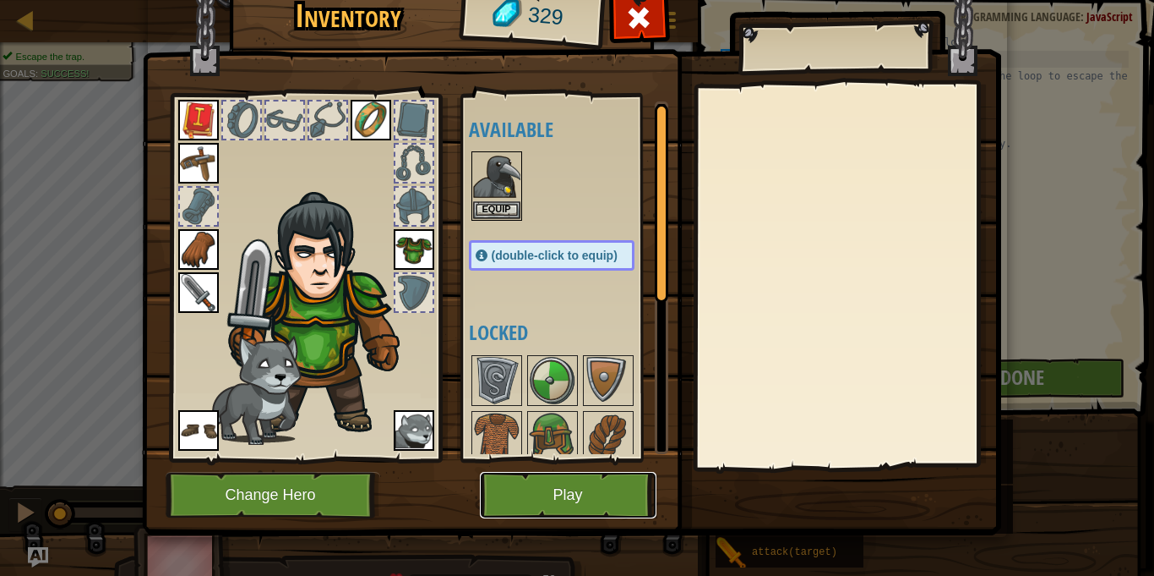
click at [601, 510] on button "Play" at bounding box center [568, 495] width 177 height 46
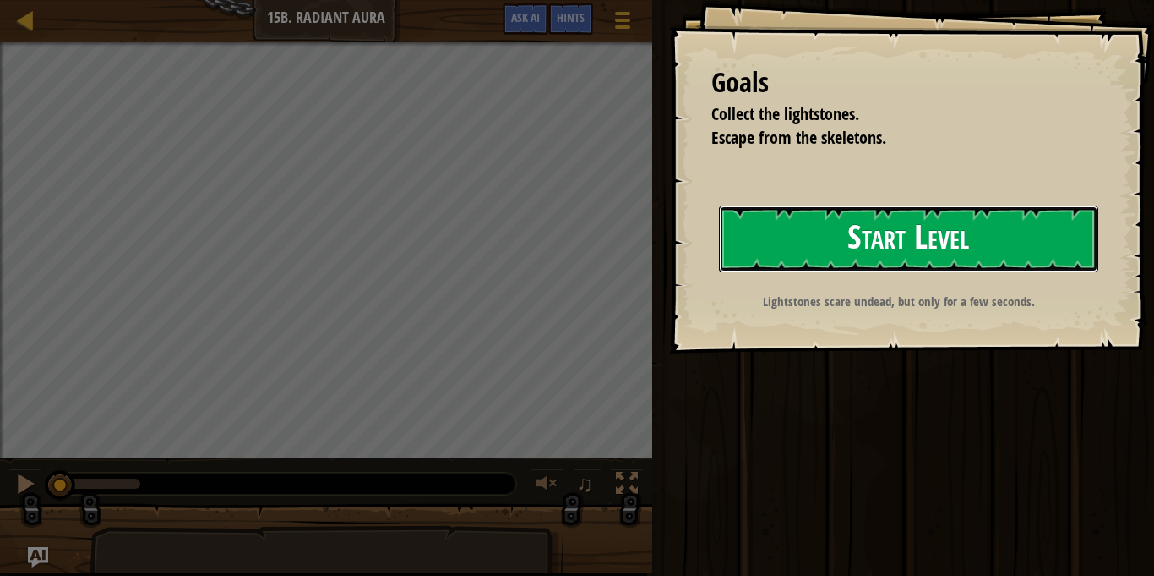
click at [961, 231] on button "Start Level" at bounding box center [908, 238] width 379 height 67
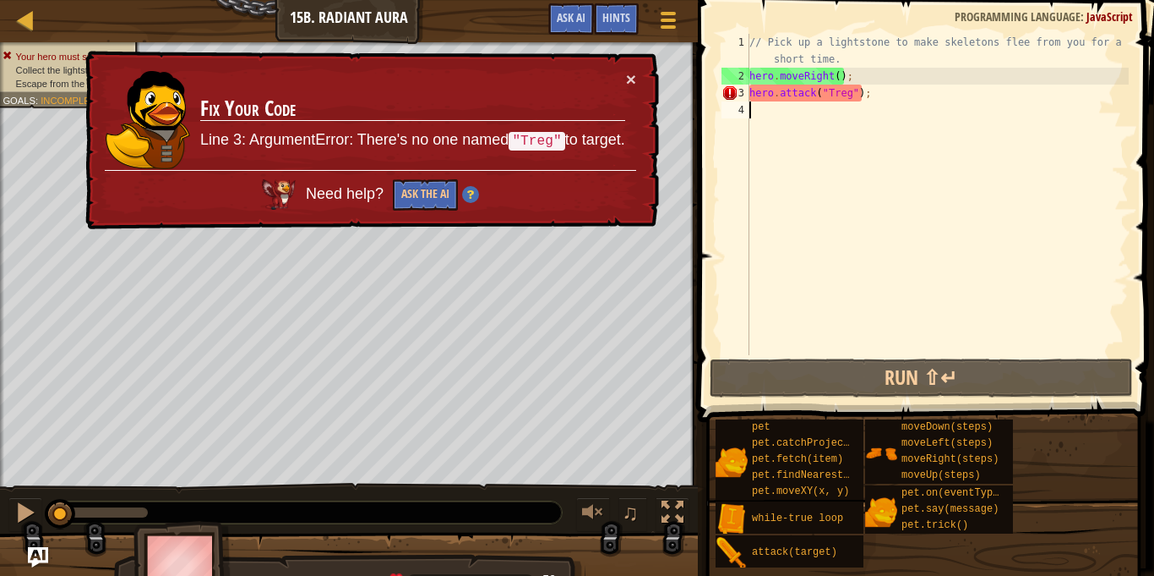
click at [869, 77] on div "// Pick up a lightstone to make skeletons flee from you for a short time. hero …" at bounding box center [937, 220] width 383 height 372
click at [876, 99] on div "// Pick up a lightstone to make skeletons flee from you for a short time. hero …" at bounding box center [937, 220] width 383 height 372
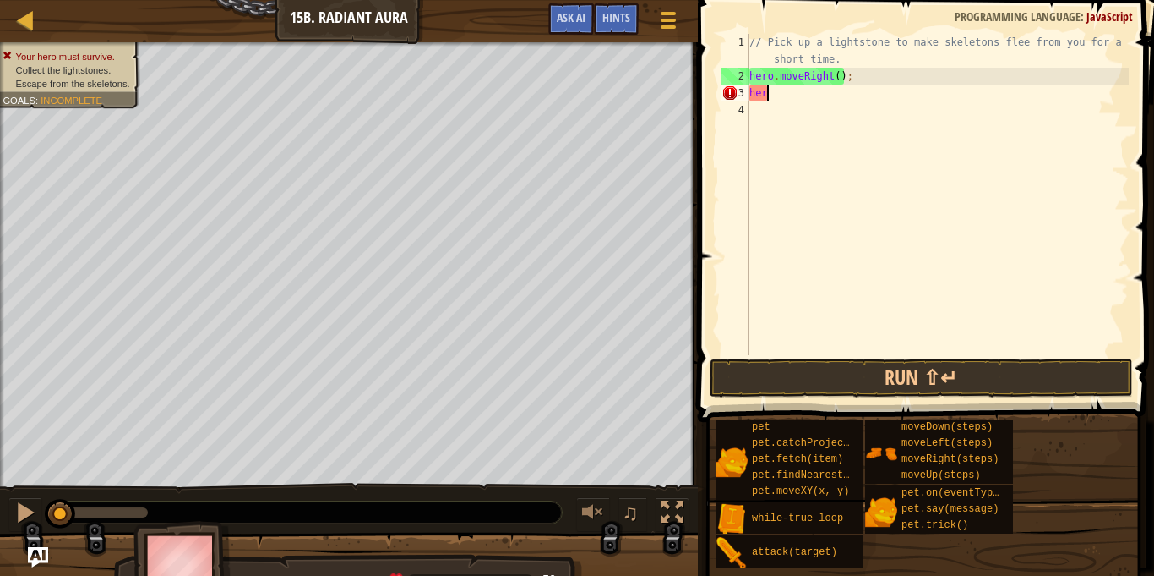
type textarea "h"
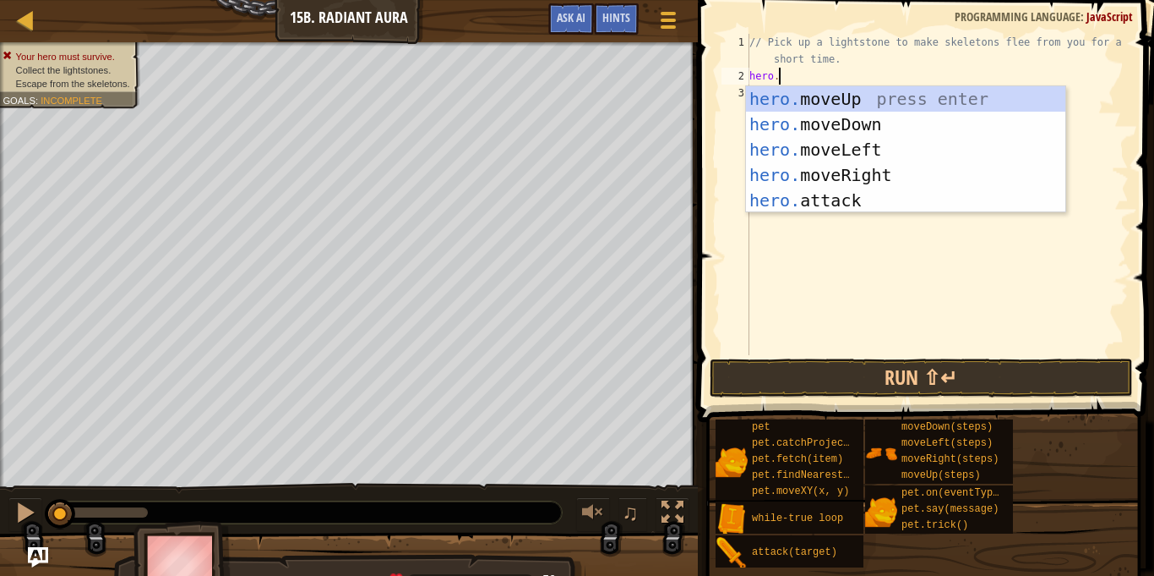
scroll to position [8, 3]
click at [910, 81] on div "// Pick up a lightstone to make skeletons flee from you for a short time. hero ." at bounding box center [937, 220] width 383 height 372
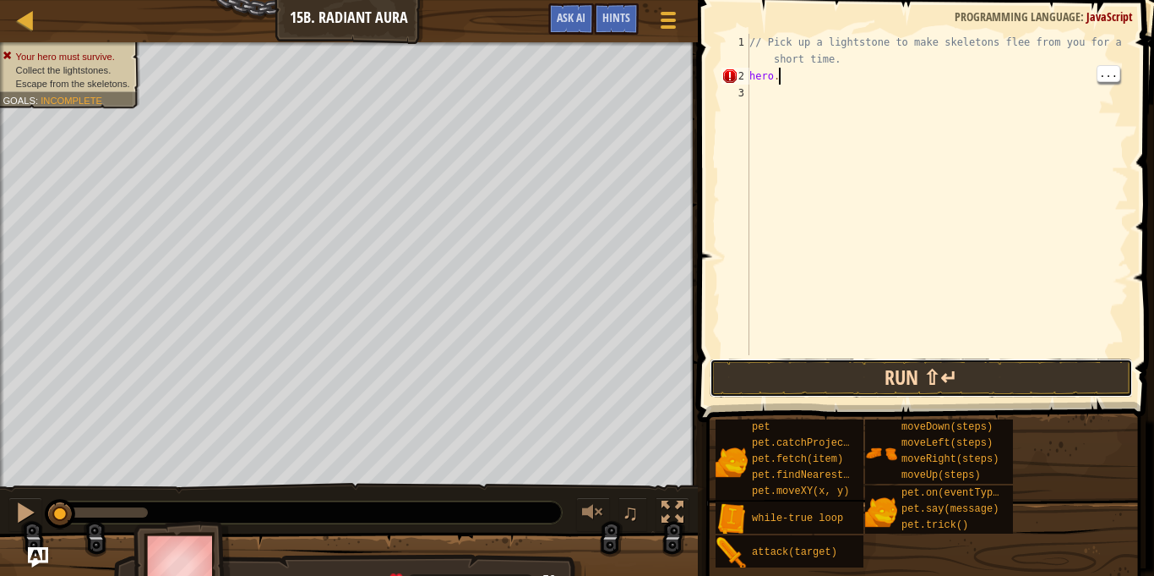
click at [1039, 386] on button "Run ⇧↵" at bounding box center [921, 377] width 423 height 39
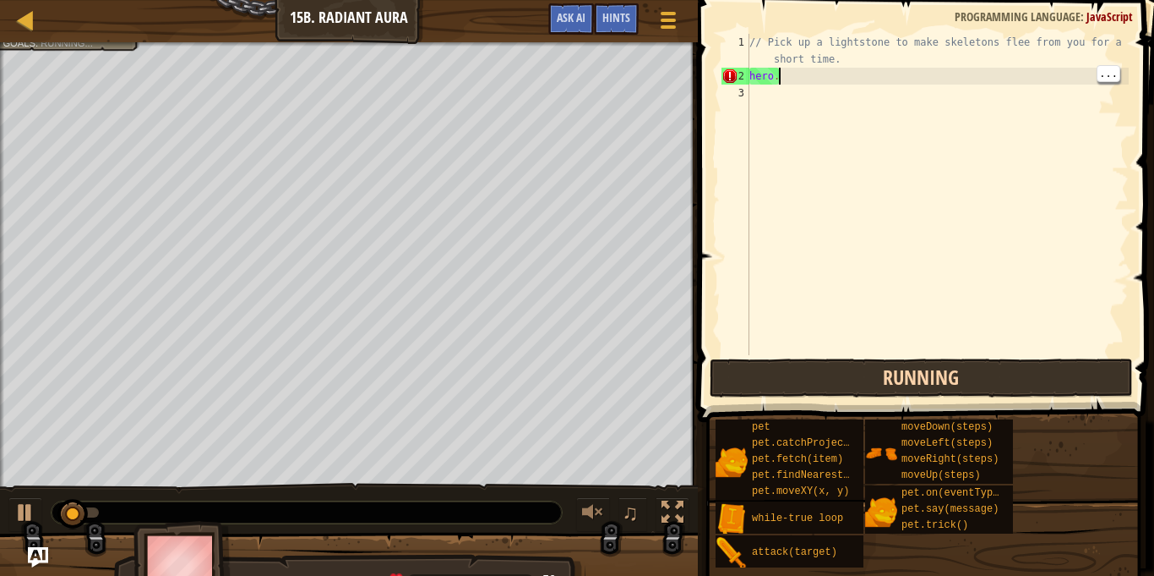
type textarea "hero.m"
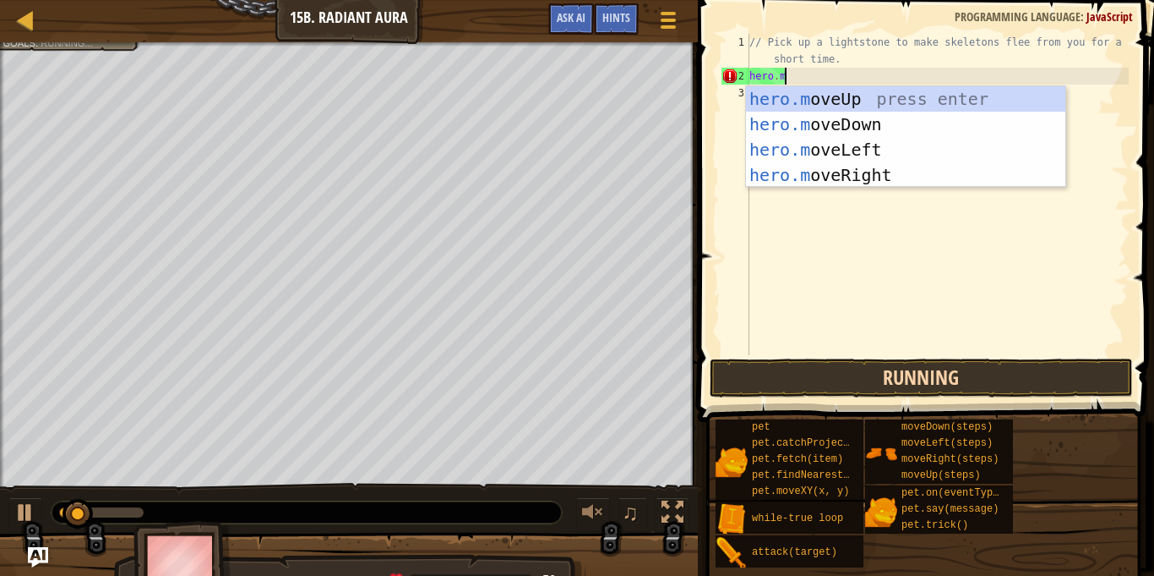
scroll to position [8, 4]
click at [920, 103] on div "hero.m oveUp press enter hero.m oveDown press enter hero.m oveLeft press enter …" at bounding box center [905, 162] width 319 height 152
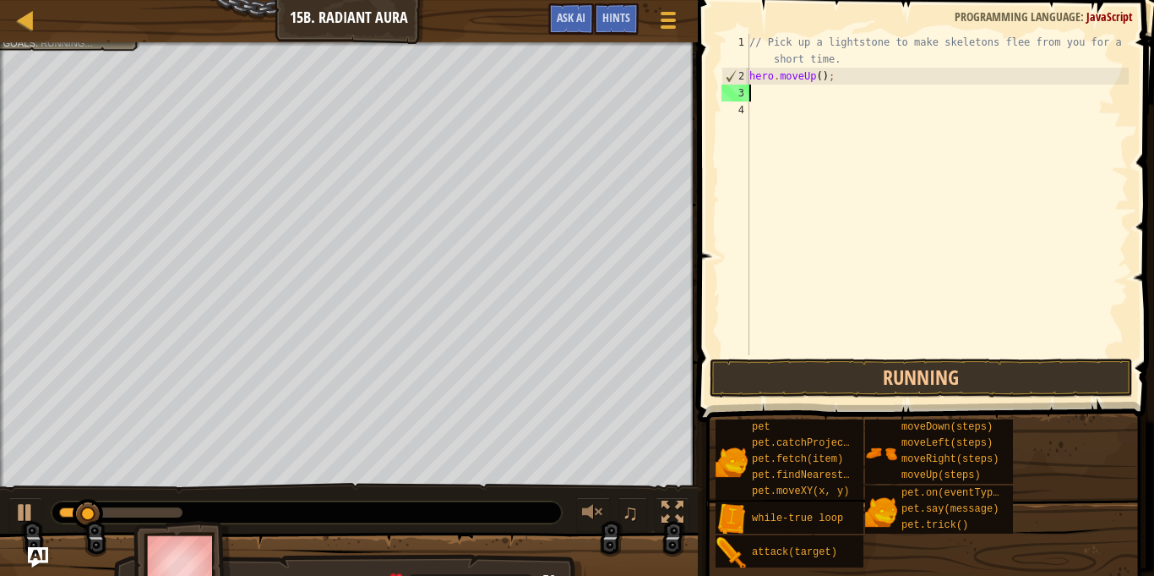
scroll to position [8, 0]
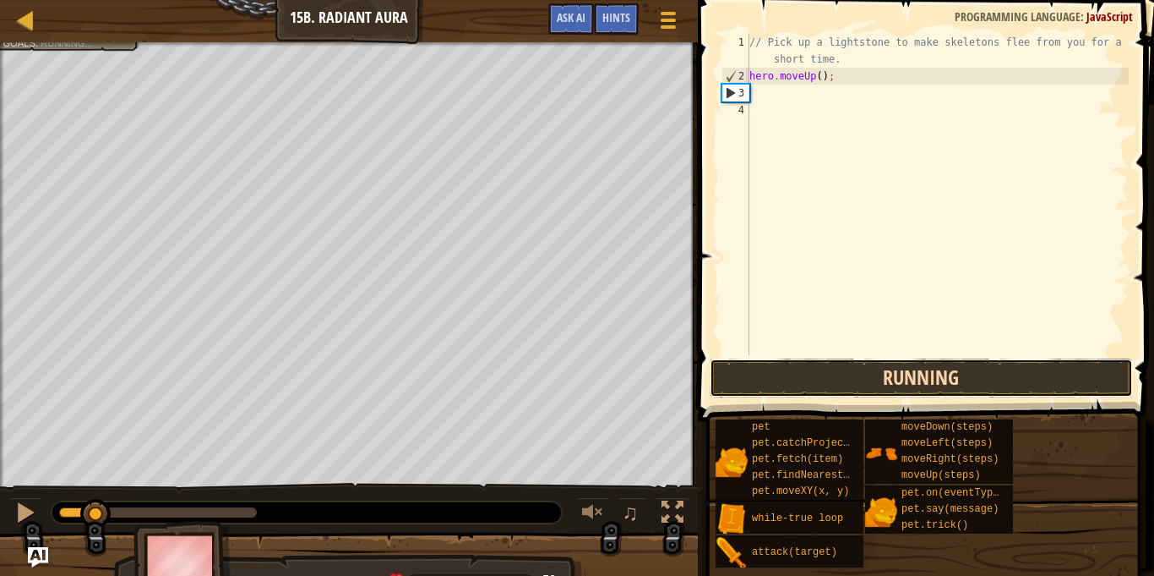
click at [1034, 390] on button "Running" at bounding box center [921, 377] width 423 height 39
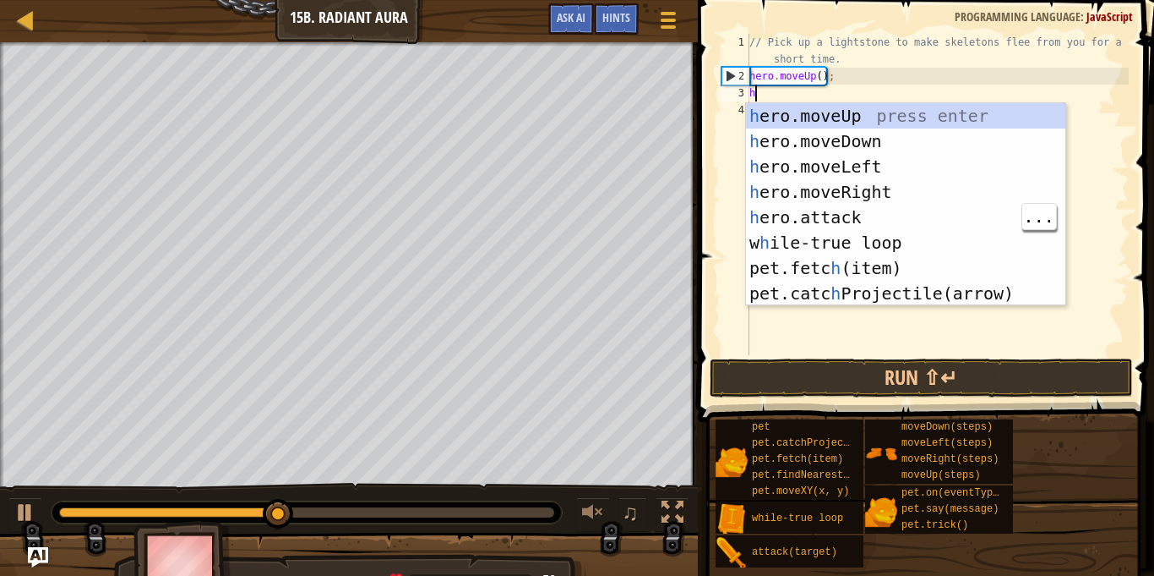
click at [898, 216] on div "h ero.moveUp press enter h ero.moveDown press enter h ero.moveLeft press enter …" at bounding box center [905, 230] width 319 height 254
type textarea "hero.attack("Enemy Name");"
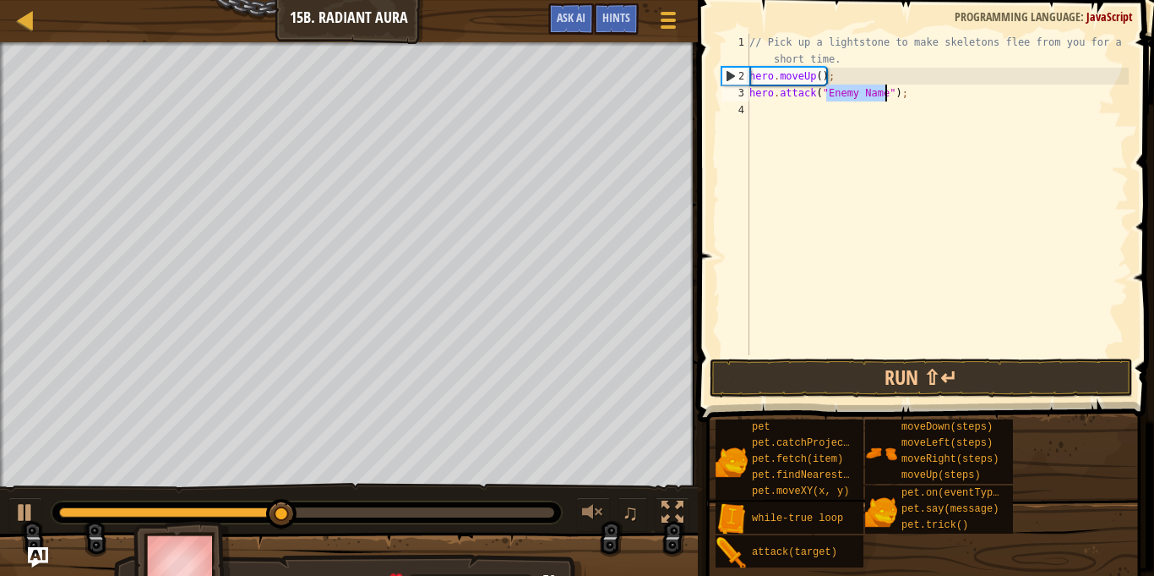
click at [985, 338] on div "// Pick up a lightstone to make skeletons flee from you for a short time. hero …" at bounding box center [937, 220] width 383 height 372
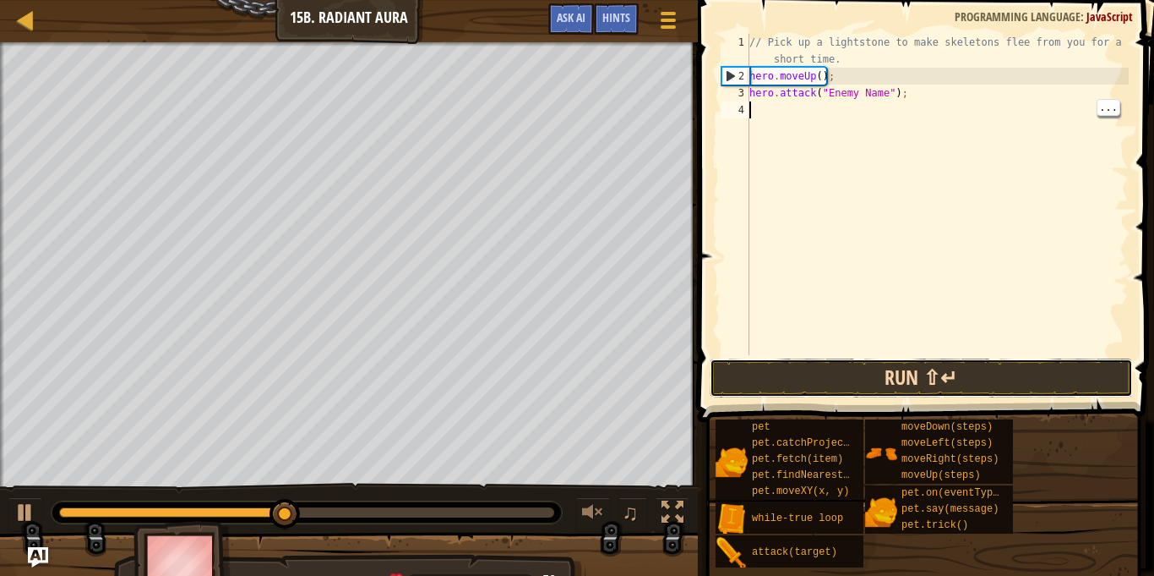
click at [993, 370] on button "Run ⇧↵" at bounding box center [921, 377] width 423 height 39
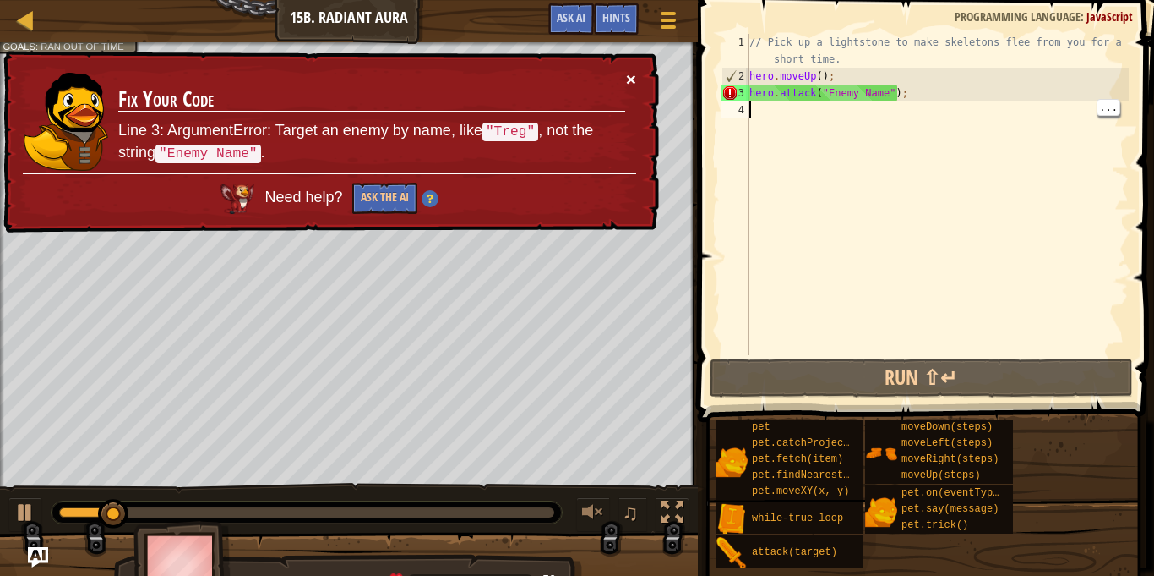
click at [627, 86] on button "×" at bounding box center [631, 79] width 10 height 18
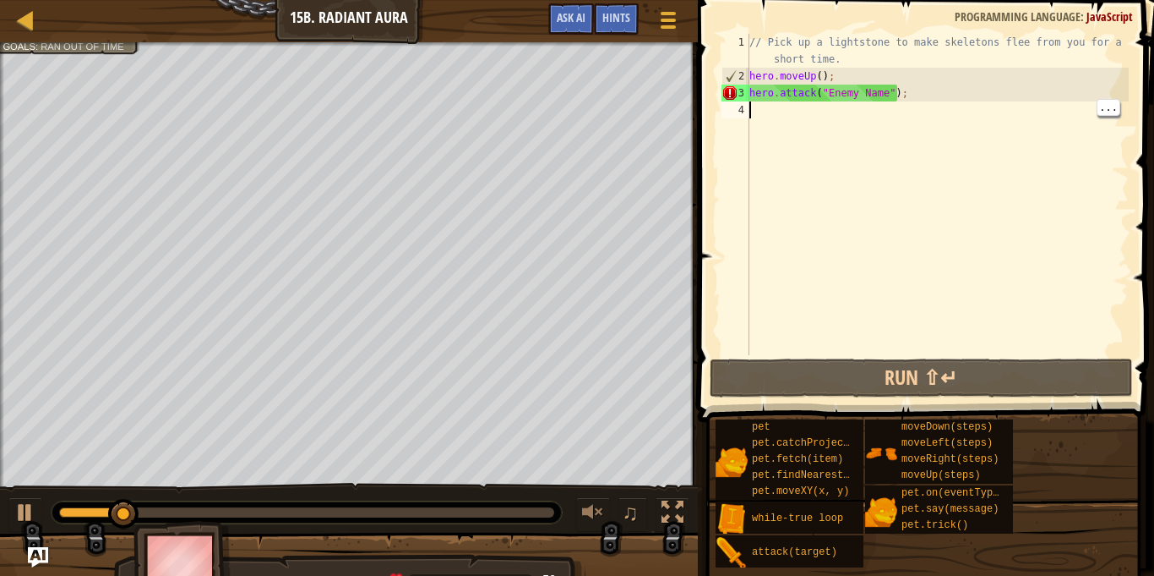
click at [910, 87] on div "// Pick up a lightstone to make skeletons flee from you for a short time. hero …" at bounding box center [937, 220] width 383 height 372
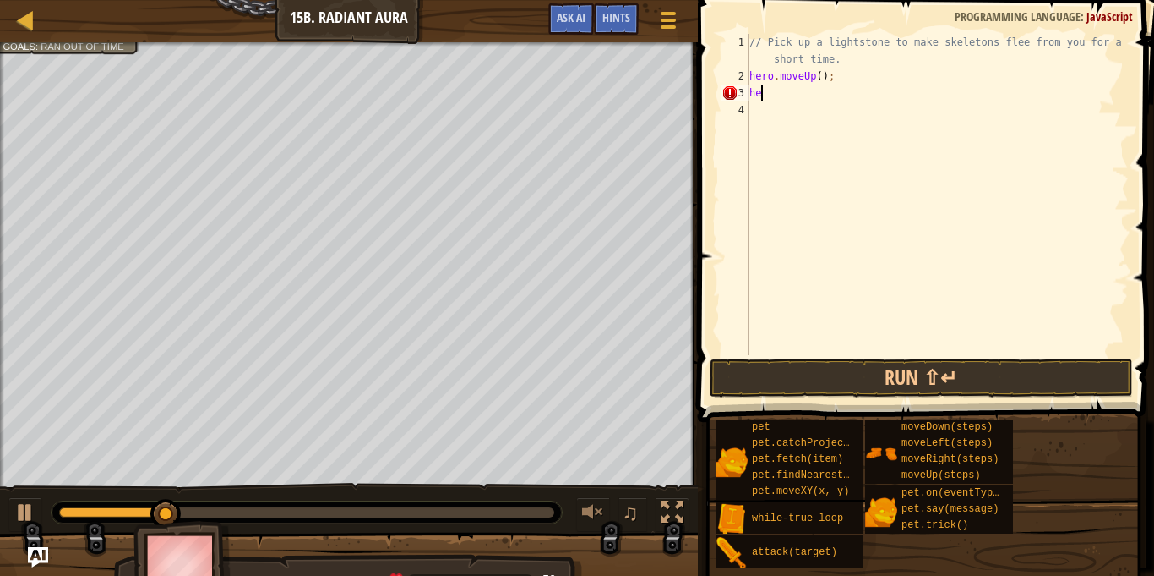
type textarea "h"
click at [1065, 363] on button "Run ⇧↵" at bounding box center [921, 377] width 423 height 39
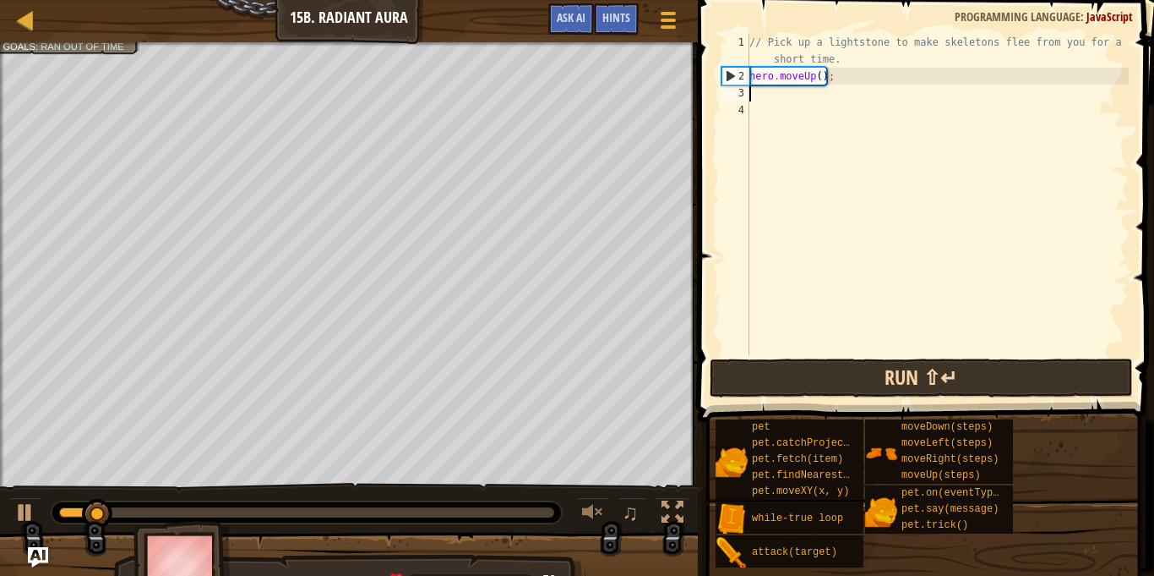
type textarea "h"
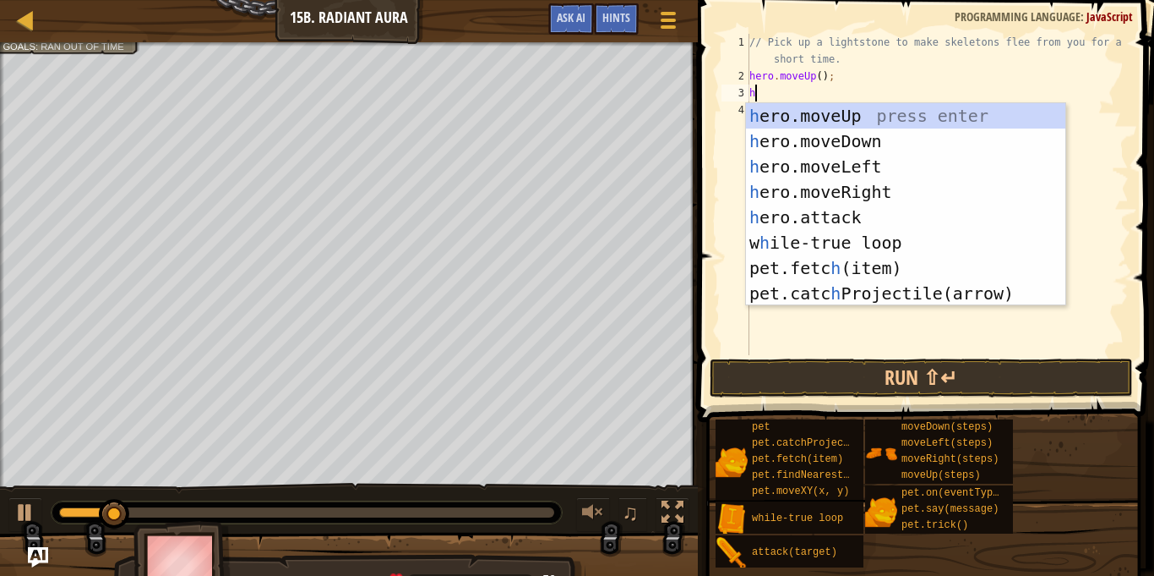
click at [910, 145] on div "h ero.moveUp press enter h ero.moveDown press enter h ero.moveLeft press enter …" at bounding box center [905, 230] width 319 height 254
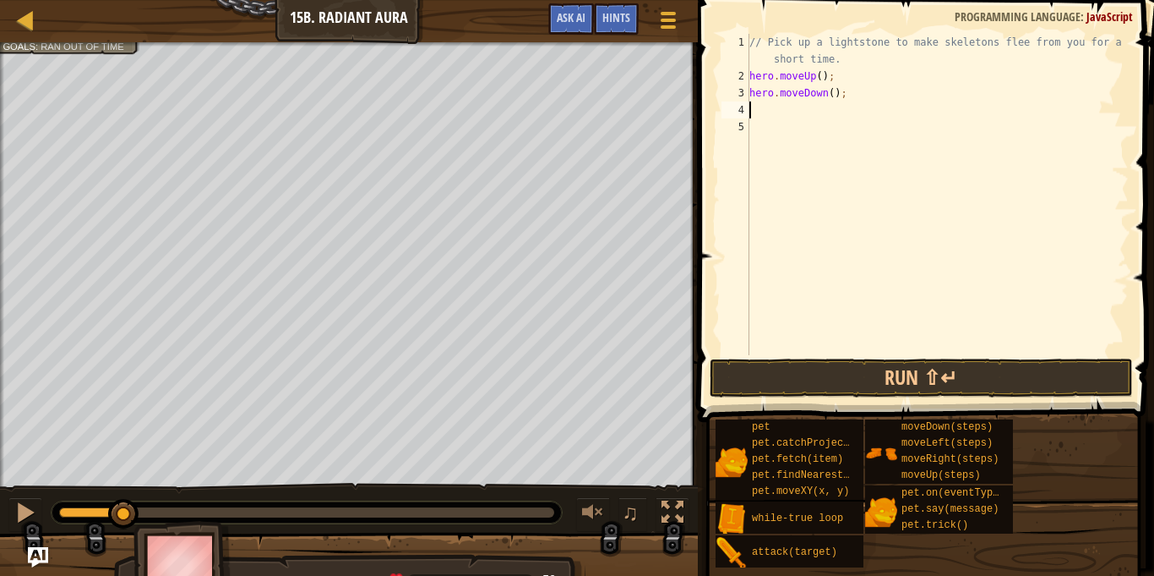
type textarea "h"
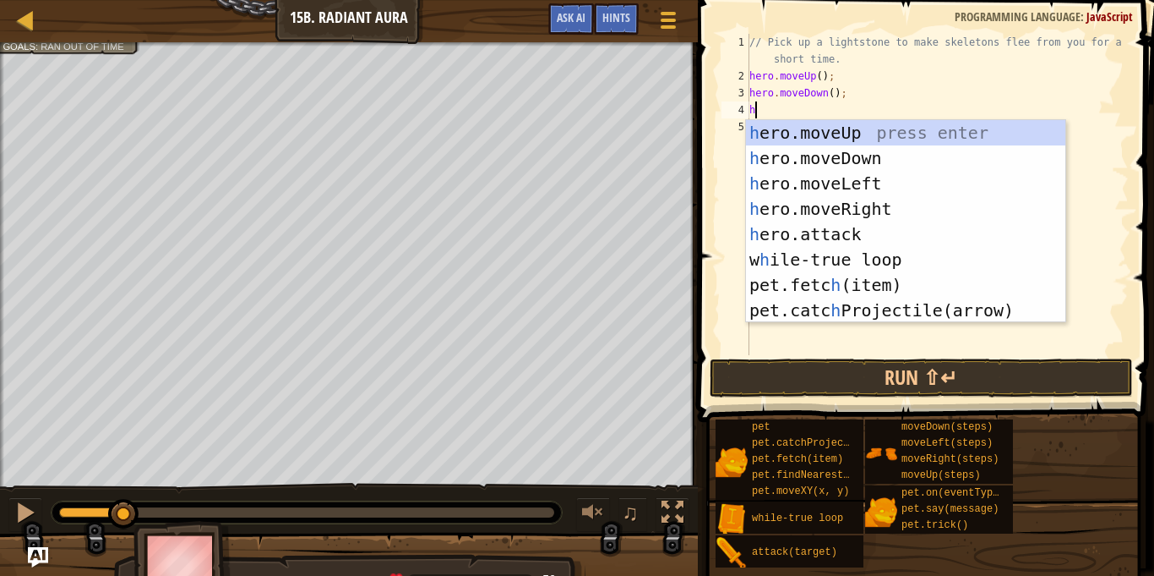
click at [903, 210] on div "h ero.moveUp press enter h ero.moveDown press enter h ero.moveLeft press enter …" at bounding box center [905, 247] width 319 height 254
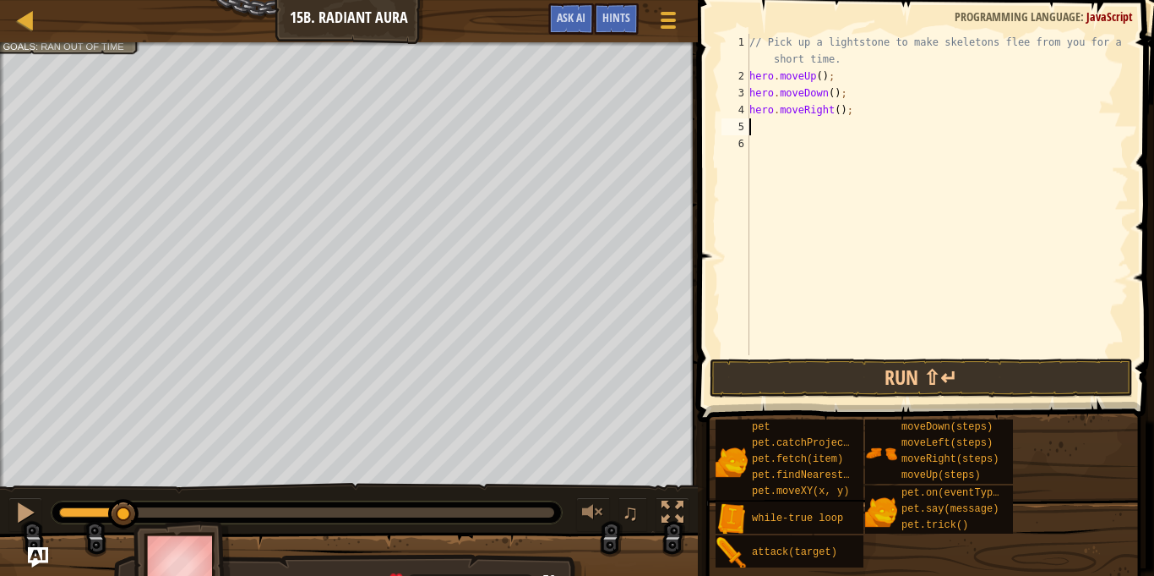
click at [828, 117] on div "// Pick up a lightstone to make skeletons flee from you for a short time. hero …" at bounding box center [937, 220] width 383 height 372
click at [845, 107] on div "// Pick up a lightstone to make skeletons flee from you for a short time. hero …" at bounding box center [937, 220] width 383 height 372
click at [837, 105] on div "// Pick up a lightstone to make skeletons flee from you for a short time. hero …" at bounding box center [937, 220] width 383 height 372
type textarea "hero.moveRight(2);"
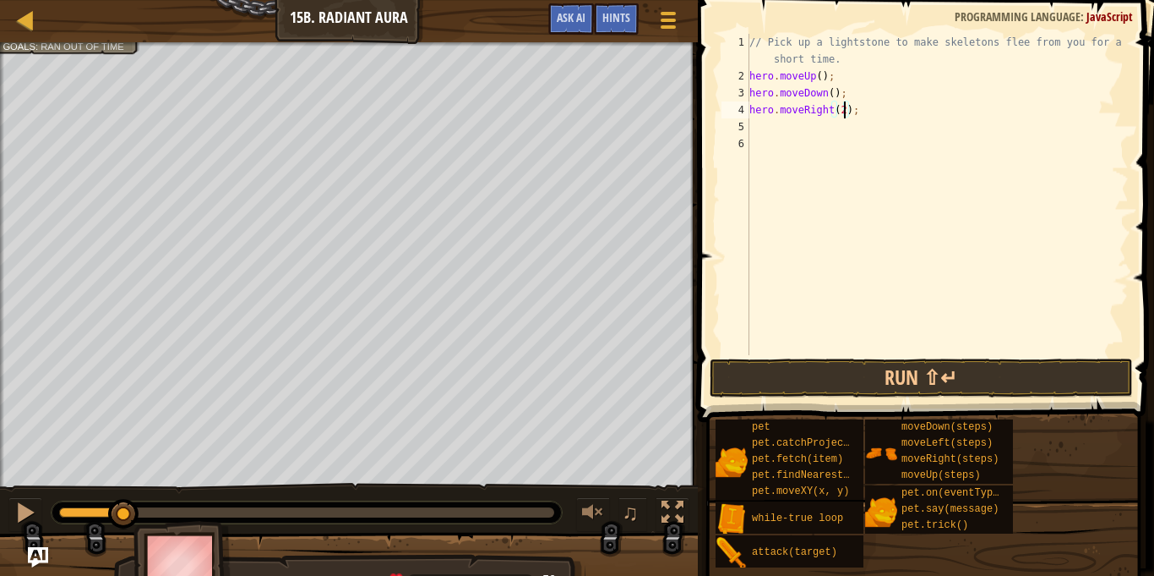
click at [1081, 354] on div "// Pick up a lightstone to make skeletons flee from you for a short time. hero …" at bounding box center [937, 220] width 383 height 372
click at [1000, 383] on button "Run ⇧↵" at bounding box center [921, 377] width 423 height 39
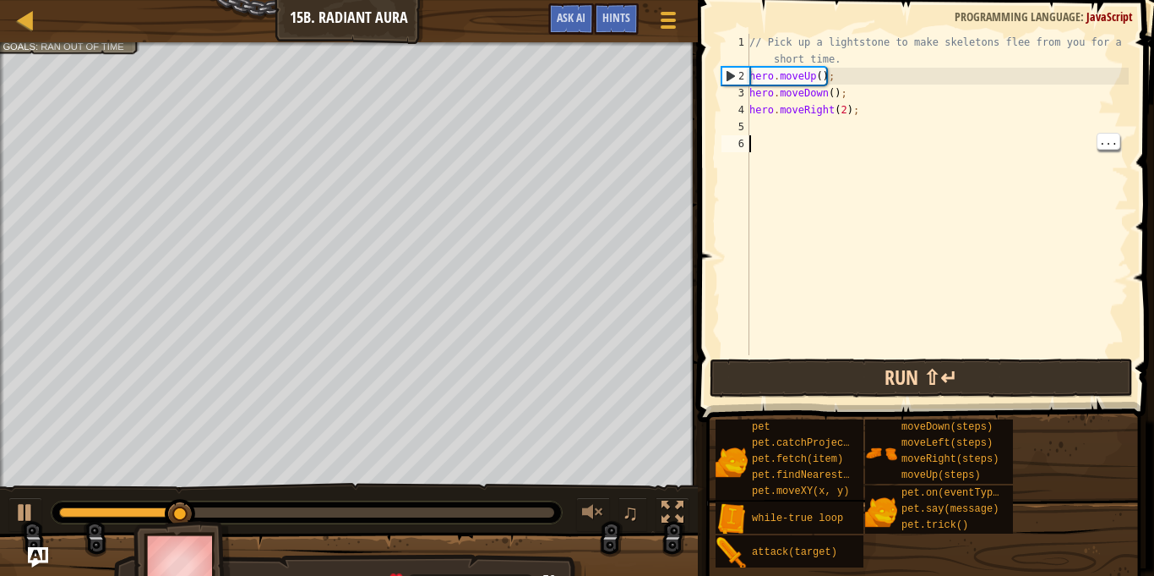
type textarea "hero.moveRight(2);"
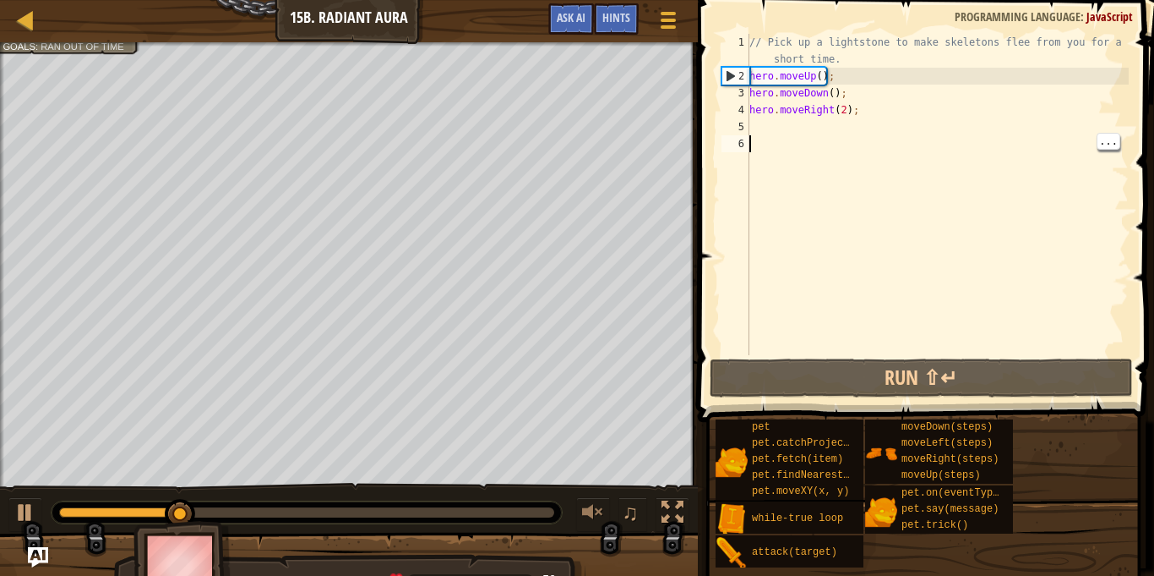
click at [766, 117] on div "// Pick up a lightstone to make skeletons flee from you for a short time. hero …" at bounding box center [937, 220] width 383 height 372
click at [756, 126] on div "// Pick up a lightstone to make skeletons flee from you for a short time. hero …" at bounding box center [937, 220] width 383 height 372
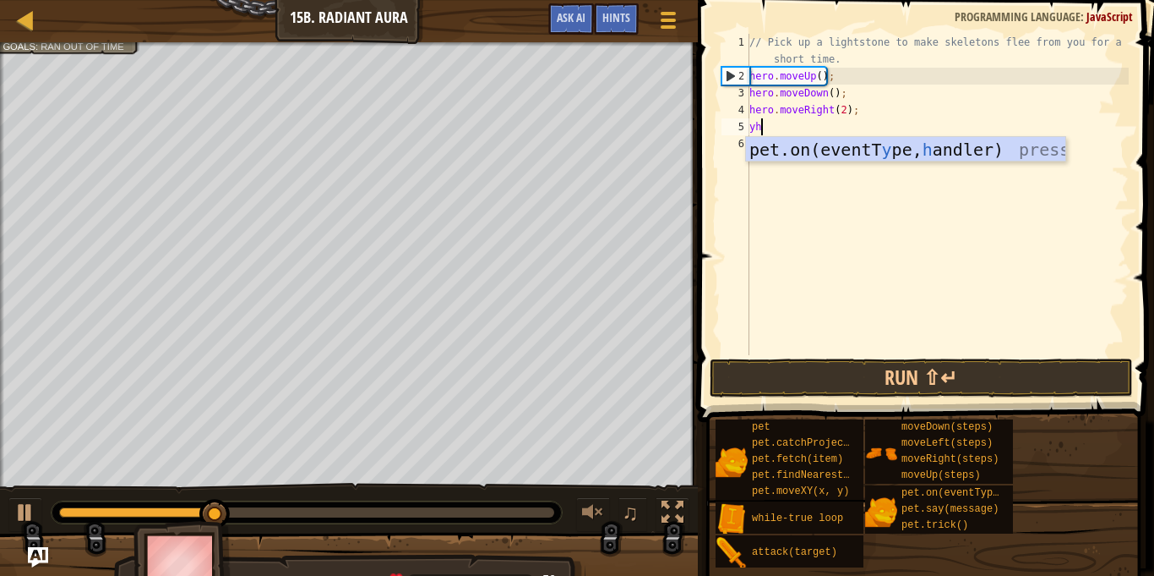
scroll to position [8, 1]
type textarea "y"
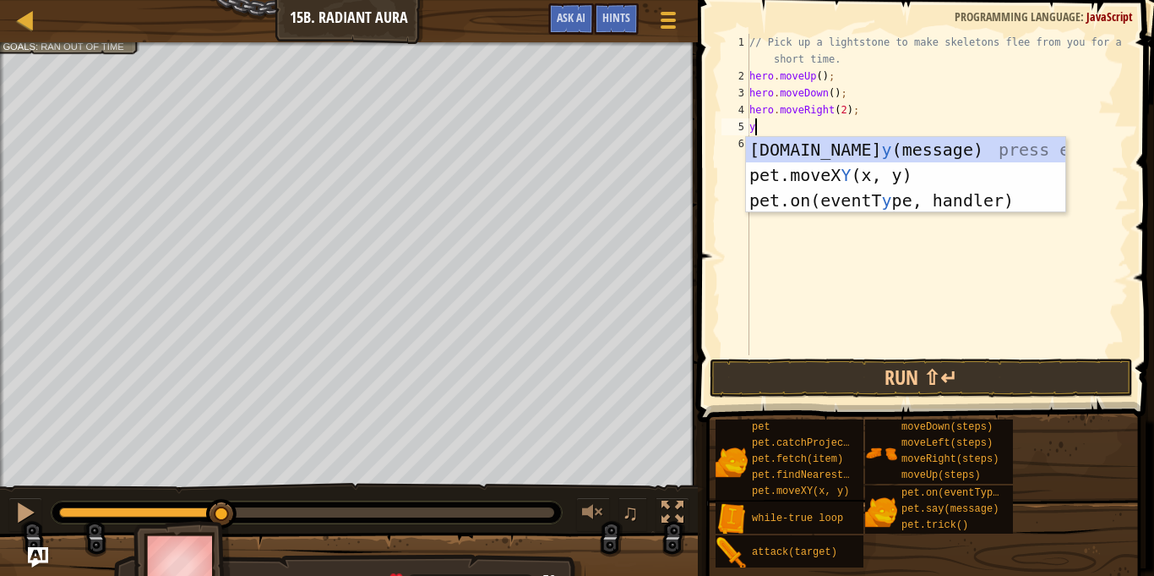
scroll to position [8, 0]
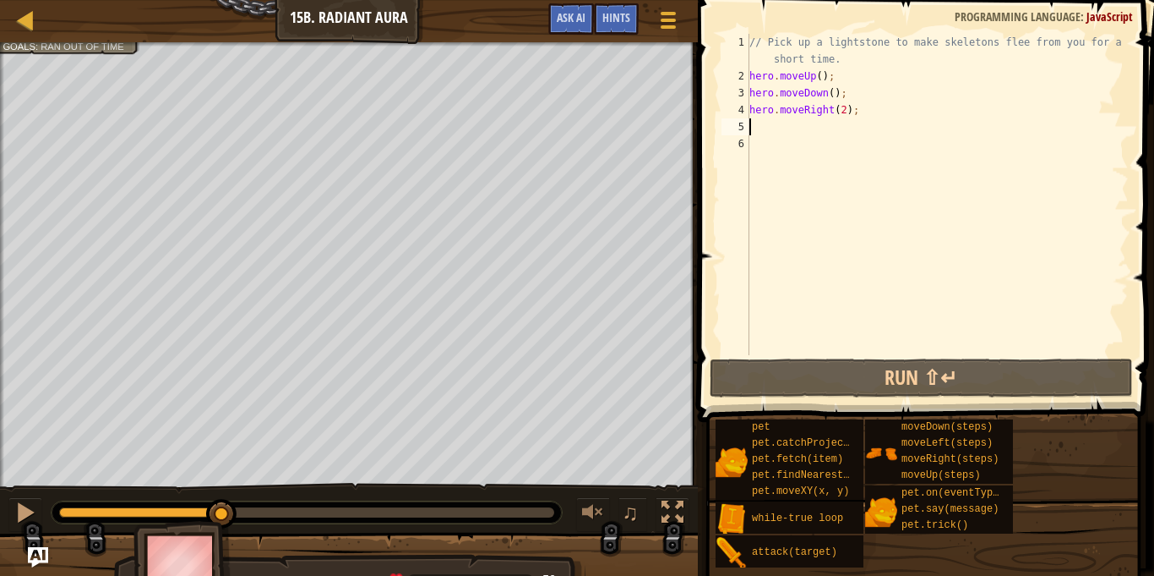
type textarea "h"
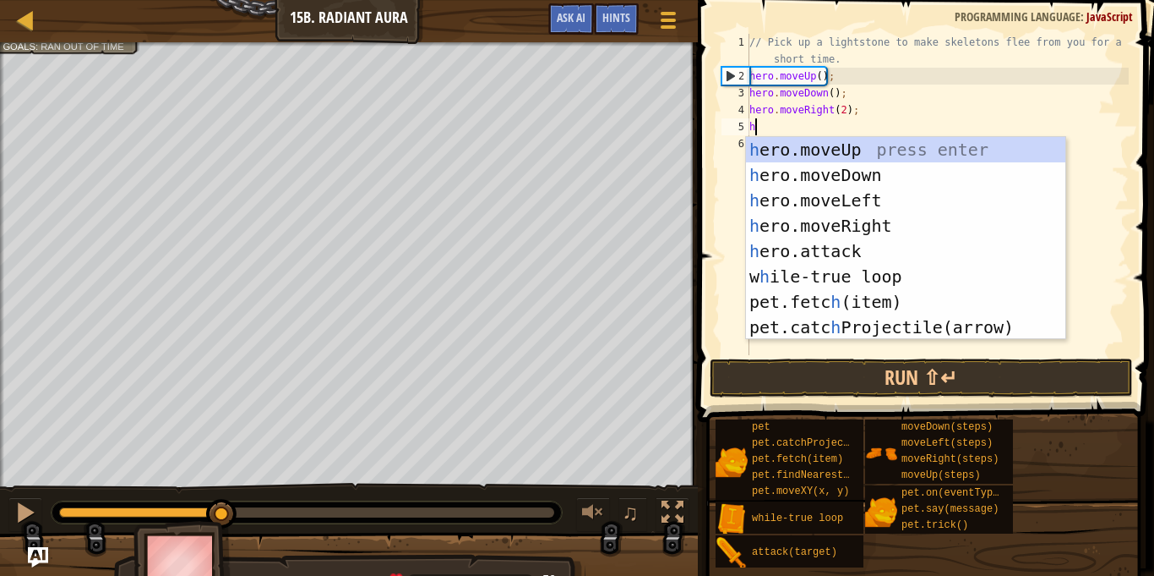
click at [934, 150] on div "h ero.moveUp press enter h ero.moveDown press enter h ero.moveLeft press enter …" at bounding box center [905, 264] width 319 height 254
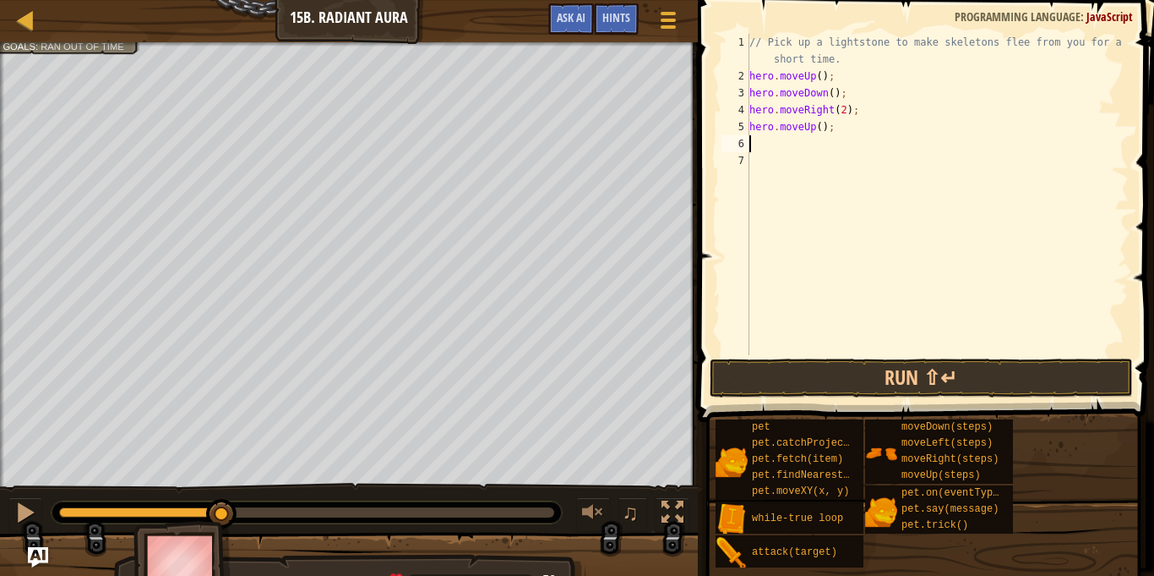
type textarea "h"
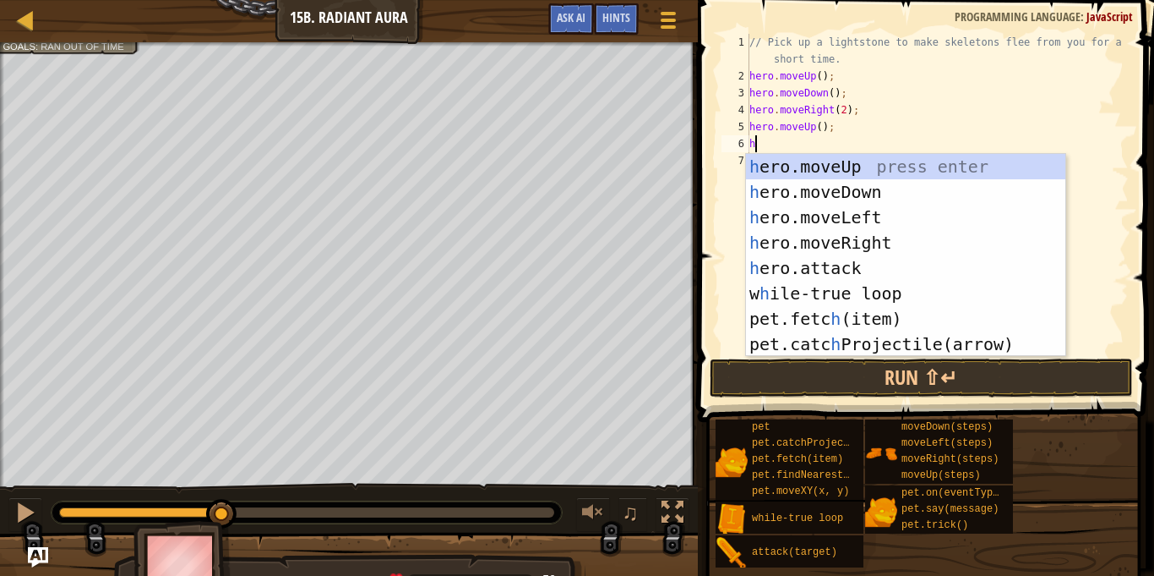
click at [901, 189] on div "h ero.moveUp press enter h ero.moveDown press enter h ero.moveLeft press enter …" at bounding box center [905, 281] width 319 height 254
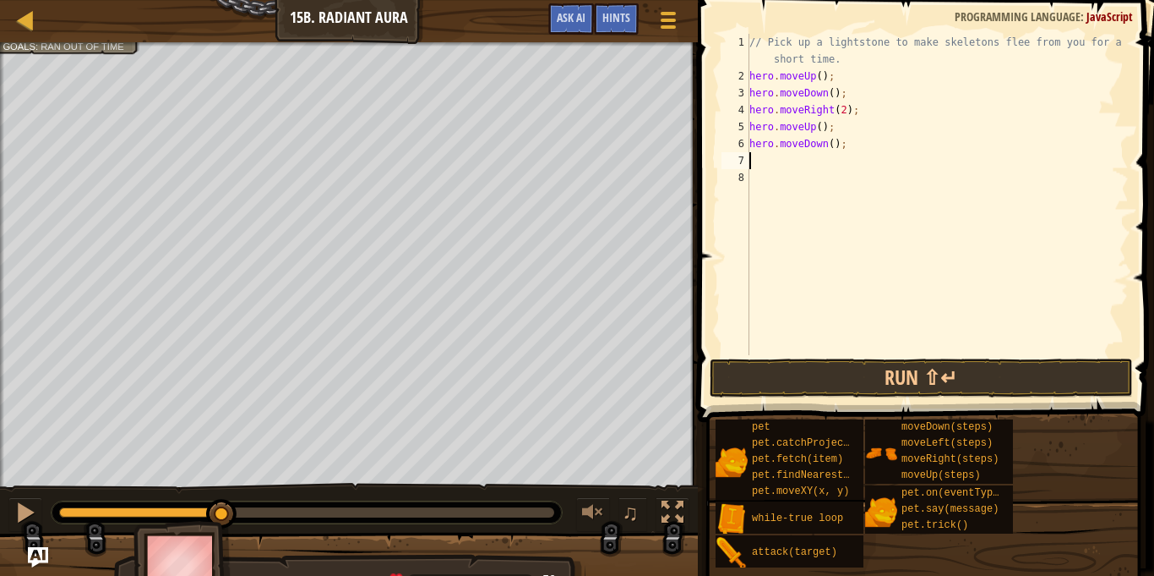
type textarea "h"
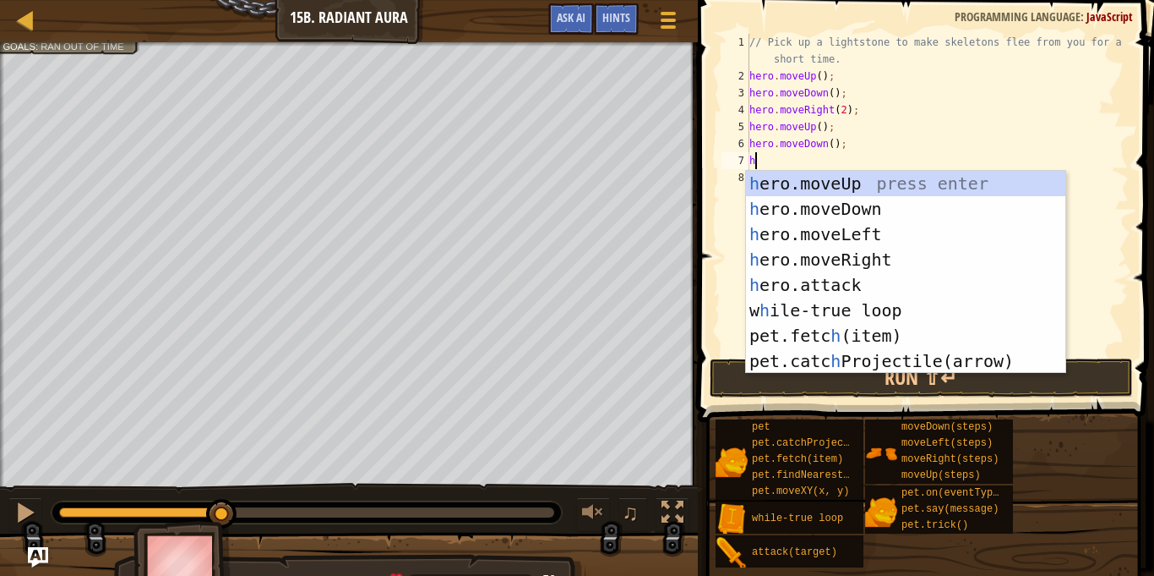
click at [908, 254] on div "h ero.moveUp press enter h ero.moveDown press enter h ero.moveLeft press enter …" at bounding box center [905, 298] width 319 height 254
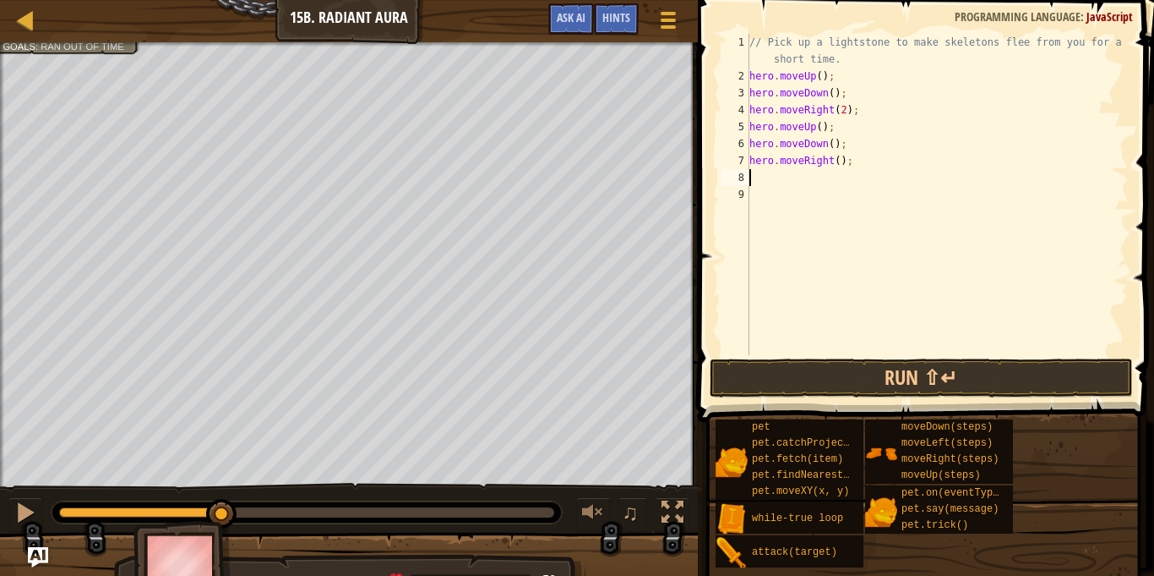
click at [838, 166] on div "// Pick up a lightstone to make skeletons flee from you for a short time. hero …" at bounding box center [937, 220] width 383 height 372
type textarea "hero.moveRight(2);"
click at [1072, 380] on button "Run ⇧↵" at bounding box center [921, 377] width 423 height 39
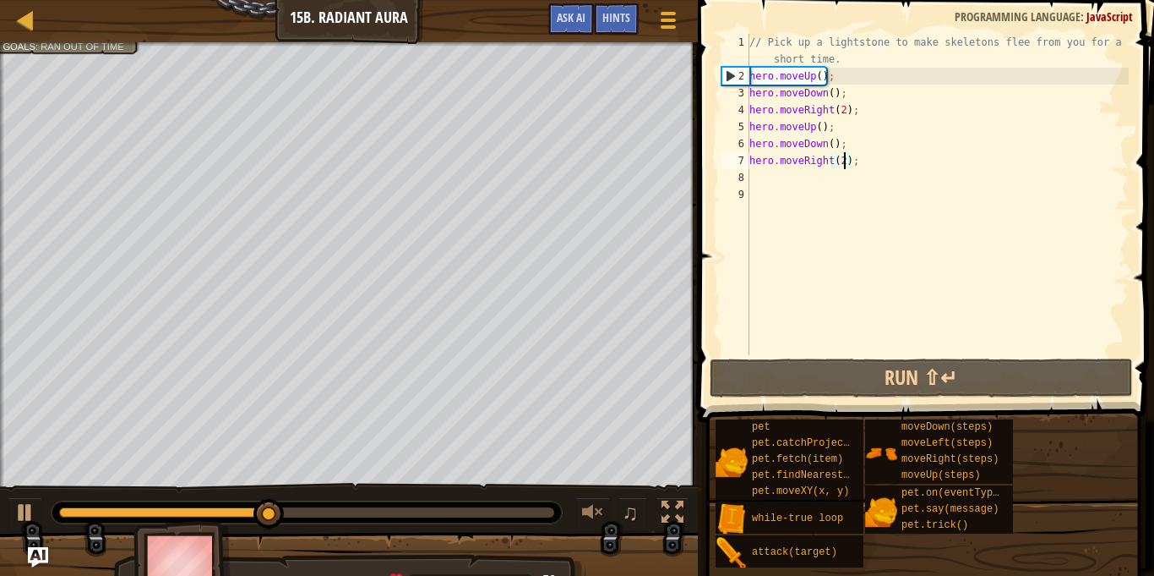
click at [766, 170] on div "// Pick up a lightstone to make skeletons flee from you for a short time. hero …" at bounding box center [937, 220] width 383 height 372
type textarea "h"
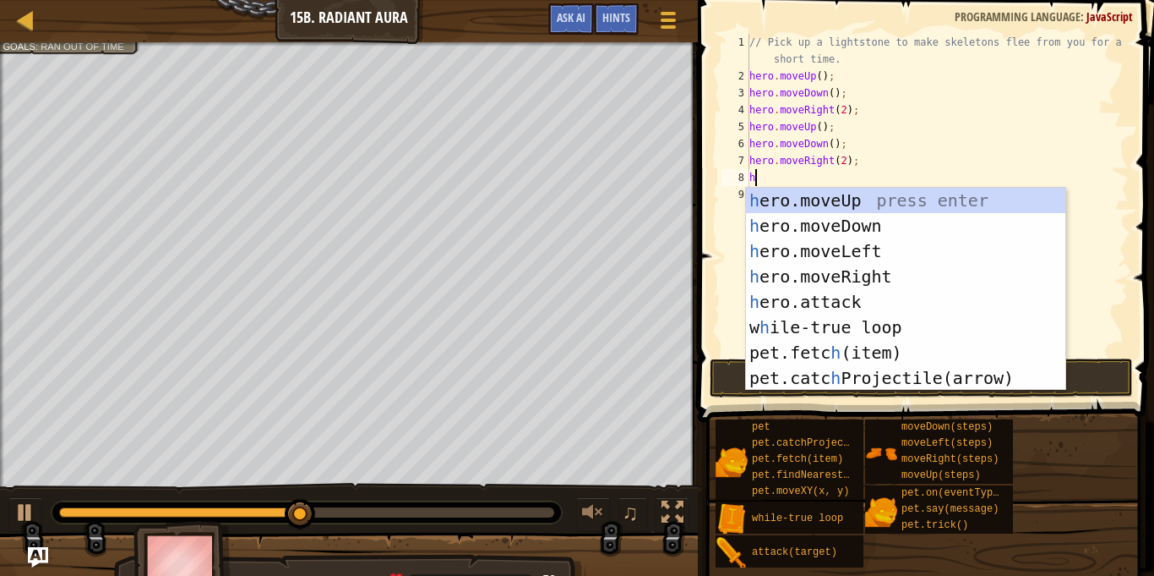
click at [950, 192] on div "h ero.moveUp press enter h ero.moveDown press enter h ero.moveLeft press enter …" at bounding box center [905, 315] width 319 height 254
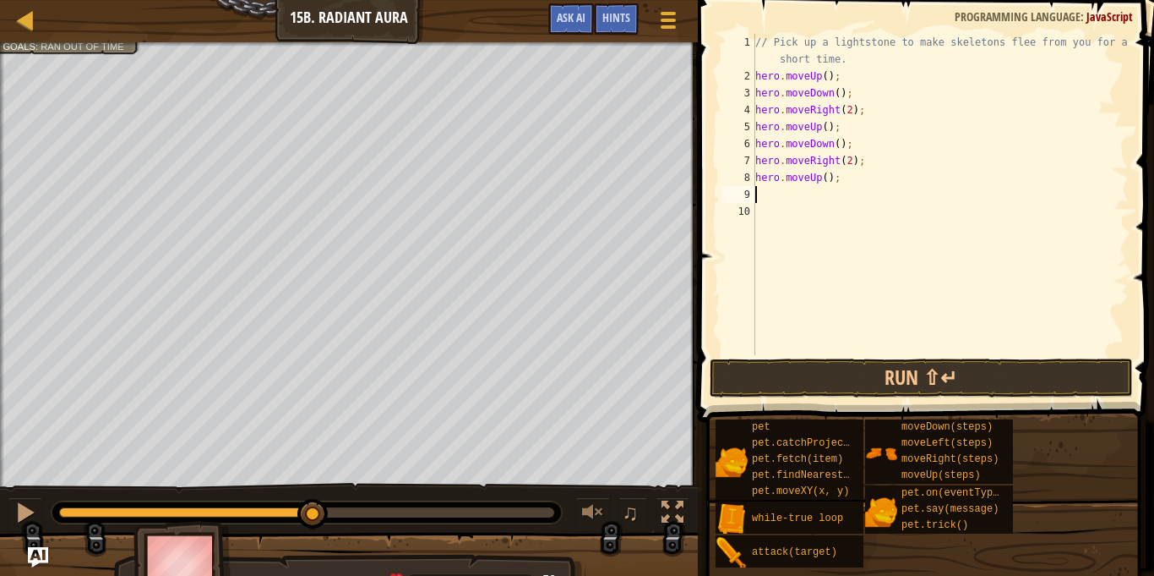
type textarea "h"
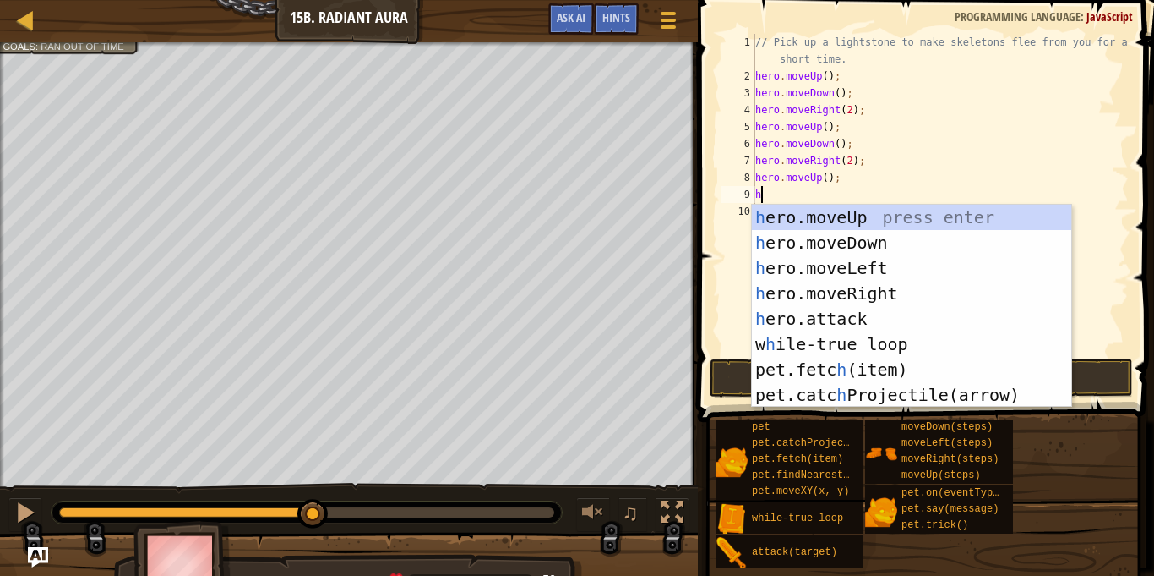
click at [934, 239] on div "h ero.moveUp press enter h ero.moveDown press enter h ero.moveLeft press enter …" at bounding box center [911, 332] width 319 height 254
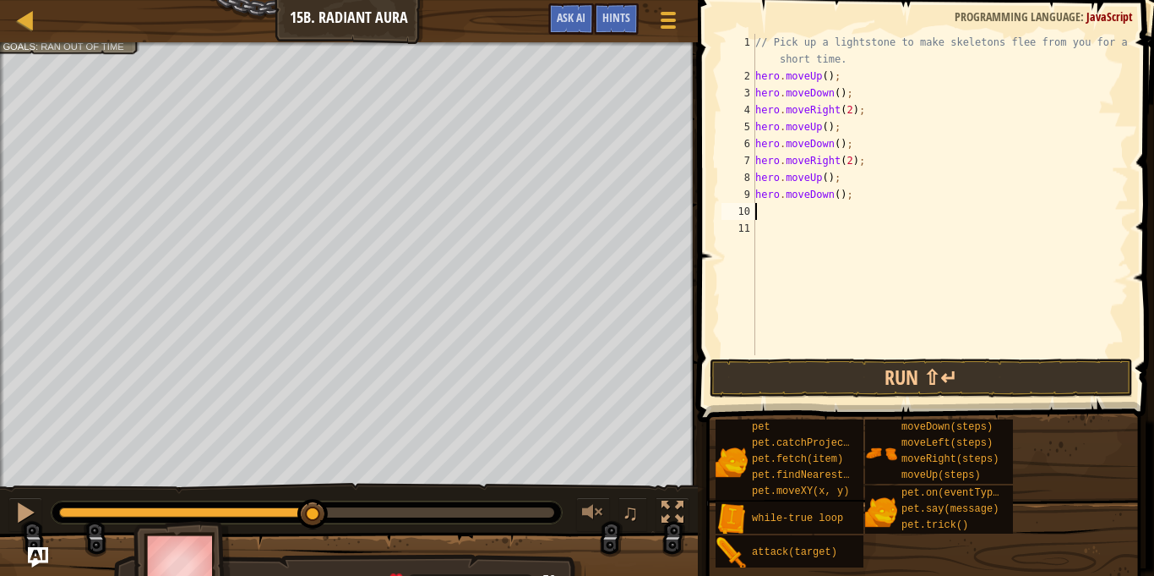
type textarea "h"
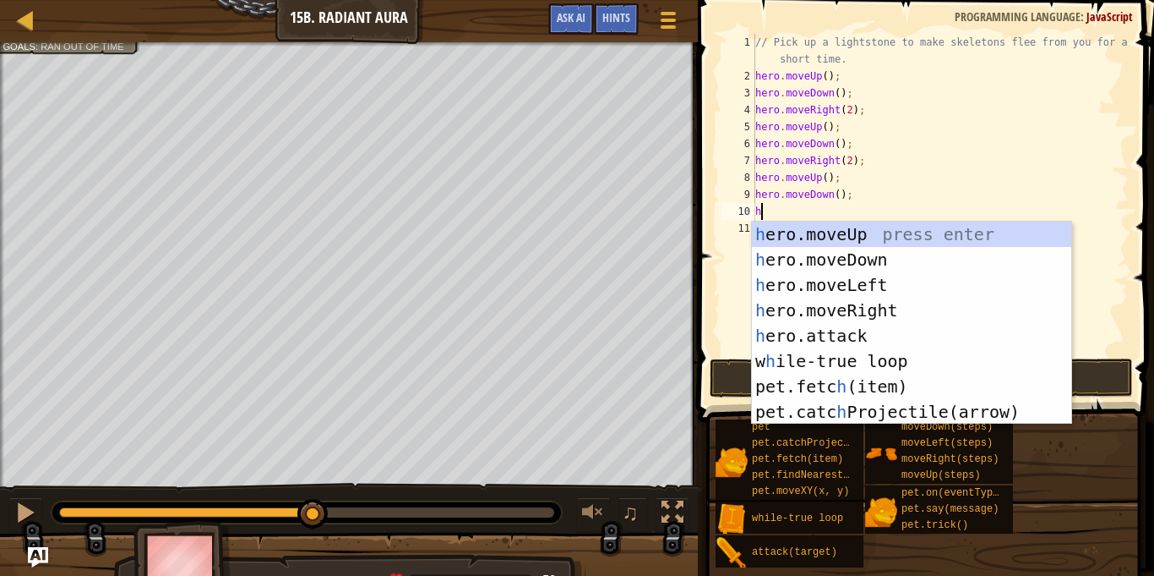
click at [910, 309] on div "h ero.moveUp press enter h ero.moveDown press enter h ero.moveLeft press enter …" at bounding box center [911, 348] width 319 height 254
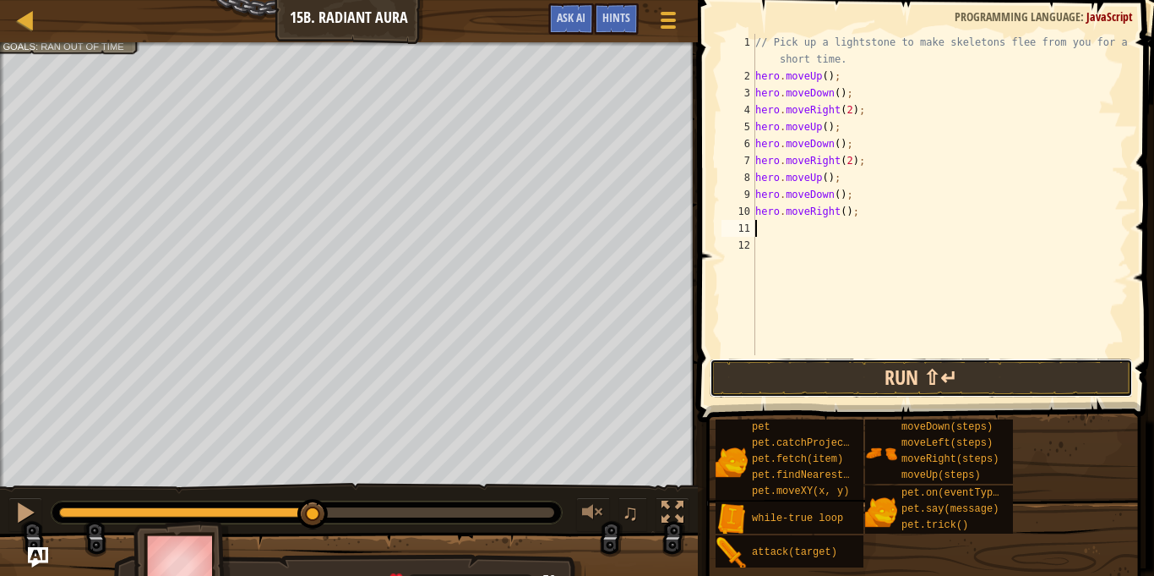
click at [992, 377] on button "Run ⇧↵" at bounding box center [921, 377] width 423 height 39
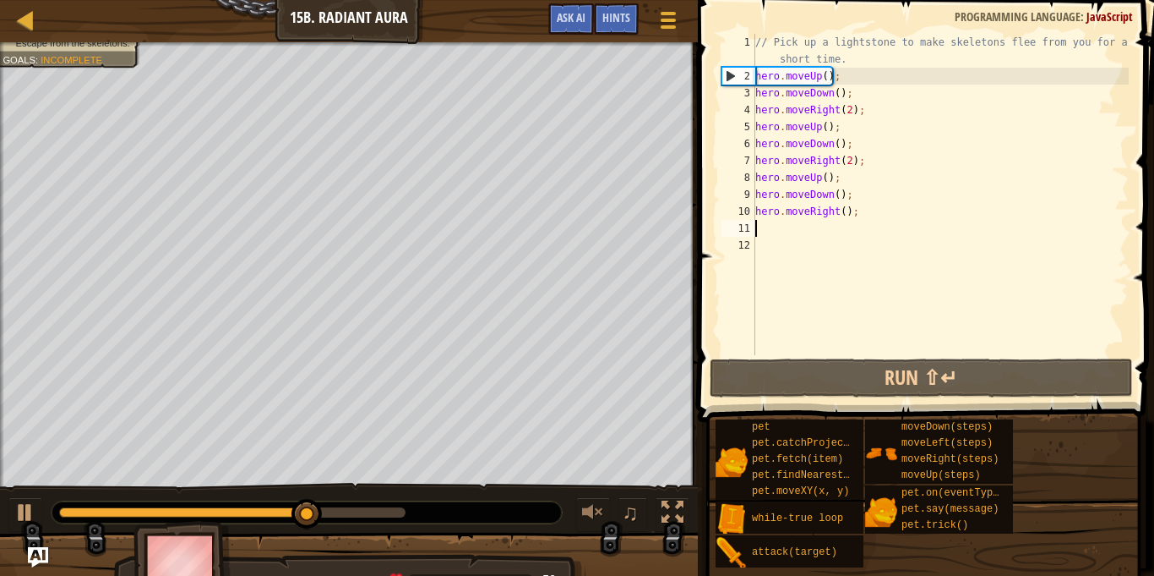
click at [848, 207] on div "// Pick up a lightstone to make skeletons flee from you for a short time. hero …" at bounding box center [940, 220] width 377 height 372
click at [848, 210] on div "// Pick up a lightstone to make skeletons flee from you for a short time. hero …" at bounding box center [940, 220] width 377 height 372
click at [846, 210] on div "// Pick up a lightstone to make skeletons flee from you for a short time. hero …" at bounding box center [940, 220] width 377 height 372
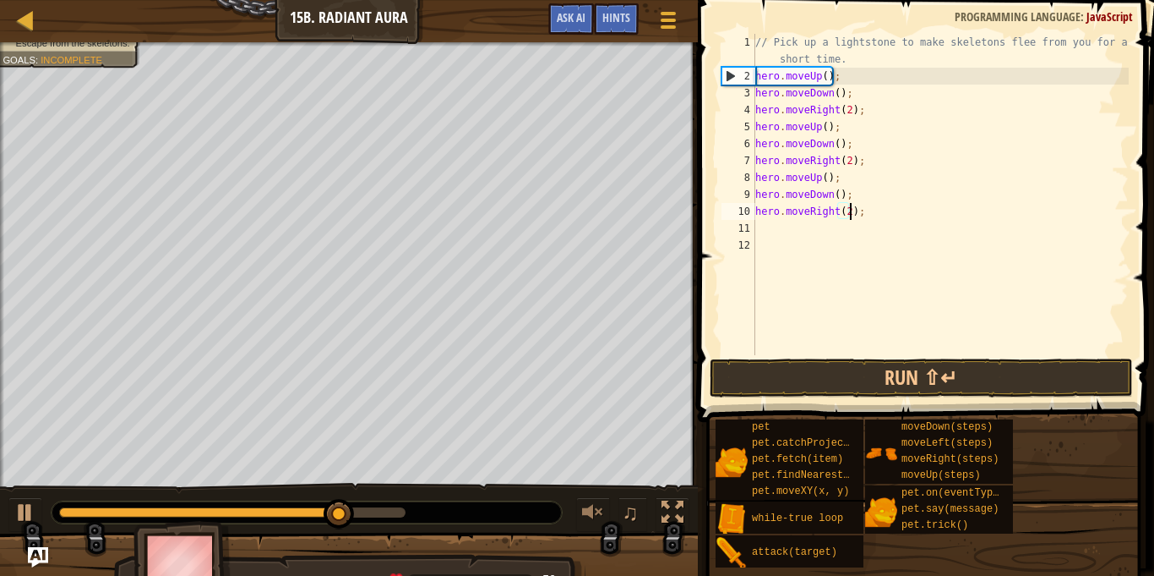
scroll to position [8, 14]
type textarea "hero.moveRight(2);"
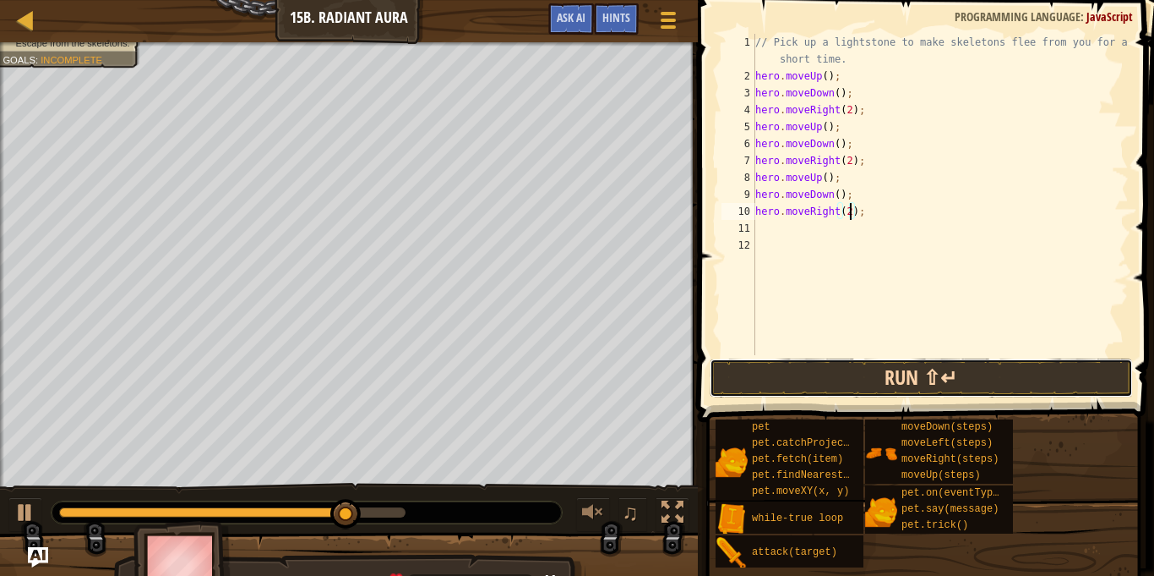
click at [1067, 364] on button "Run ⇧↵" at bounding box center [921, 377] width 423 height 39
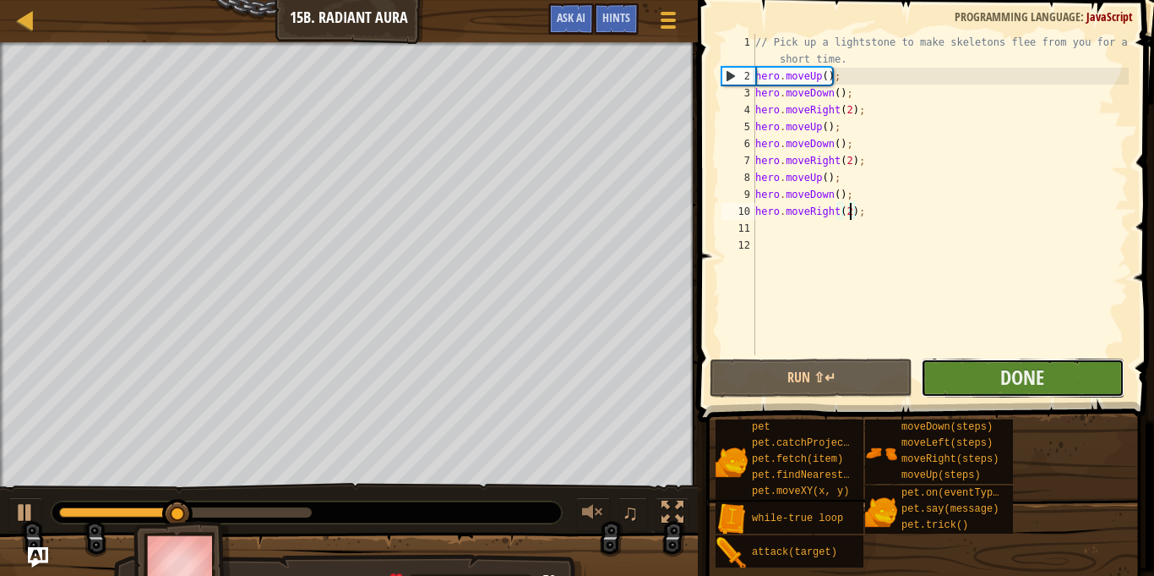
click at [1077, 385] on button "Done" at bounding box center [1022, 377] width 203 height 39
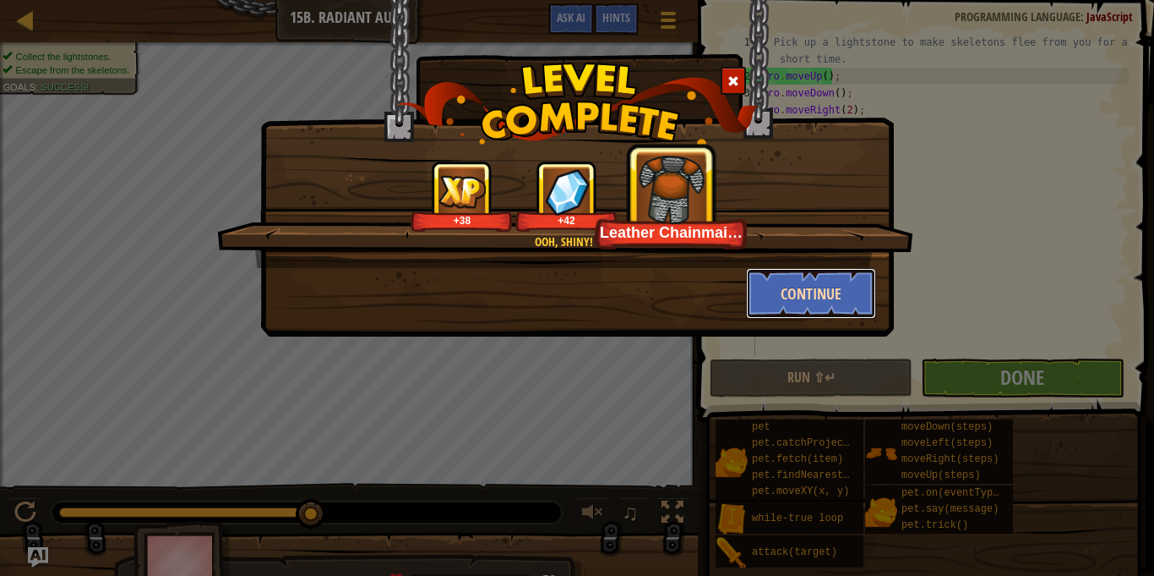
click at [818, 292] on button "Continue" at bounding box center [811, 293] width 131 height 51
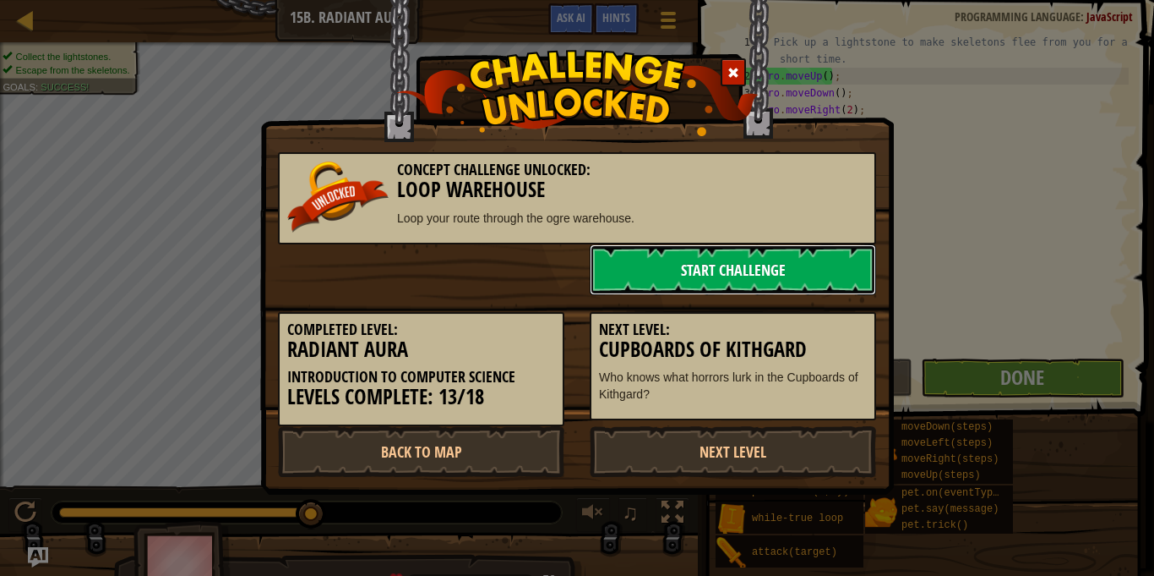
click at [822, 293] on link "Start Challenge" at bounding box center [733, 269] width 287 height 51
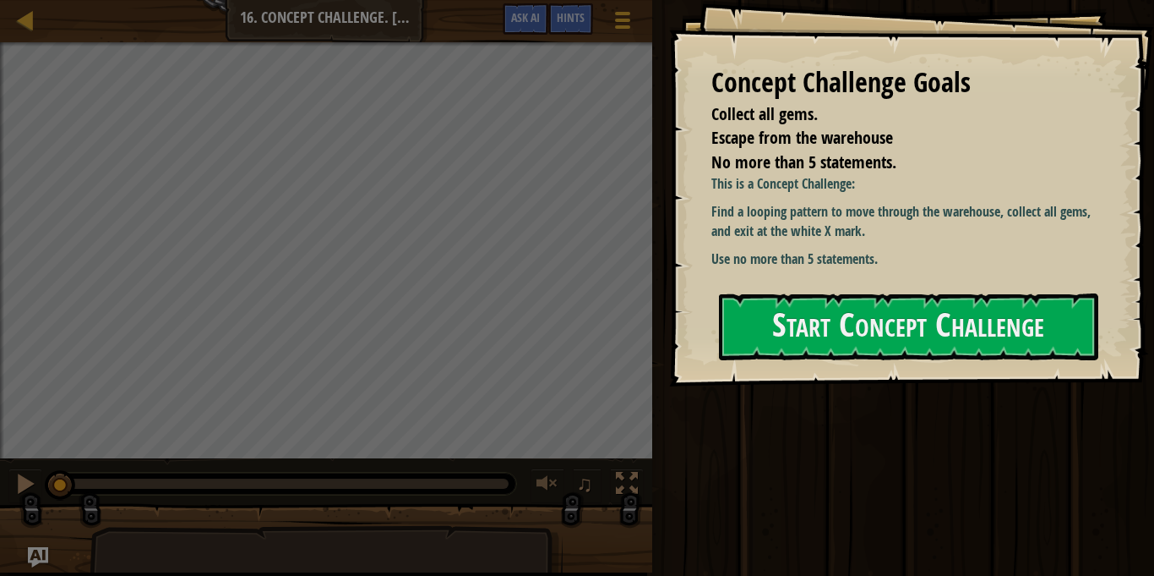
click at [93, 4] on div "Map Introduction to Computer Science 16. Concept Challenge. Loop Warehouse Game…" at bounding box center [326, 21] width 652 height 42
click at [30, 19] on div at bounding box center [25, 19] width 21 height 21
